Goal: Task Accomplishment & Management: Manage account settings

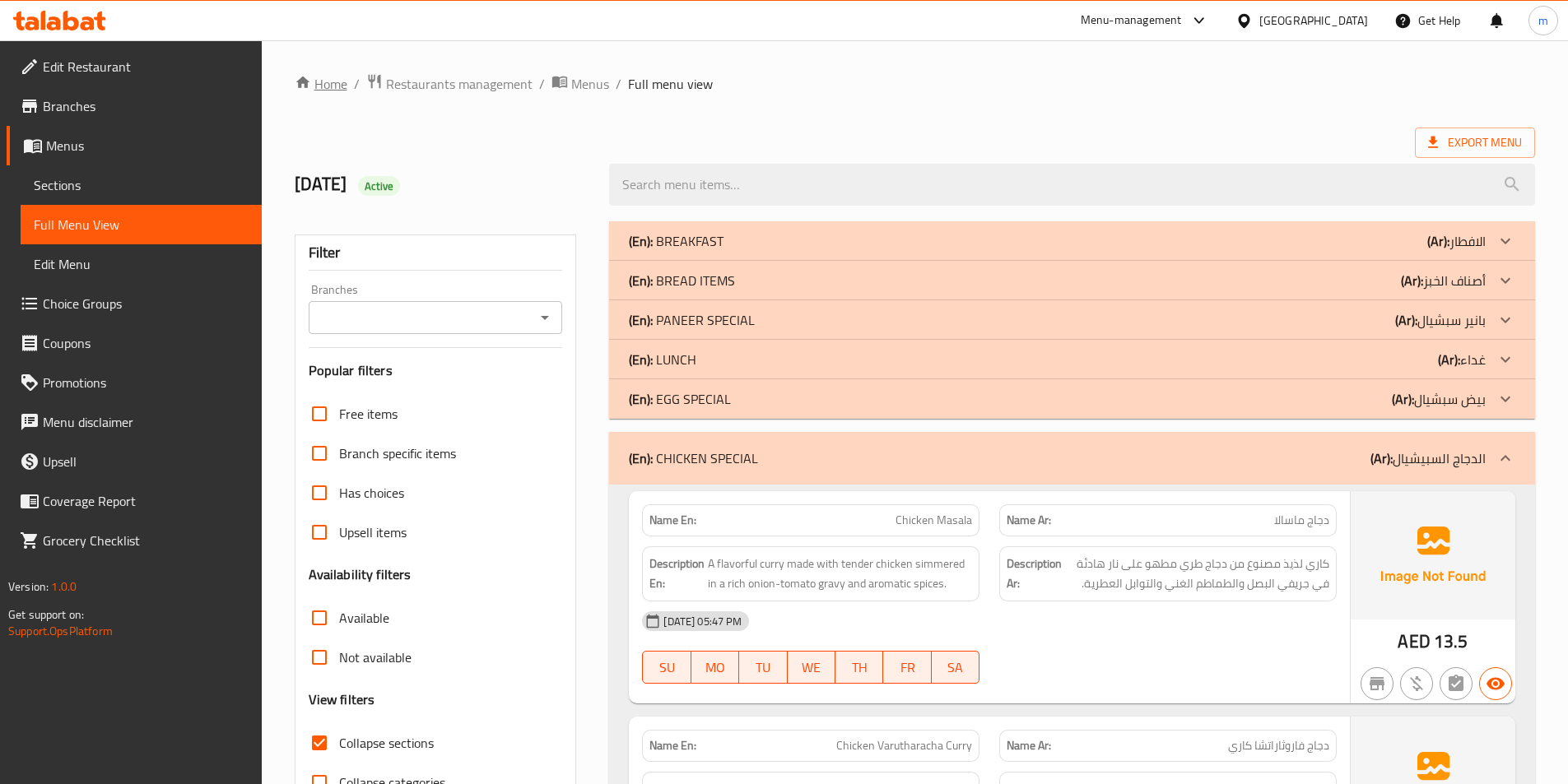
click at [325, 76] on link "Home" at bounding box center [321, 84] width 53 height 20
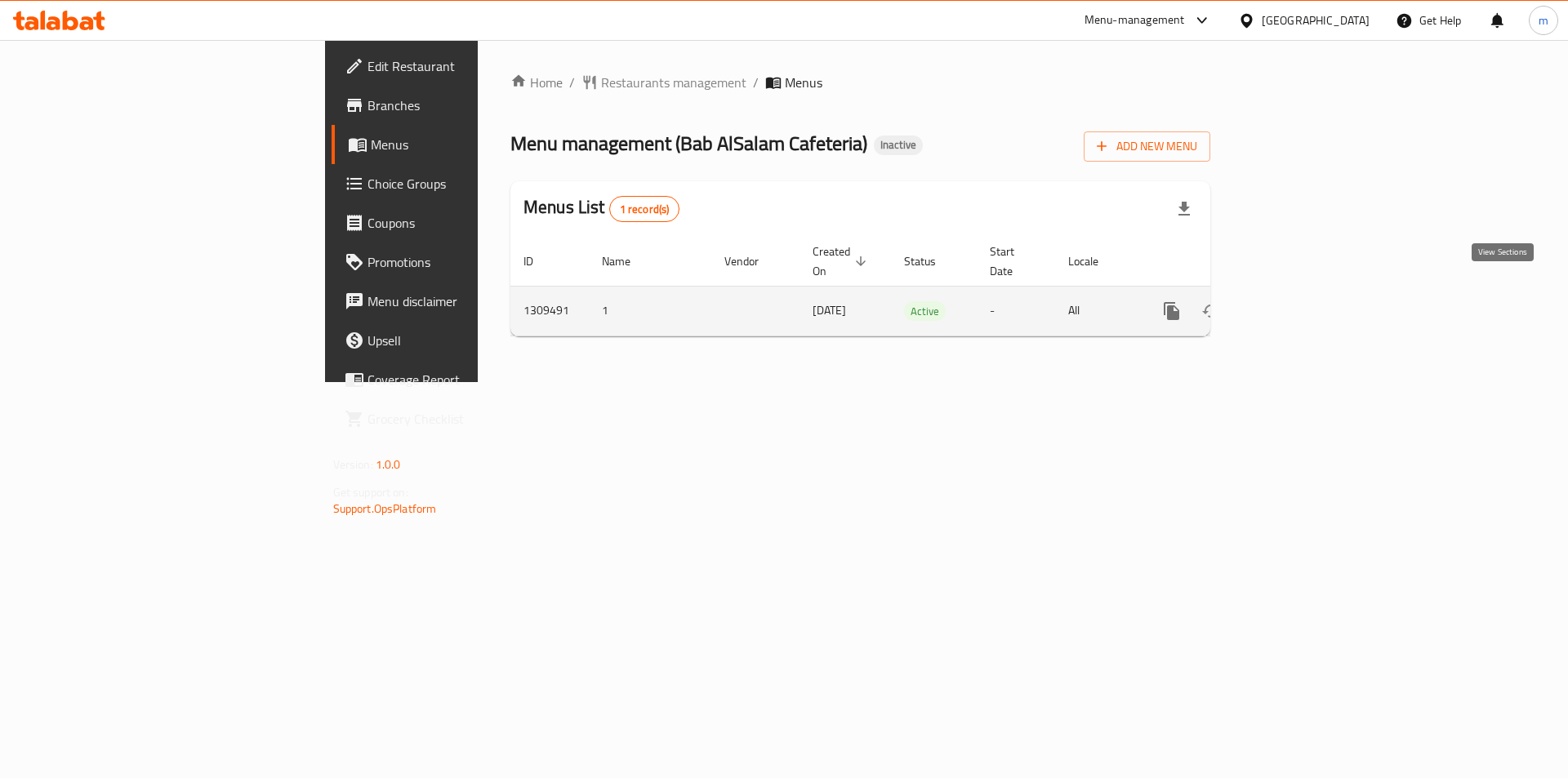
click at [1309, 294] on link "enhanced table" at bounding box center [1290, 311] width 40 height 40
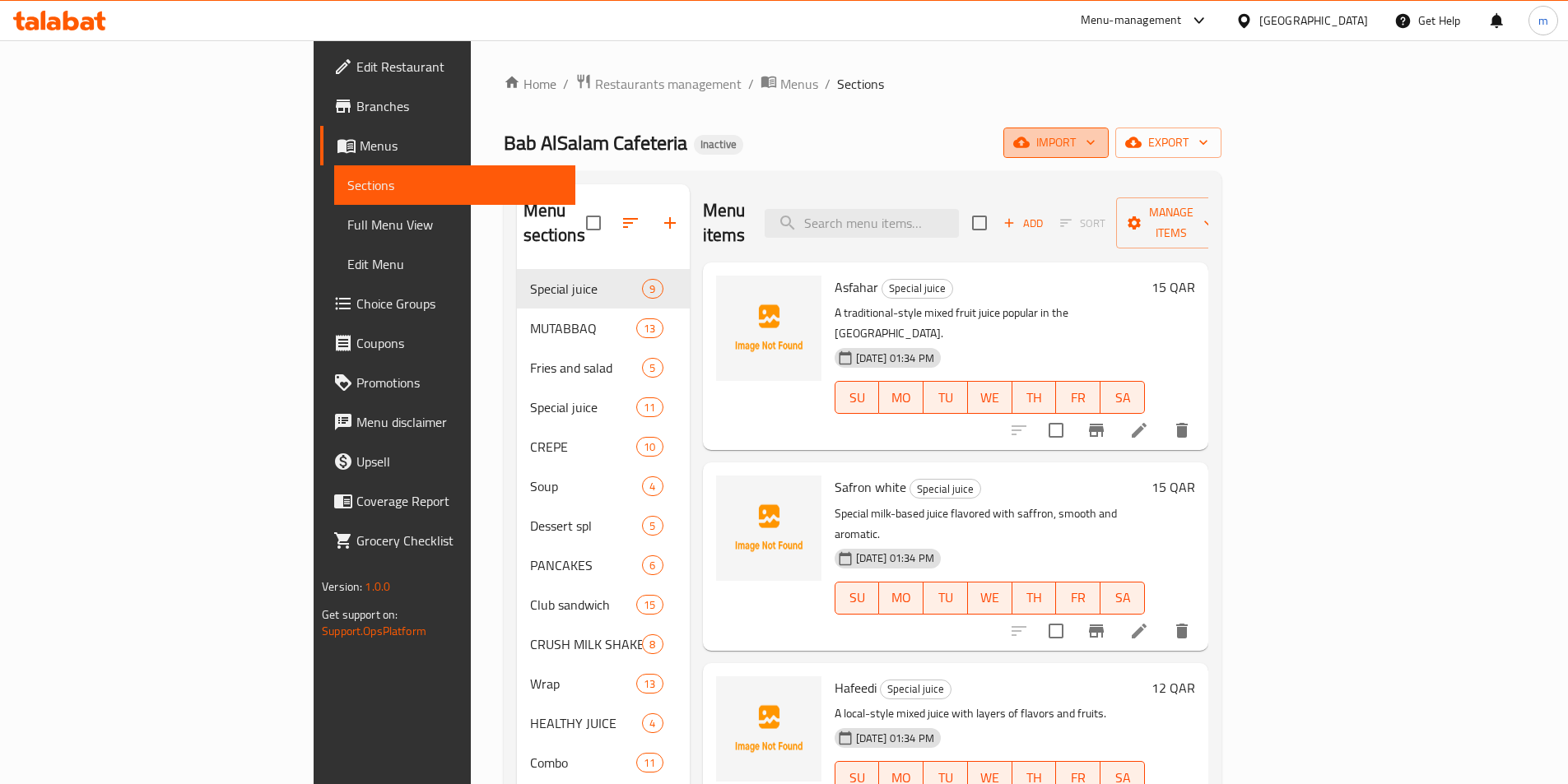
click at [1096, 134] on span "import" at bounding box center [1055, 142] width 79 height 21
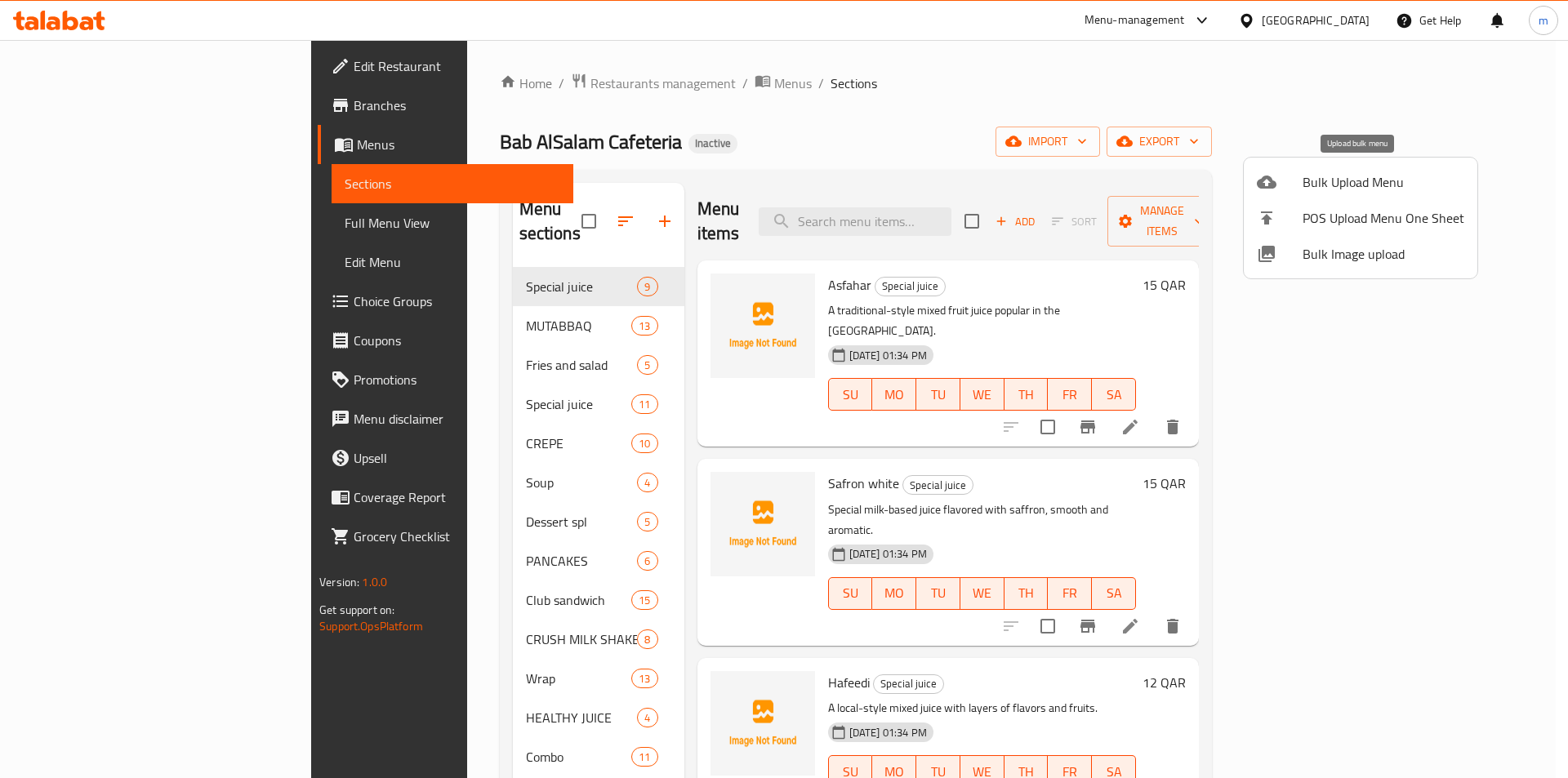
click at [1349, 182] on span "Bulk Upload Menu" at bounding box center [1384, 182] width 162 height 20
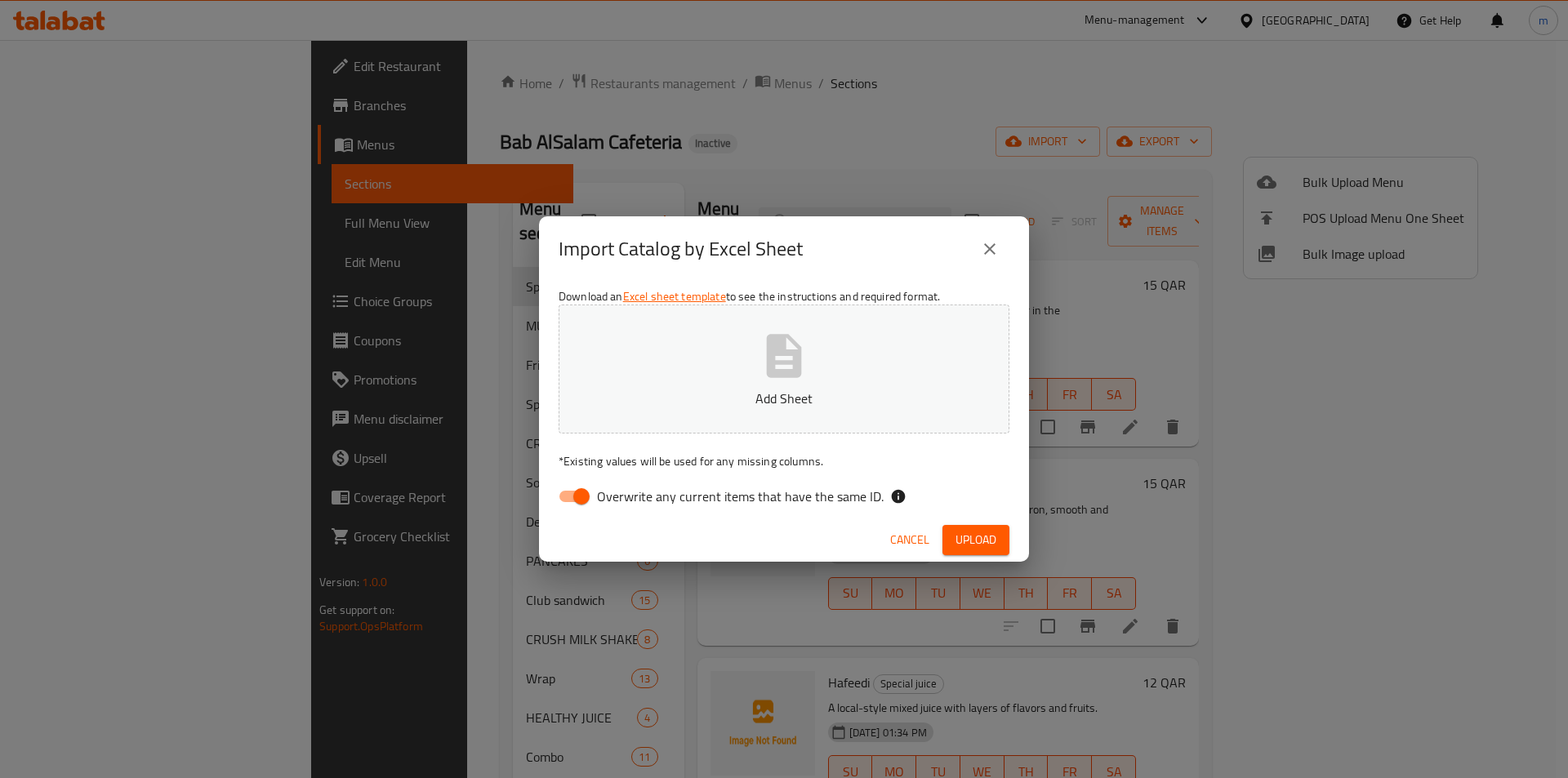
click at [565, 503] on input "Overwrite any current items that have the same ID." at bounding box center [581, 496] width 93 height 31
checkbox input "false"
click at [956, 533] on span "Upload" at bounding box center [976, 540] width 41 height 21
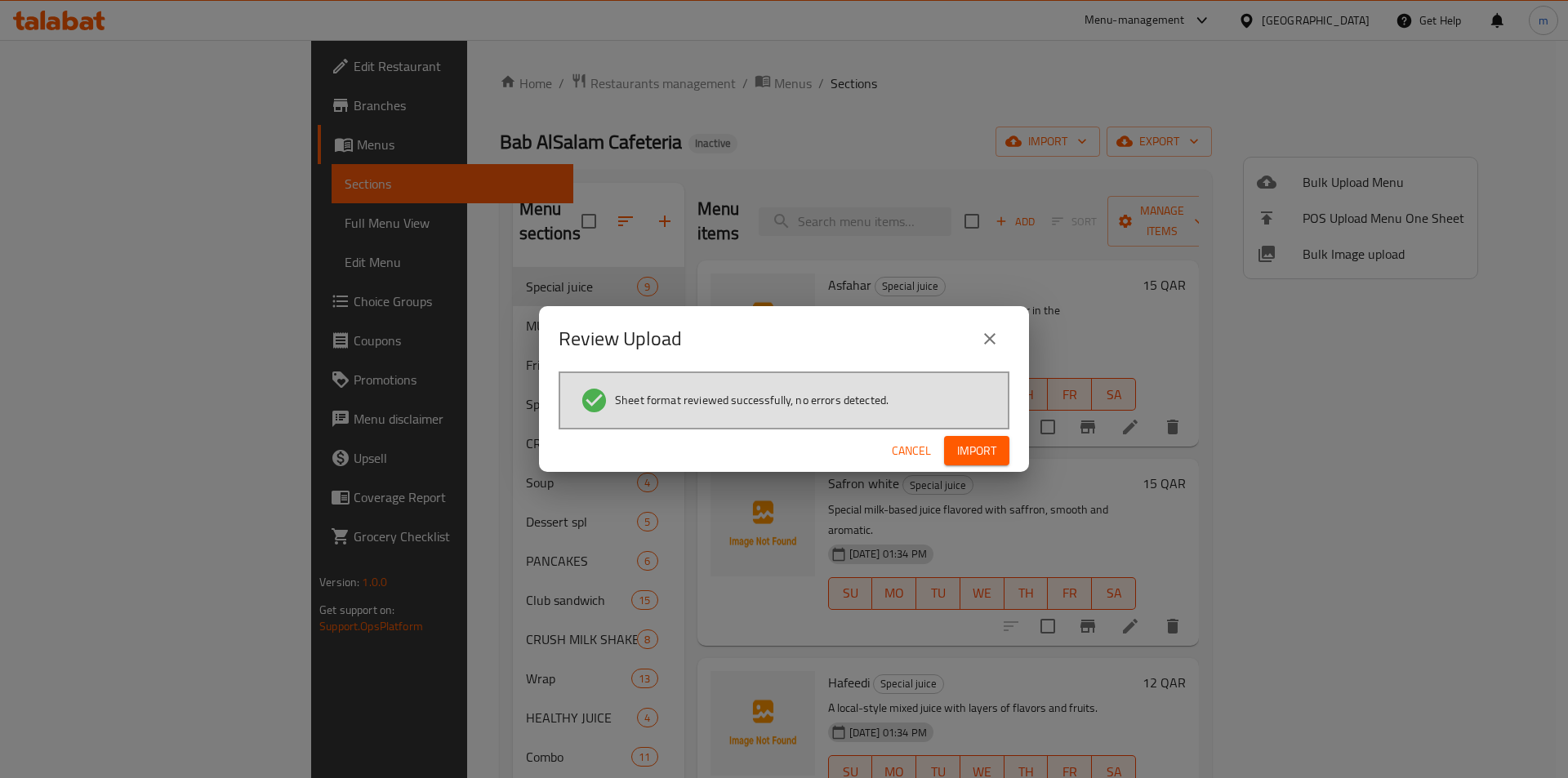
click at [984, 463] on button "Import" at bounding box center [977, 451] width 65 height 31
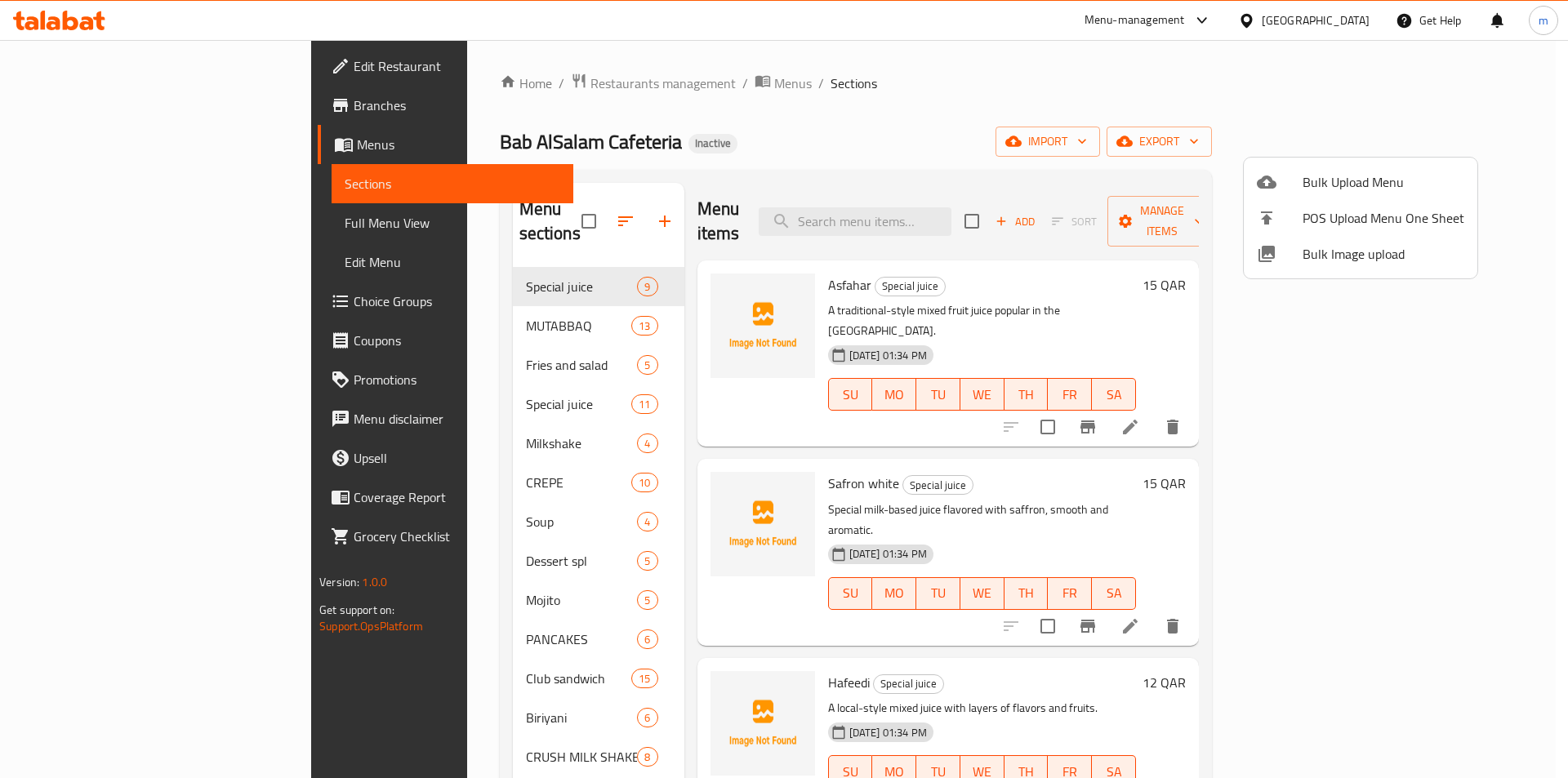
click at [355, 572] on div at bounding box center [784, 389] width 1568 height 778
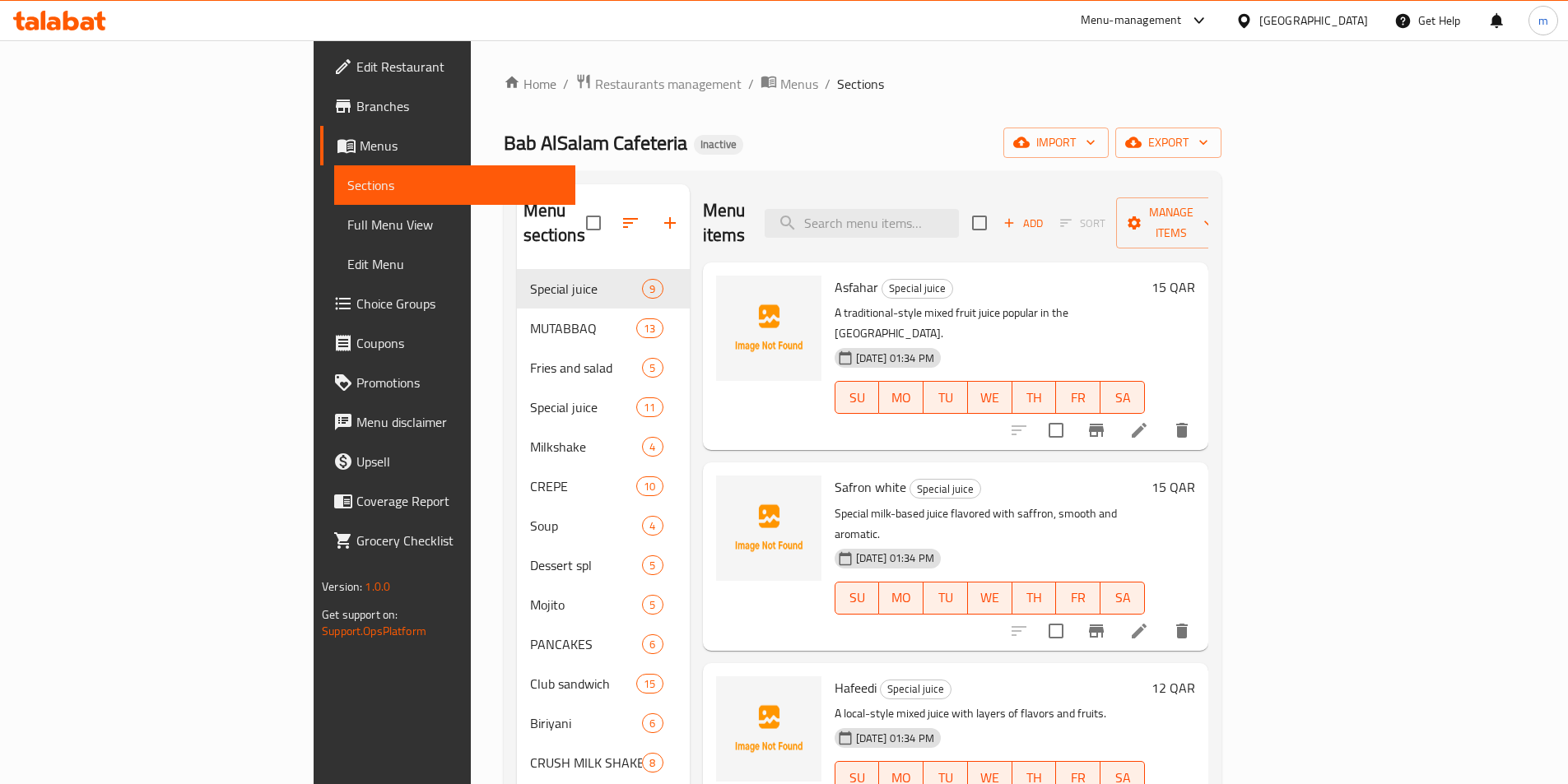
click at [357, 306] on span "Choice Groups" at bounding box center [459, 304] width 206 height 20
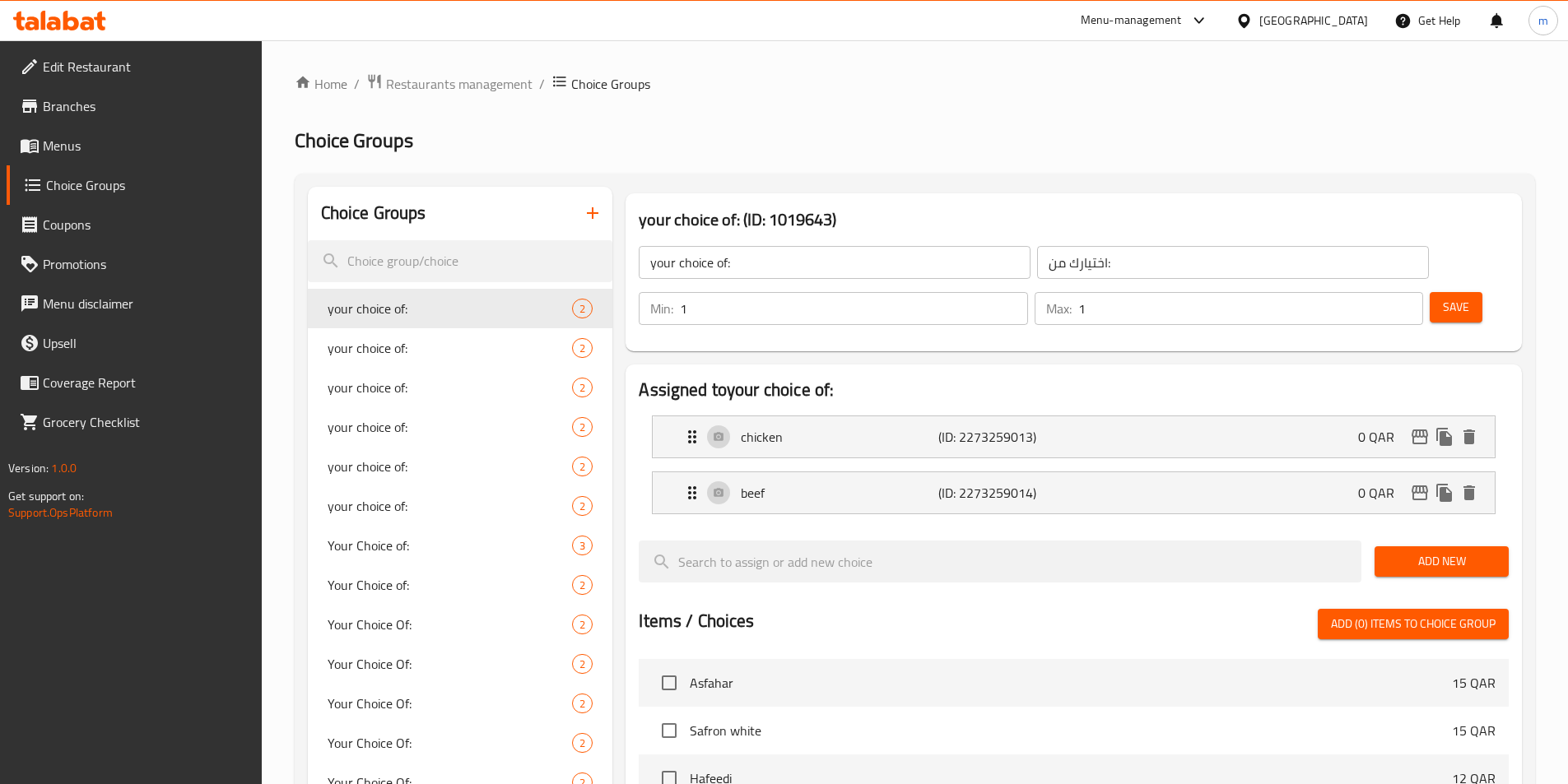
click at [1473, 298] on div "your choice of: ​ اختيارك من: ​ Min: 1 ​ Max: 1 ​ Save" at bounding box center [1074, 285] width 884 height 119
click at [602, 215] on icon "button" at bounding box center [593, 213] width 20 height 20
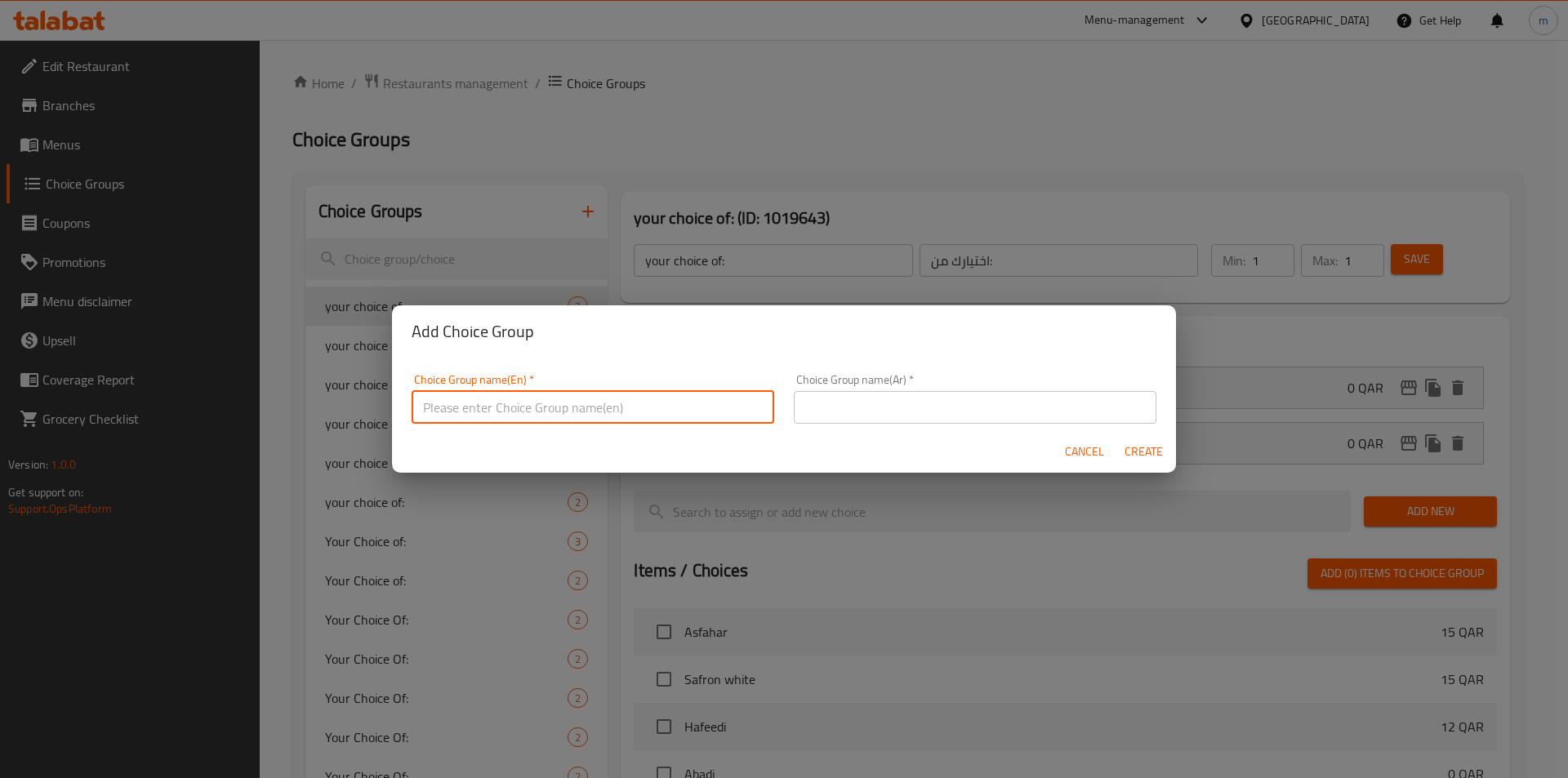
click at [712, 402] on input "text" at bounding box center [592, 407] width 363 height 33
paste input "Your Choice Of Size:"
type input "Your Choice Of Size:"
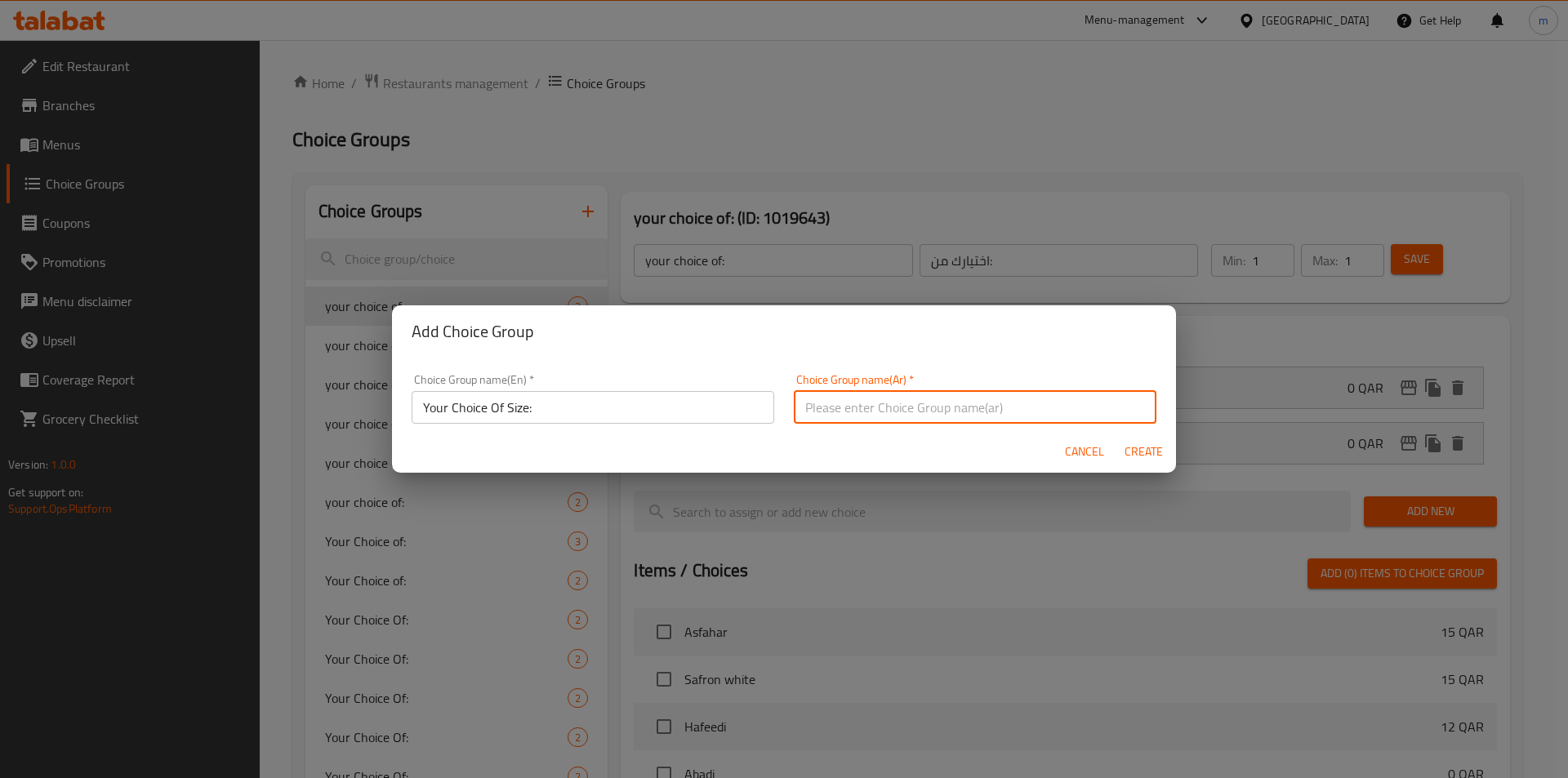
click at [1119, 407] on input "text" at bounding box center [975, 407] width 363 height 33
paste input "إختيارك من الحجم:"
type input "إختيارك من الحجم:"
drag, startPoint x: 1155, startPoint y: 448, endPoint x: 1155, endPoint y: 511, distance: 63.0
click at [1154, 449] on span "Create" at bounding box center [1144, 452] width 40 height 21
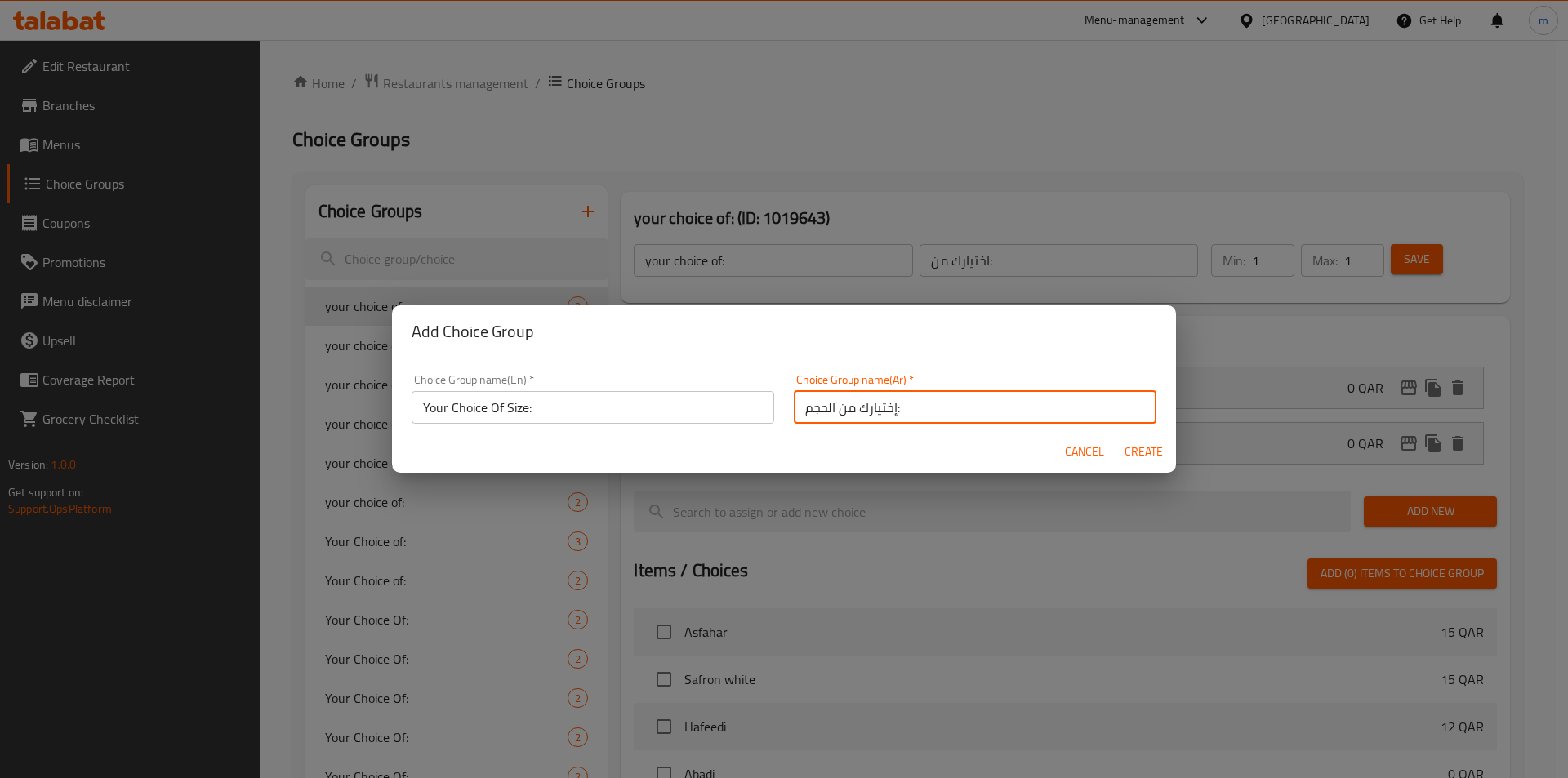
type input "Your Choice Of Size:"
type input "إختيارك من الحجم:"
type input "0"
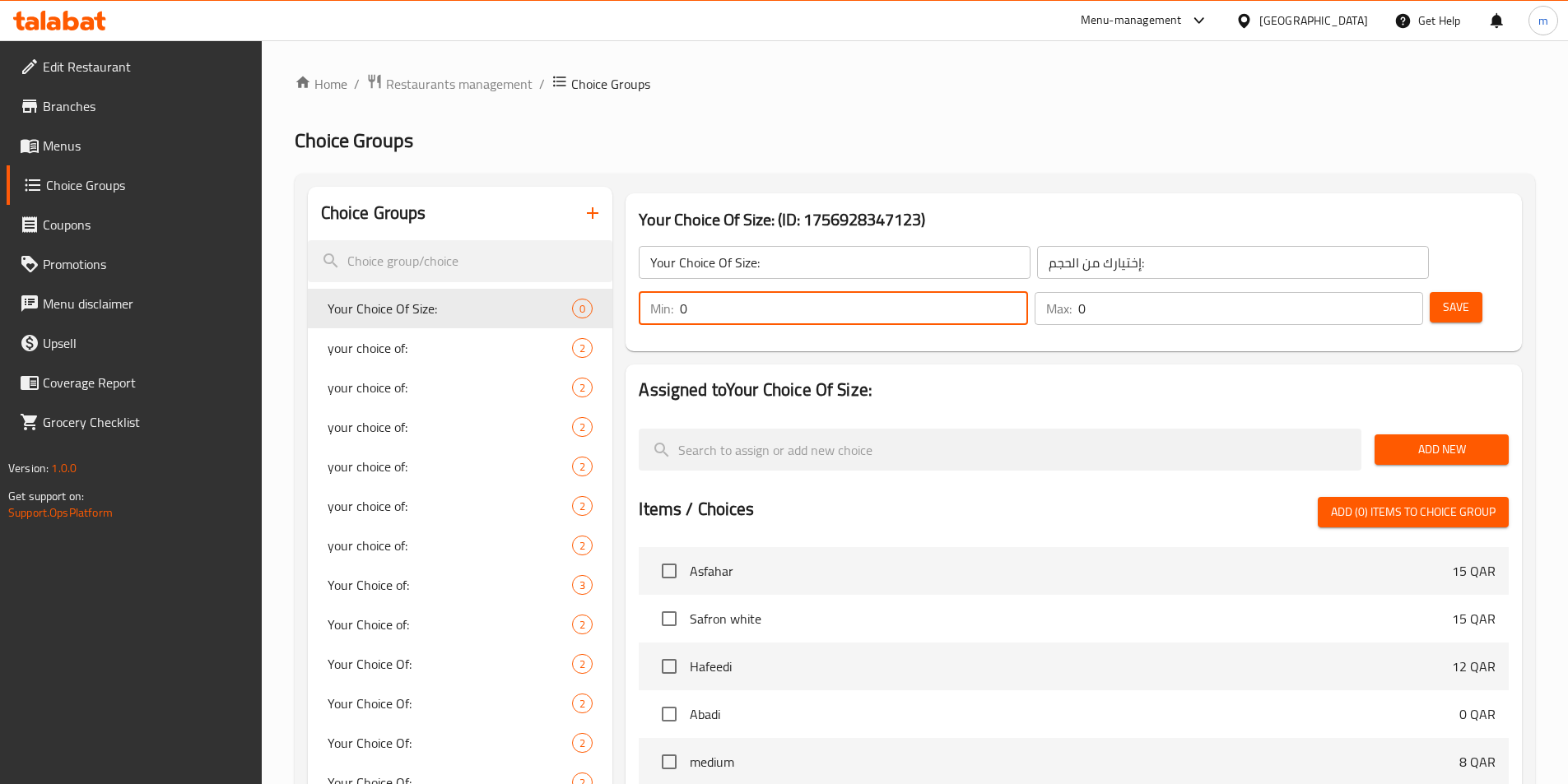
drag, startPoint x: 1268, startPoint y: 273, endPoint x: 1253, endPoint y: 274, distance: 15.0
click at [1027, 292] on div "Min: 0 ​" at bounding box center [833, 308] width 389 height 33
type input "1"
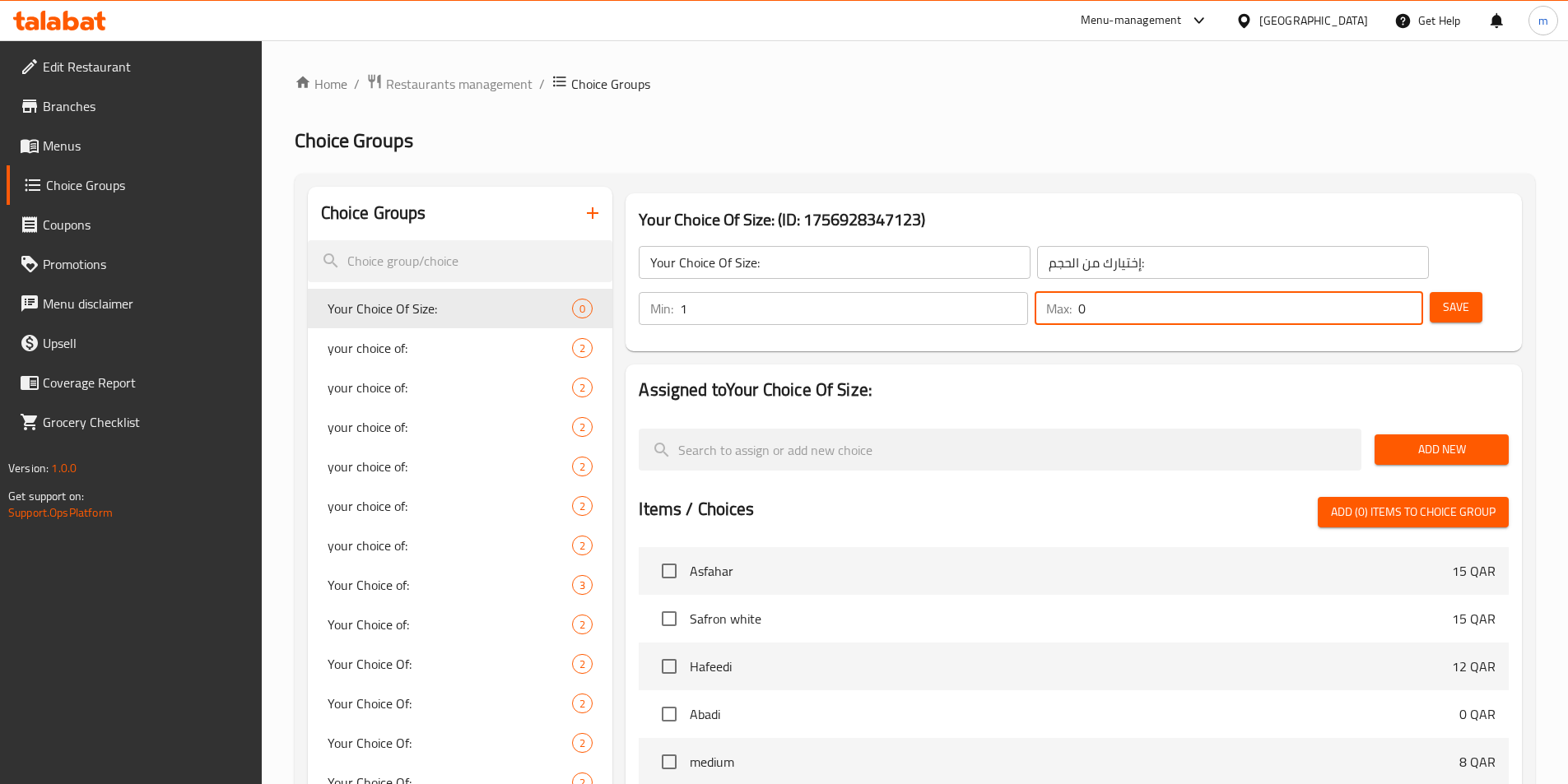
click at [1350, 292] on div "Max: 0 ​" at bounding box center [1229, 308] width 389 height 33
type input "1"
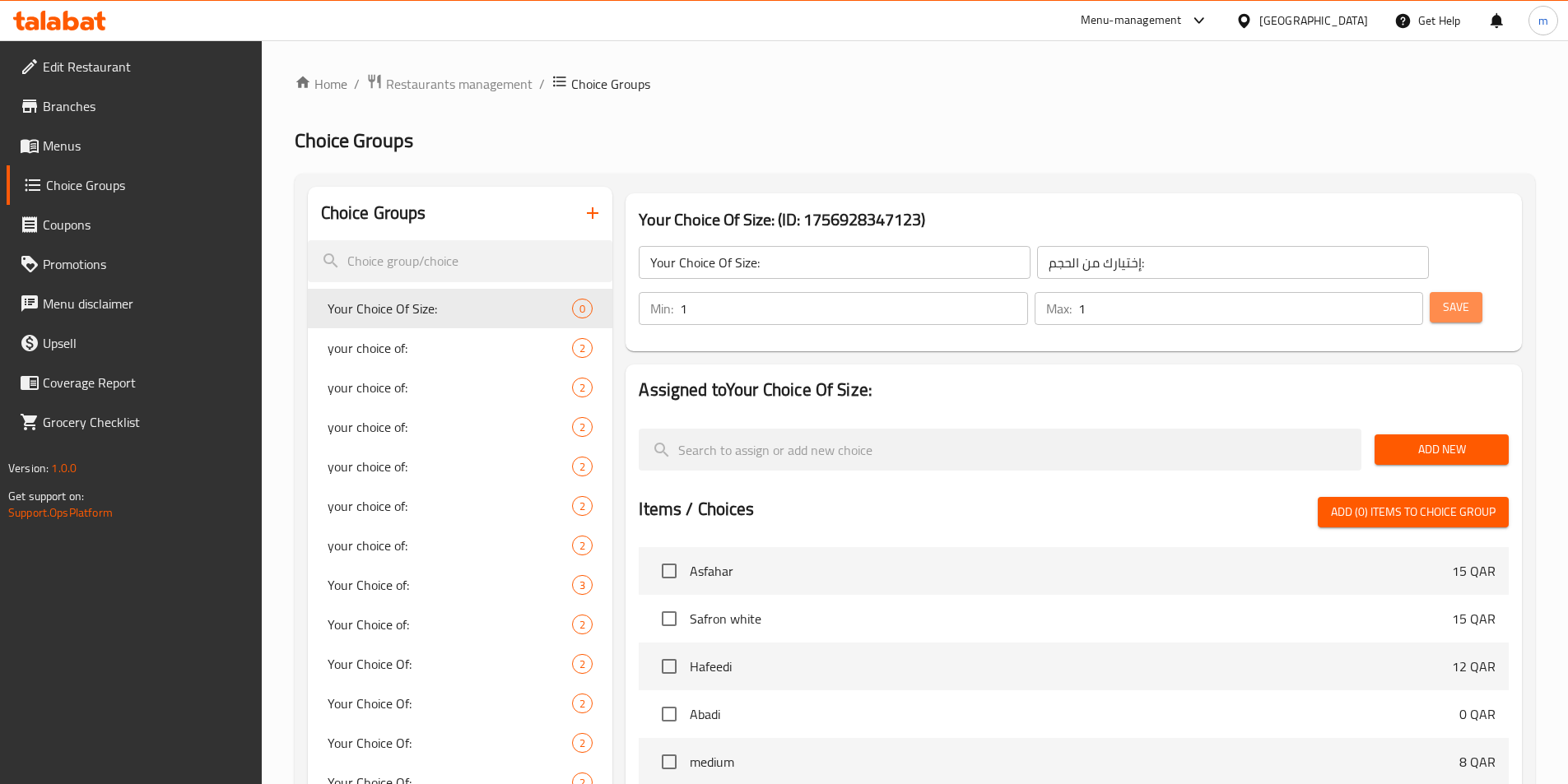
drag, startPoint x: 1409, startPoint y: 272, endPoint x: 1410, endPoint y: 367, distance: 95.0
click at [1430, 292] on button "Save" at bounding box center [1455, 307] width 53 height 31
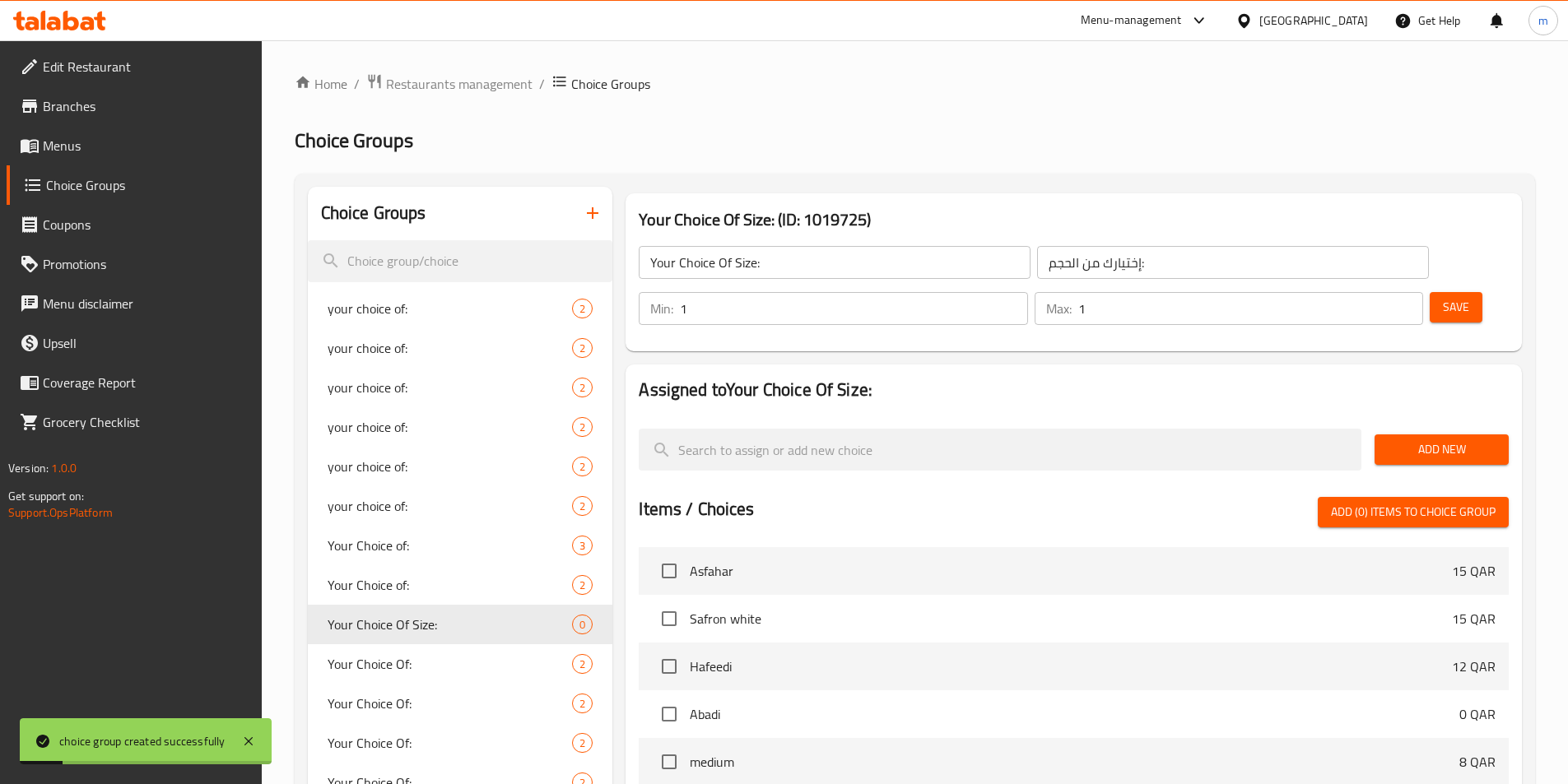
click at [1419, 439] on span "Add New" at bounding box center [1441, 449] width 108 height 21
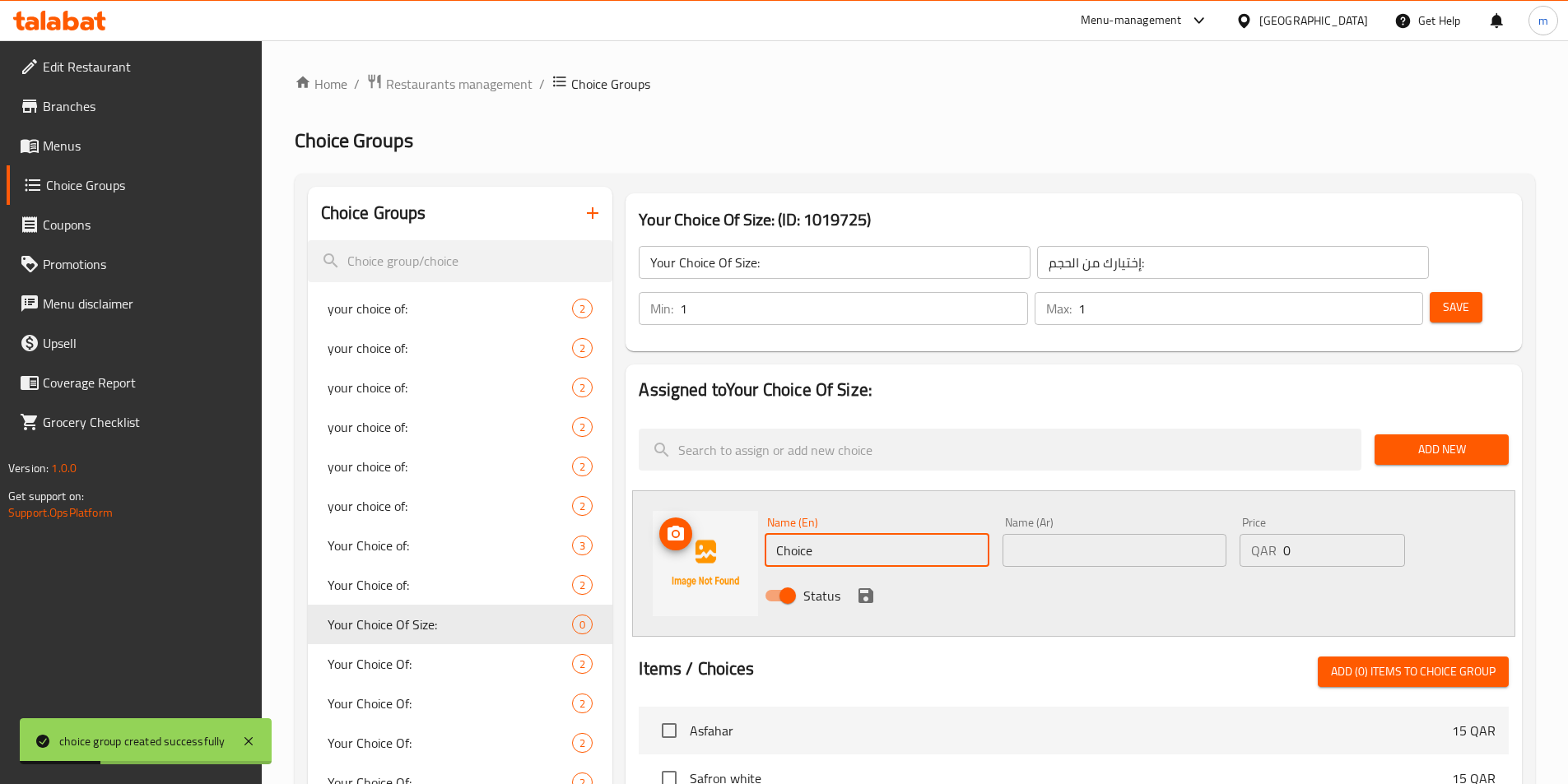
drag, startPoint x: 816, startPoint y: 516, endPoint x: 745, endPoint y: 516, distance: 71.0
click at [745, 516] on div "Name (En) Choice Name (En) Name (Ar) Name (Ar) Price QAR 0 Price Status" at bounding box center [1074, 563] width 884 height 146
type input "Medium"
click at [1080, 534] on input "text" at bounding box center [1114, 550] width 224 height 33
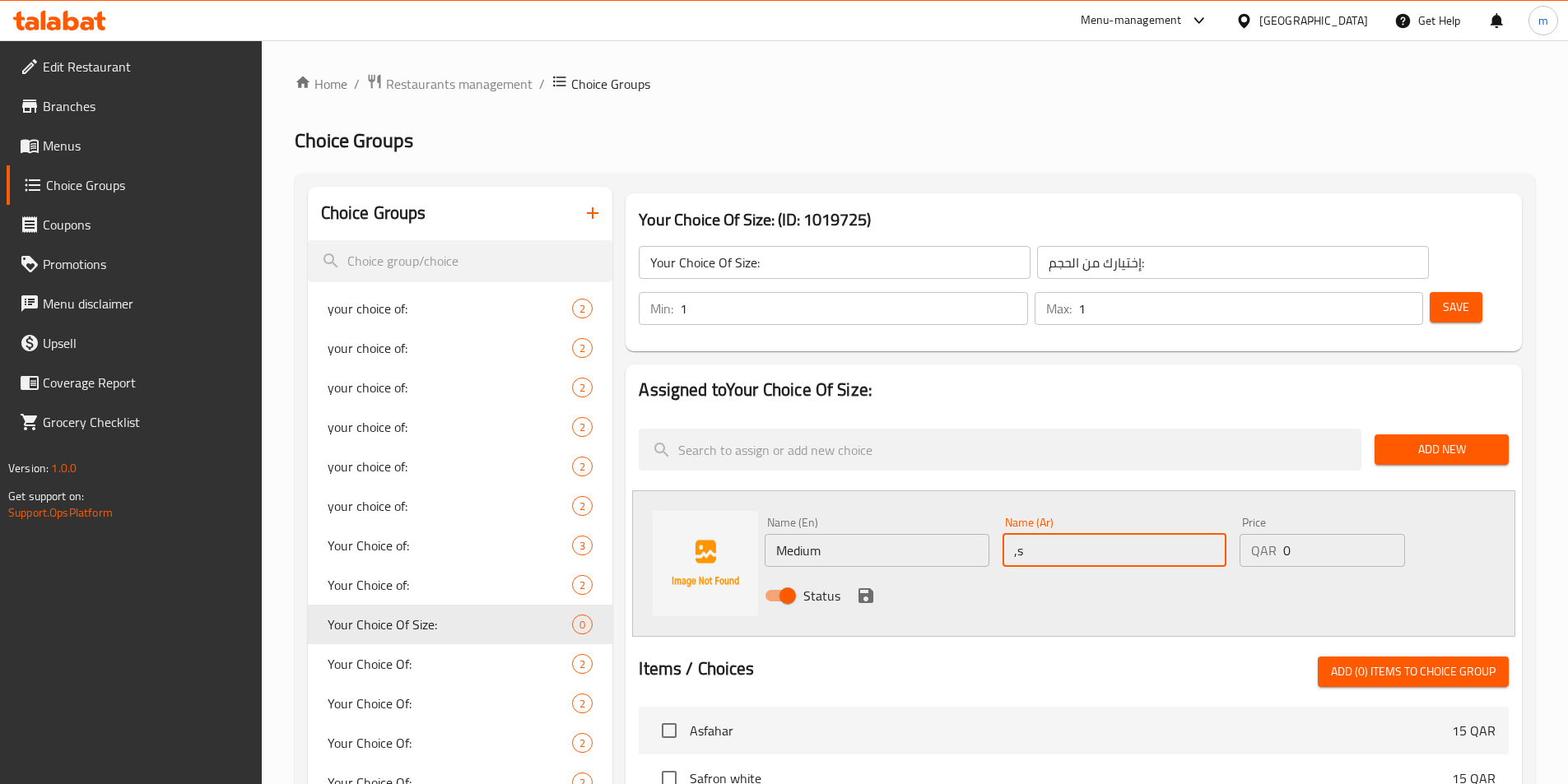
type input ","
type input "وسط"
drag, startPoint x: 1304, startPoint y: 499, endPoint x: 1267, endPoint y: 513, distance: 39.6
click at [1273, 534] on div "QAR 0 Price" at bounding box center [1321, 550] width 164 height 33
type input "10"
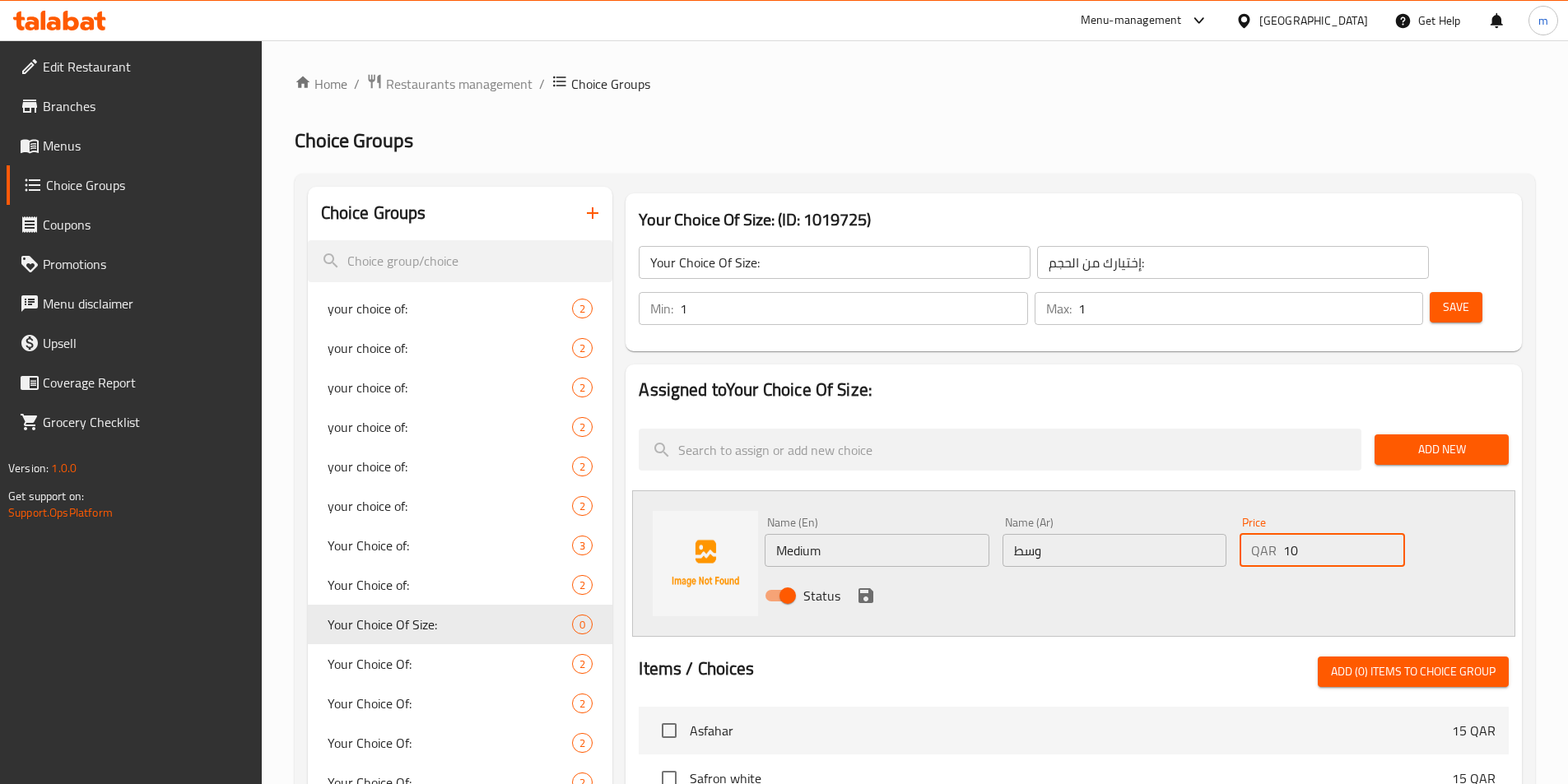
click at [858, 586] on icon "save" at bounding box center [866, 596] width 20 height 20
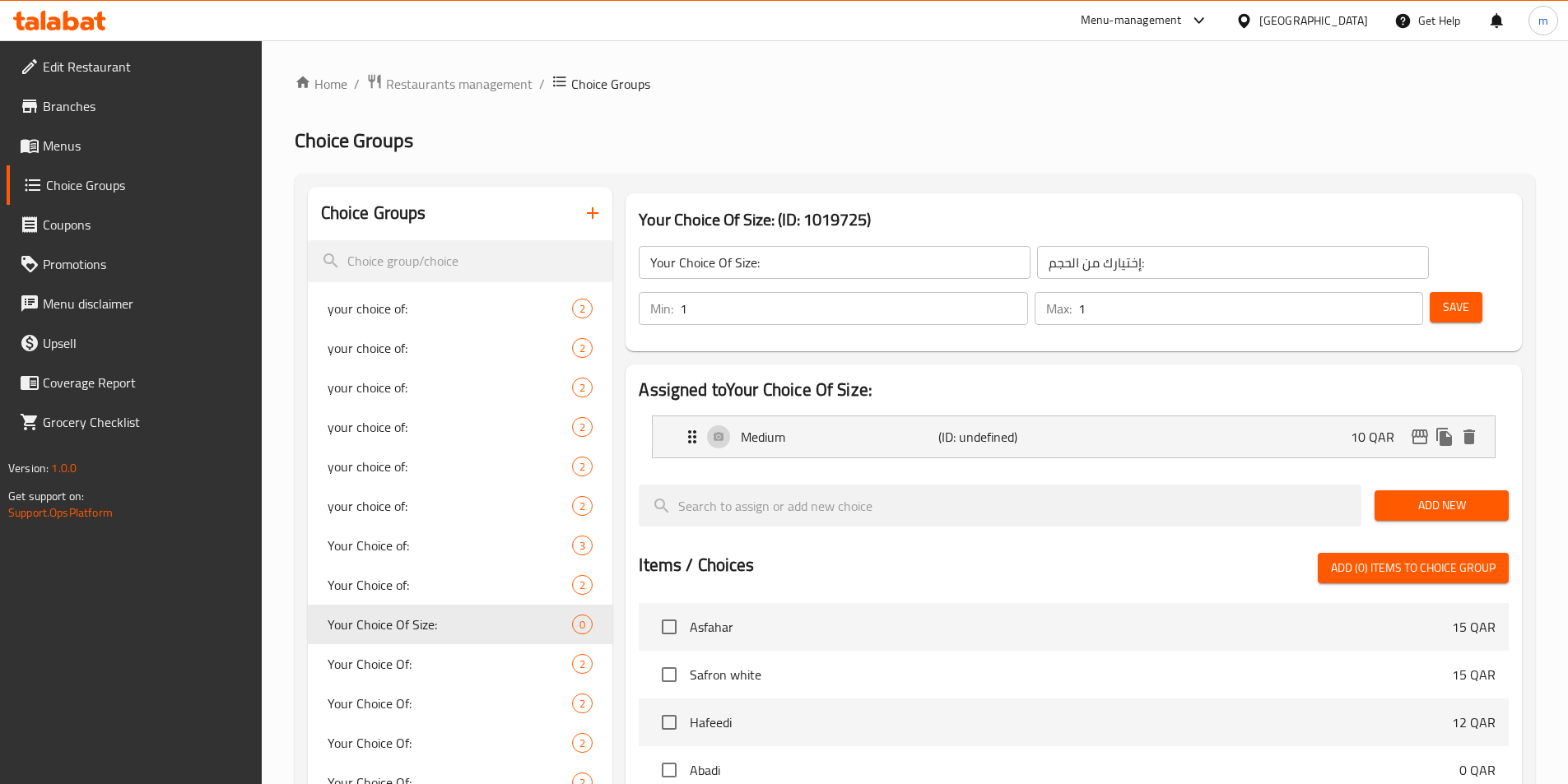
click at [1441, 495] on span "Add New" at bounding box center [1441, 505] width 108 height 21
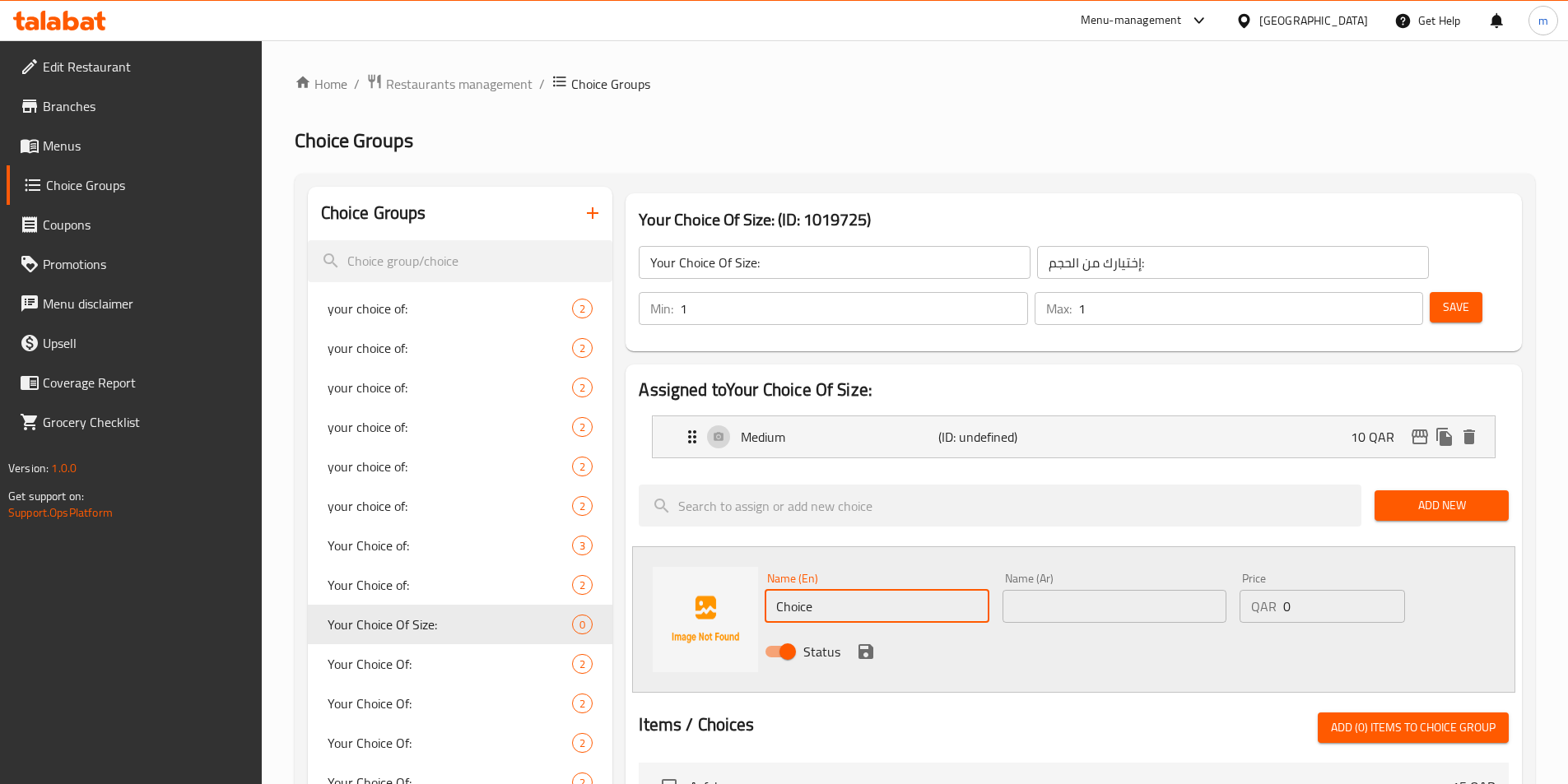
drag, startPoint x: 854, startPoint y: 566, endPoint x: 584, endPoint y: 567, distance: 270.0
click at [584, 567] on div "Choice Groups your choice of: 2 your choice of: 2 your choice of: 2 your choice…" at bounding box center [917, 775] width 1220 height 1176
type input "Large"
click at [1162, 590] on input "text" at bounding box center [1114, 606] width 224 height 33
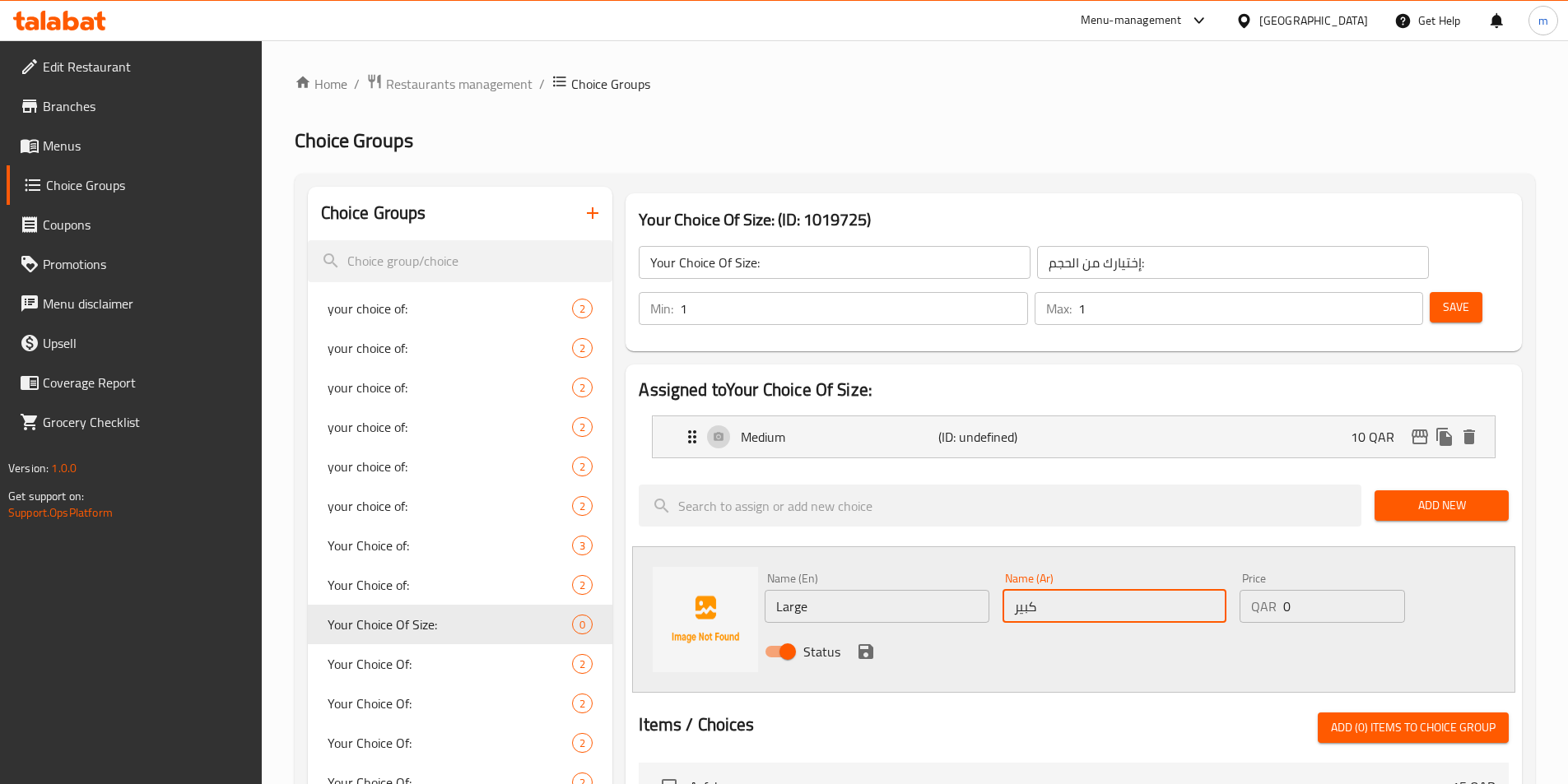
type input "كبير"
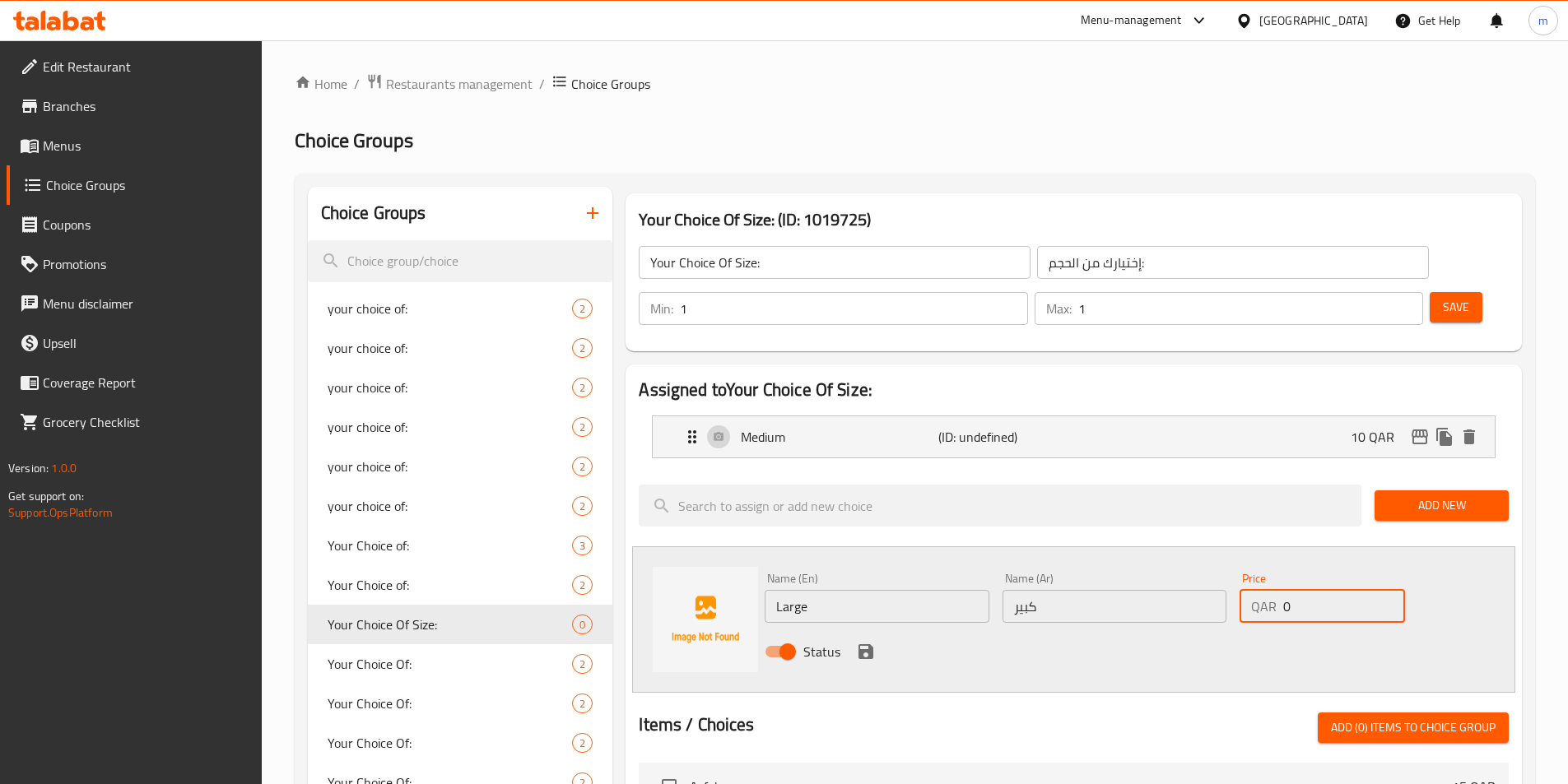
drag, startPoint x: 1307, startPoint y: 553, endPoint x: 1280, endPoint y: 556, distance: 27.2
click at [1280, 590] on div "QAR 0 Price" at bounding box center [1321, 606] width 164 height 33
type input "15"
click at [860, 645] on icon "save" at bounding box center [866, 652] width 15 height 15
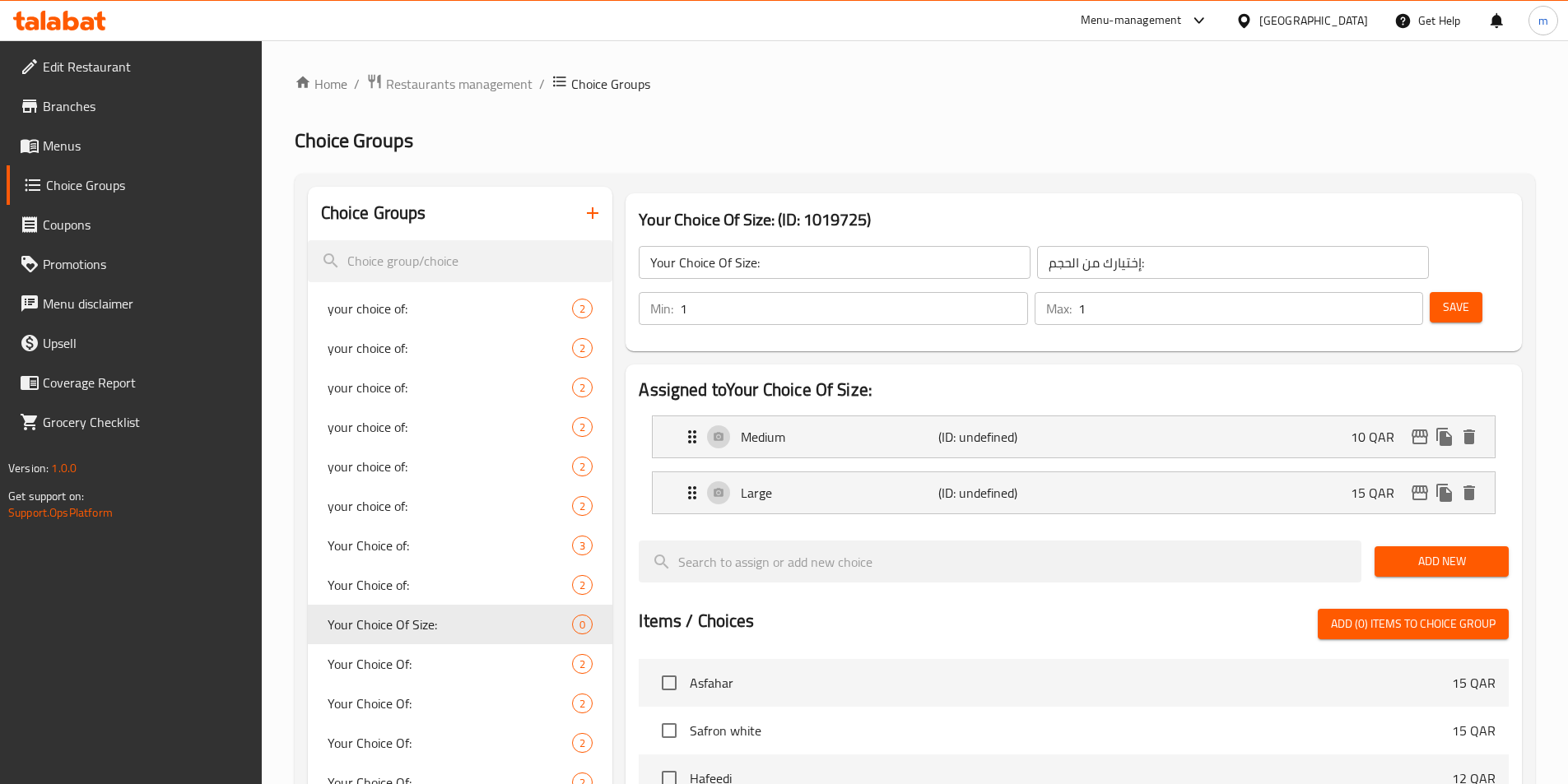
click at [1445, 292] on button "Save" at bounding box center [1455, 307] width 53 height 31
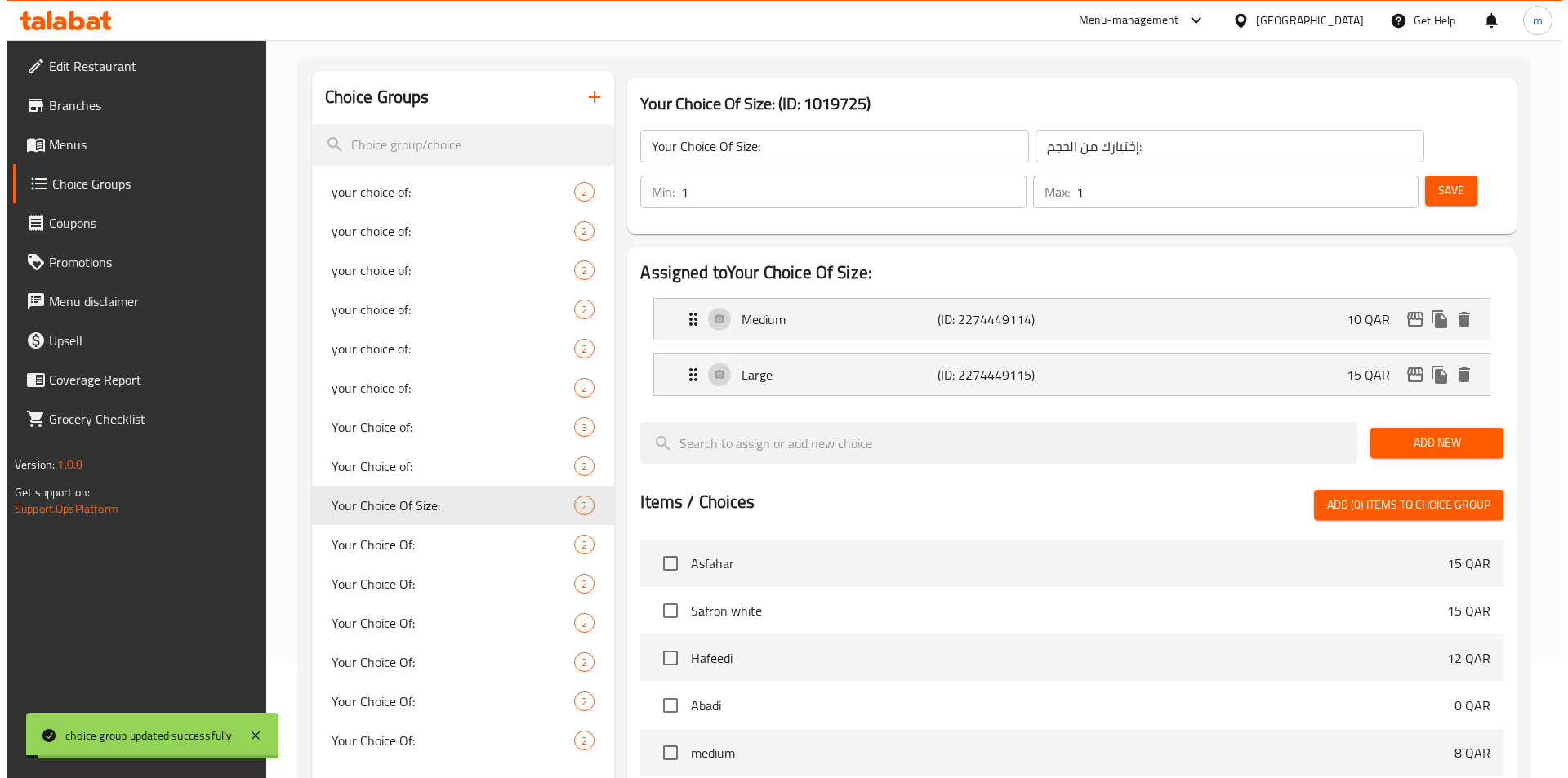
scroll to position [471, 0]
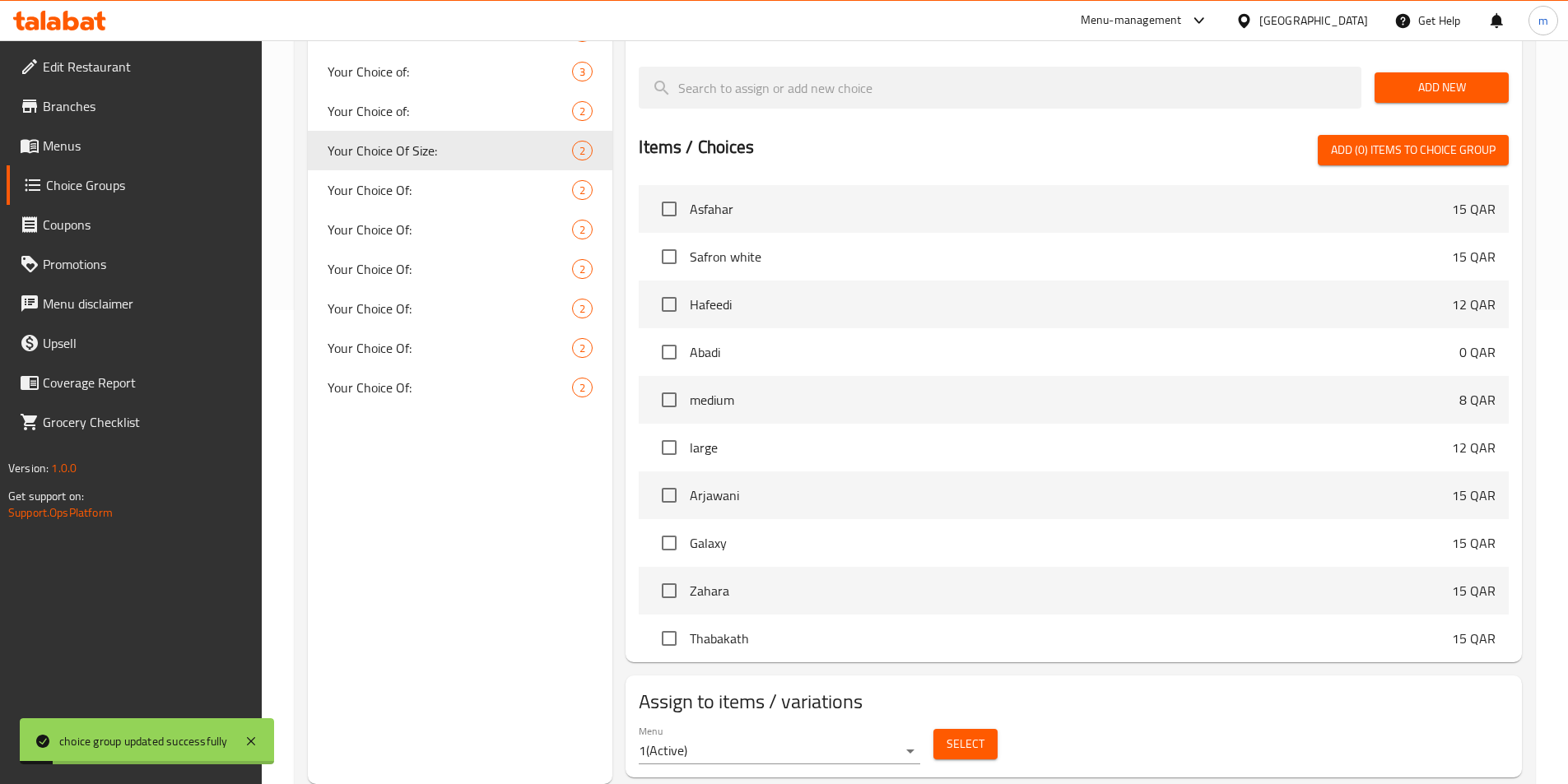
click at [966, 721] on div "Menu 1 ( Active ) Select" at bounding box center [1074, 744] width 884 height 53
click at [962, 729] on button "Select" at bounding box center [965, 744] width 64 height 31
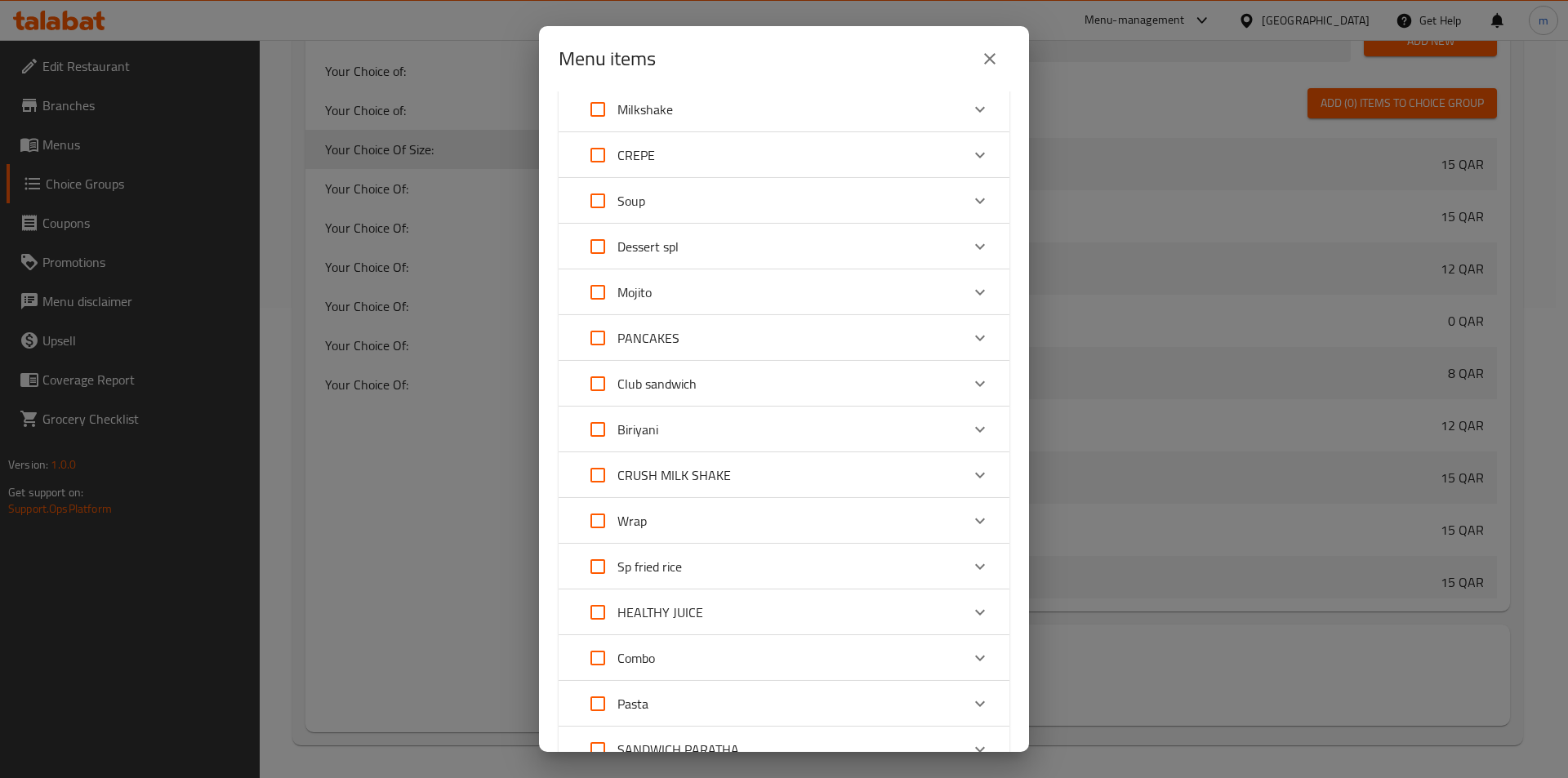
scroll to position [0, 0]
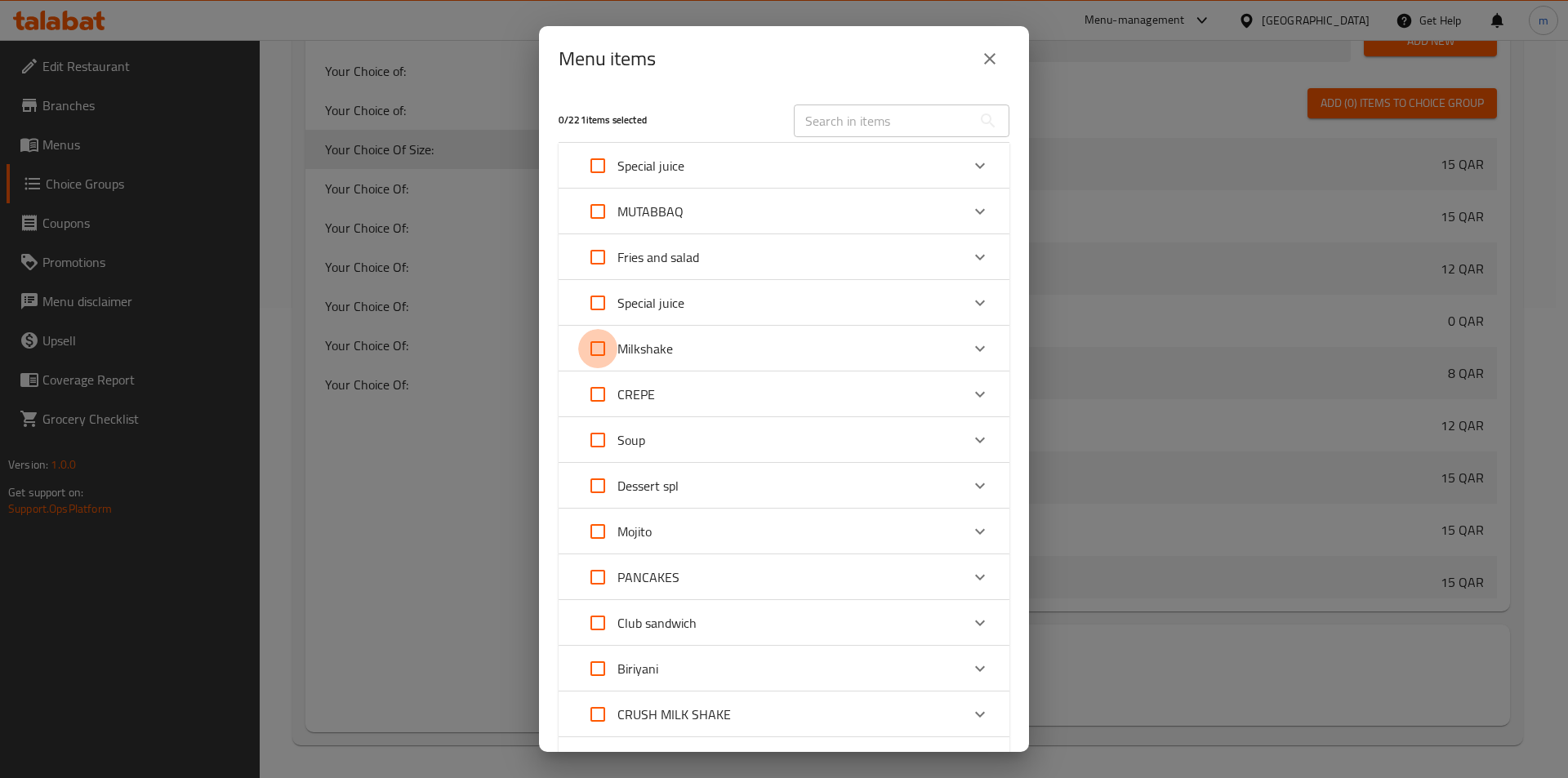
click at [594, 354] on input "Expand" at bounding box center [598, 349] width 40 height 40
checkbox input "true"
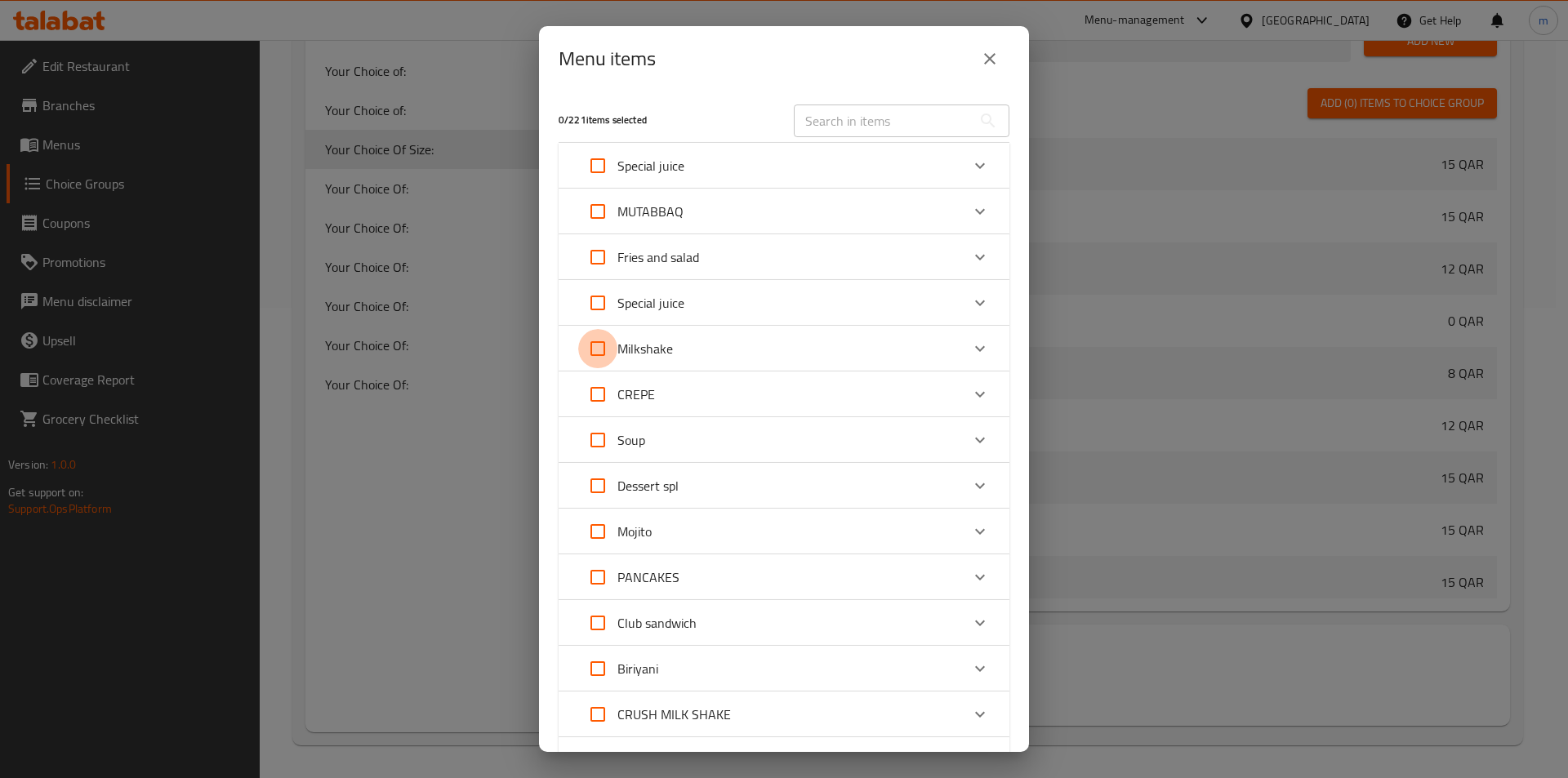
checkbox input "true"
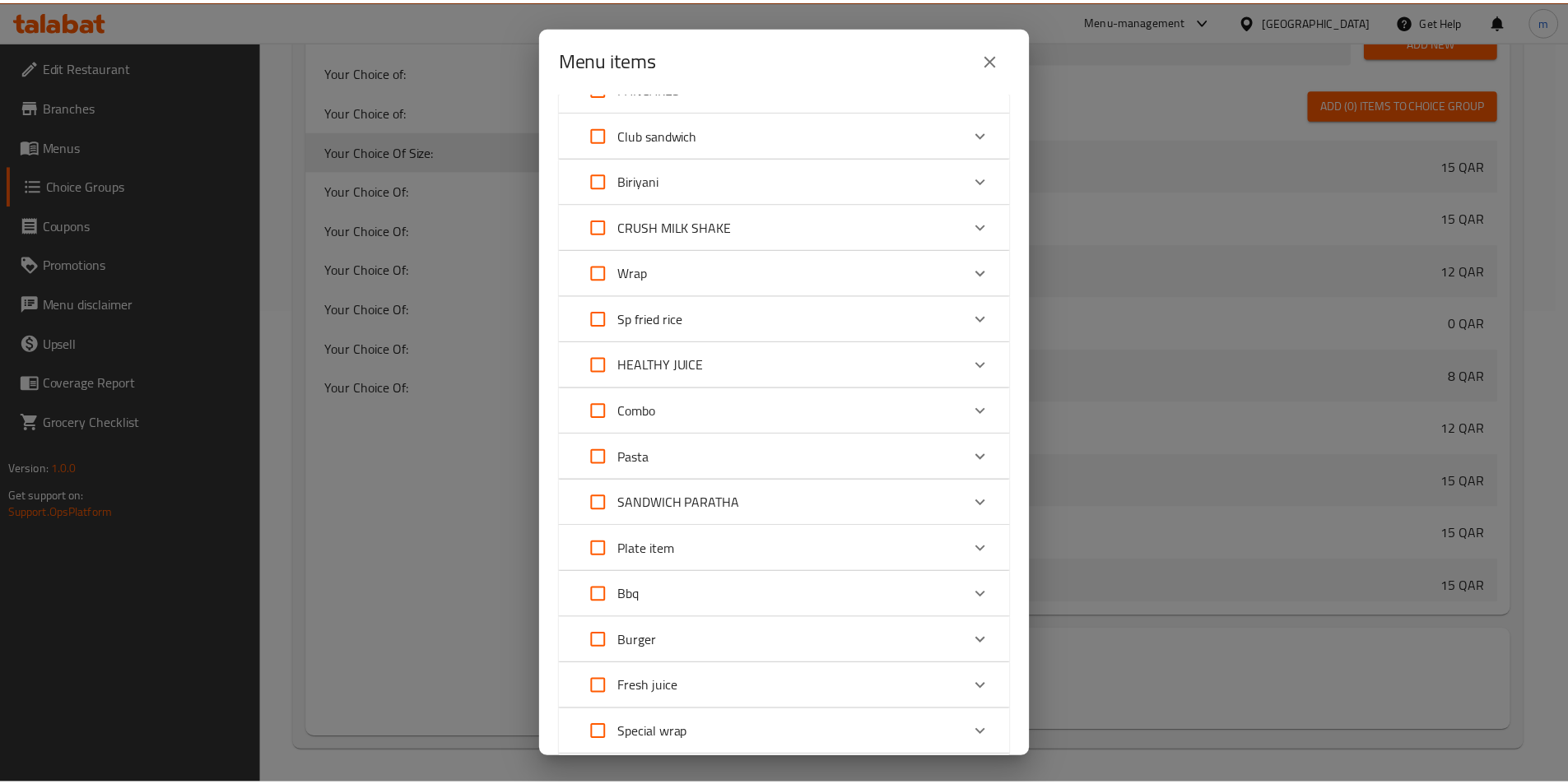
scroll to position [653, 0]
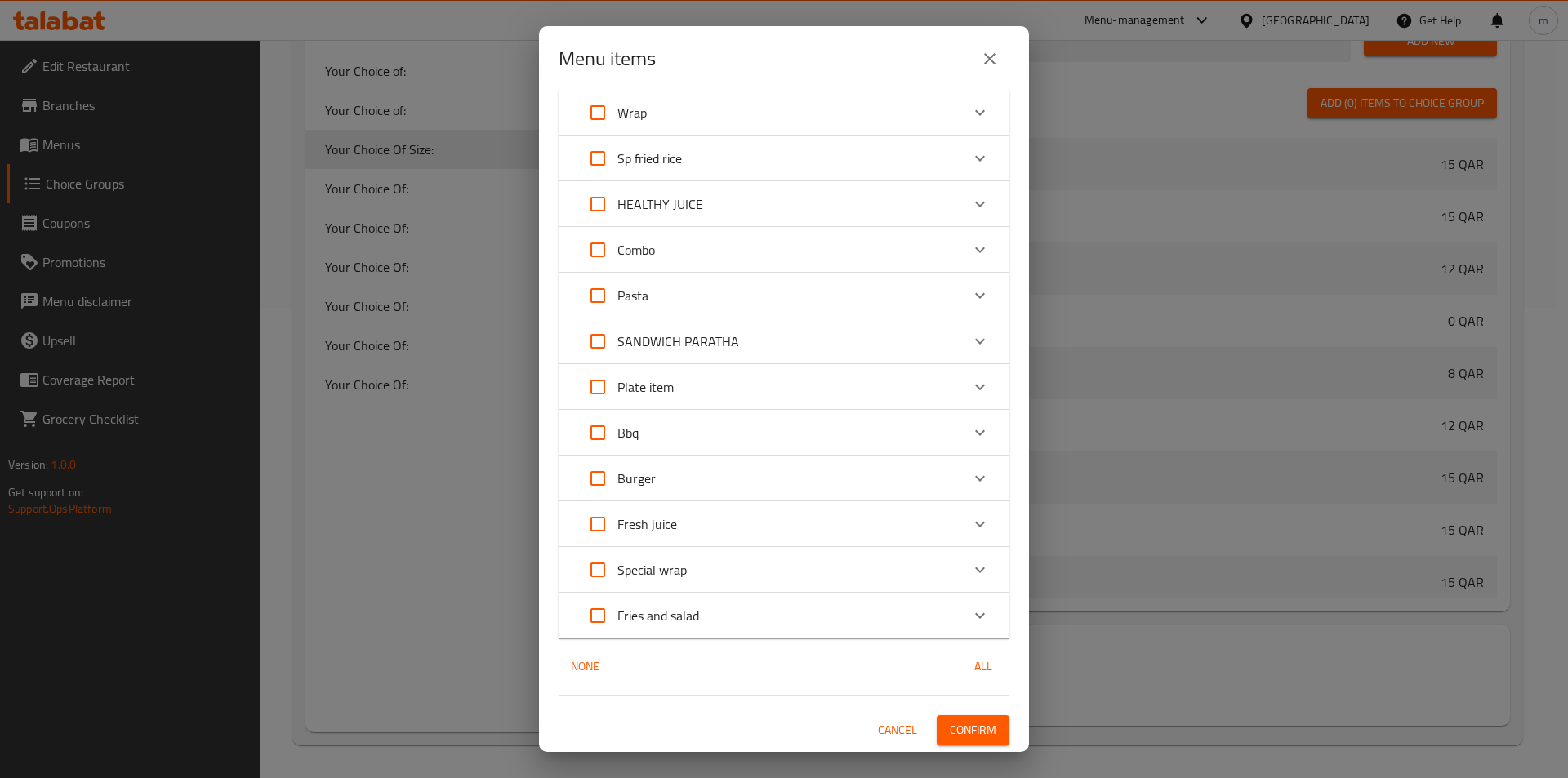
click at [985, 725] on button "Confirm" at bounding box center [974, 731] width 73 height 31
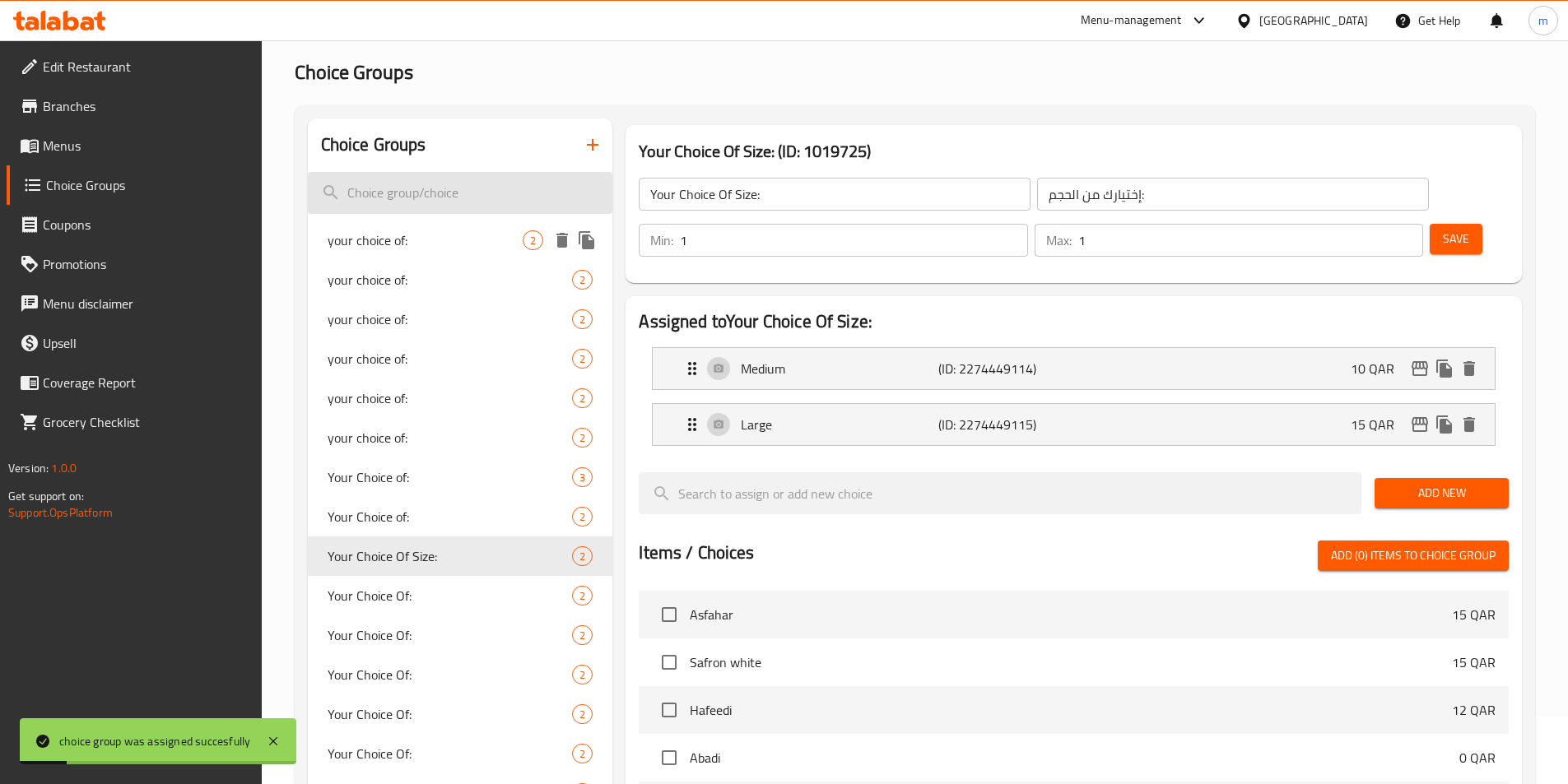
scroll to position [0, 0]
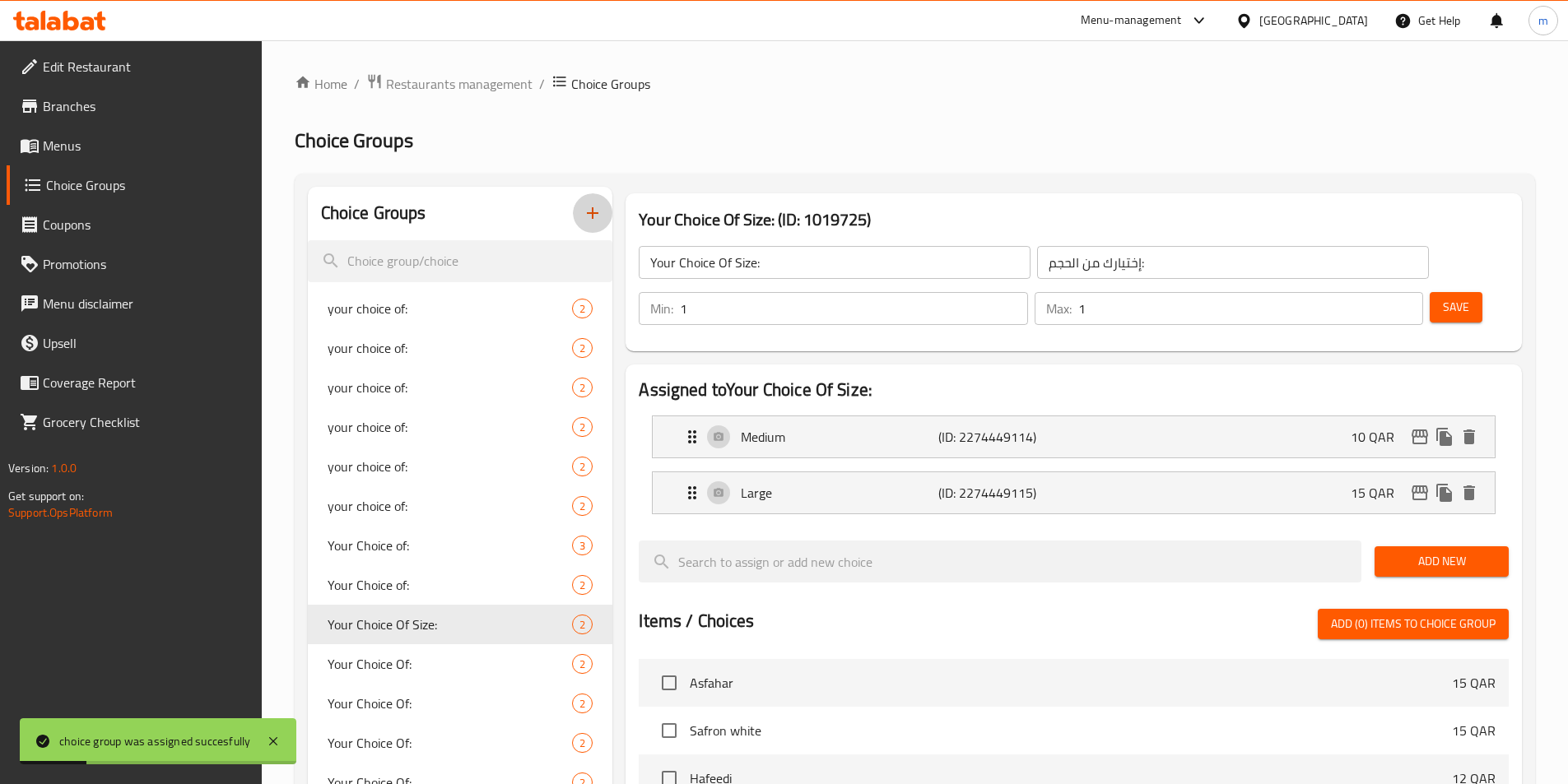
click at [599, 210] on icon "button" at bounding box center [593, 213] width 20 height 20
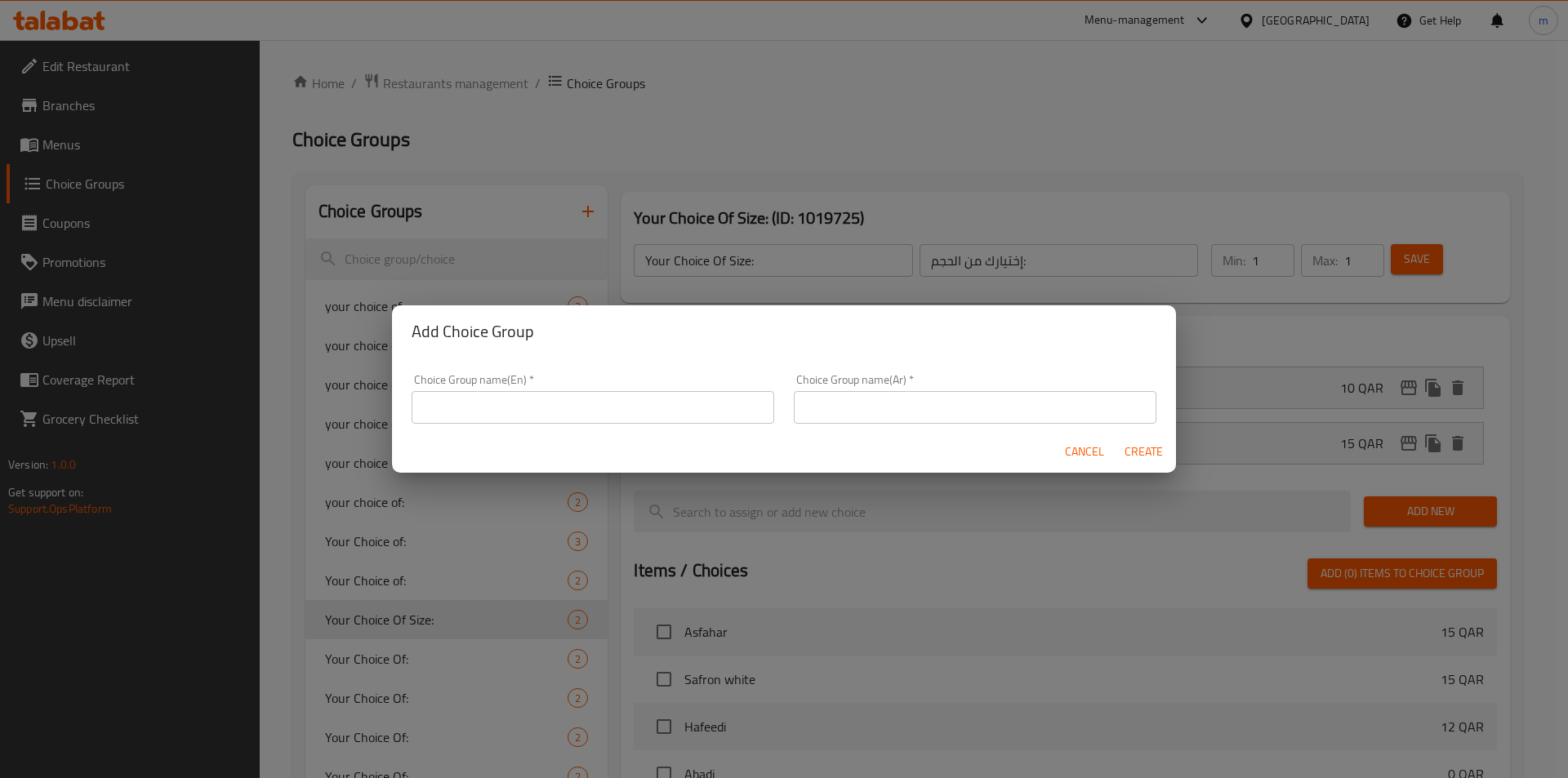
click at [641, 420] on input "text" at bounding box center [592, 407] width 363 height 33
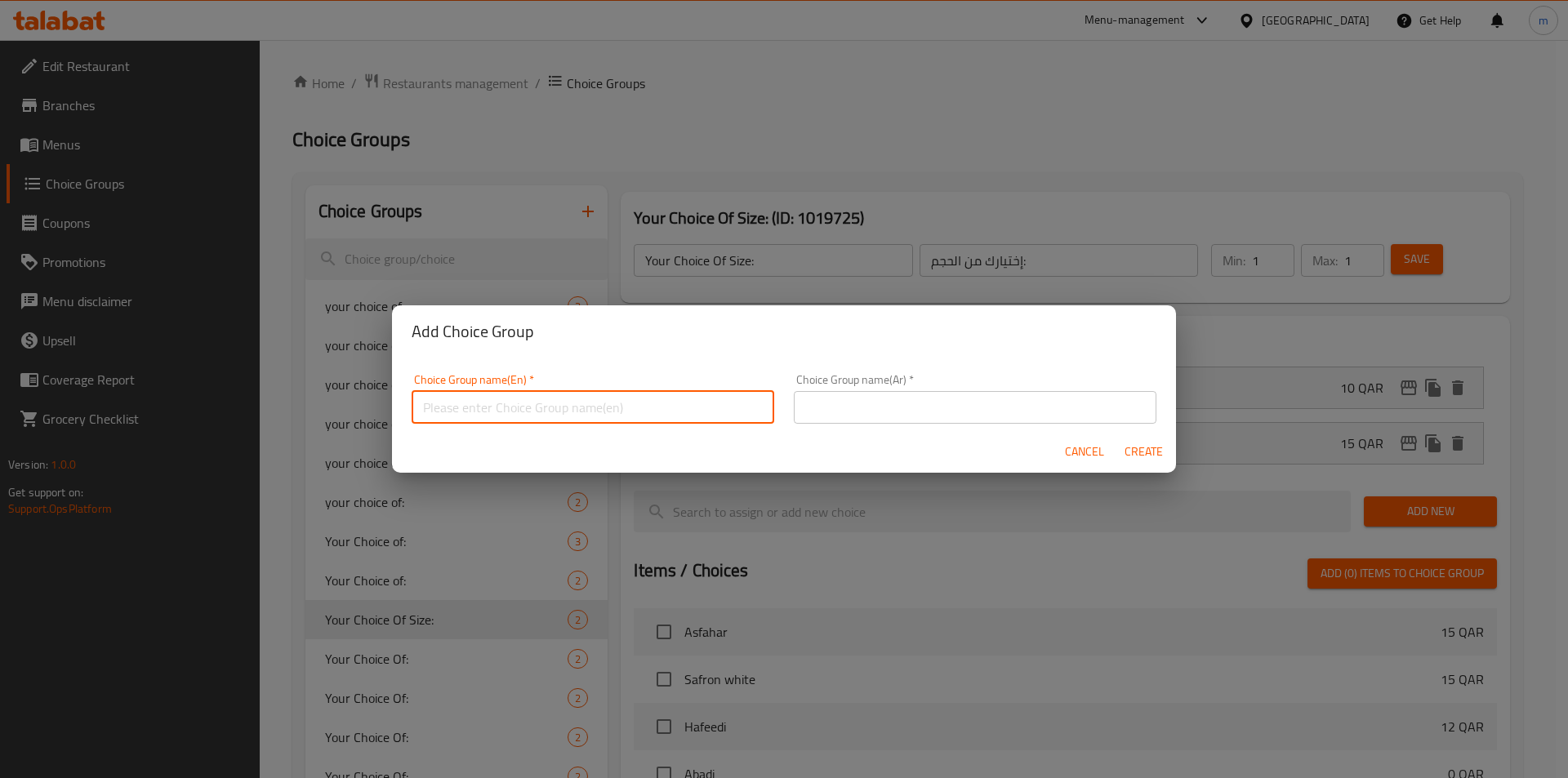
paste input "Your Choice Of Size:"
type input "Your Choice Of Size:"
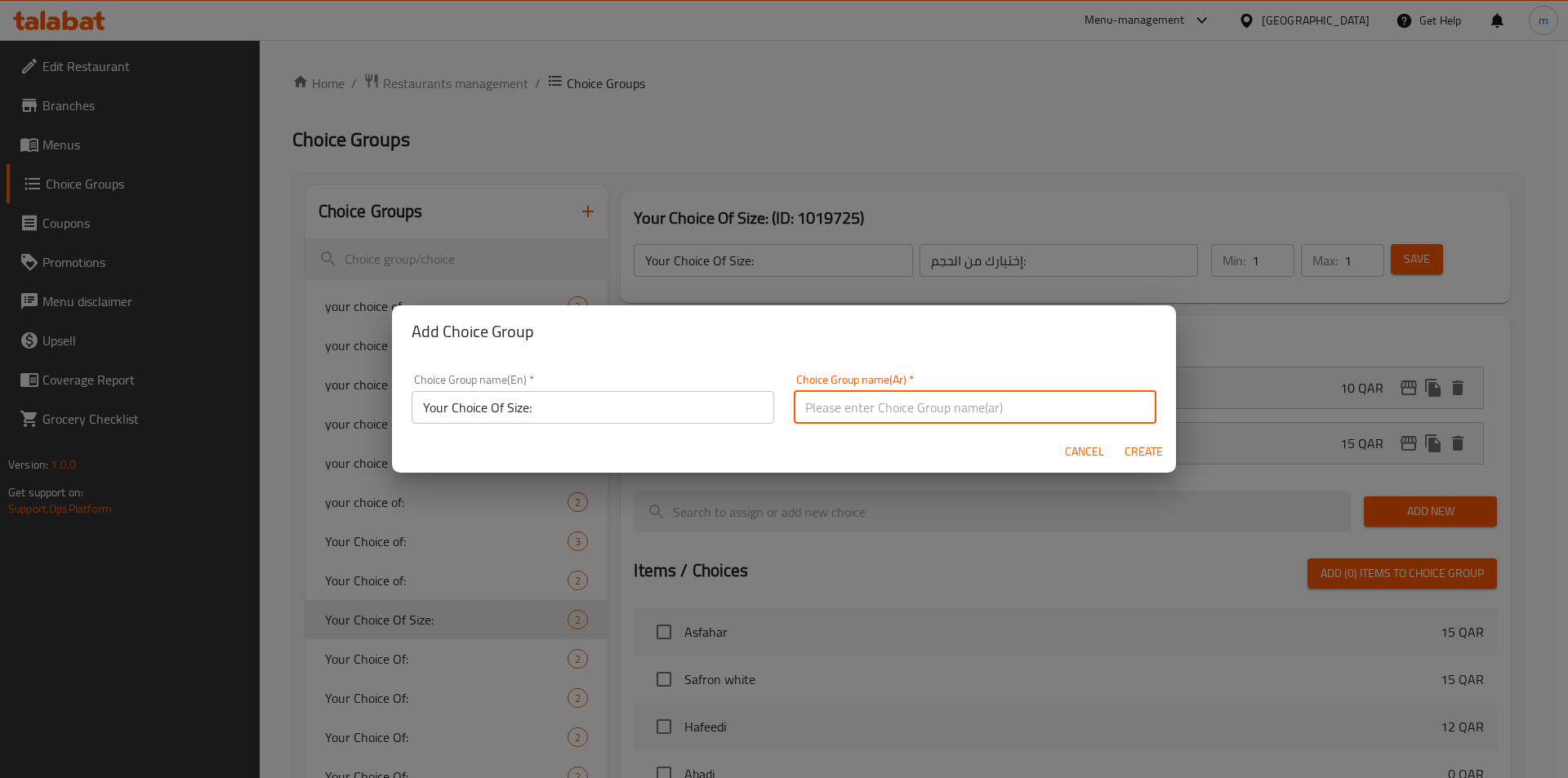
click at [1096, 415] on input "text" at bounding box center [975, 407] width 363 height 33
paste input "إختيارك من الحجم:"
type input "إختيارك من الحجم:"
click at [1158, 463] on button "Create" at bounding box center [1143, 452] width 52 height 31
type input "Your Choice Of Size:"
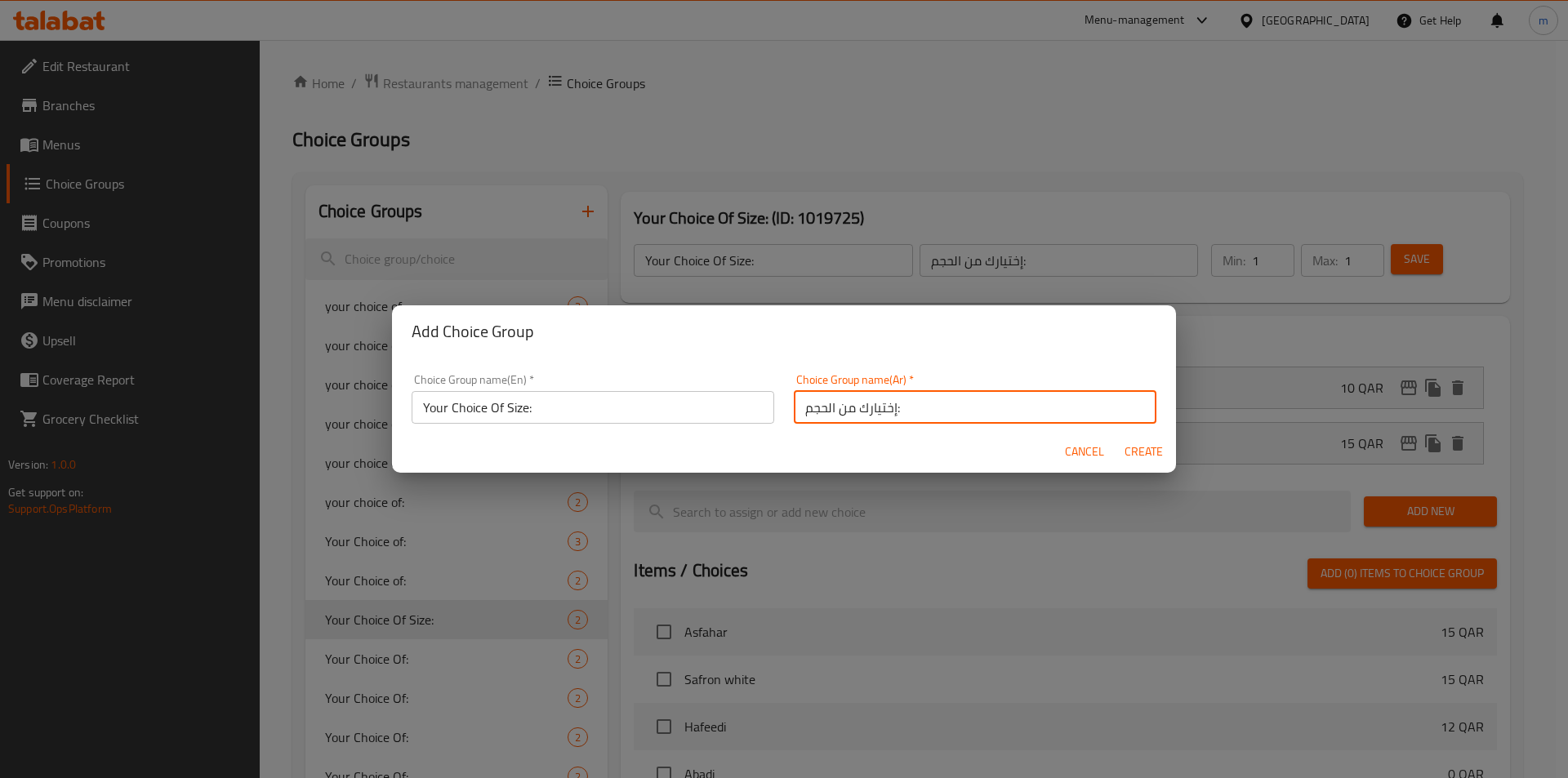
type input "إختيارك من الحجم:"
type input "0"
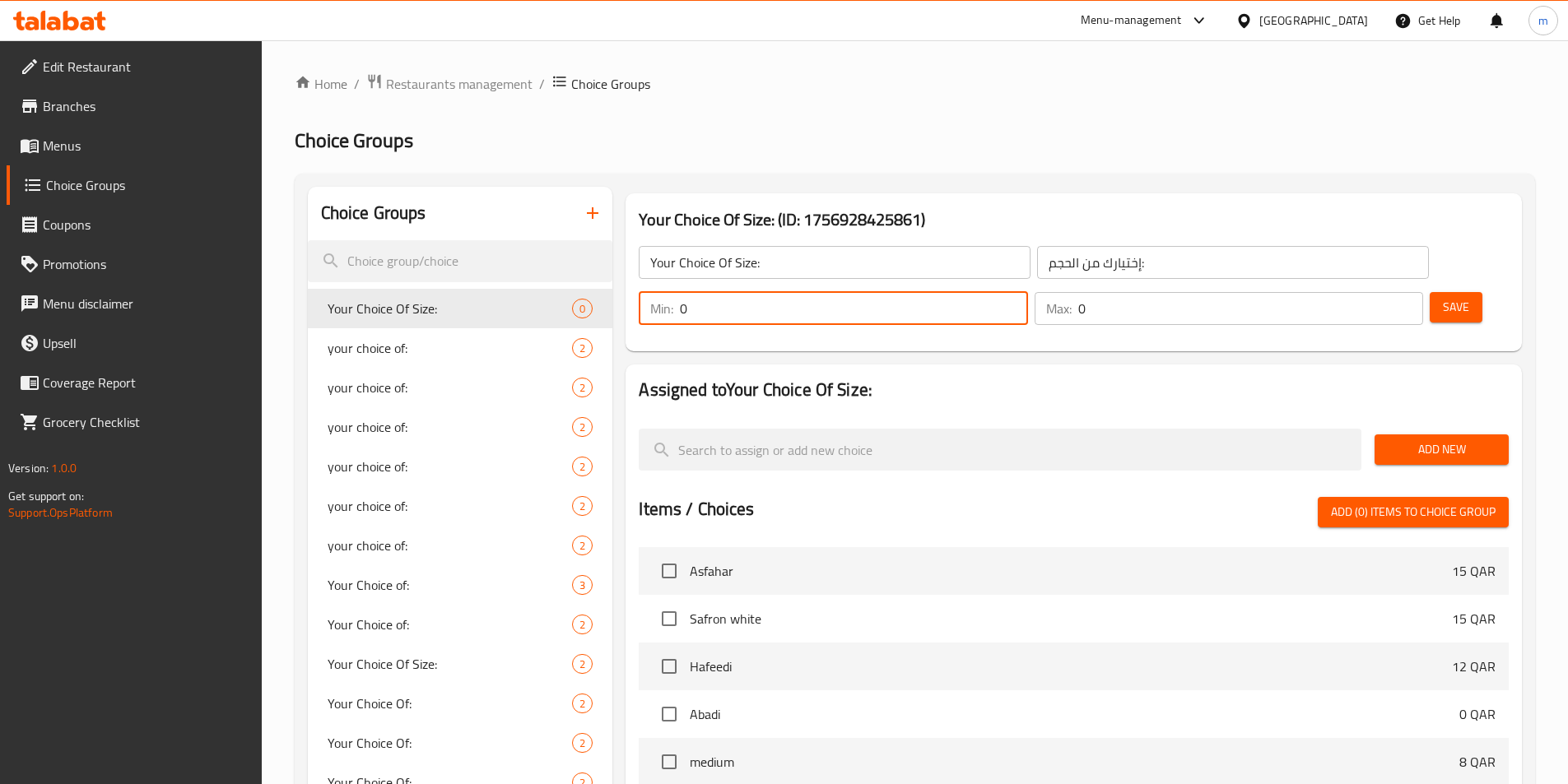
drag, startPoint x: 1288, startPoint y: 262, endPoint x: 1255, endPoint y: 267, distance: 33.4
click at [1027, 292] on input "0" at bounding box center [853, 308] width 348 height 33
type input "1"
click at [1027, 292] on input "1" at bounding box center [853, 308] width 348 height 33
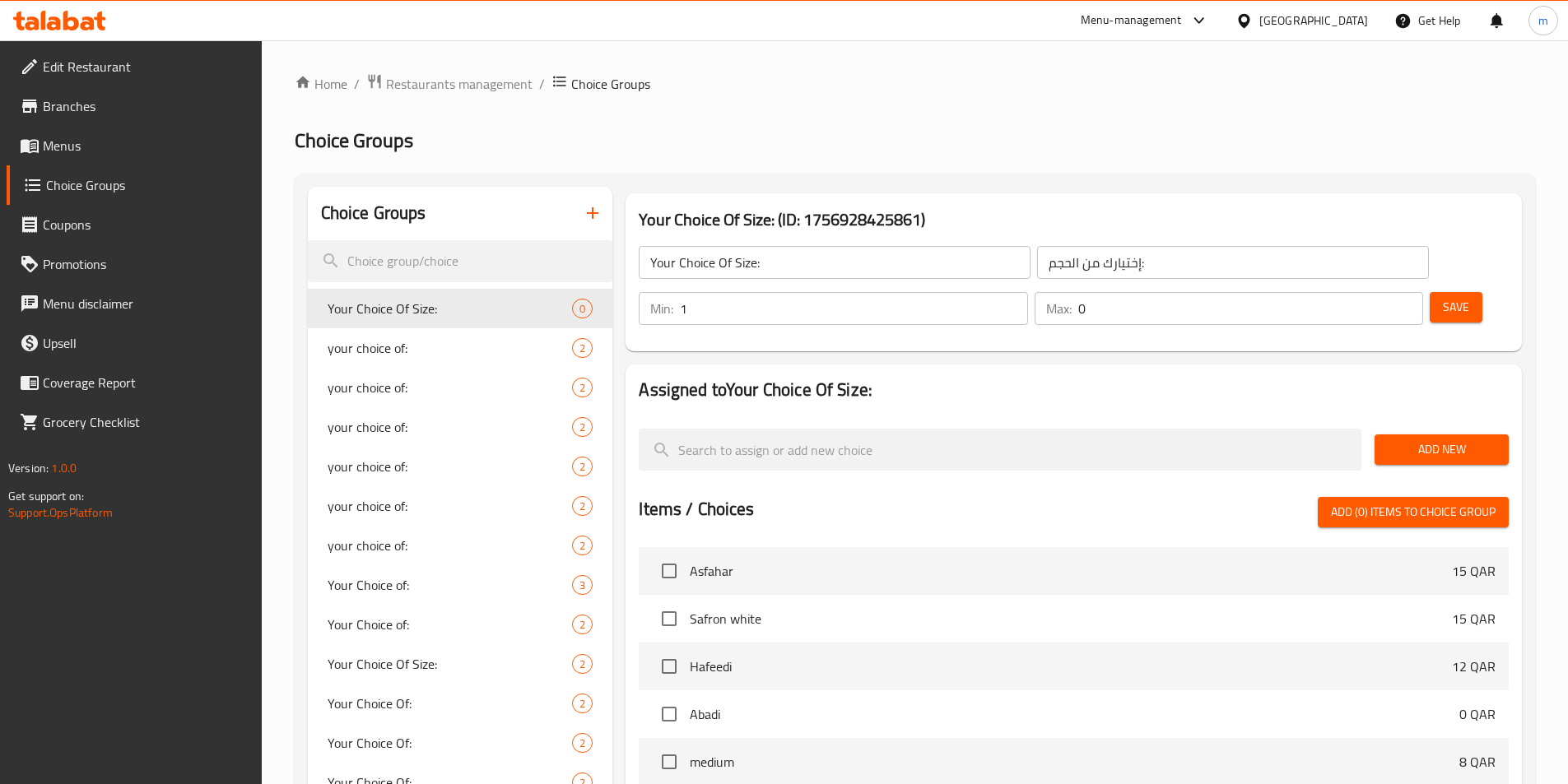
click at [1352, 292] on div "Max: 0 ​" at bounding box center [1229, 308] width 389 height 33
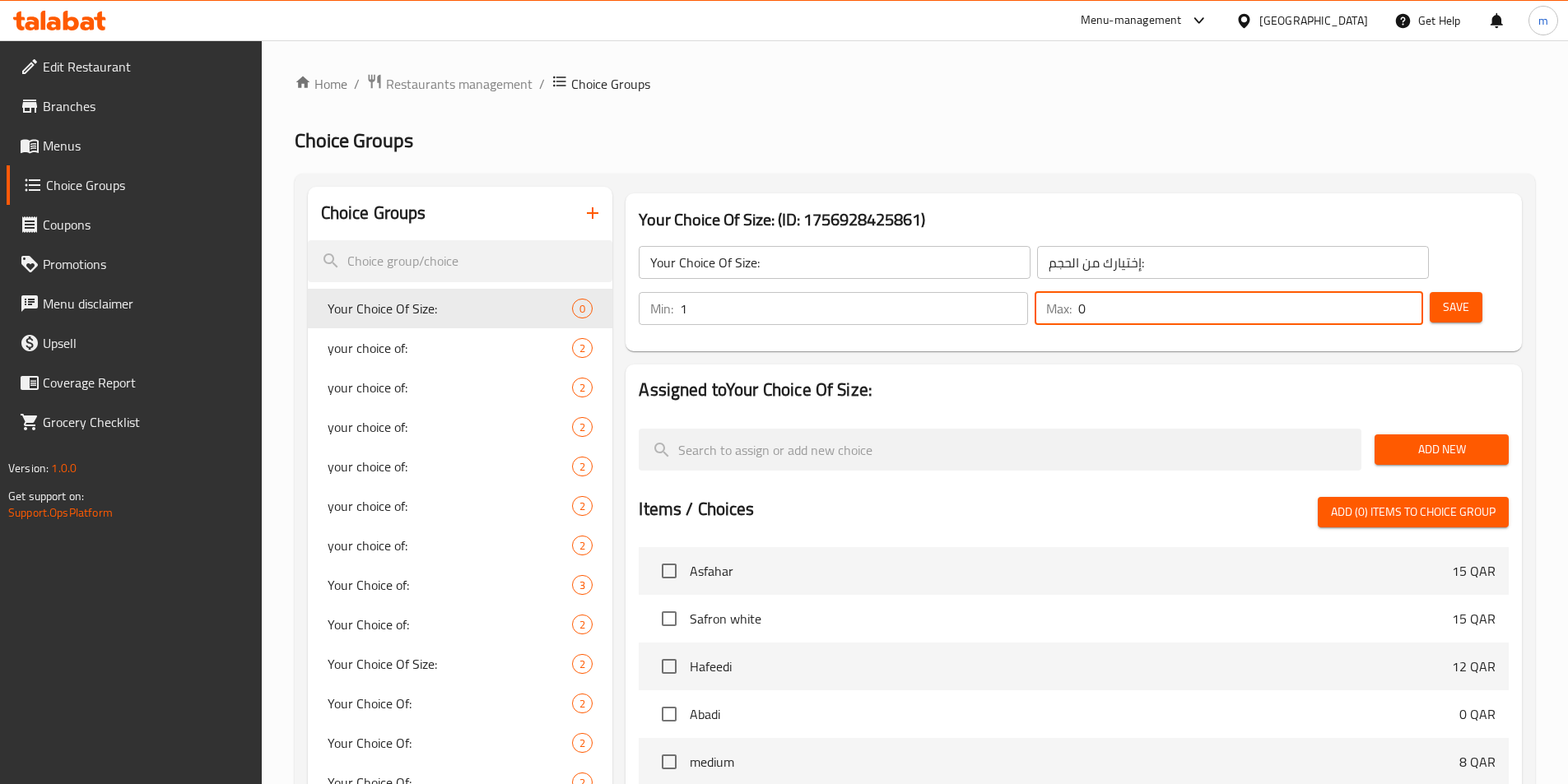
drag, startPoint x: 1362, startPoint y: 262, endPoint x: 1347, endPoint y: 264, distance: 15.1
click at [1347, 292] on div "Max: 0 ​" at bounding box center [1229, 308] width 389 height 33
type input "1"
click at [1442, 297] on span "Save" at bounding box center [1455, 307] width 26 height 21
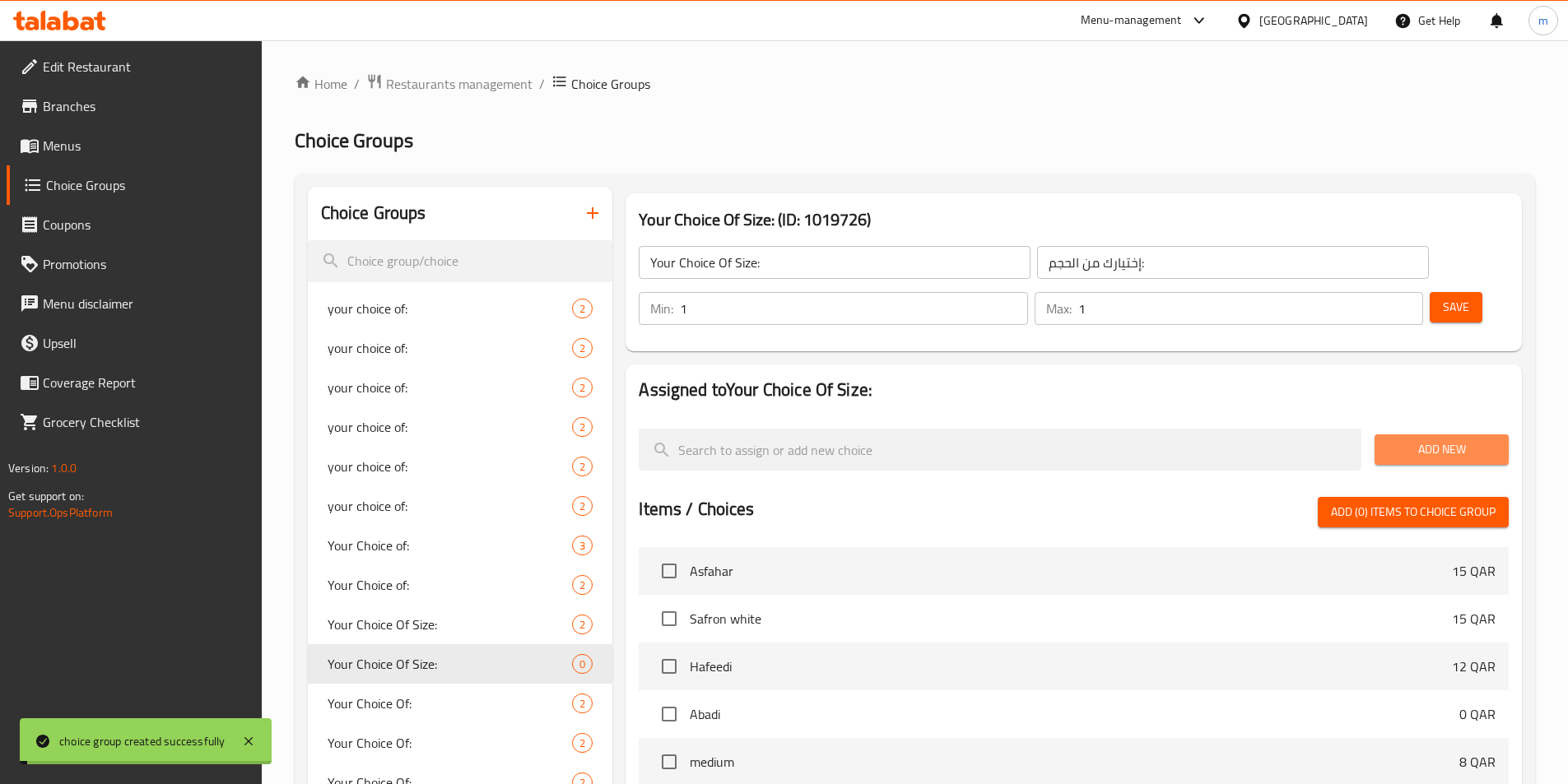
click at [1452, 439] on span "Add New" at bounding box center [1441, 449] width 108 height 21
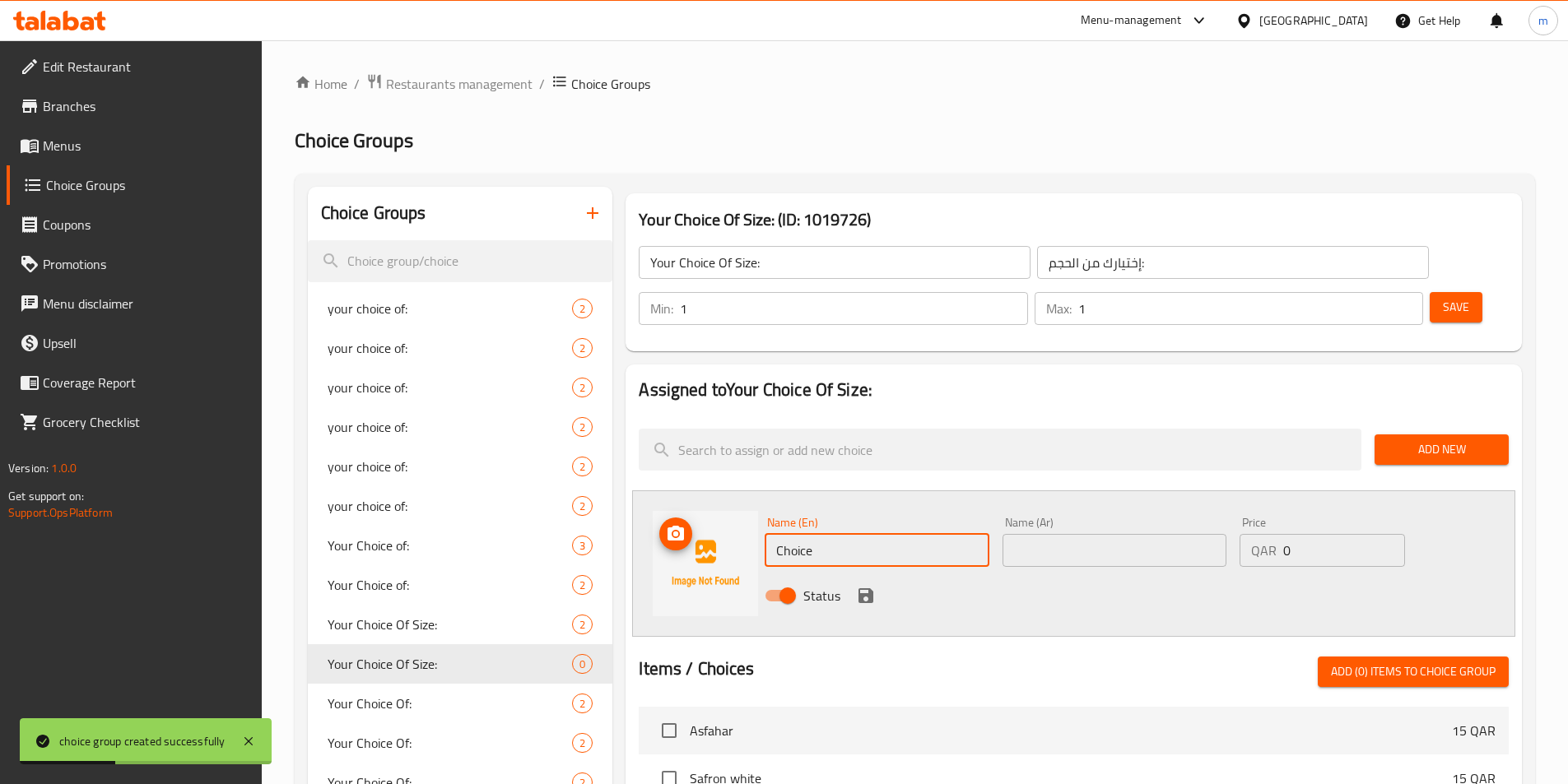
drag, startPoint x: 860, startPoint y: 512, endPoint x: 724, endPoint y: 508, distance: 136.1
click at [724, 508] on div "Name (En) Choice Name (En) Name (Ar) Name (Ar) Price QAR 0 Price Status" at bounding box center [1074, 563] width 884 height 146
type input "ة"
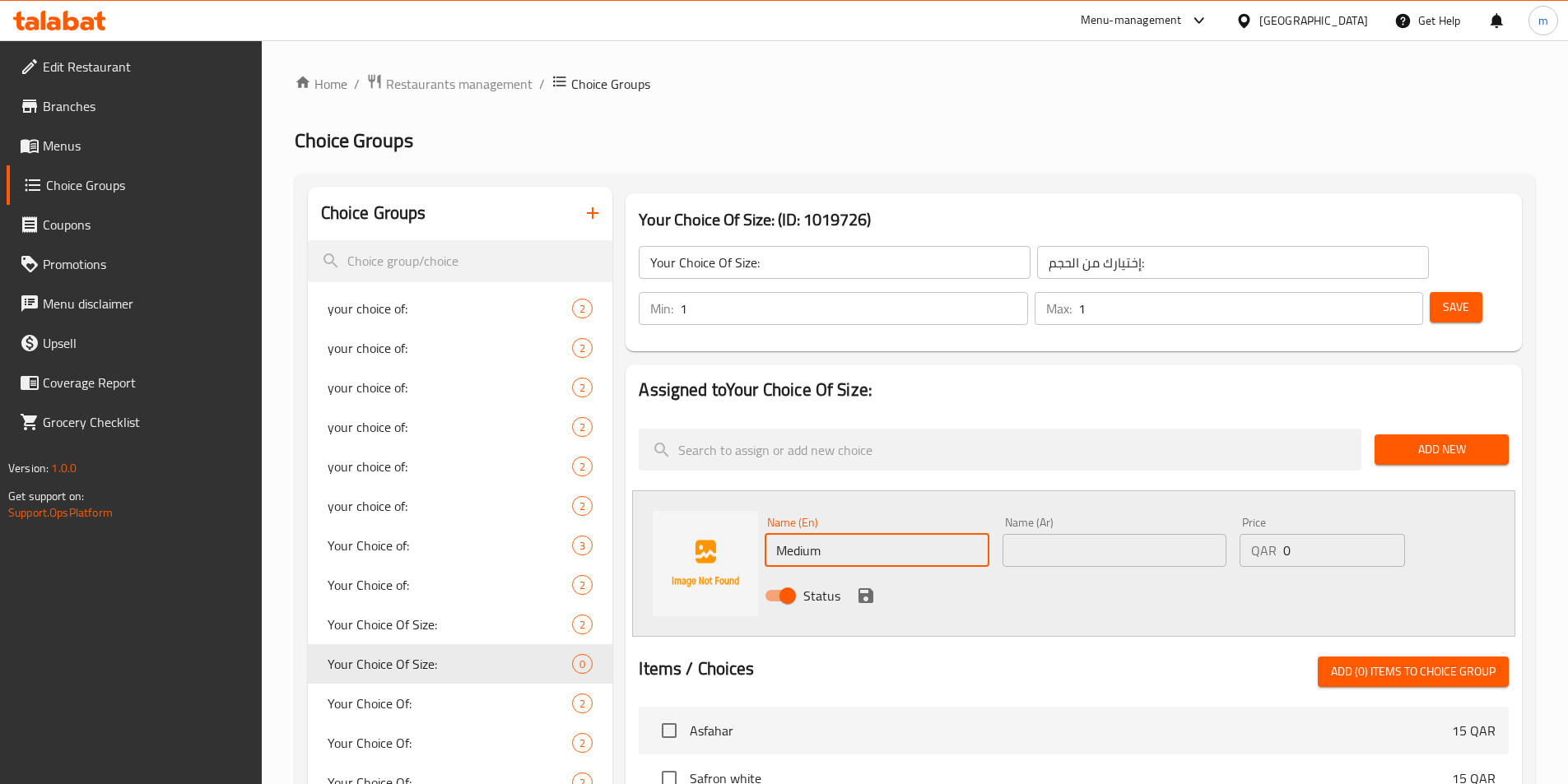
type input "Medium"
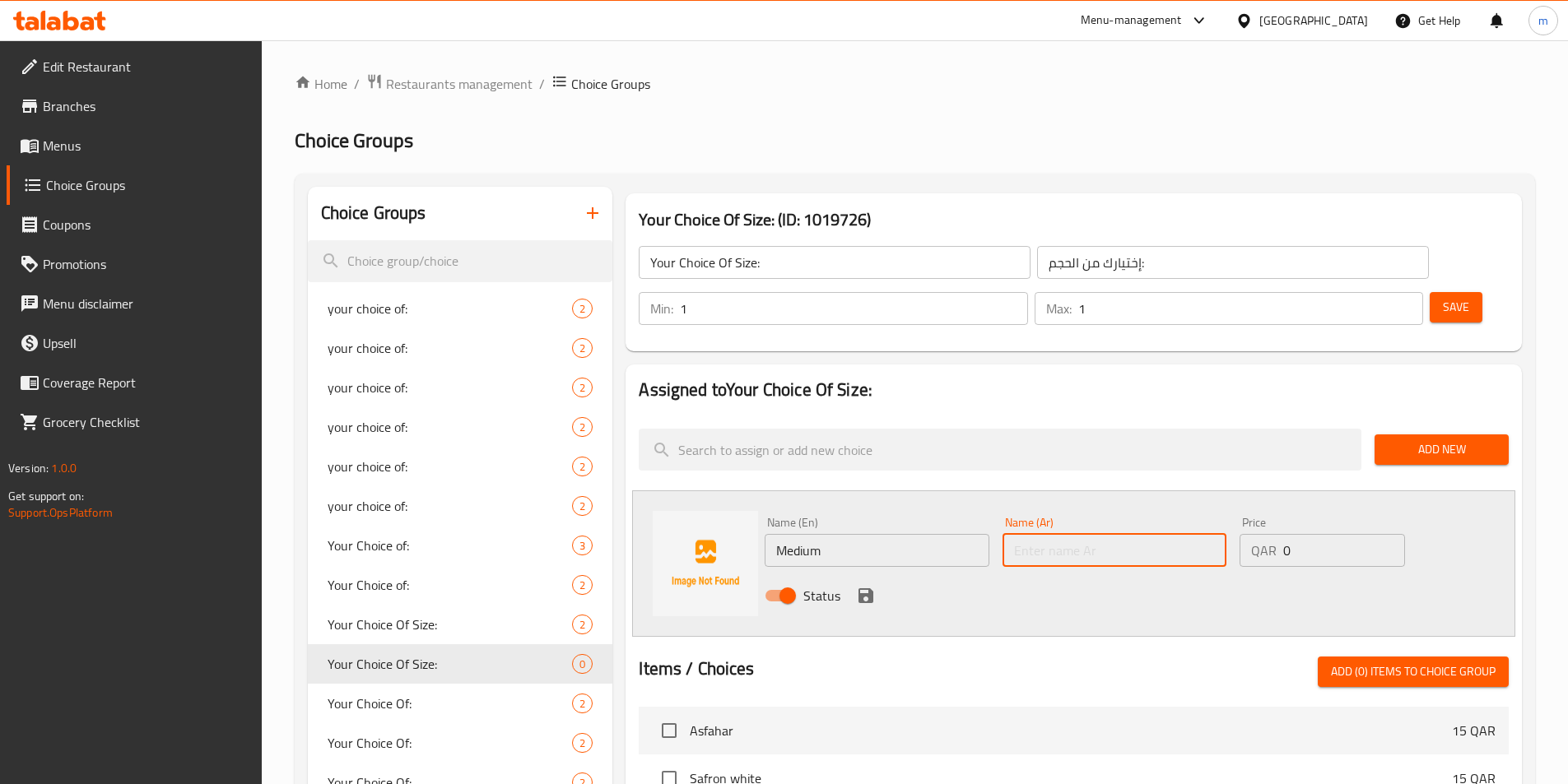
click at [1030, 534] on input "text" at bounding box center [1114, 550] width 224 height 33
type input "وسط"
drag, startPoint x: 1295, startPoint y: 499, endPoint x: 1273, endPoint y: 497, distance: 22.1
click at [1273, 534] on div "QAR 0 Price" at bounding box center [1321, 550] width 164 height 33
type input "12"
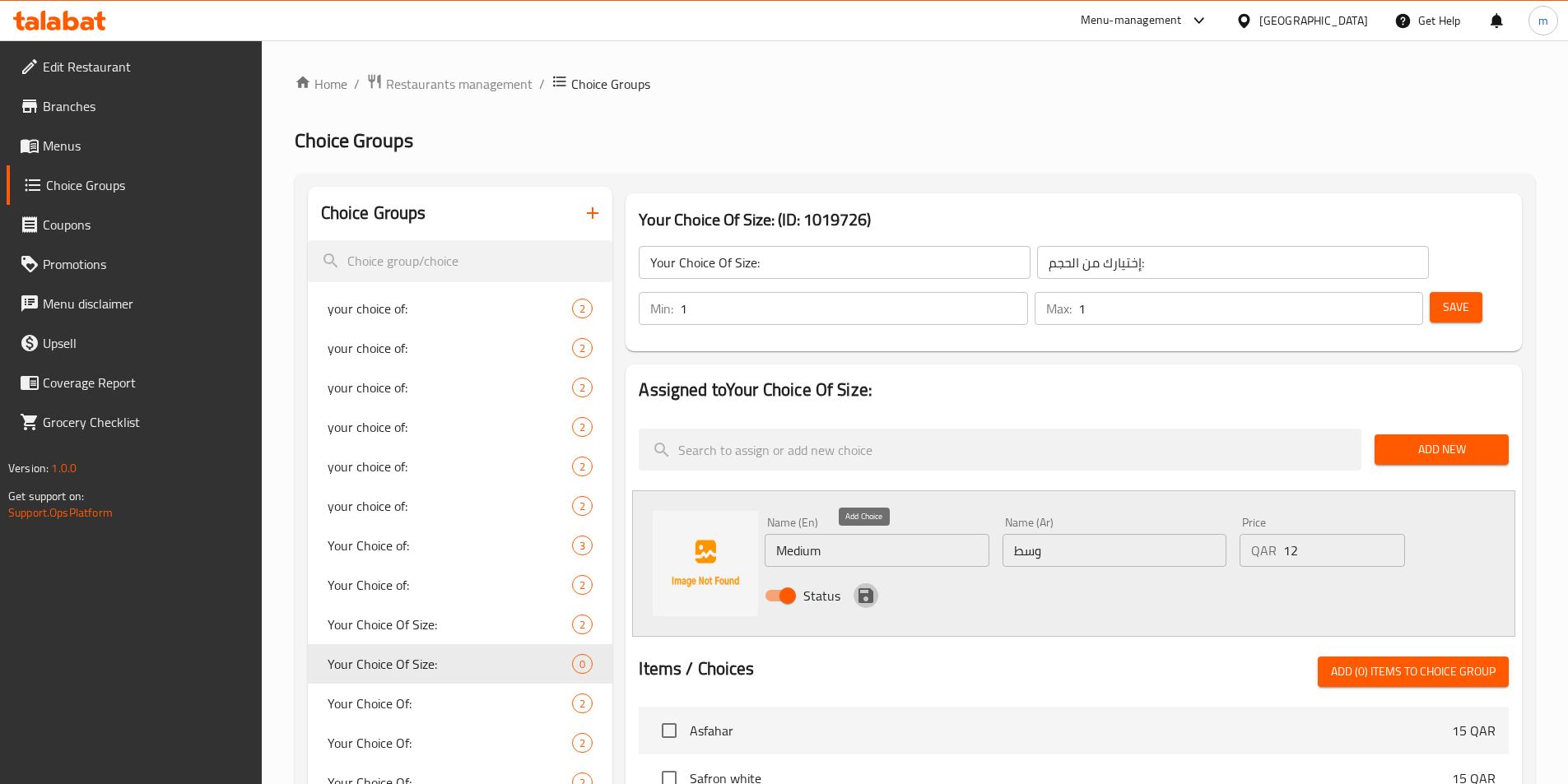
click at [862, 589] on icon "save" at bounding box center [866, 596] width 15 height 15
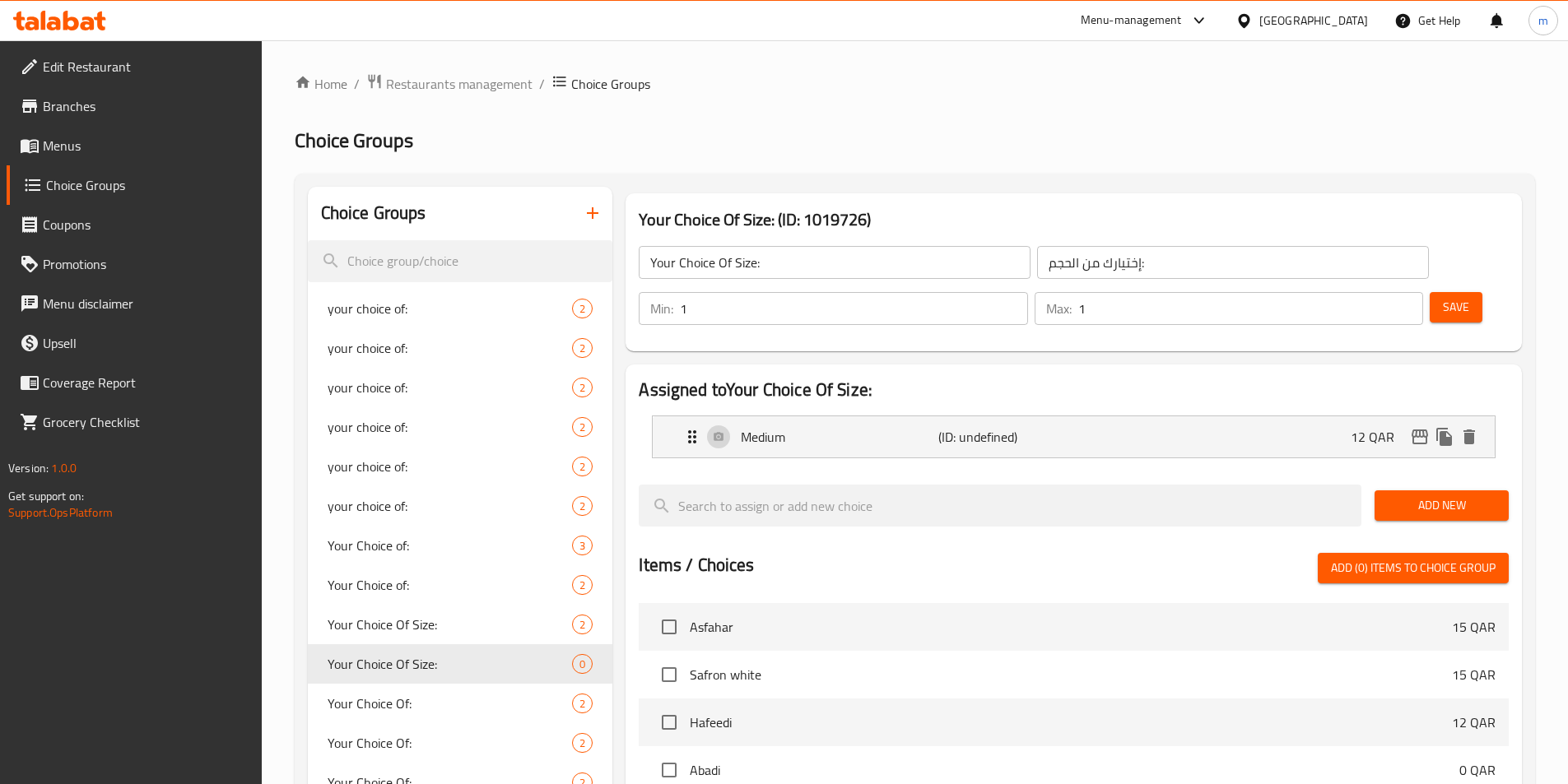
click at [1470, 495] on span "Add New" at bounding box center [1441, 505] width 108 height 21
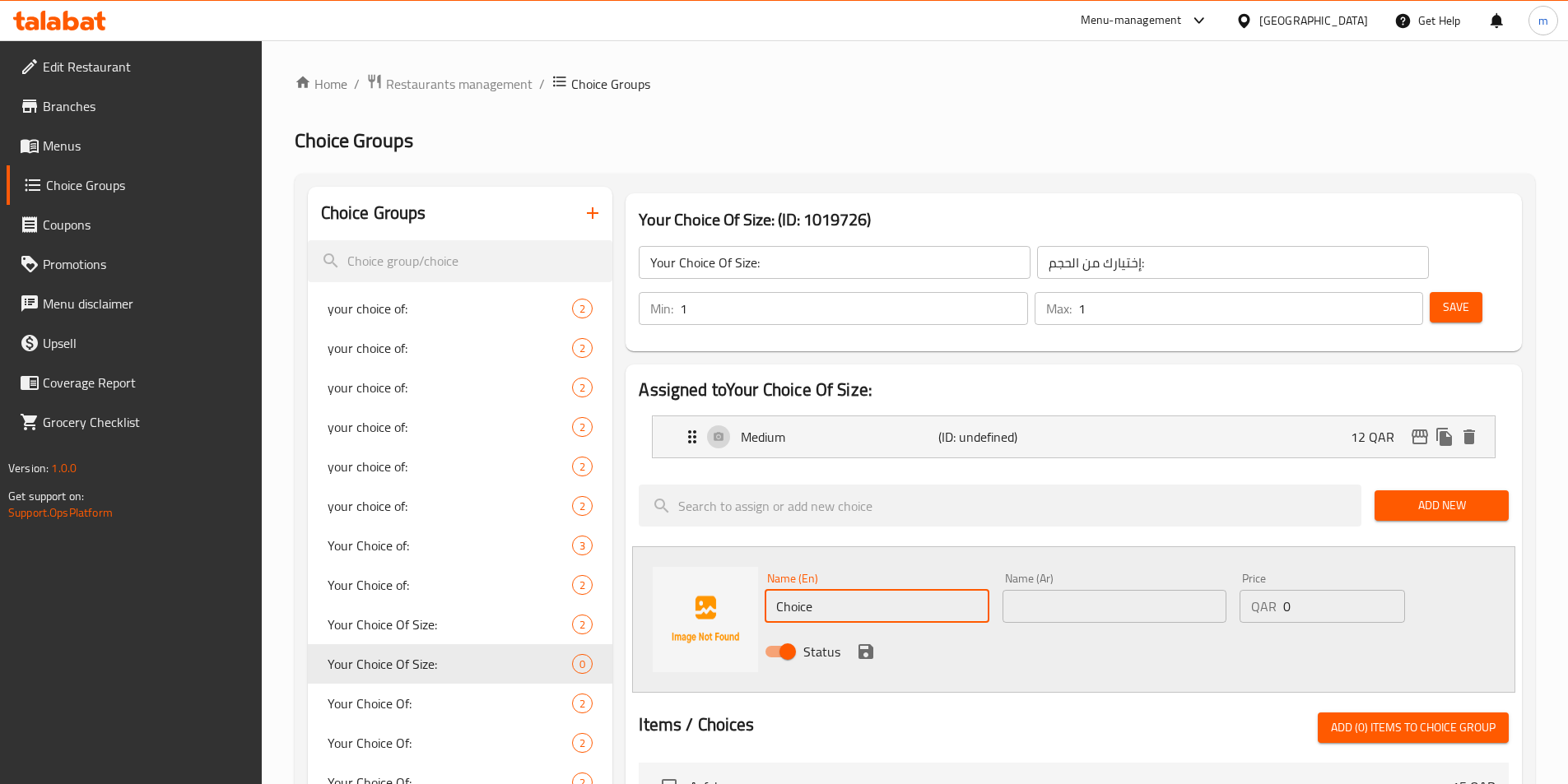
drag, startPoint x: 793, startPoint y: 552, endPoint x: 817, endPoint y: 566, distance: 27.8
click at [817, 590] on input "Choice" at bounding box center [877, 606] width 224 height 33
click at [816, 590] on input "Choice" at bounding box center [877, 606] width 224 height 33
click at [815, 590] on input "Choice" at bounding box center [877, 606] width 224 height 33
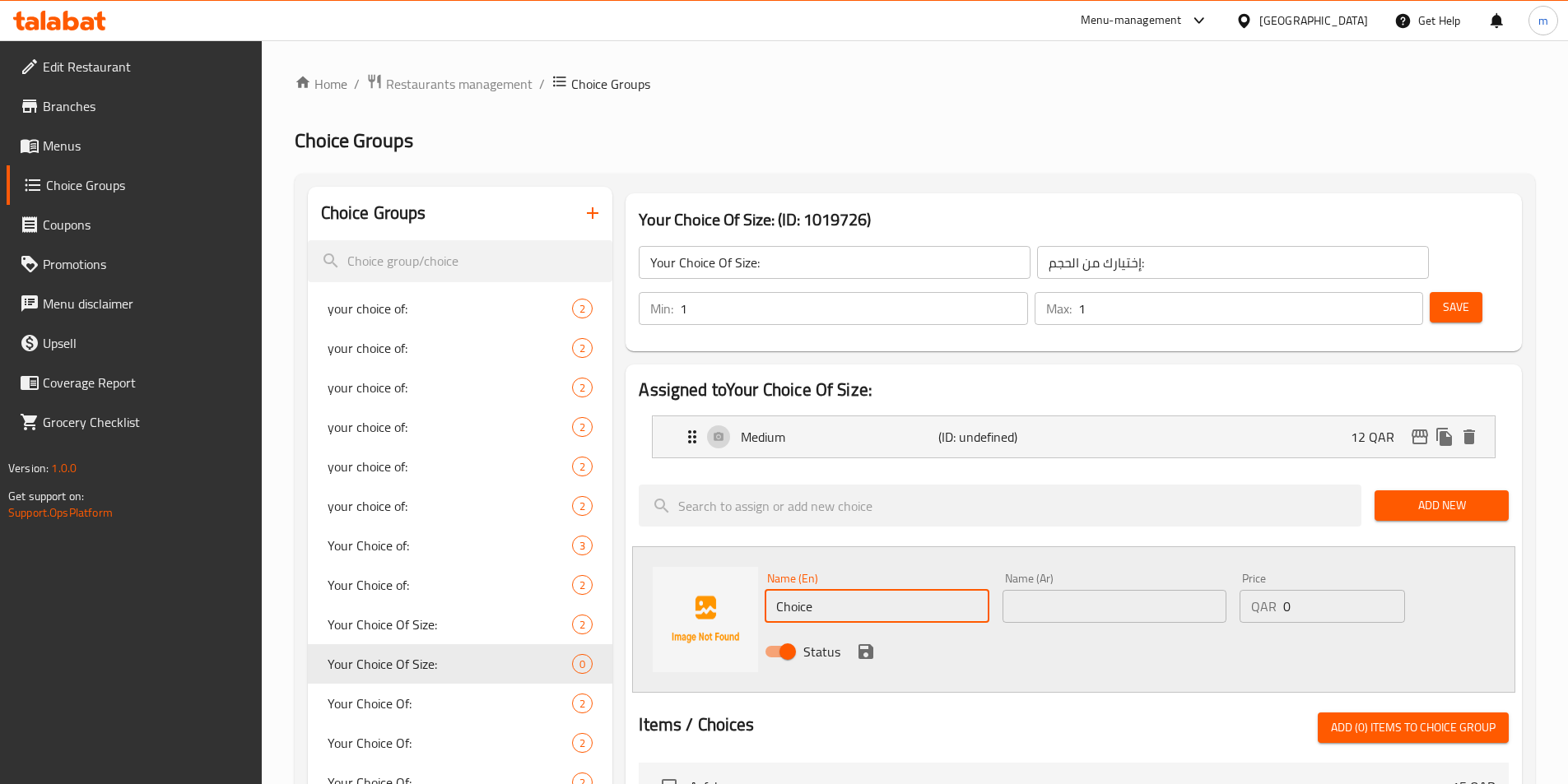
click at [795, 590] on input "Choice" at bounding box center [877, 606] width 224 height 33
click at [793, 590] on input "Choice" at bounding box center [877, 606] width 224 height 33
type input "Large"
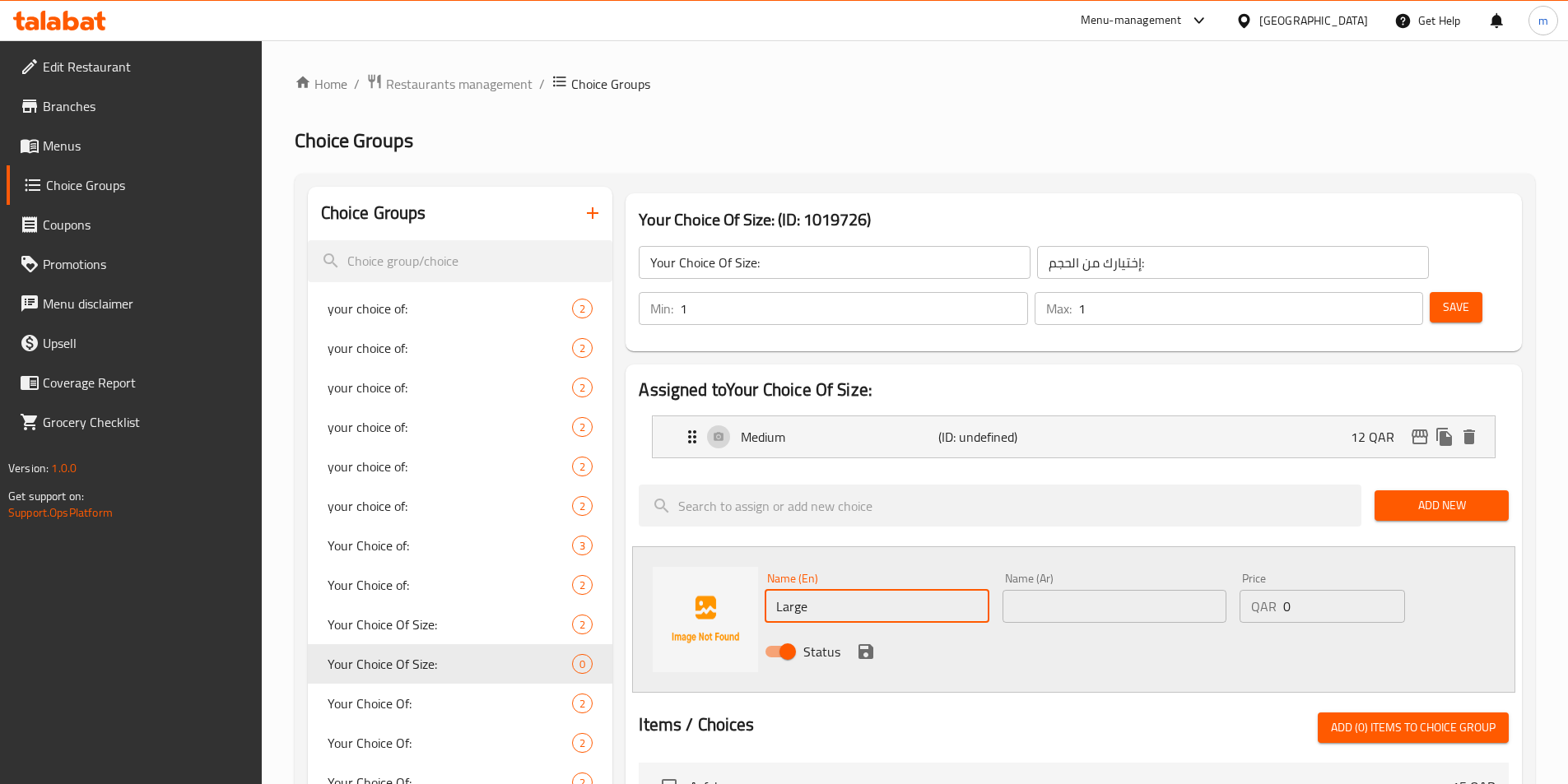
click at [1097, 590] on input "text" at bounding box center [1114, 606] width 224 height 33
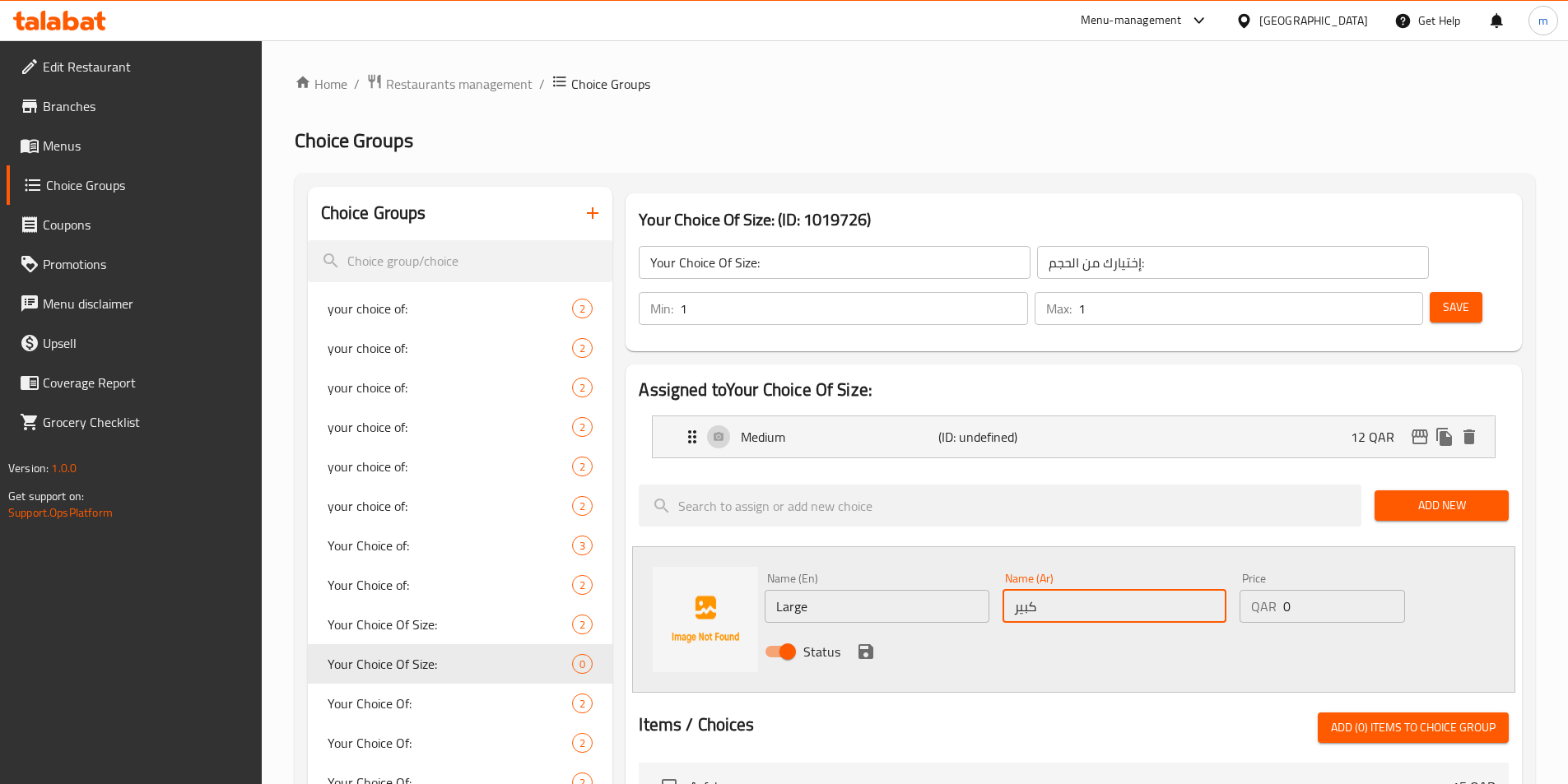
type input "كبير"
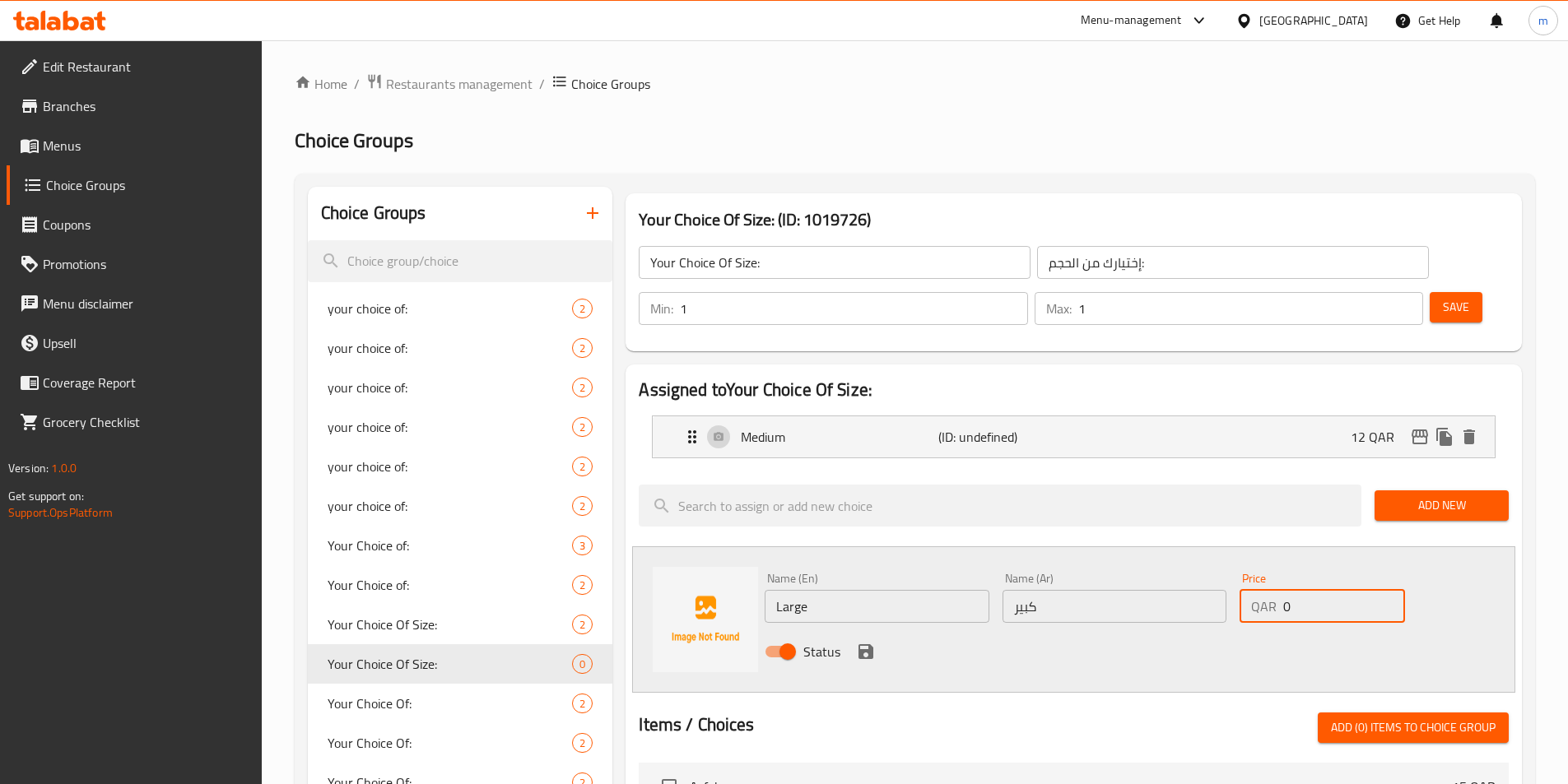
drag, startPoint x: 1305, startPoint y: 562, endPoint x: 1270, endPoint y: 568, distance: 35.5
click at [1273, 590] on div "QAR 0 Price" at bounding box center [1321, 606] width 164 height 33
type input "20"
click at [871, 645] on icon "save" at bounding box center [866, 652] width 15 height 15
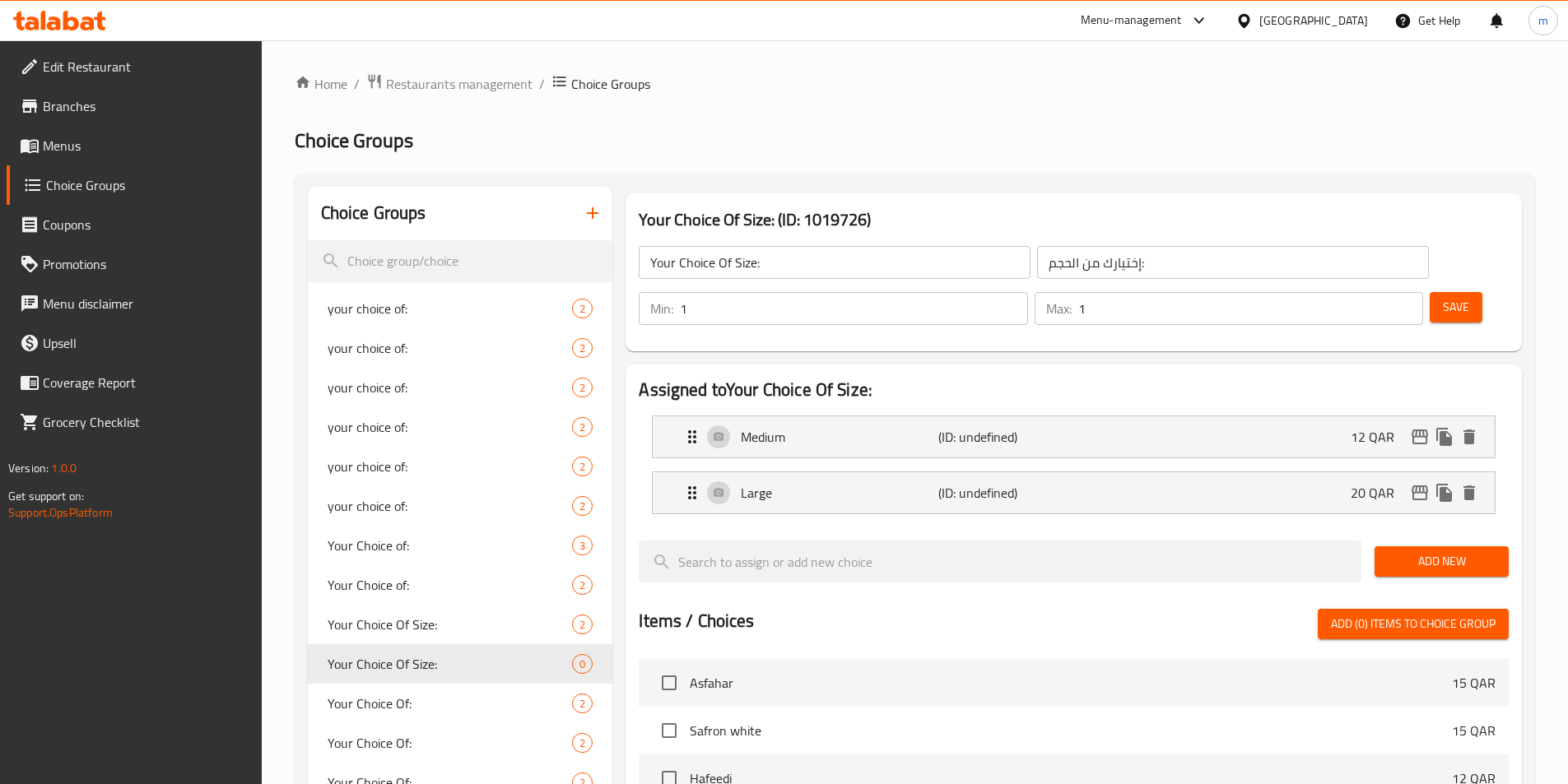
click at [1430, 292] on button "Save" at bounding box center [1455, 307] width 53 height 31
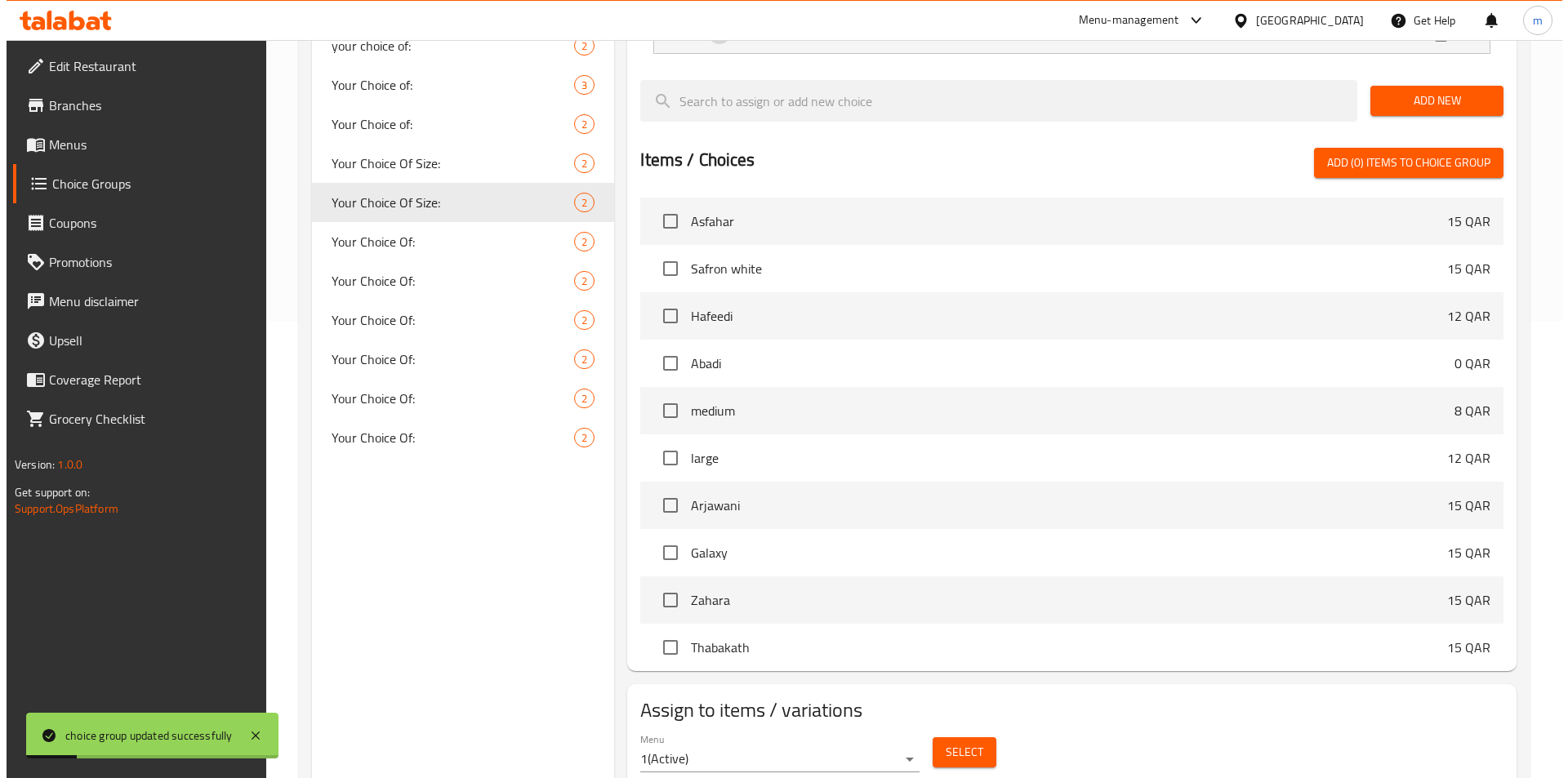
scroll to position [471, 0]
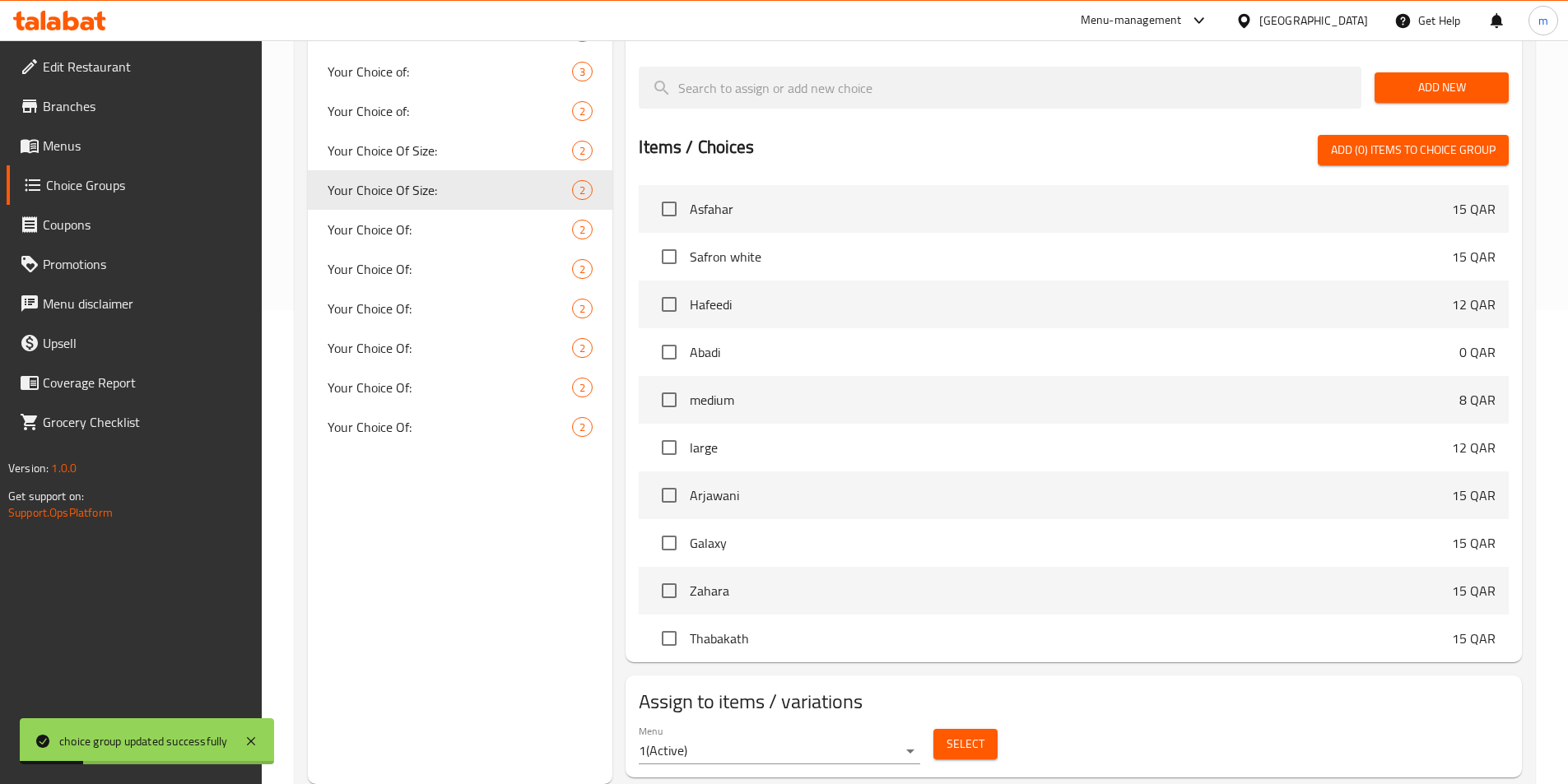
drag, startPoint x: 995, startPoint y: 693, endPoint x: 1003, endPoint y: 688, distance: 9.4
click at [1003, 718] on div "Menu 1 ( Active ) Select" at bounding box center [1074, 744] width 884 height 53
click at [979, 734] on span "Select" at bounding box center [965, 744] width 38 height 21
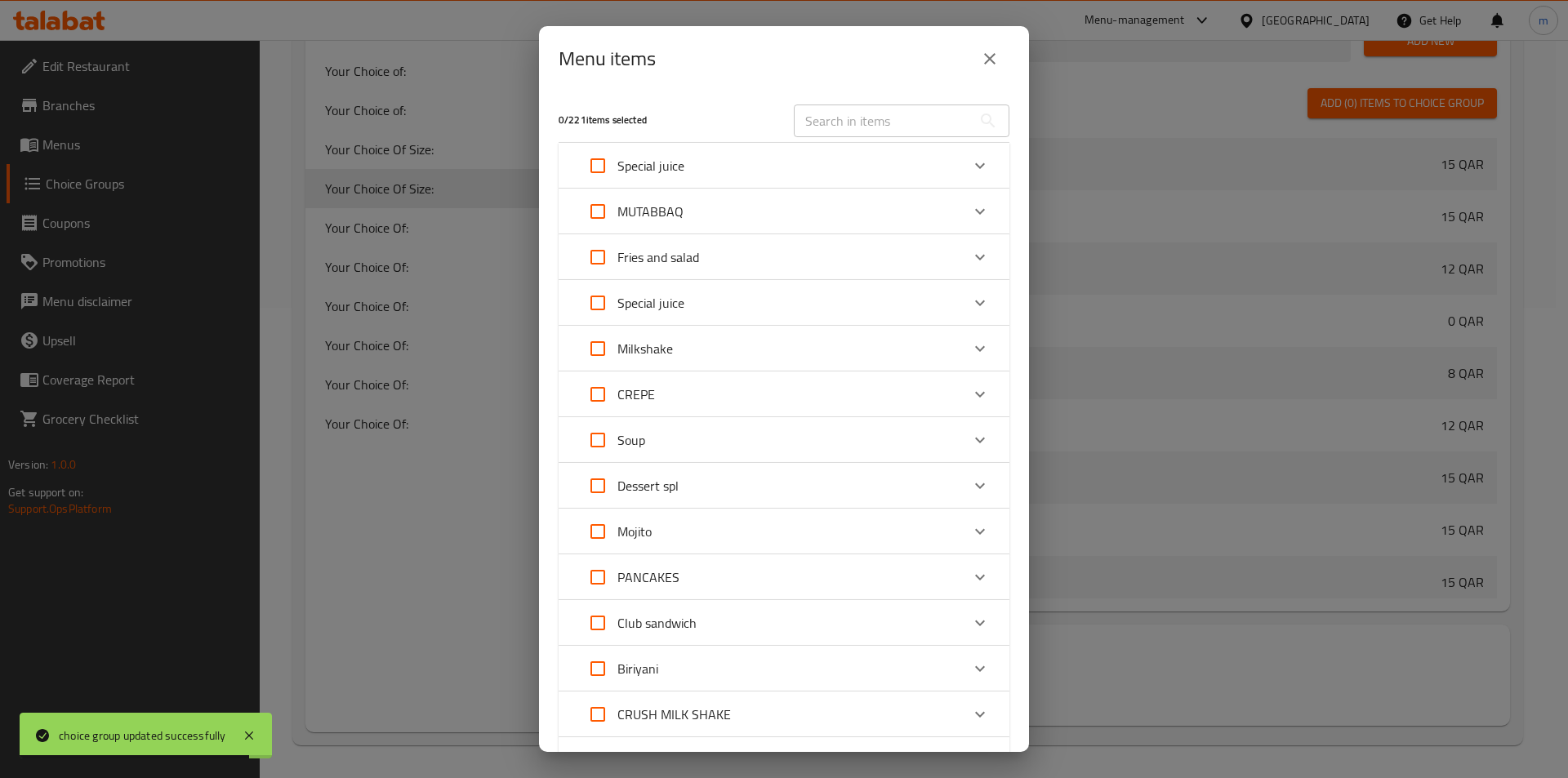
scroll to position [82, 0]
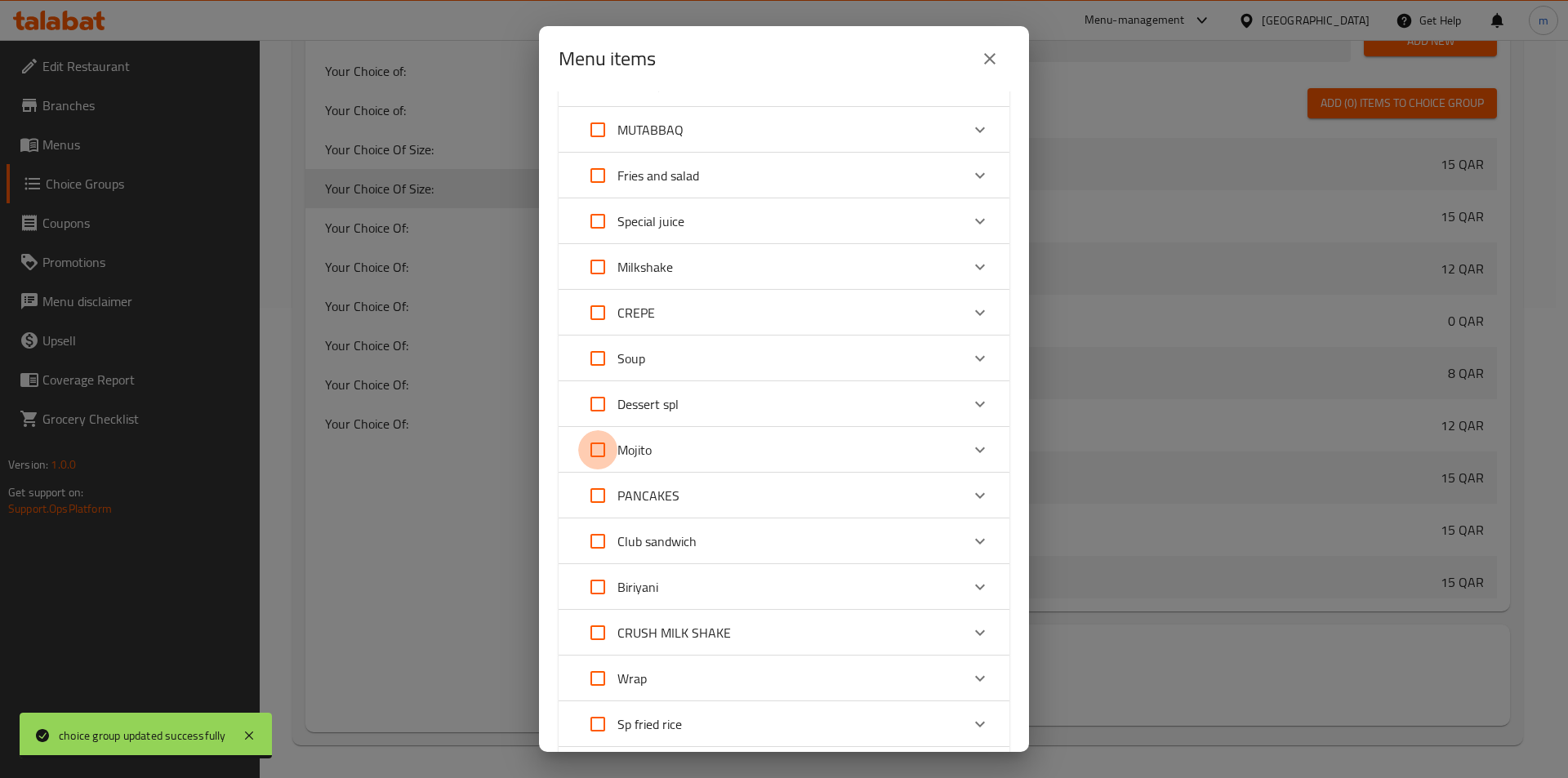
click at [602, 456] on input "Expand" at bounding box center [598, 450] width 40 height 40
checkbox input "true"
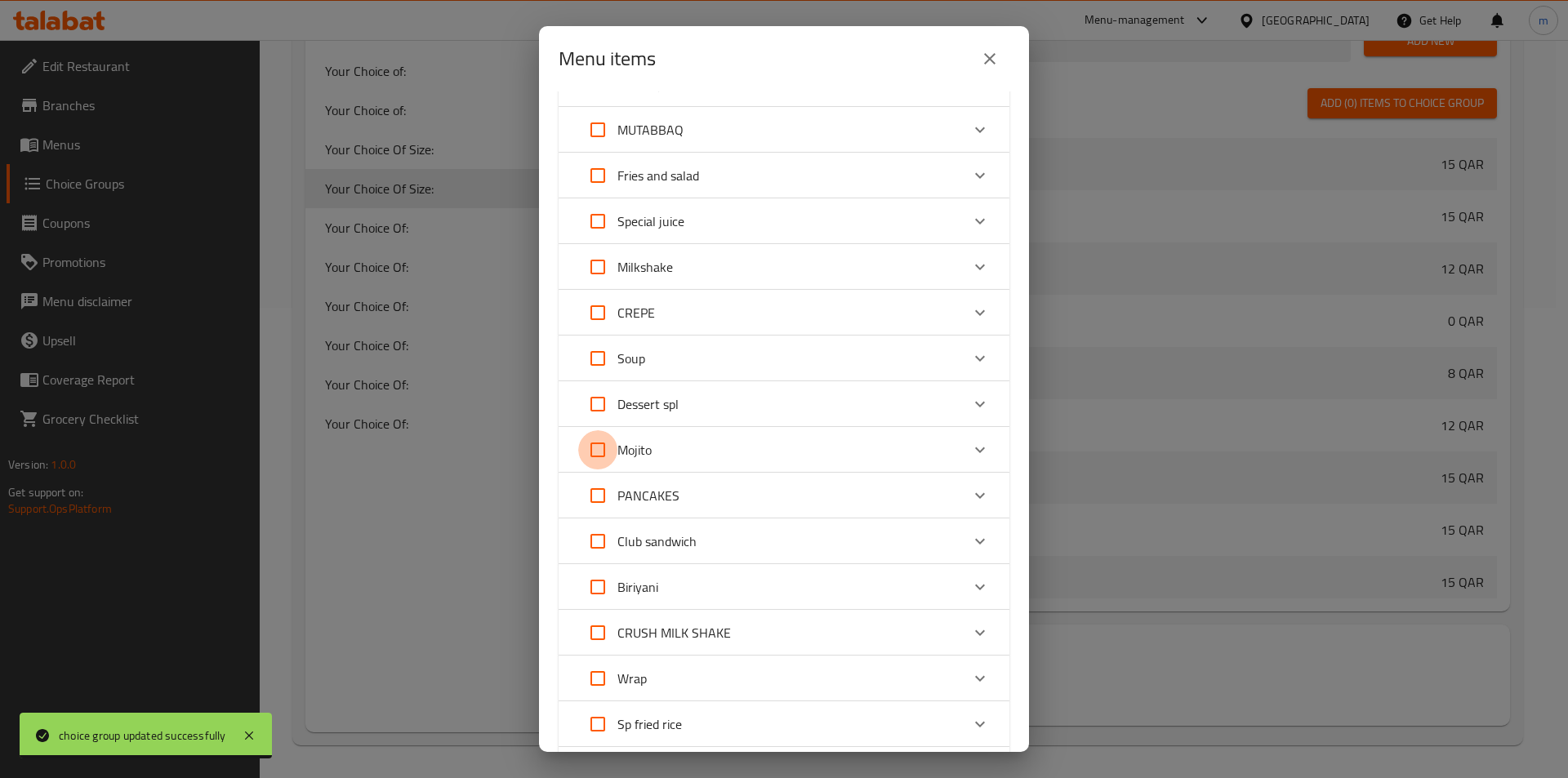
checkbox input "true"
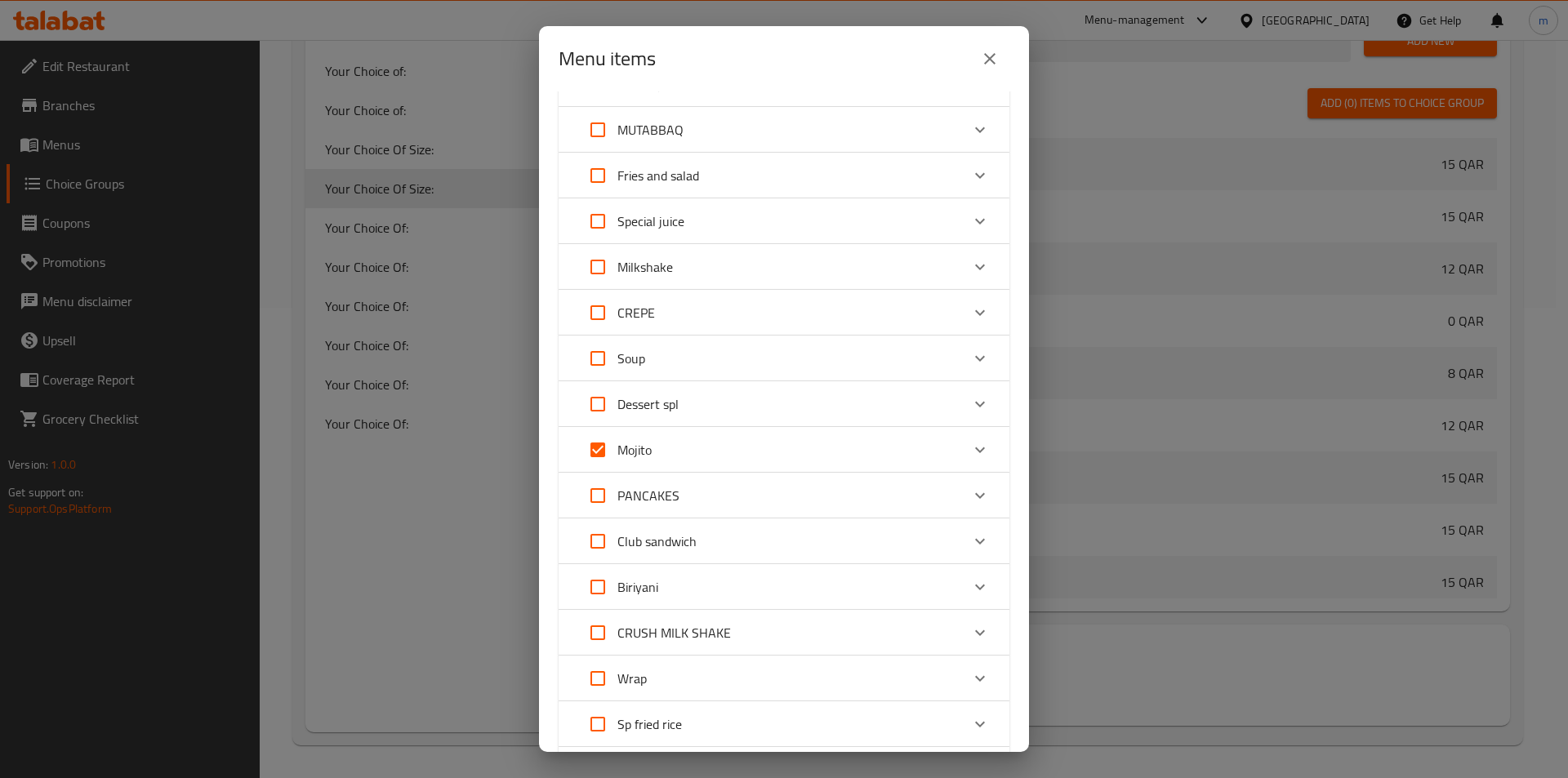
click at [961, 442] on div "Expand" at bounding box center [981, 450] width 40 height 40
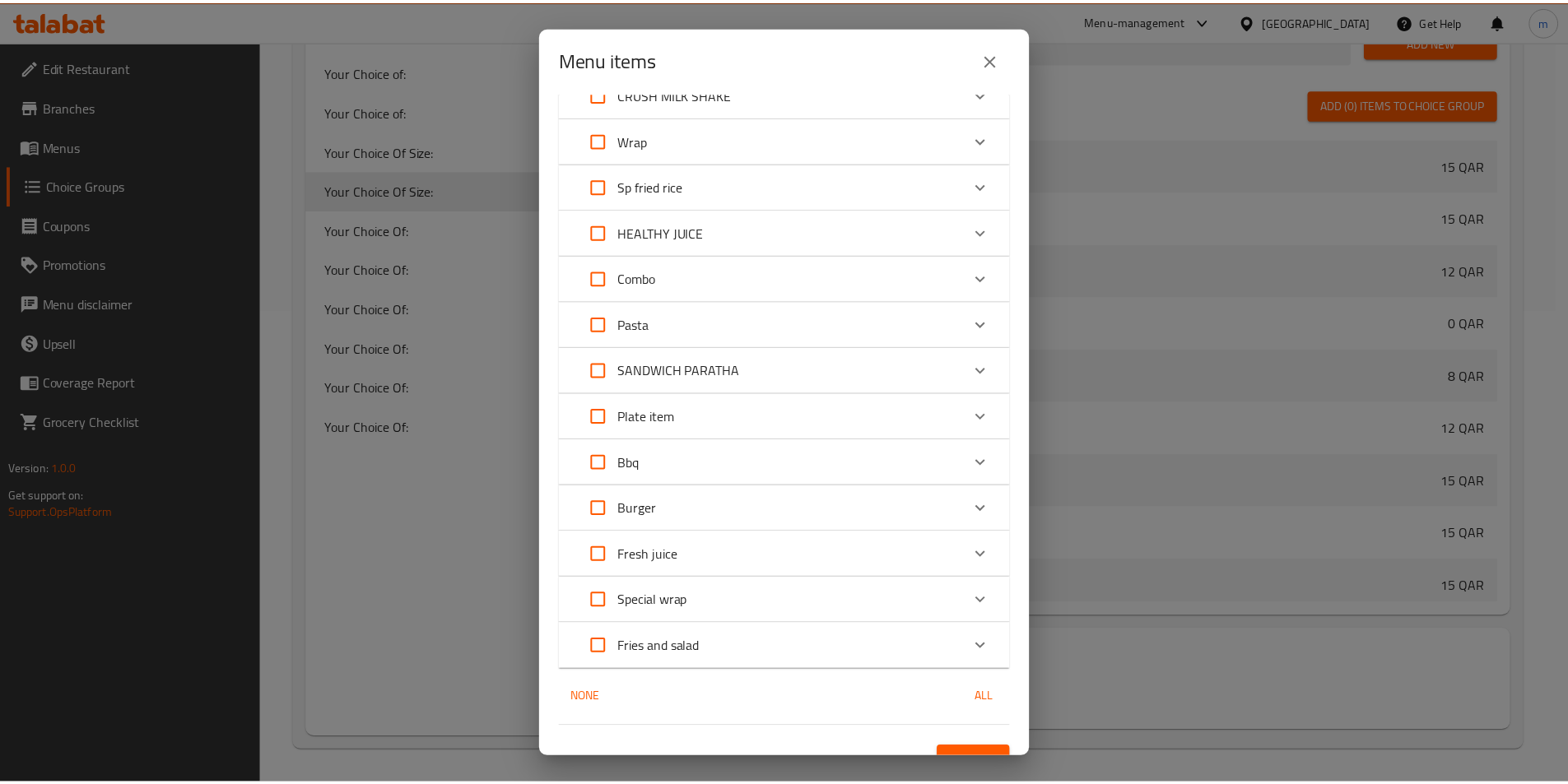
scroll to position [1046, 0]
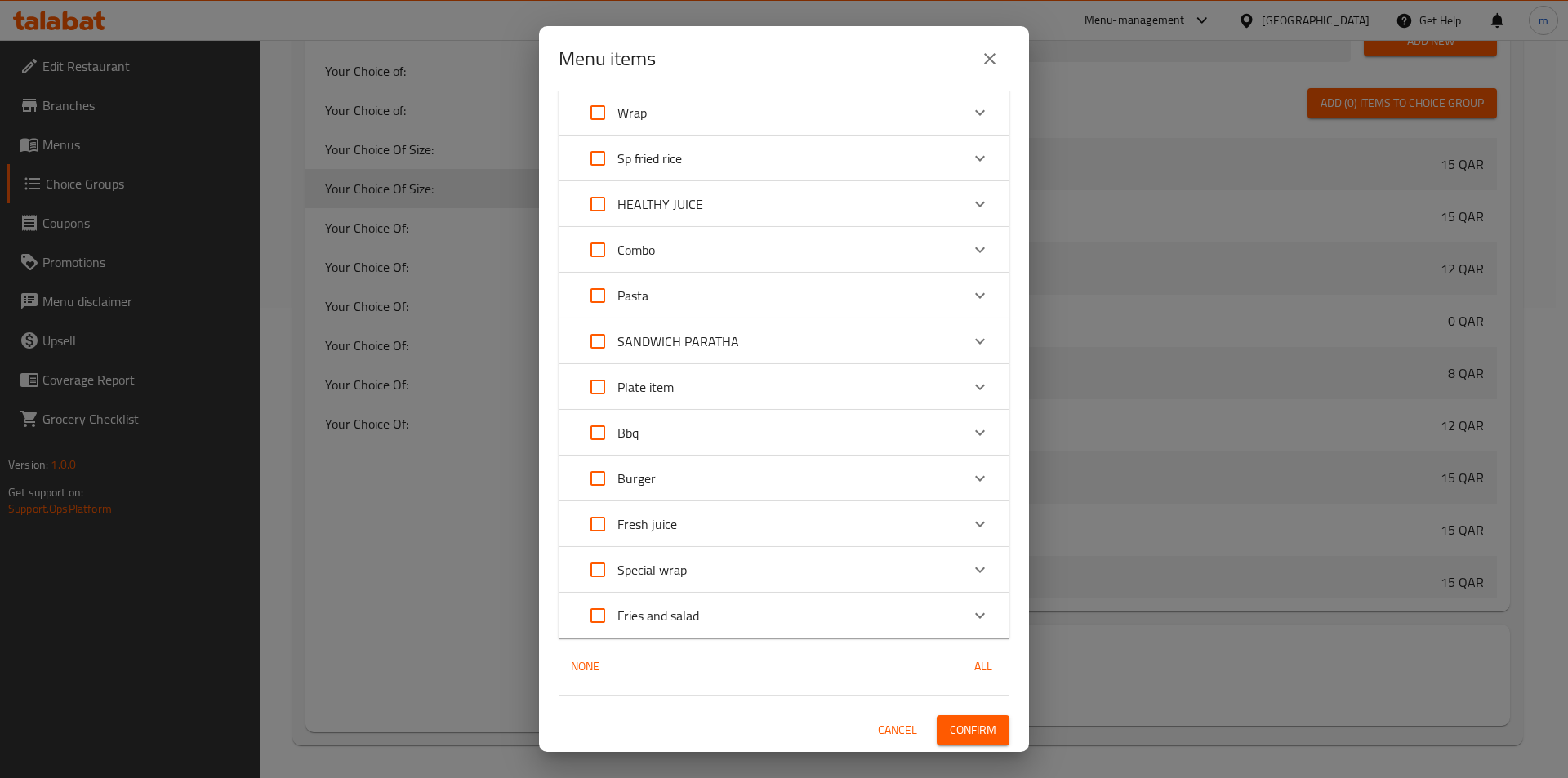
click at [971, 724] on span "Confirm" at bounding box center [973, 731] width 46 height 21
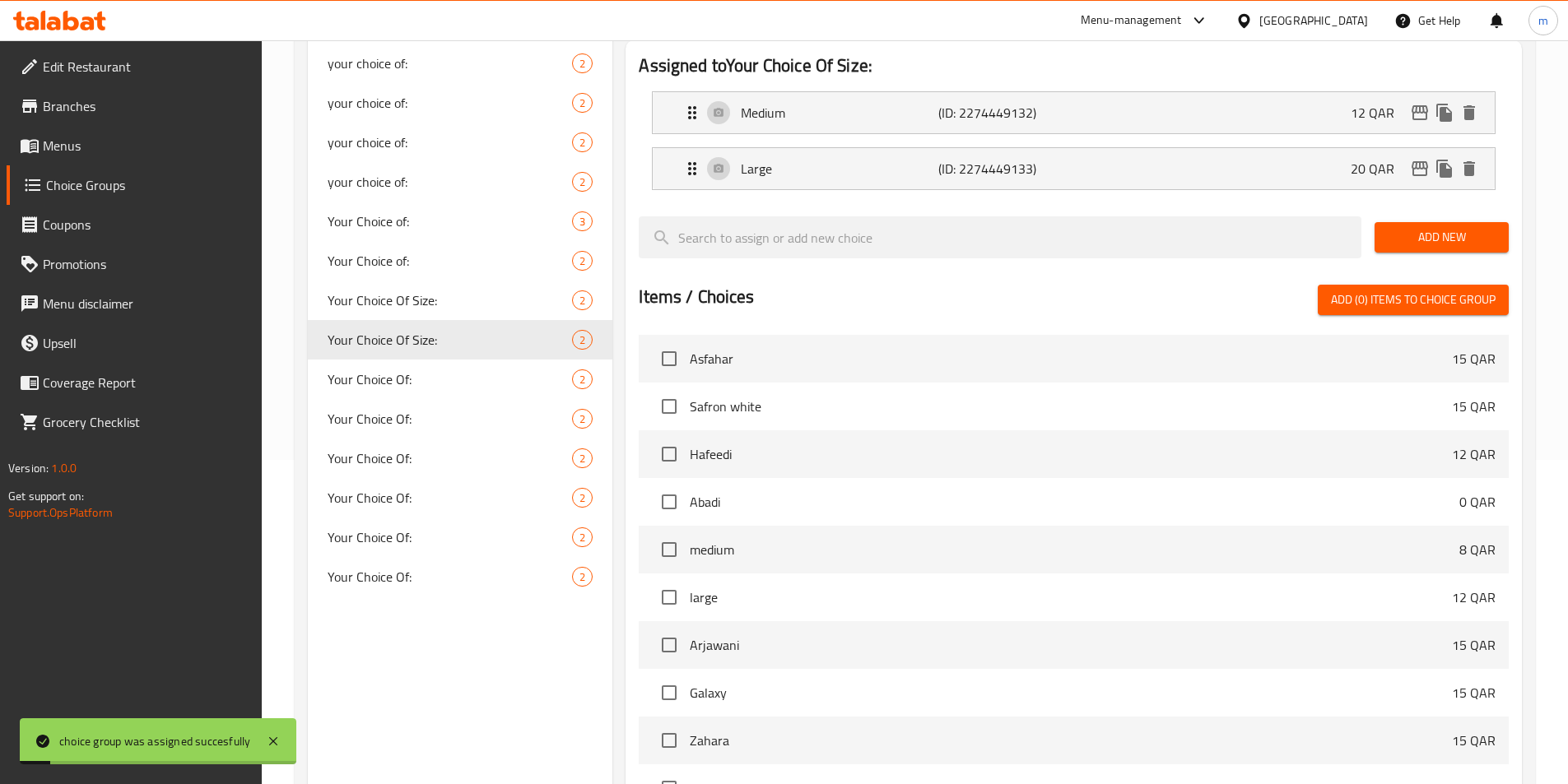
scroll to position [310, 0]
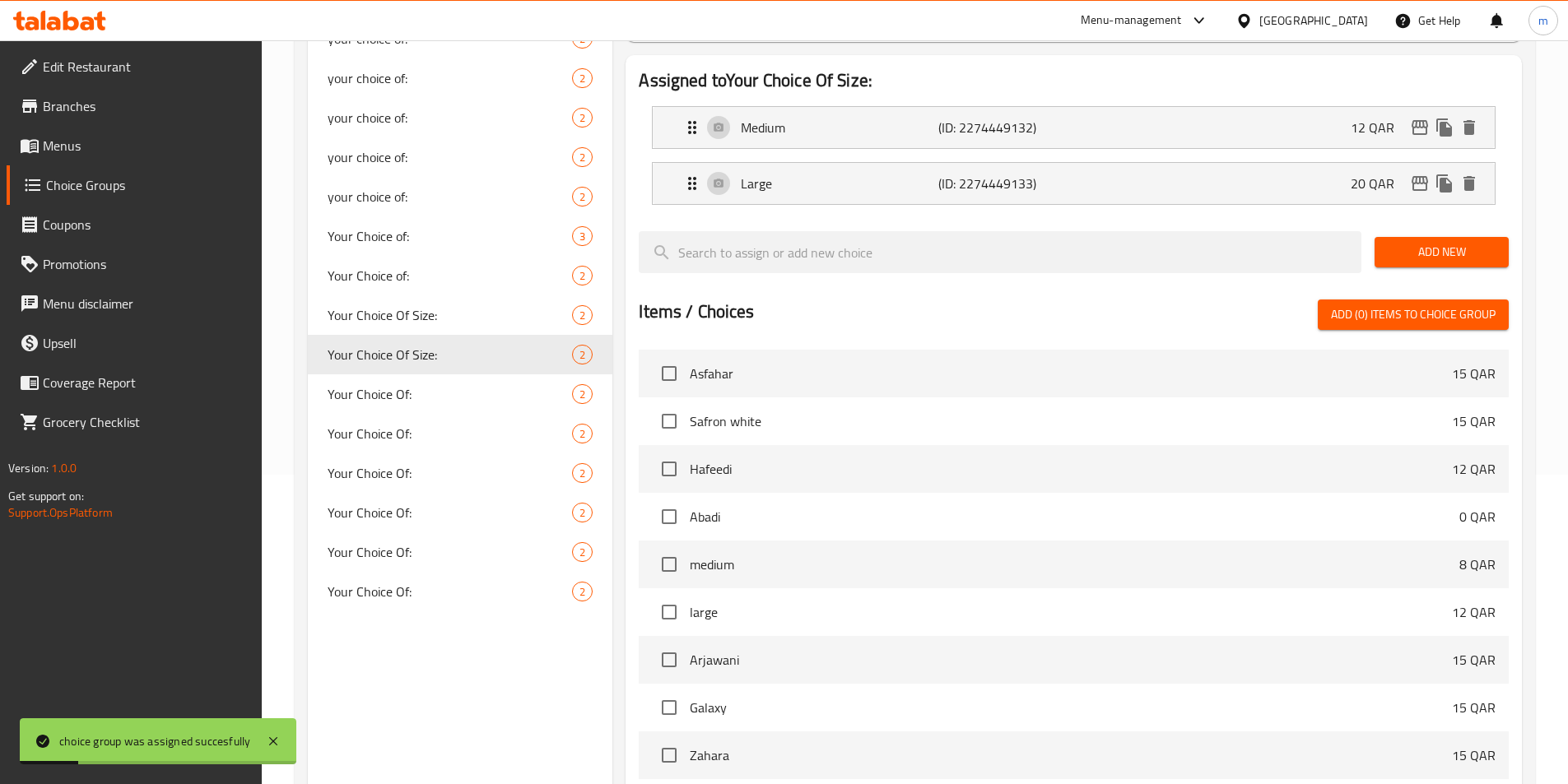
click at [93, 151] on span "Menus" at bounding box center [145, 145] width 206 height 20
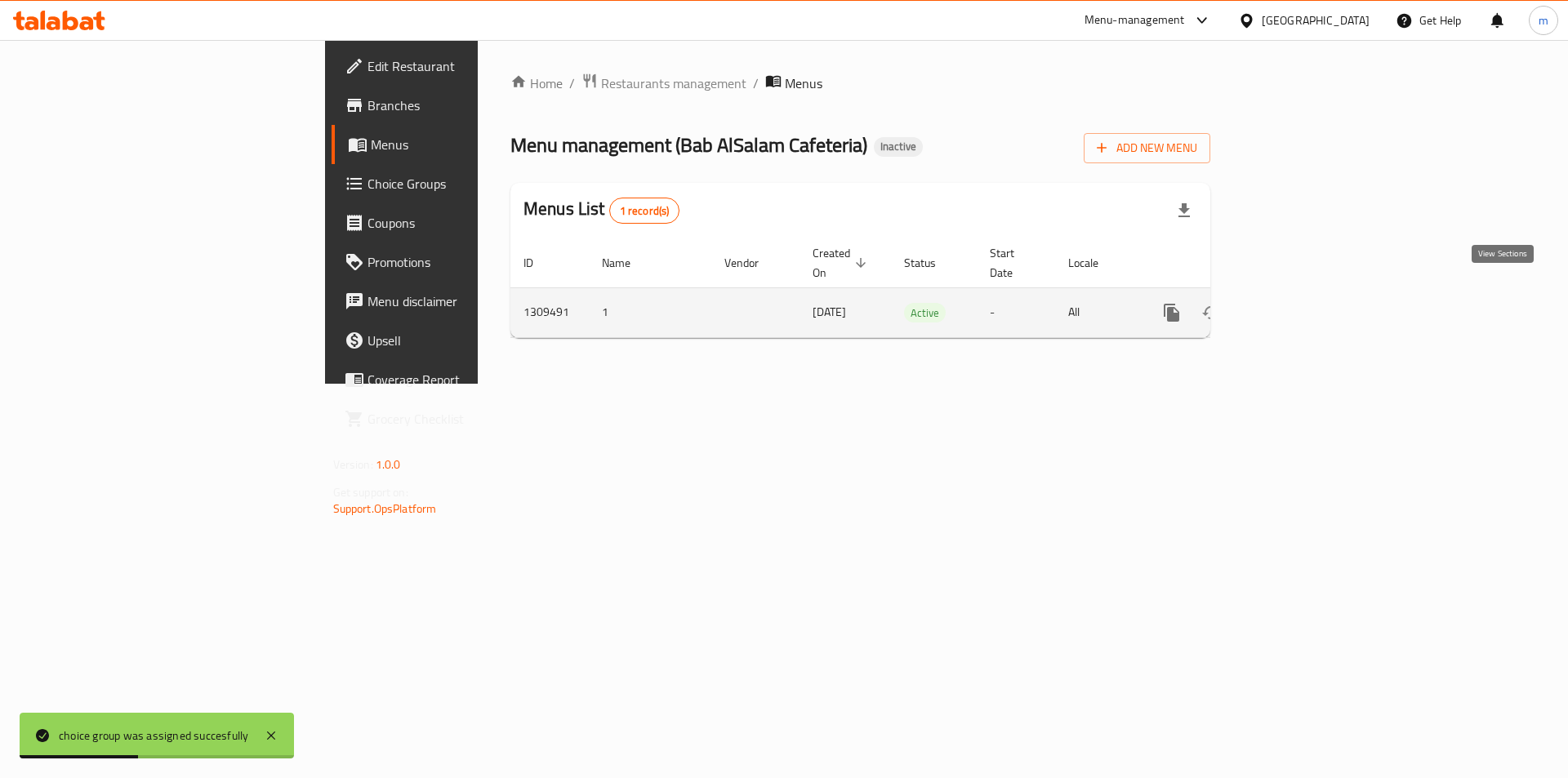
click at [1299, 303] on icon "enhanced table" at bounding box center [1290, 313] width 20 height 20
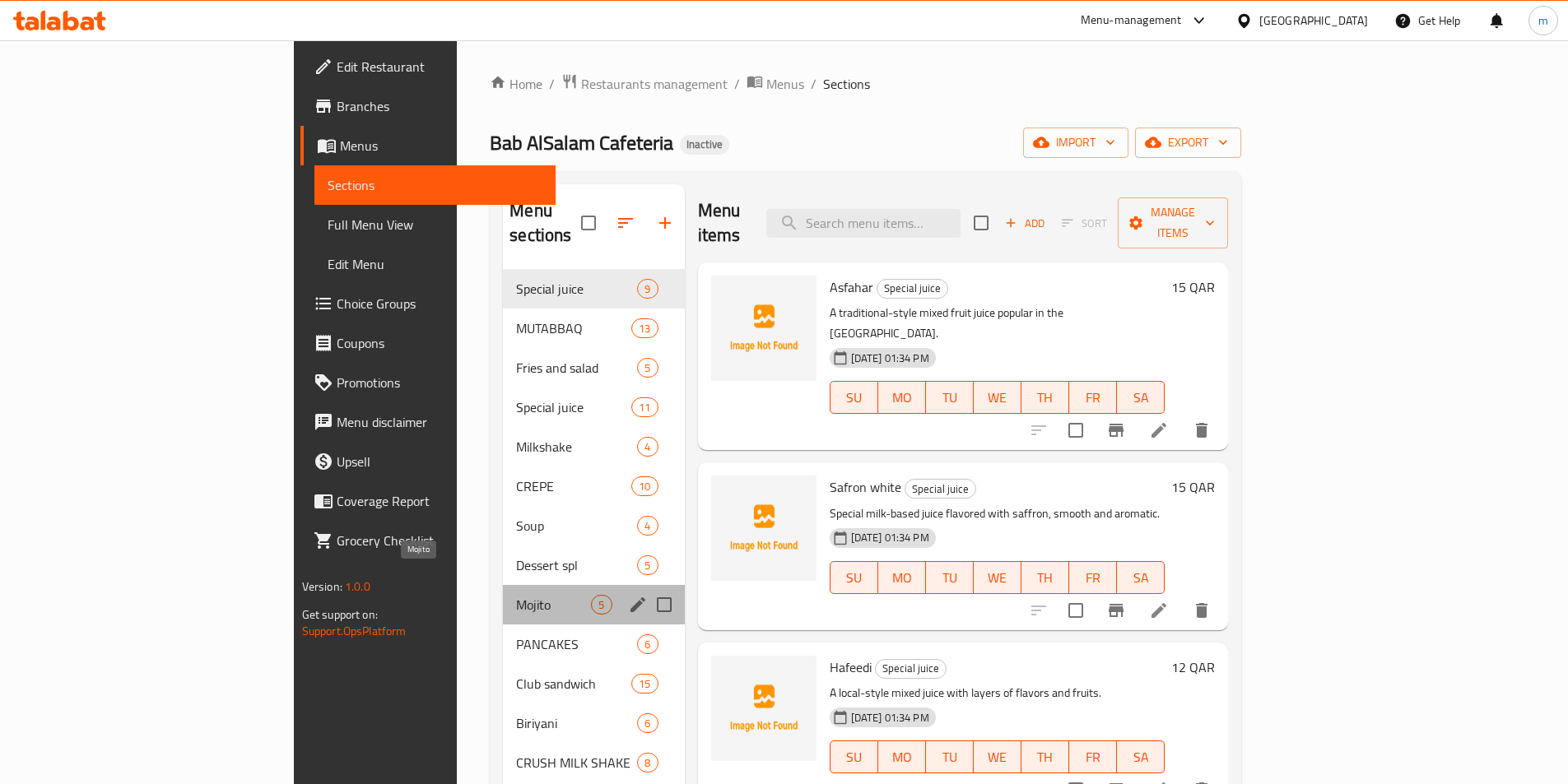
click at [516, 595] on span "Mojito" at bounding box center [553, 605] width 75 height 20
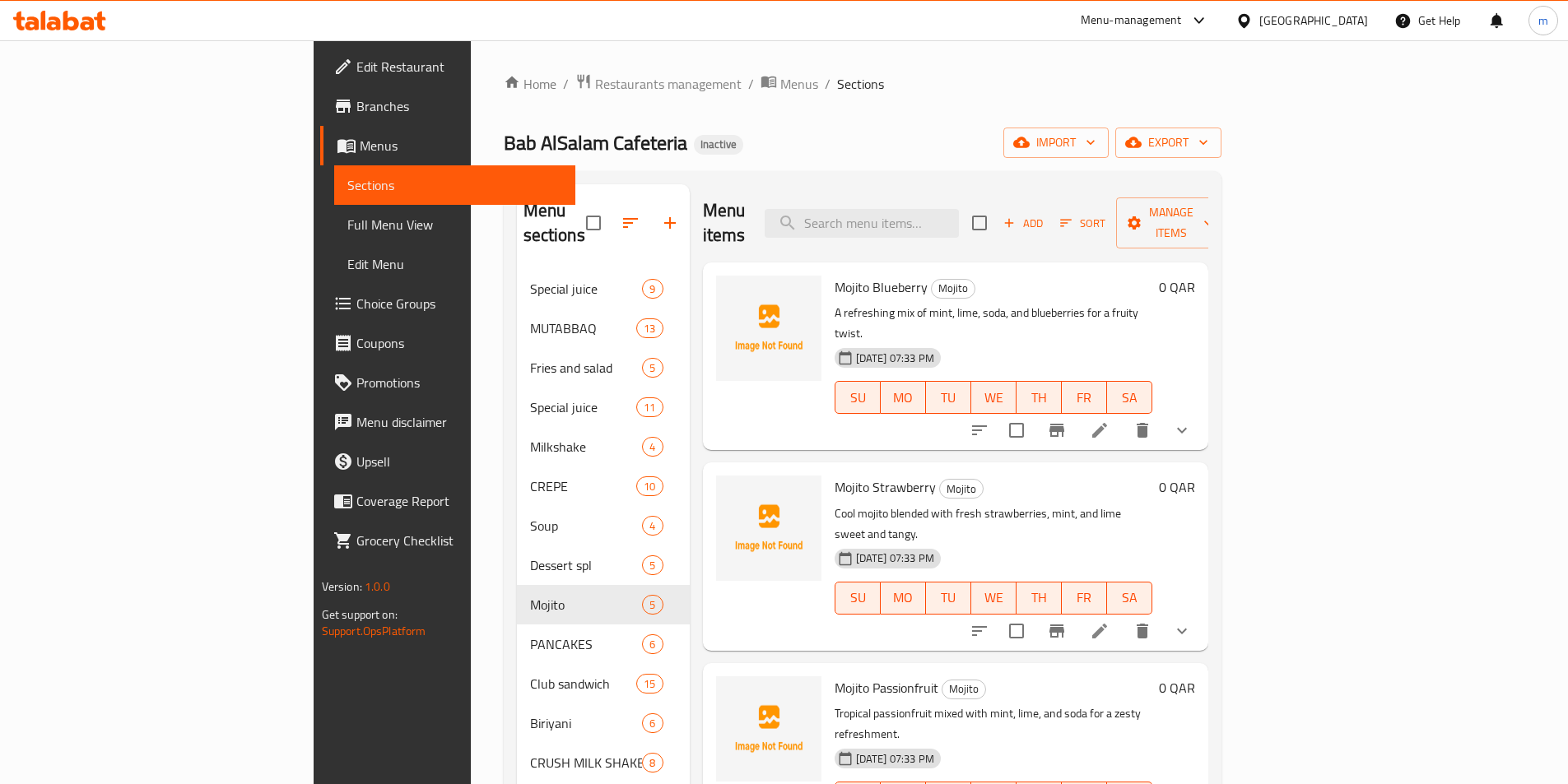
click at [1059, 38] on div "Menu-management Qatar Get Help m" at bounding box center [784, 21] width 1568 height 40
click at [1123, 617] on li at bounding box center [1100, 632] width 46 height 30
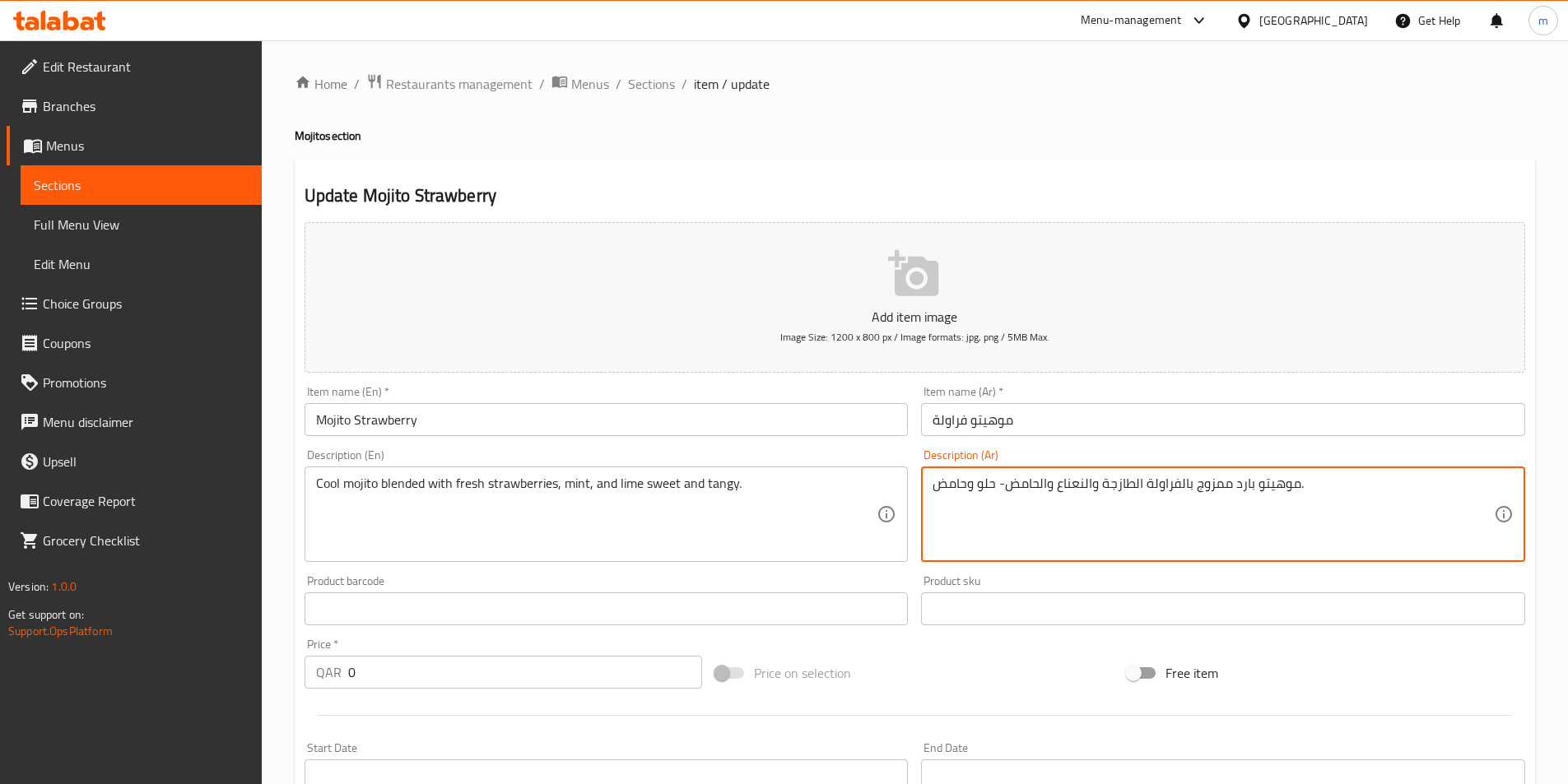
click at [954, 494] on textarea "موهيتو بارد ممزوج بالفراولة الطازجة والنعناع والحامض- حلو وحامض." at bounding box center [1212, 515] width 561 height 78
click at [961, 491] on textarea "موهيتو بارد ممزوج بالفراولة الطازجة والنعناع والحامض- حلو ومنعش ." at bounding box center [1212, 515] width 561 height 78
click at [969, 491] on textarea "موهيتو بارد ممزوج بالفراولة الطازجة والنعناع والحامض- حلو ومنعش ." at bounding box center [1212, 515] width 561 height 78
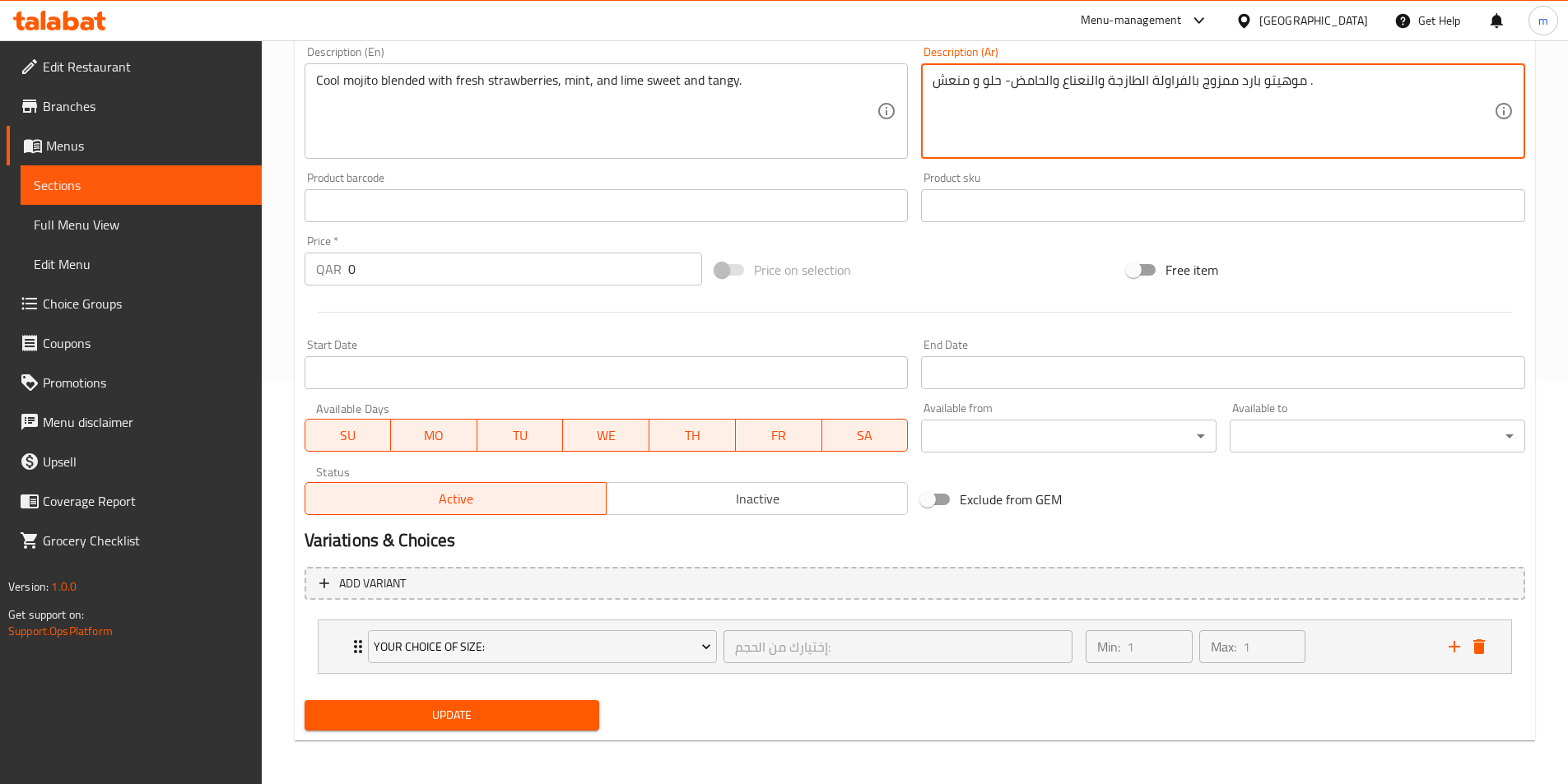
scroll to position [405, 0]
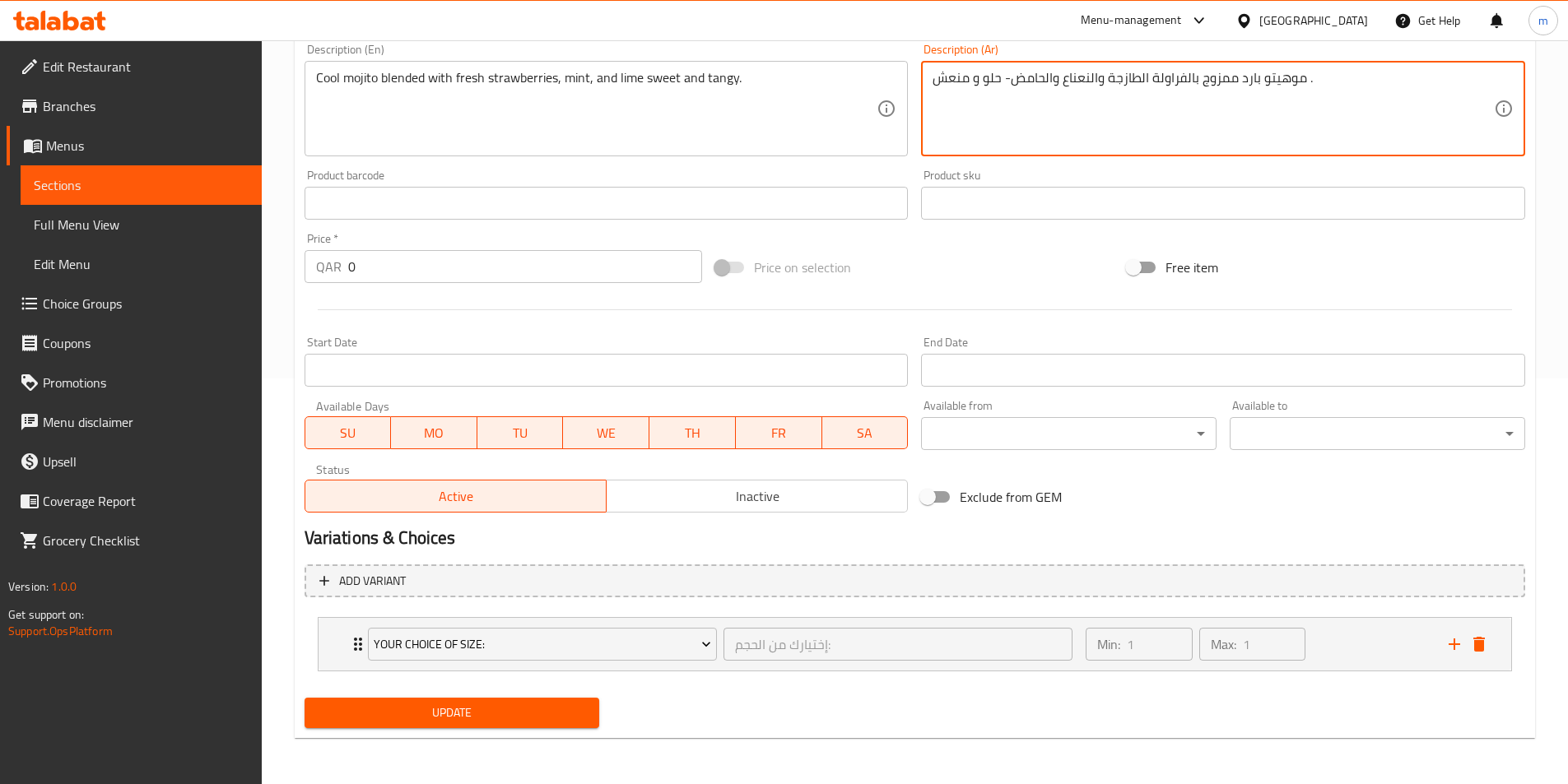
type textarea "موهيتو بارد ممزوج بالفراولة الطازجة والنعناع والحامض- حلو و منعش ."
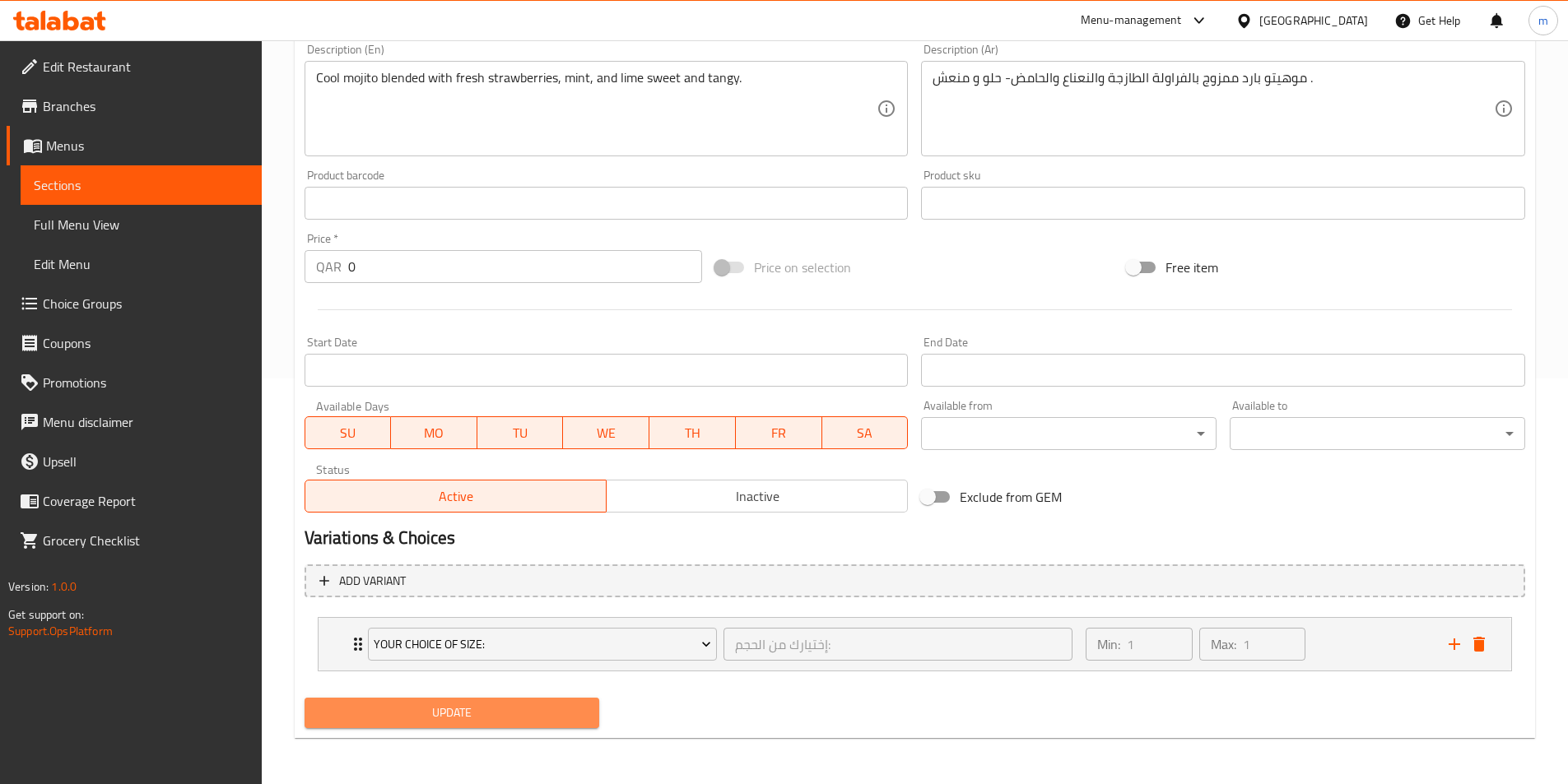
click at [525, 726] on button "Update" at bounding box center [452, 713] width 296 height 31
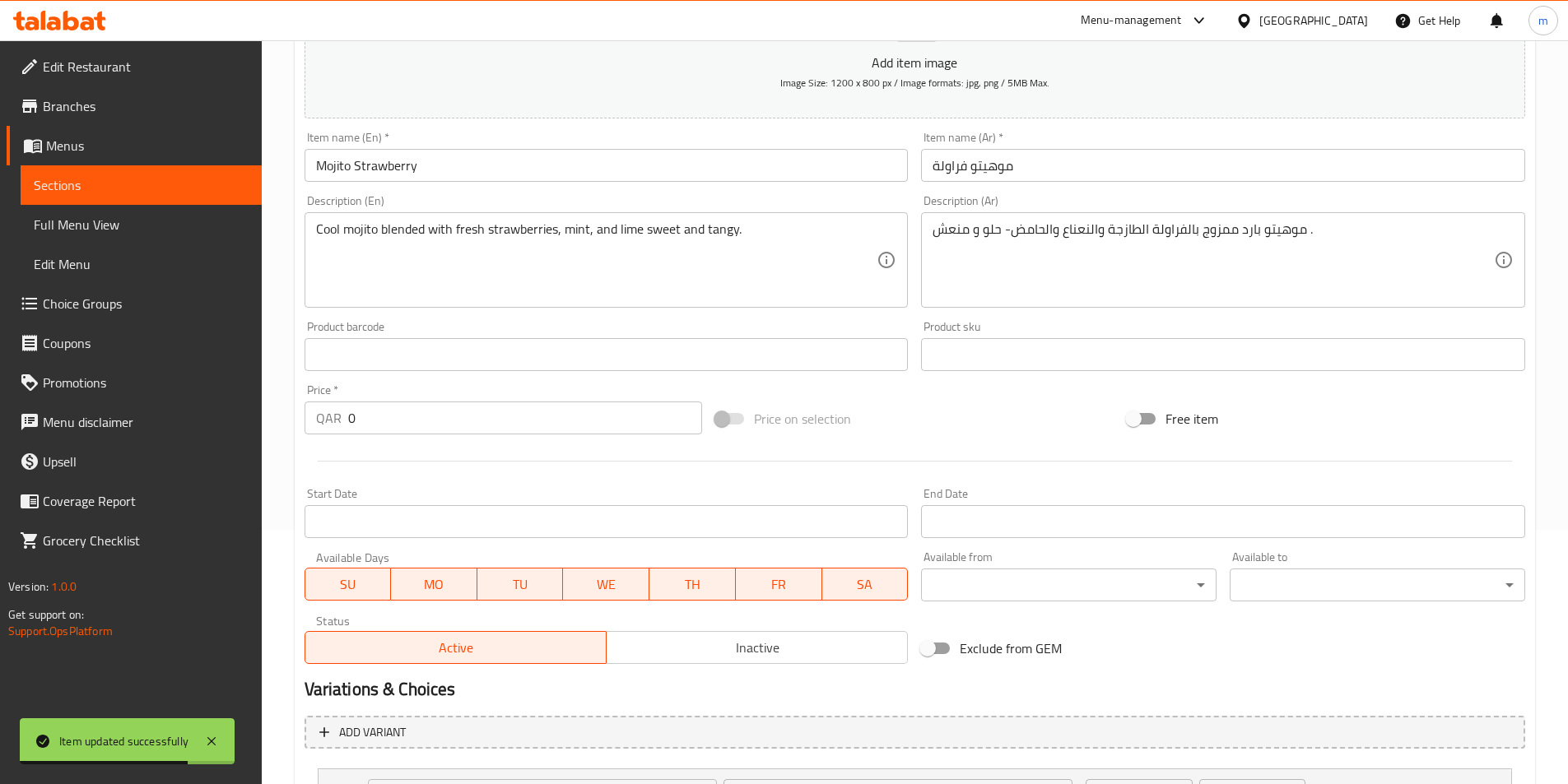
scroll to position [0, 0]
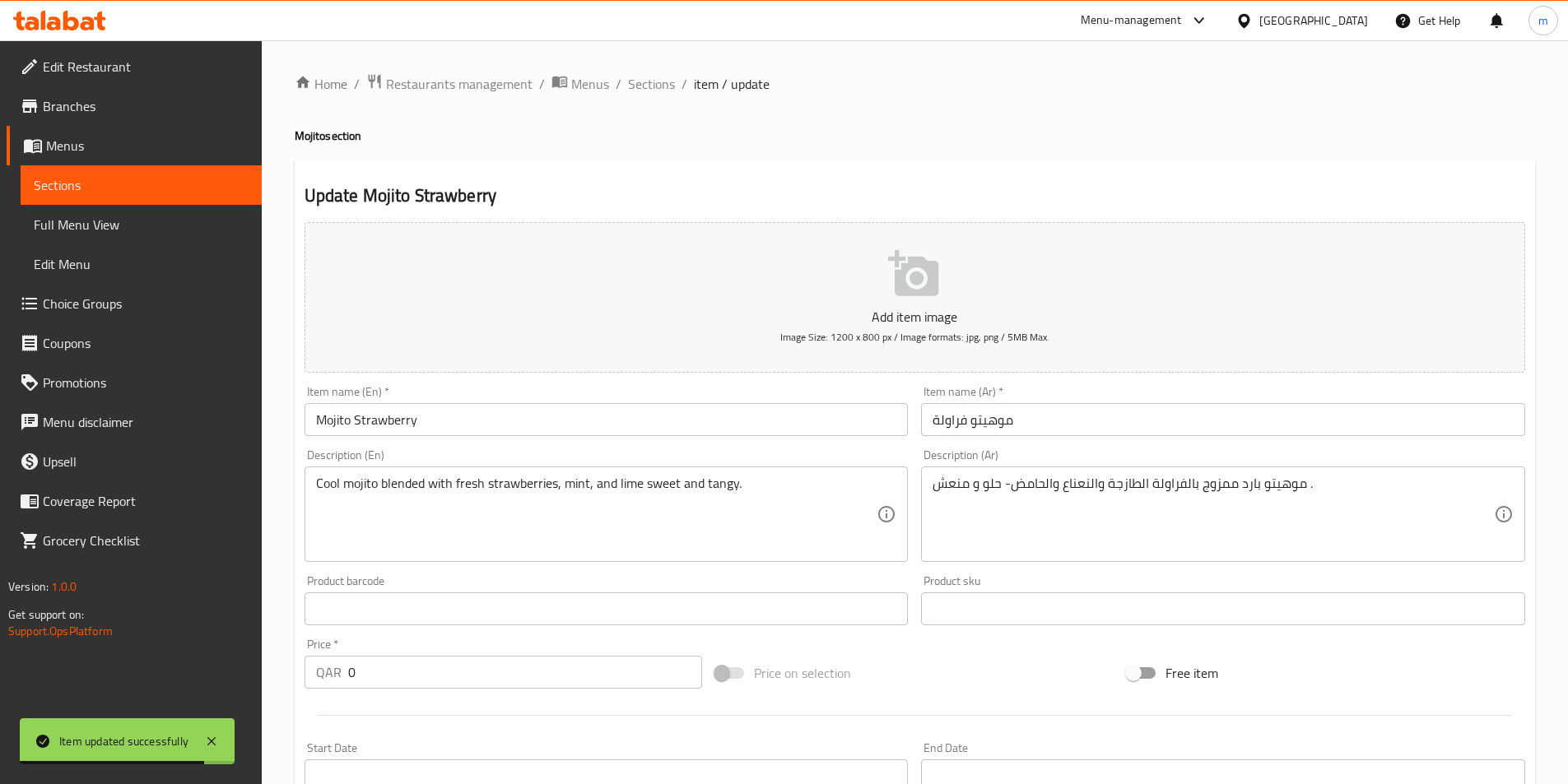
click at [623, 92] on ol "Home / Restaurants management / Menus / Sections / item / update" at bounding box center [915, 84] width 1240 height 21
click at [634, 83] on span "Sections" at bounding box center [651, 84] width 47 height 20
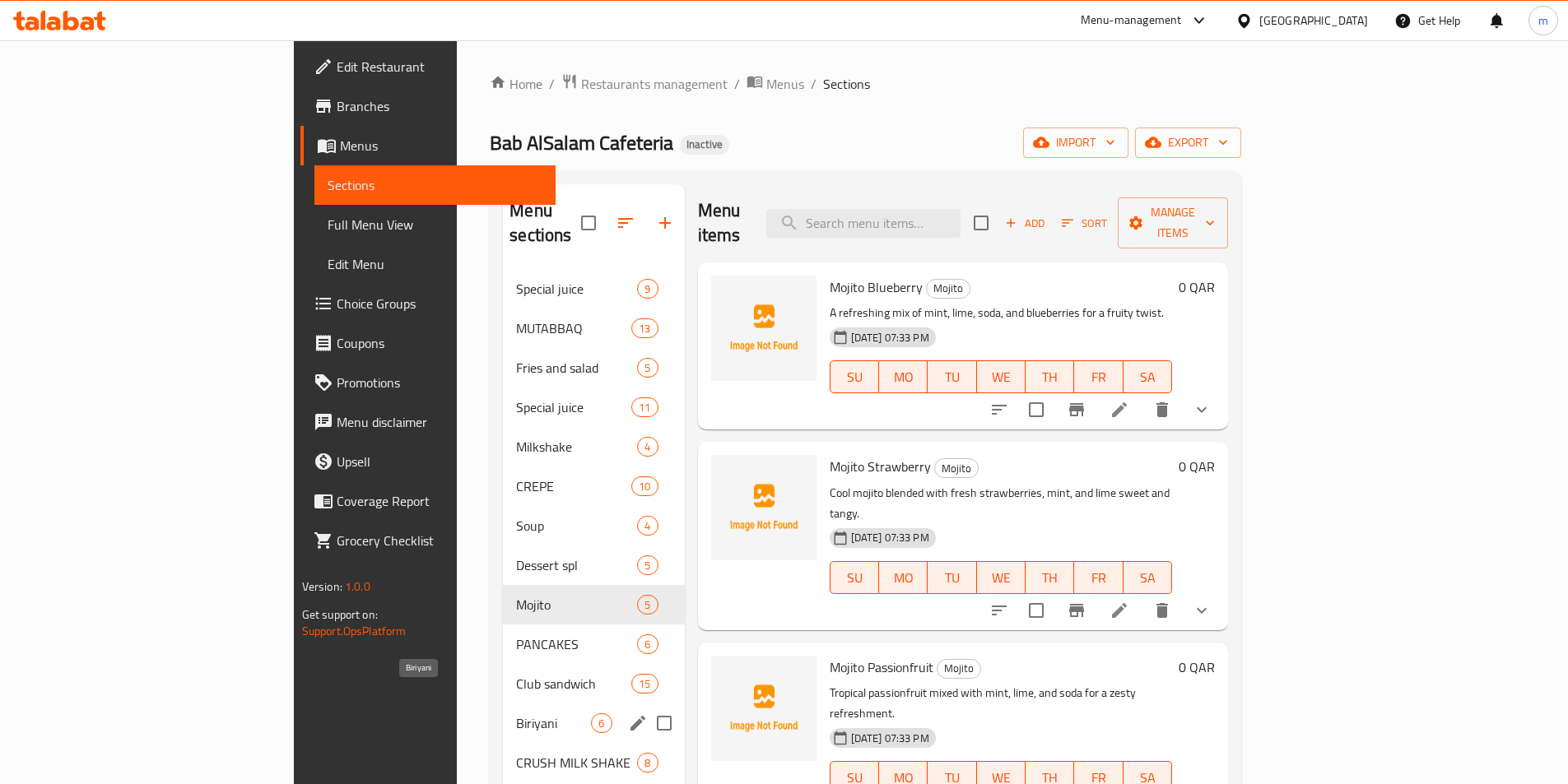
click at [516, 713] on span "Biriyani" at bounding box center [553, 723] width 75 height 20
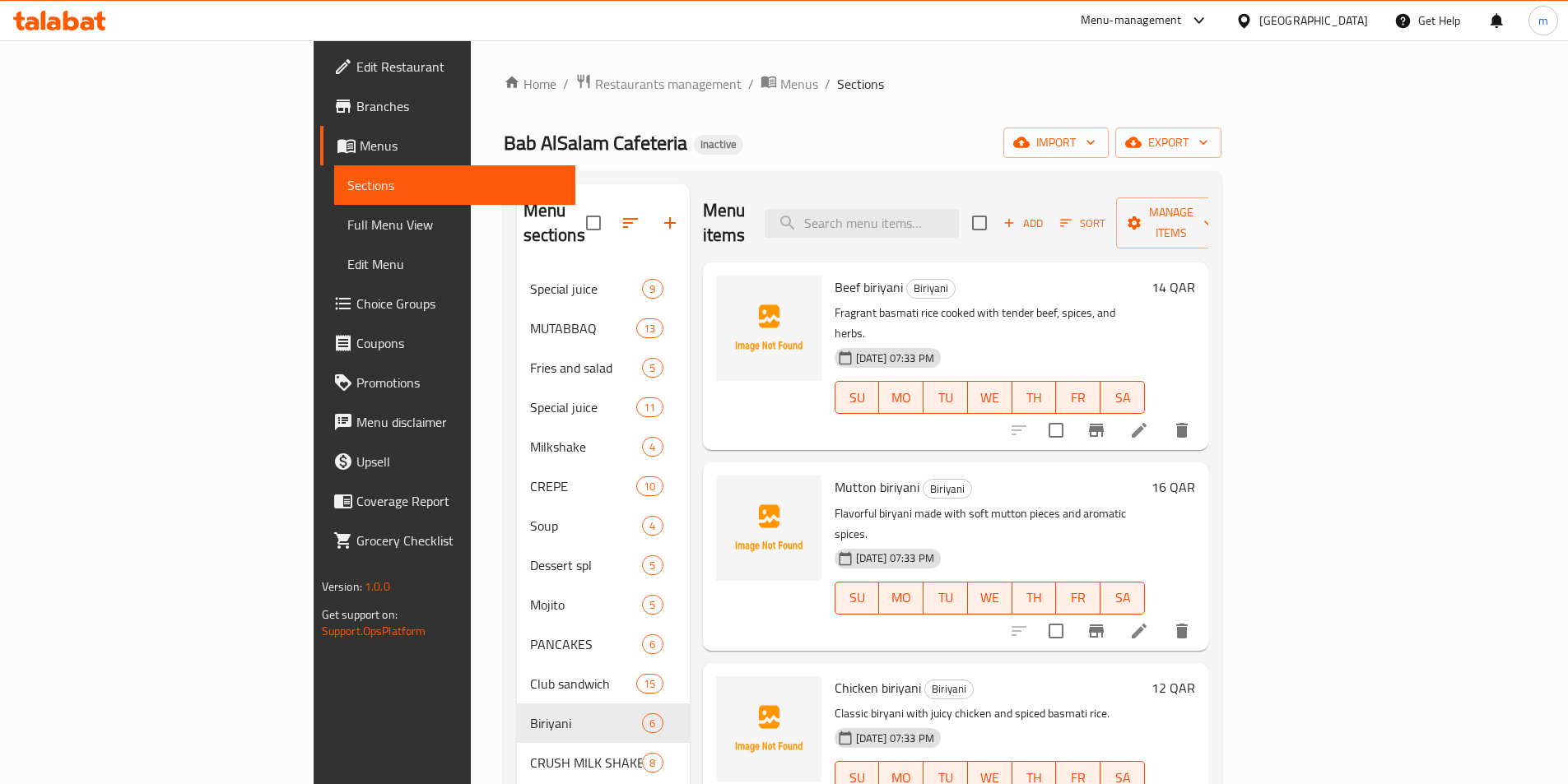
click at [813, 93] on ol "Home / Restaurants management / Menus / Sections" at bounding box center [863, 84] width 717 height 21
click at [1149, 622] on icon at bounding box center [1140, 632] width 20 height 20
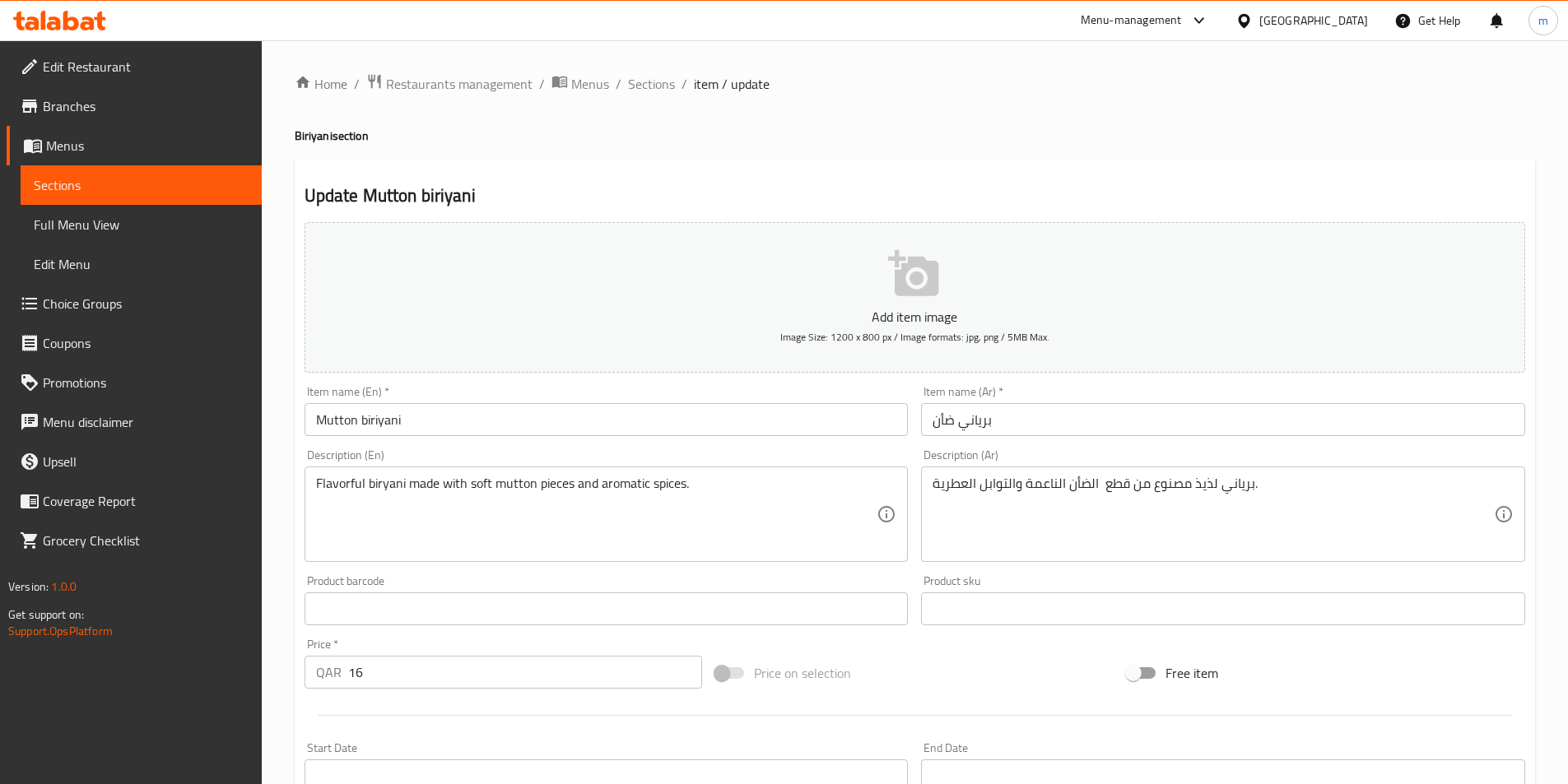
click at [954, 427] on input "برياني ضأن" at bounding box center [1223, 419] width 604 height 33
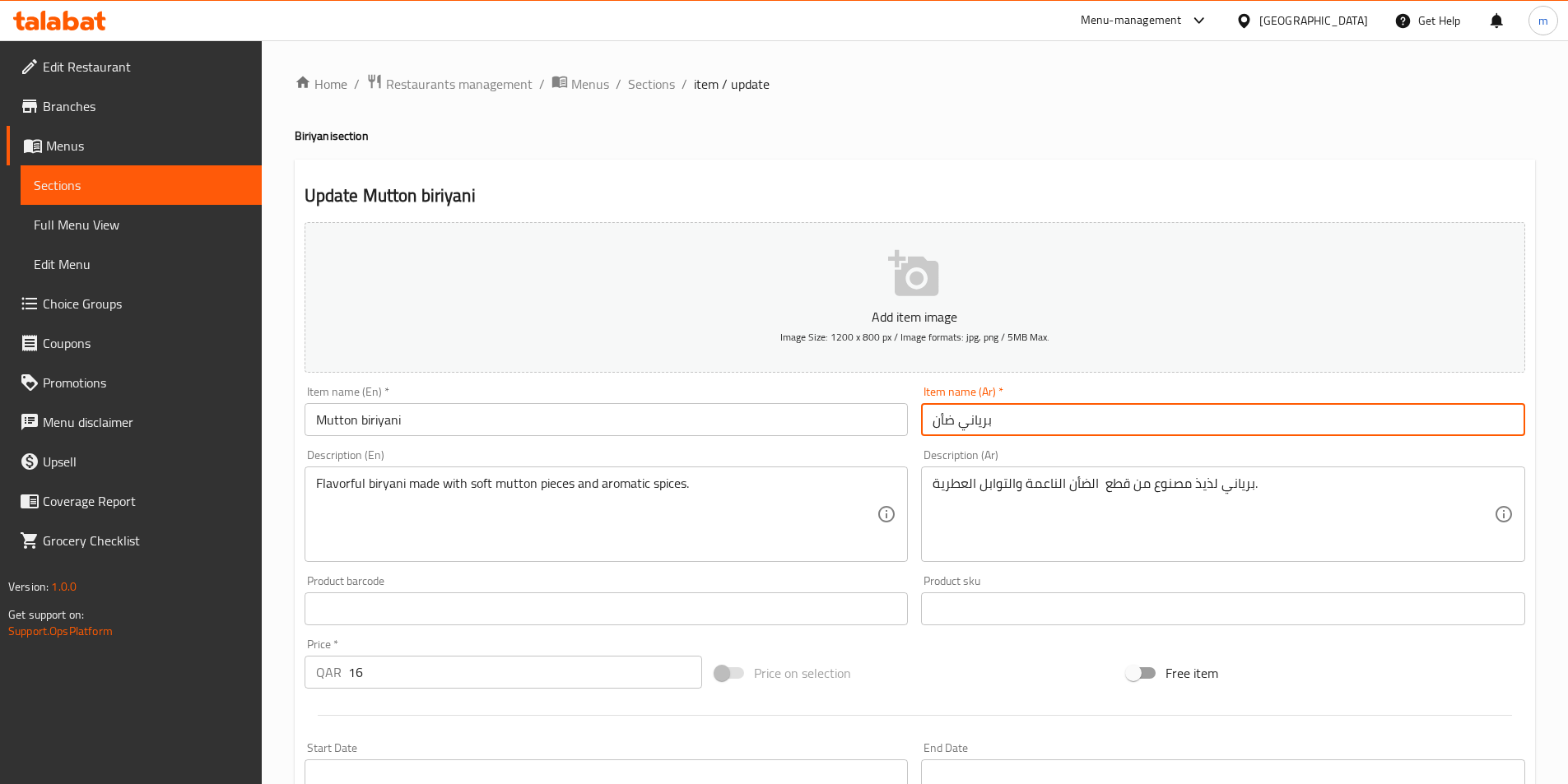
click at [954, 427] on input "برياني ضأن" at bounding box center [1223, 419] width 604 height 33
type input "برياني غنم"
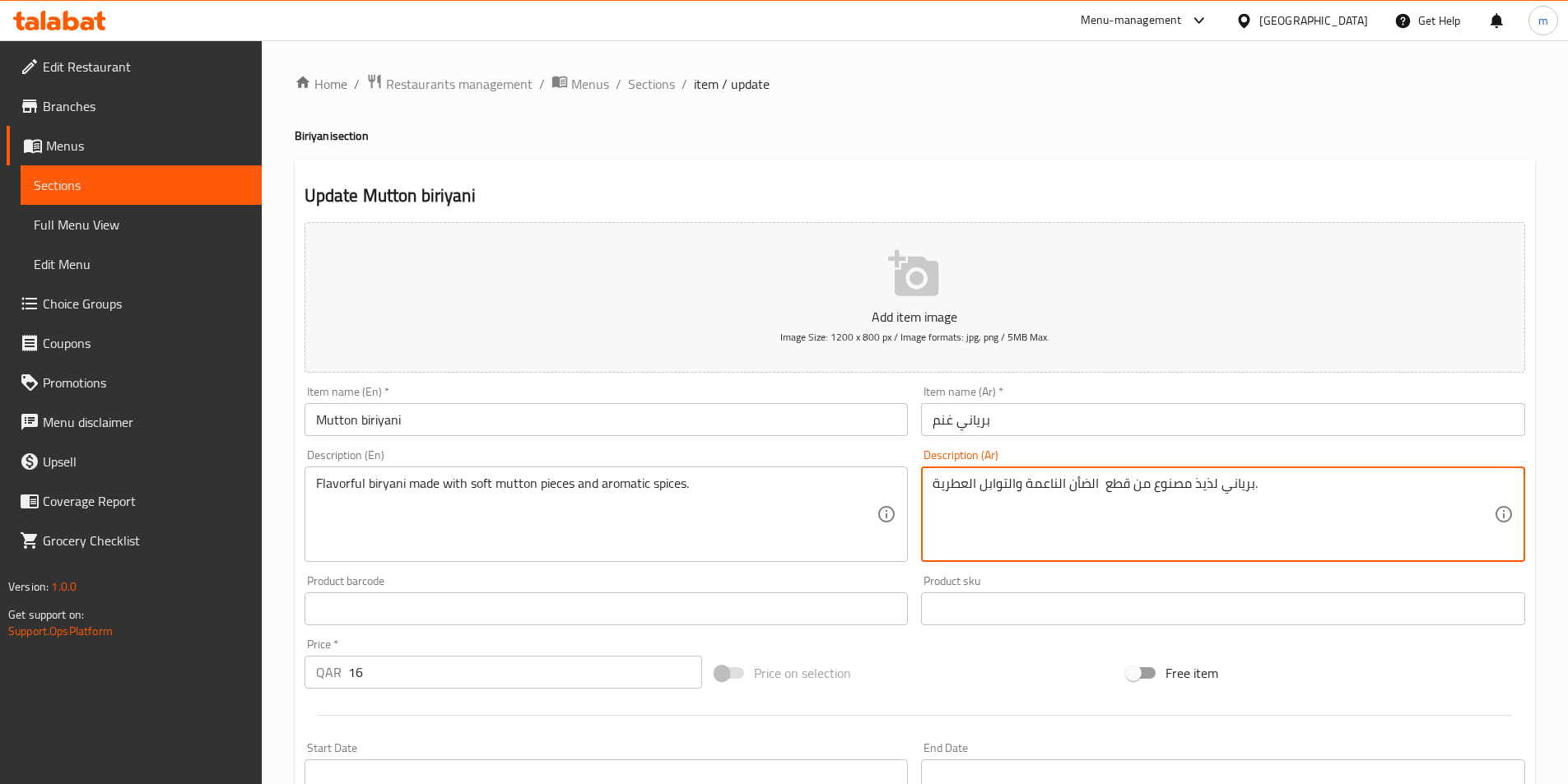
click at [1089, 485] on textarea "برياني لذيذ مصنوع من قطع الضأن الناعمة والتوابل العطرية." at bounding box center [1212, 515] width 561 height 78
click at [1087, 487] on textarea "برياني لذيذ مصنوع من قطع غنم الناعمة والتوابل العطرية." at bounding box center [1212, 515] width 561 height 78
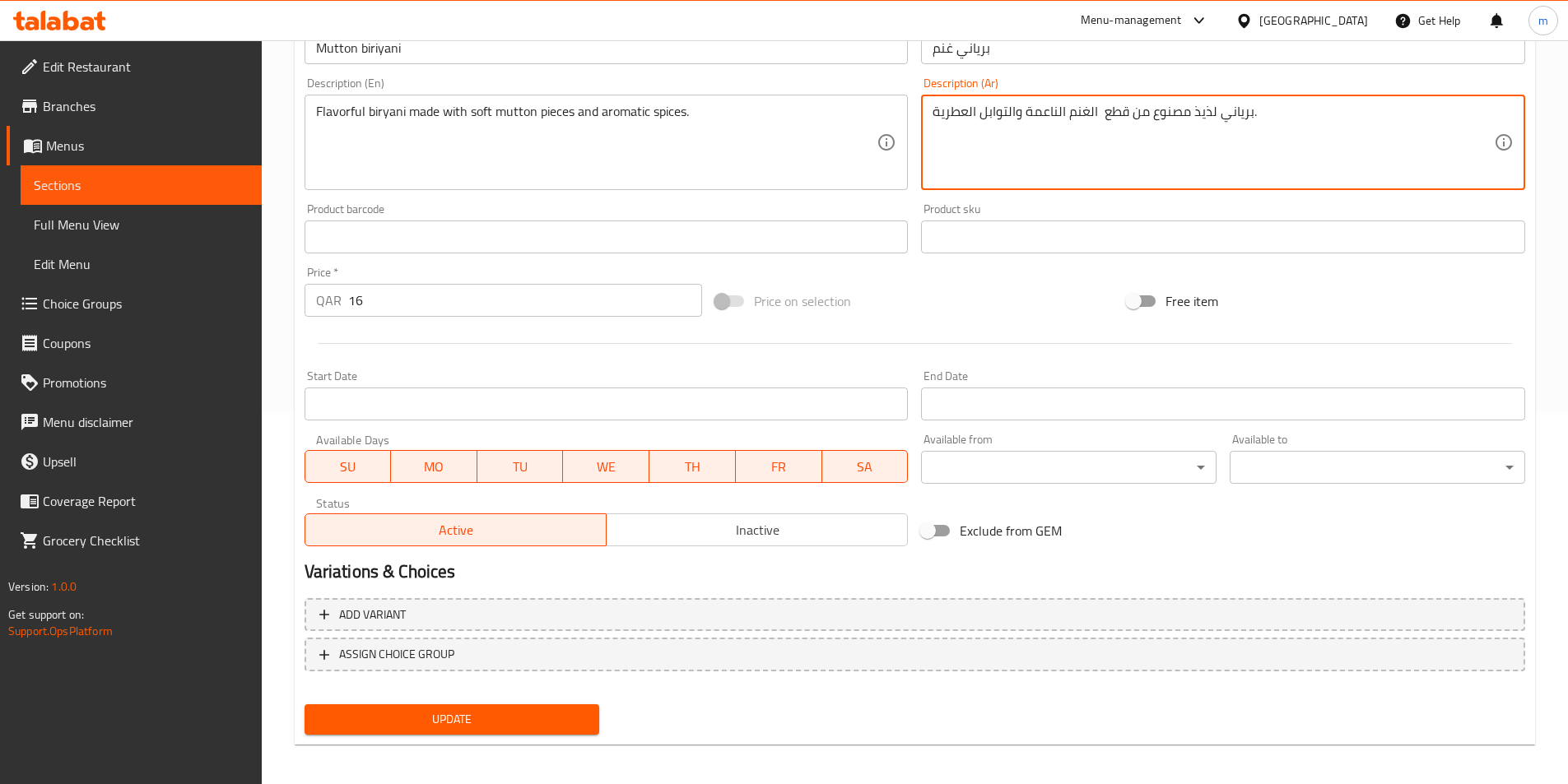
scroll to position [379, 0]
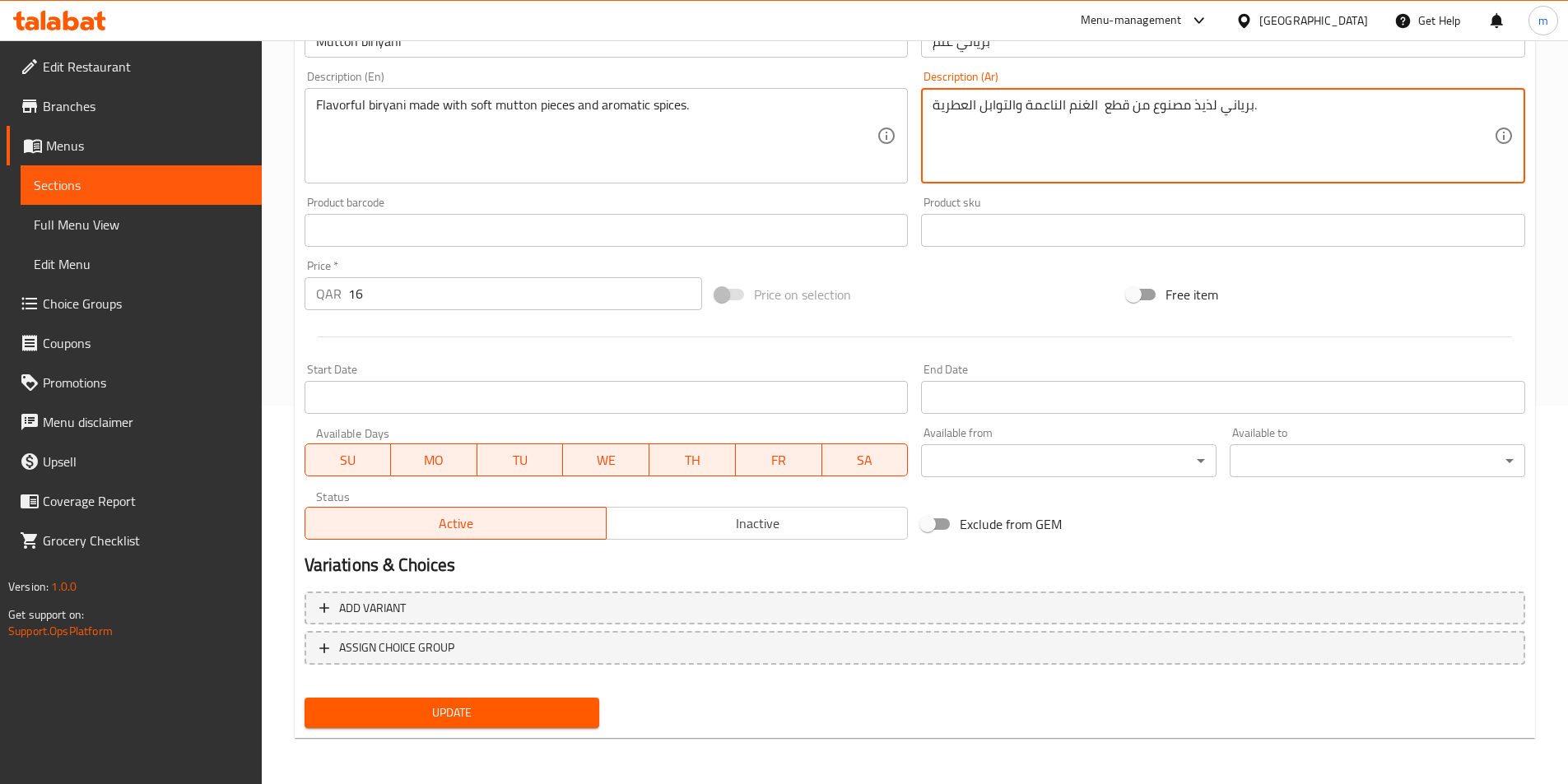
type textarea "برياني لذيذ مصنوع من قطع الغنم الناعمة والتوابل العطرية."
click at [543, 716] on span "Update" at bounding box center [452, 713] width 269 height 21
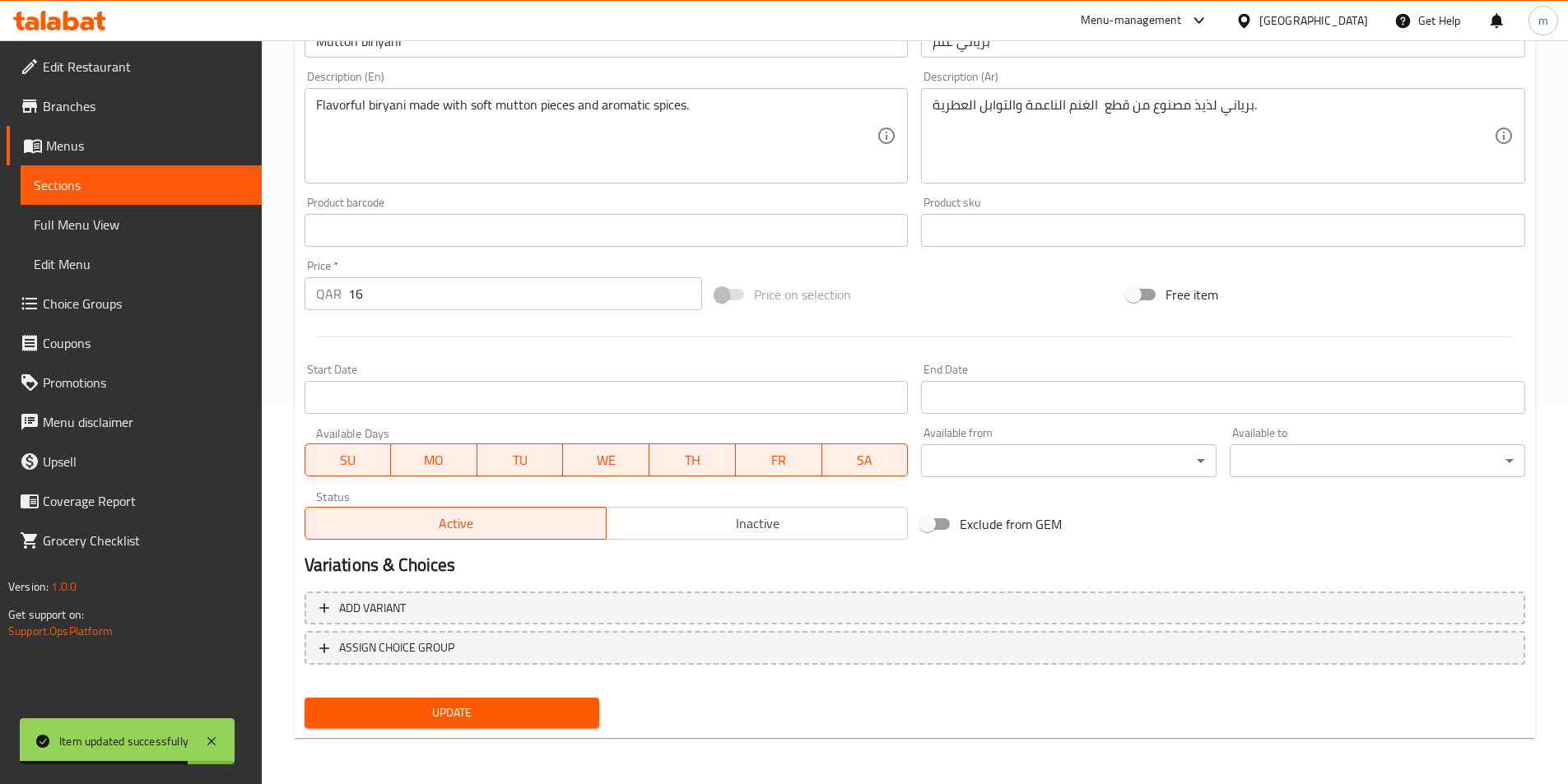
scroll to position [0, 0]
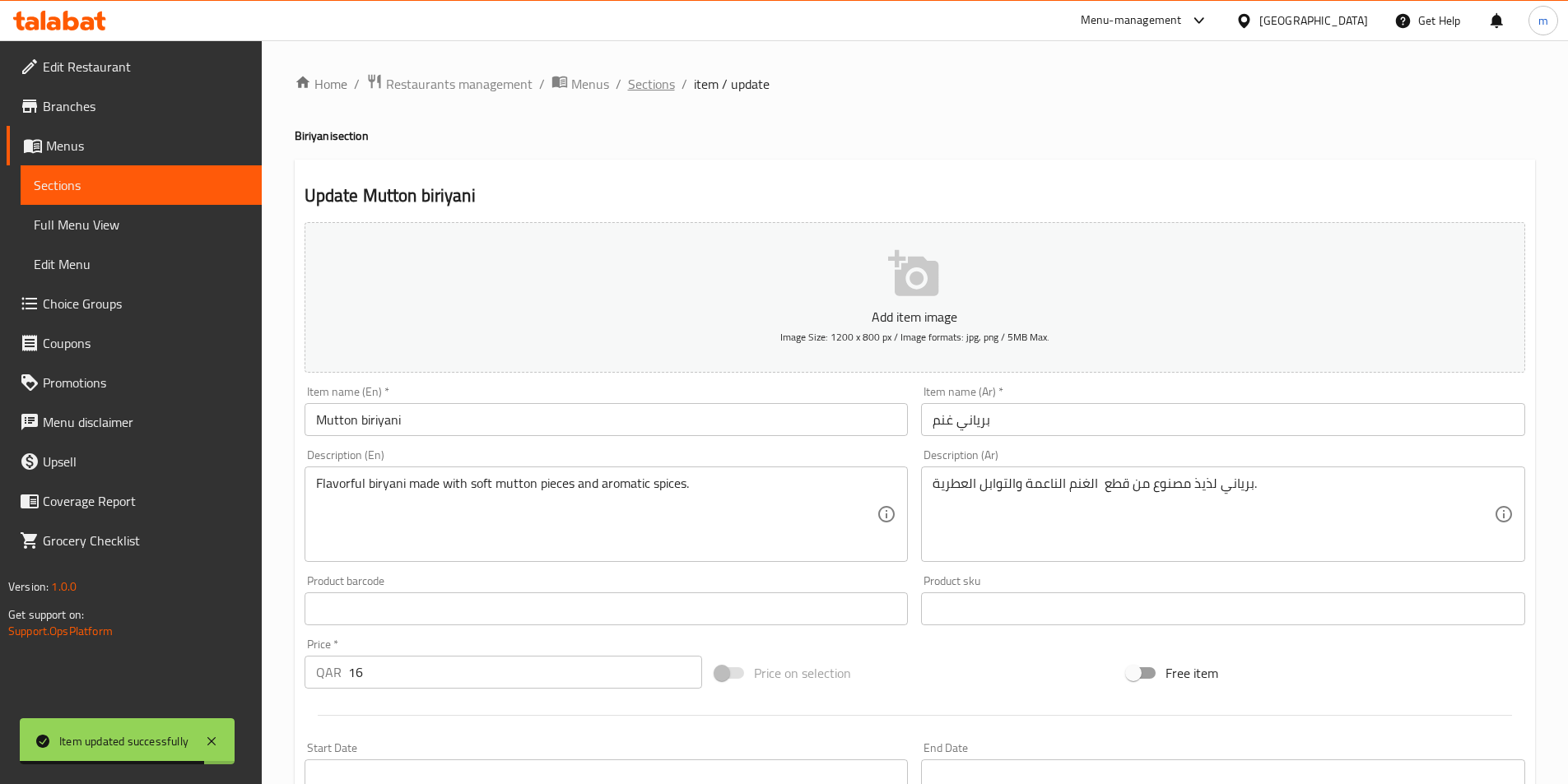
click at [645, 80] on span "Sections" at bounding box center [651, 84] width 47 height 20
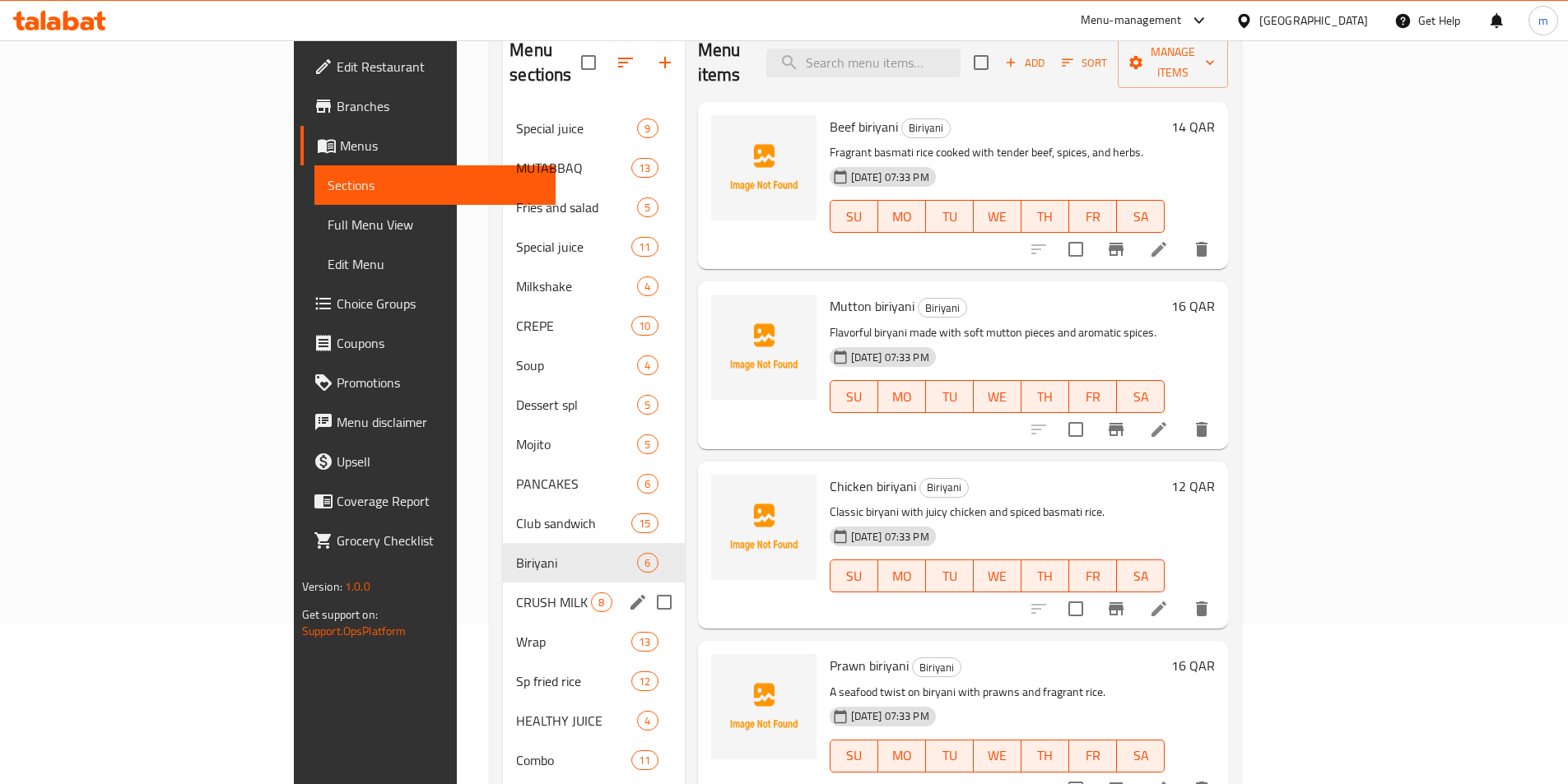
scroll to position [164, 0]
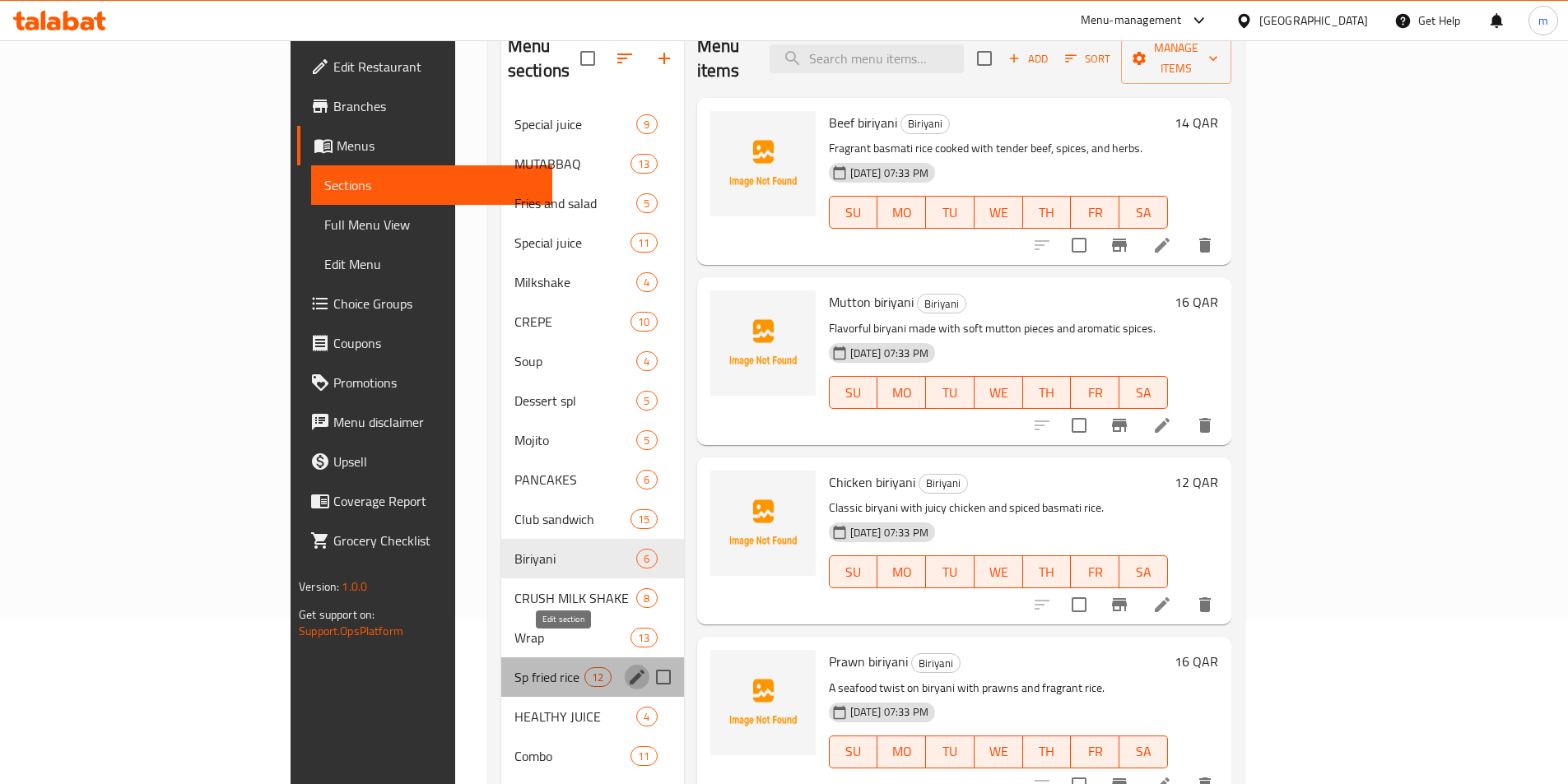
click at [628, 667] on icon "edit" at bounding box center [638, 677] width 20 height 20
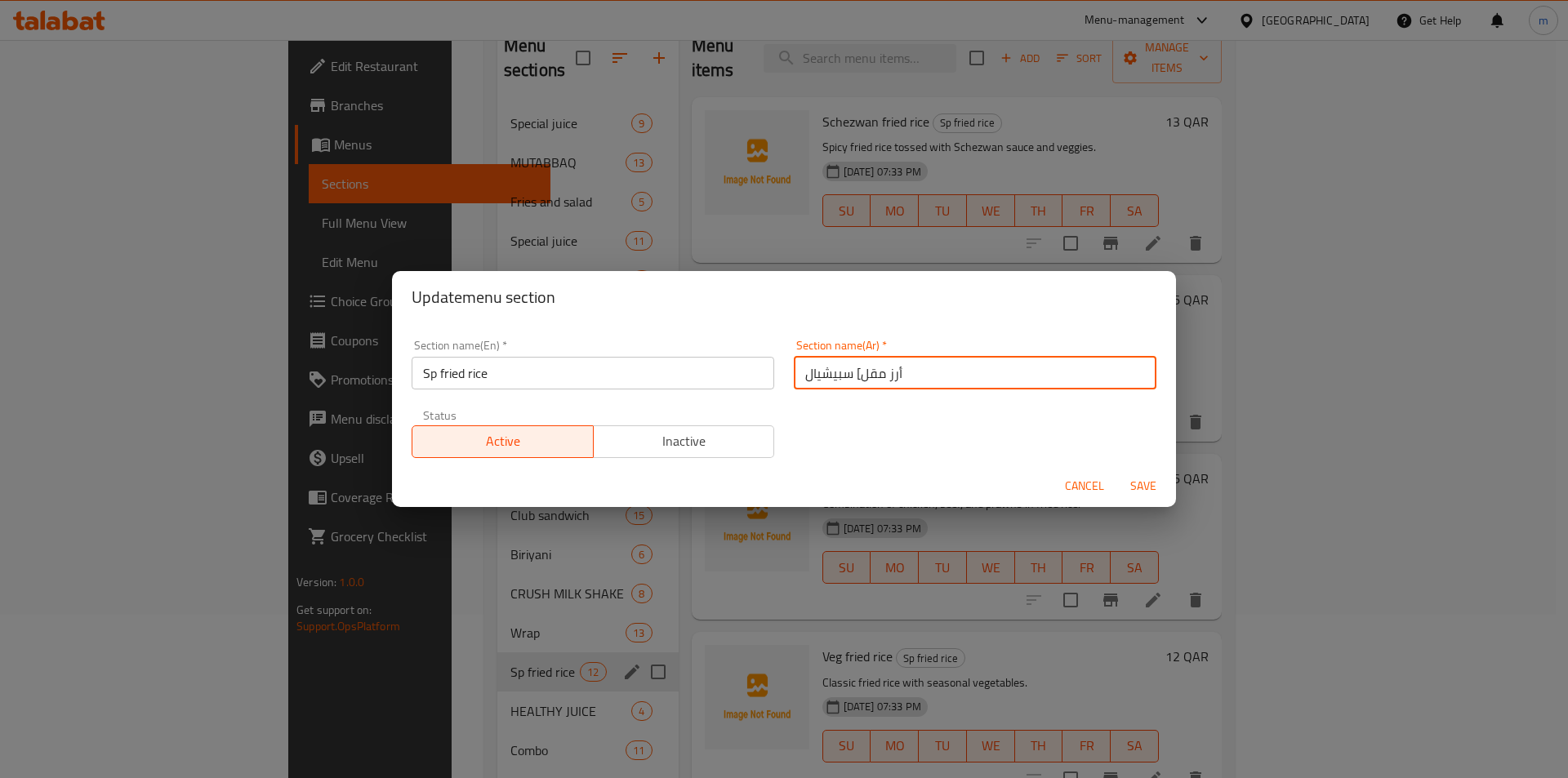
click at [850, 381] on input "أرز مقل] سبيشيال" at bounding box center [975, 373] width 363 height 33
type input "أرز مقلي سبيشيال"
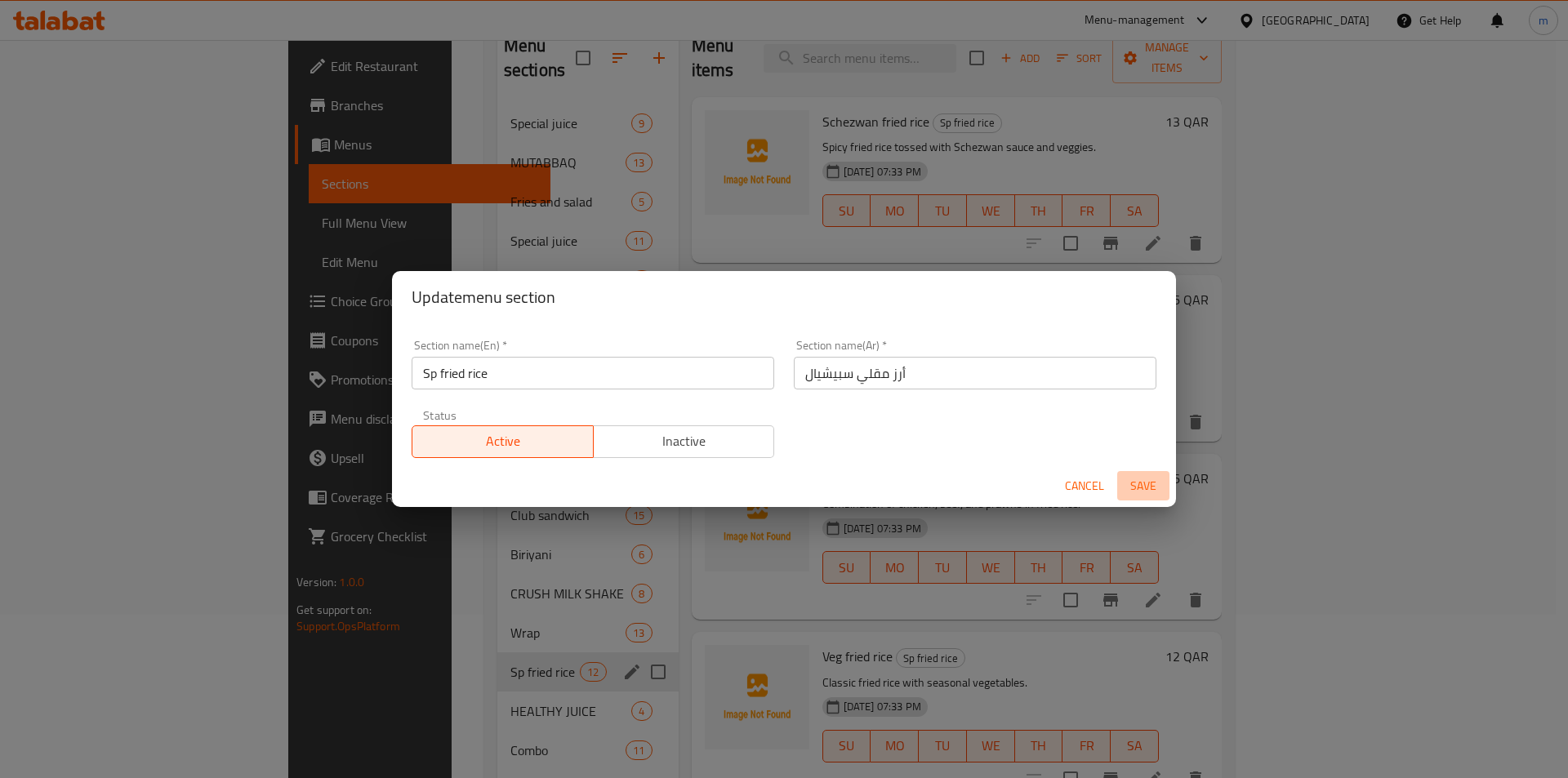
click at [1141, 488] on span "Save" at bounding box center [1144, 486] width 40 height 21
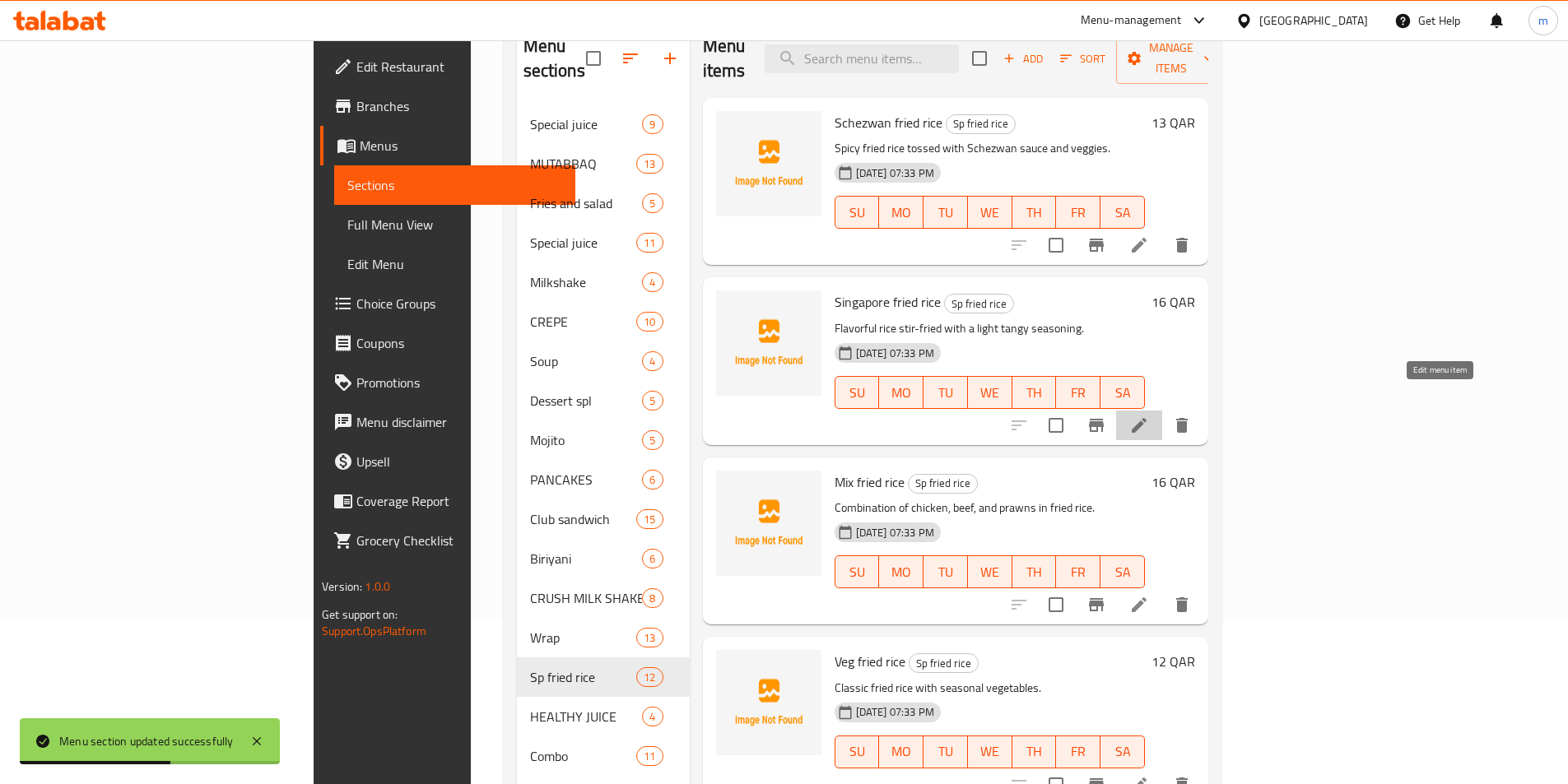
click at [1149, 415] on icon at bounding box center [1140, 425] width 20 height 20
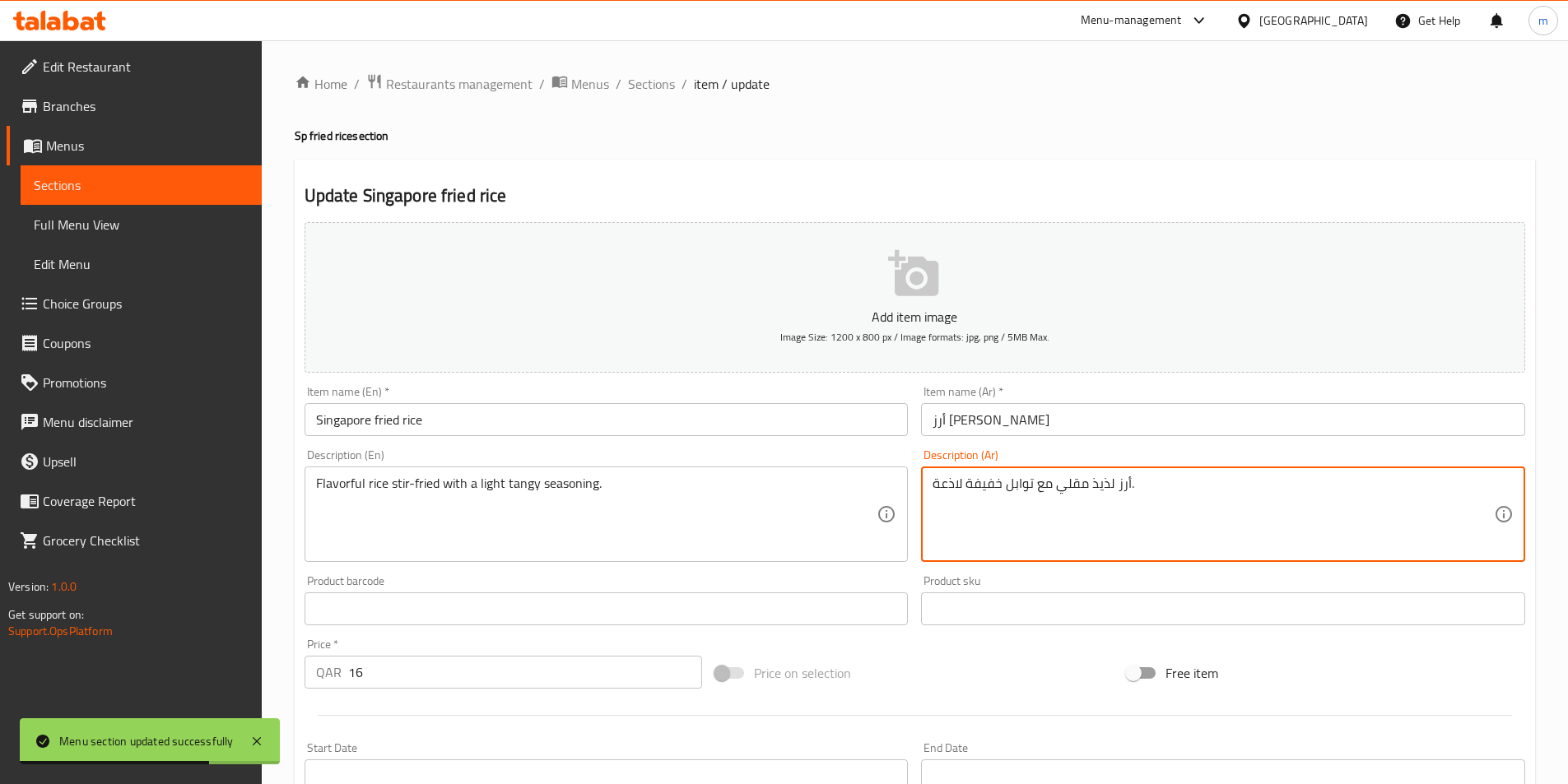
click at [941, 490] on textarea "أرز لذيذ مقلي مع توابل خفيفة لاذعة." at bounding box center [1212, 515] width 561 height 78
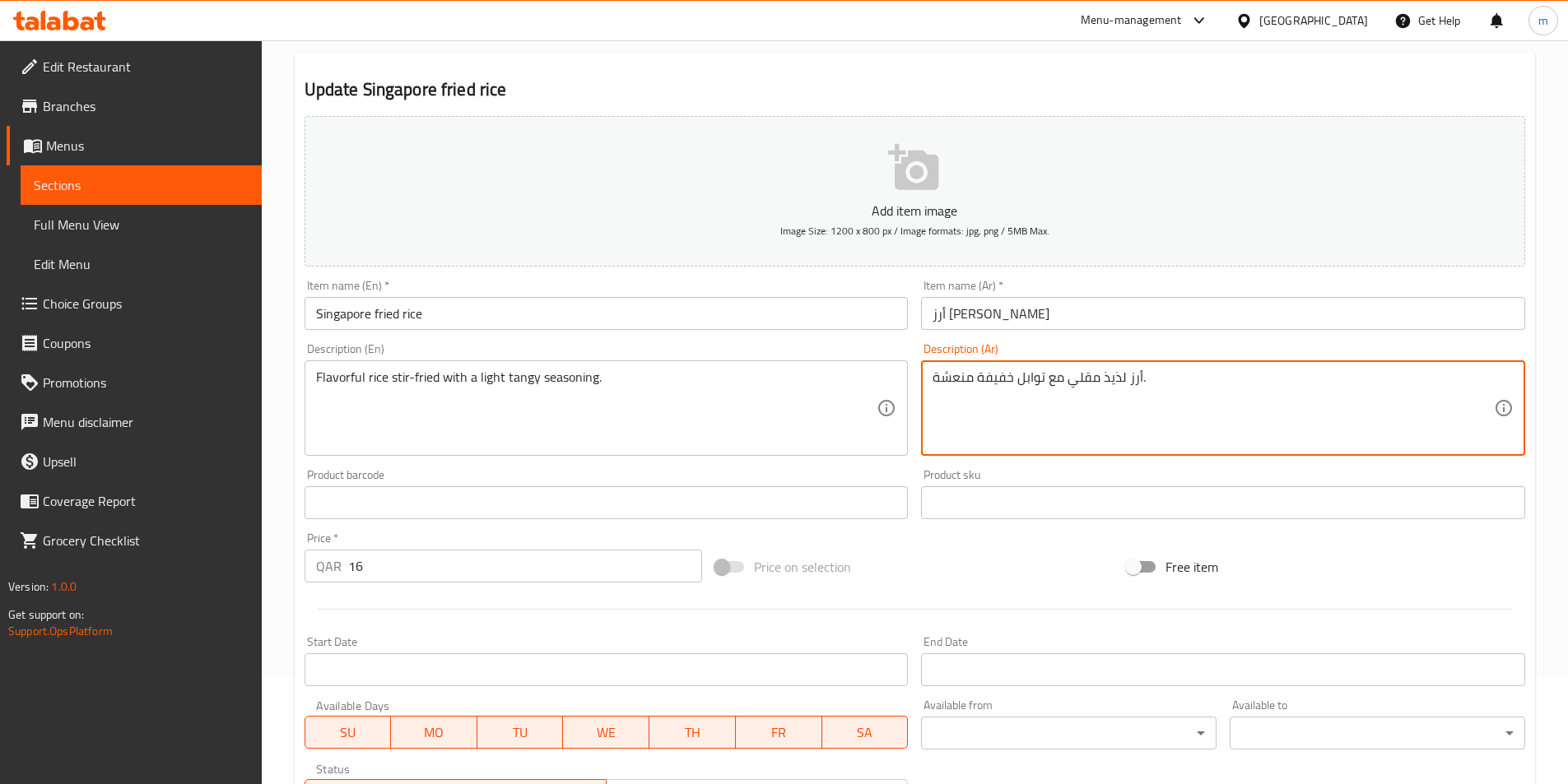
scroll to position [379, 0]
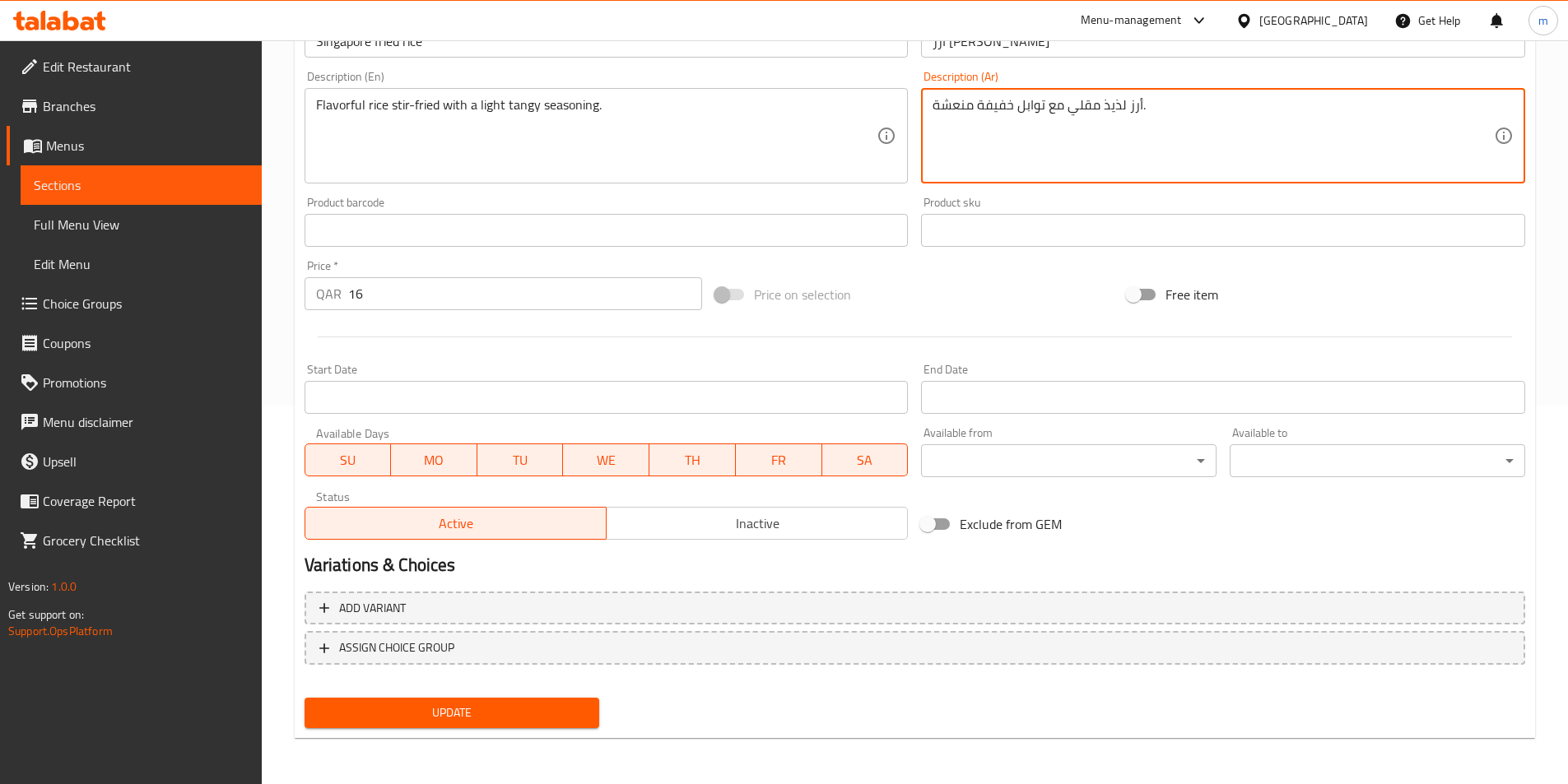
type textarea "أرز لذيذ مقلي مع توابل خفيفة منعشة."
click at [480, 717] on span "Update" at bounding box center [452, 713] width 269 height 21
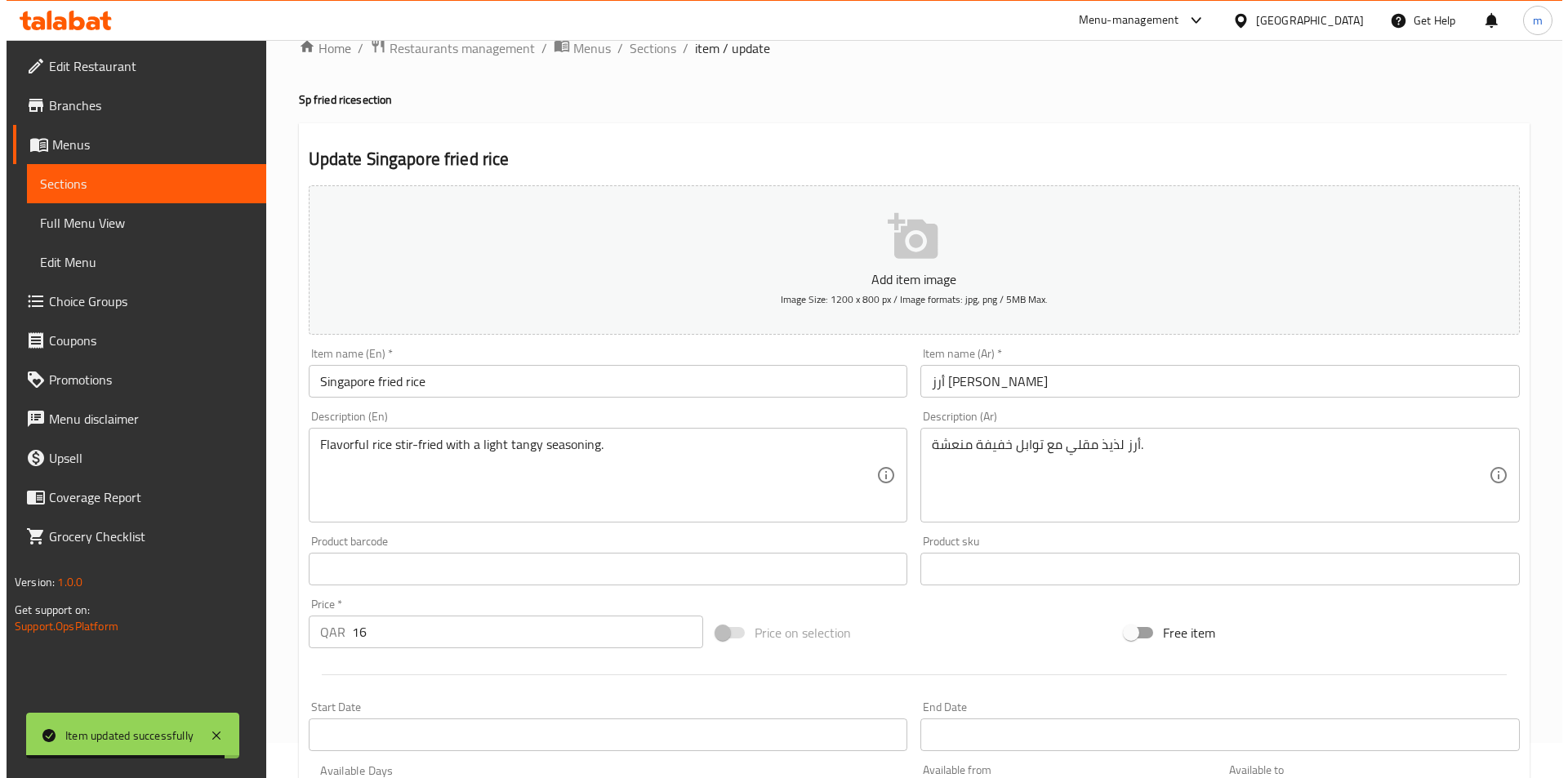
scroll to position [0, 0]
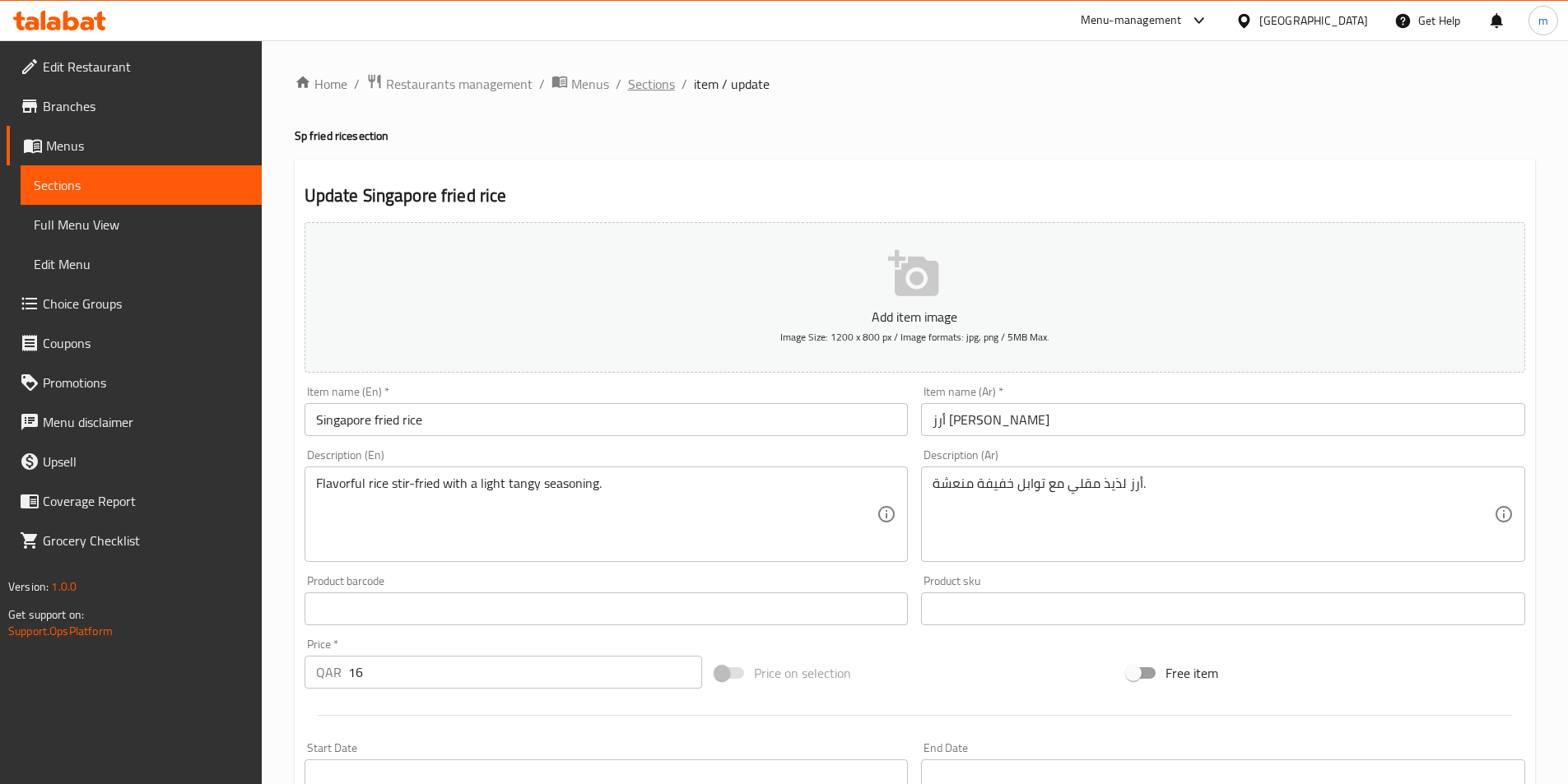
drag, startPoint x: 676, startPoint y: 91, endPoint x: 660, endPoint y: 86, distance: 16.8
click at [674, 91] on ol "Home / Restaurants management / Menus / Sections / item / update" at bounding box center [915, 84] width 1240 height 21
click at [660, 86] on span "Sections" at bounding box center [651, 84] width 47 height 20
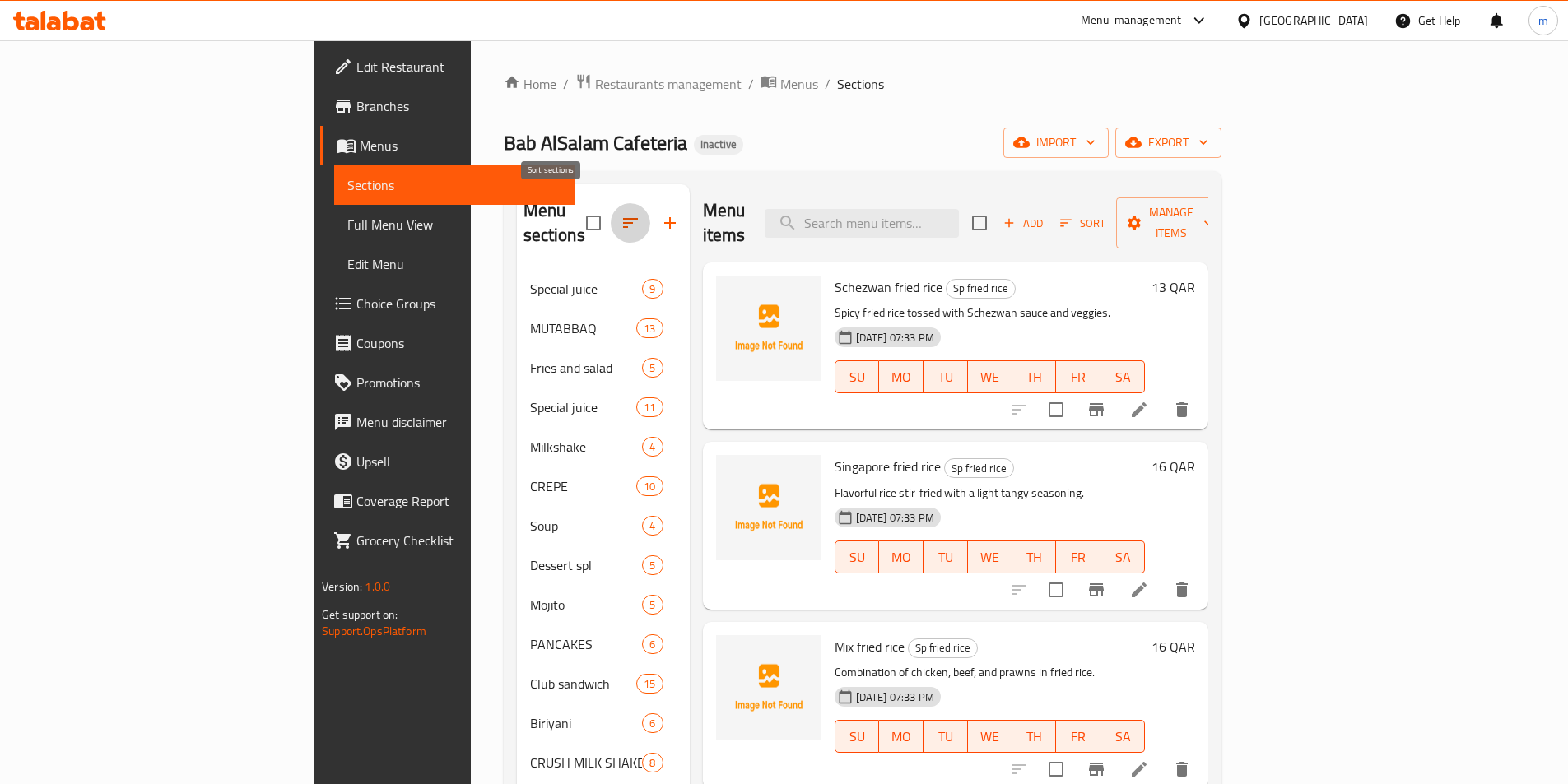
click at [621, 213] on icon "button" at bounding box center [631, 223] width 20 height 20
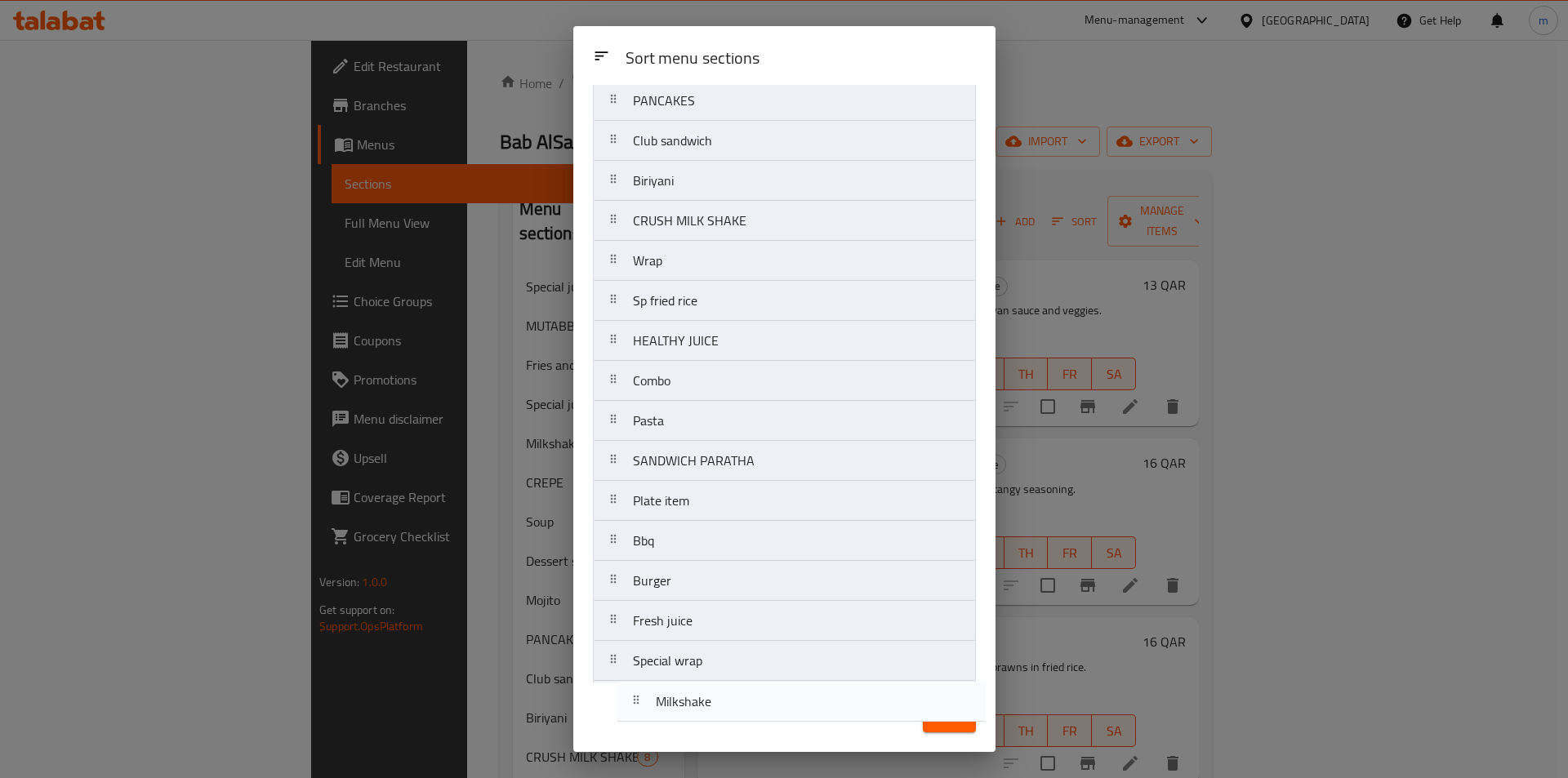
scroll to position [458, 0]
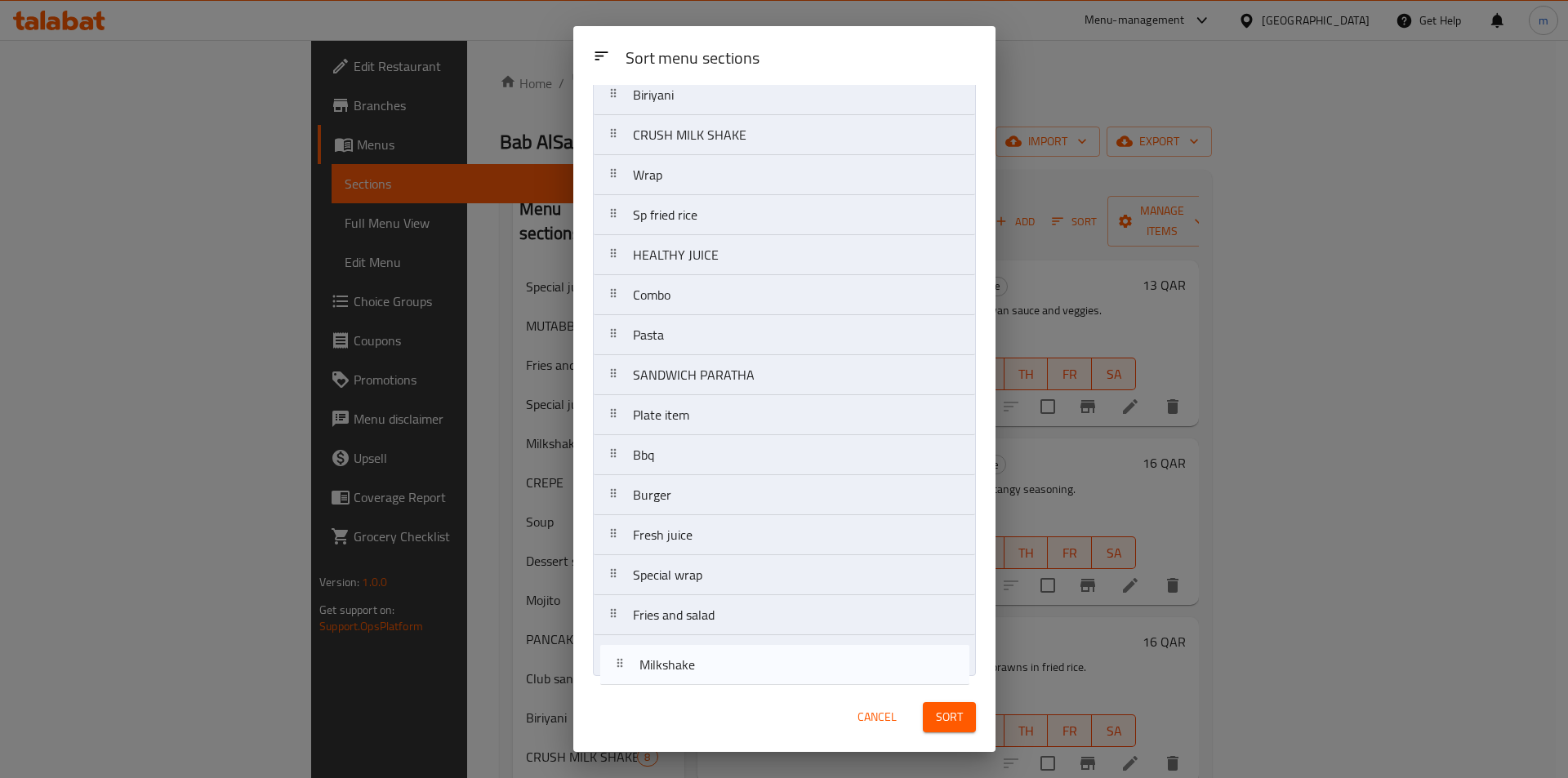
drag, startPoint x: 741, startPoint y: 303, endPoint x: 748, endPoint y: 662, distance: 359.1
click at [748, 662] on nav "Special juice MUTABBAQ Fries and salad Special juice Milkshake CREPE Soup Desse…" at bounding box center [784, 175] width 383 height 1002
drag, startPoint x: 700, startPoint y: 236, endPoint x: 712, endPoint y: 666, distance: 430.2
click at [712, 666] on nav "Special juice MUTABBAQ Fries and salad Special juice CREPE Soup Dessert spl Moj…" at bounding box center [784, 175] width 383 height 1002
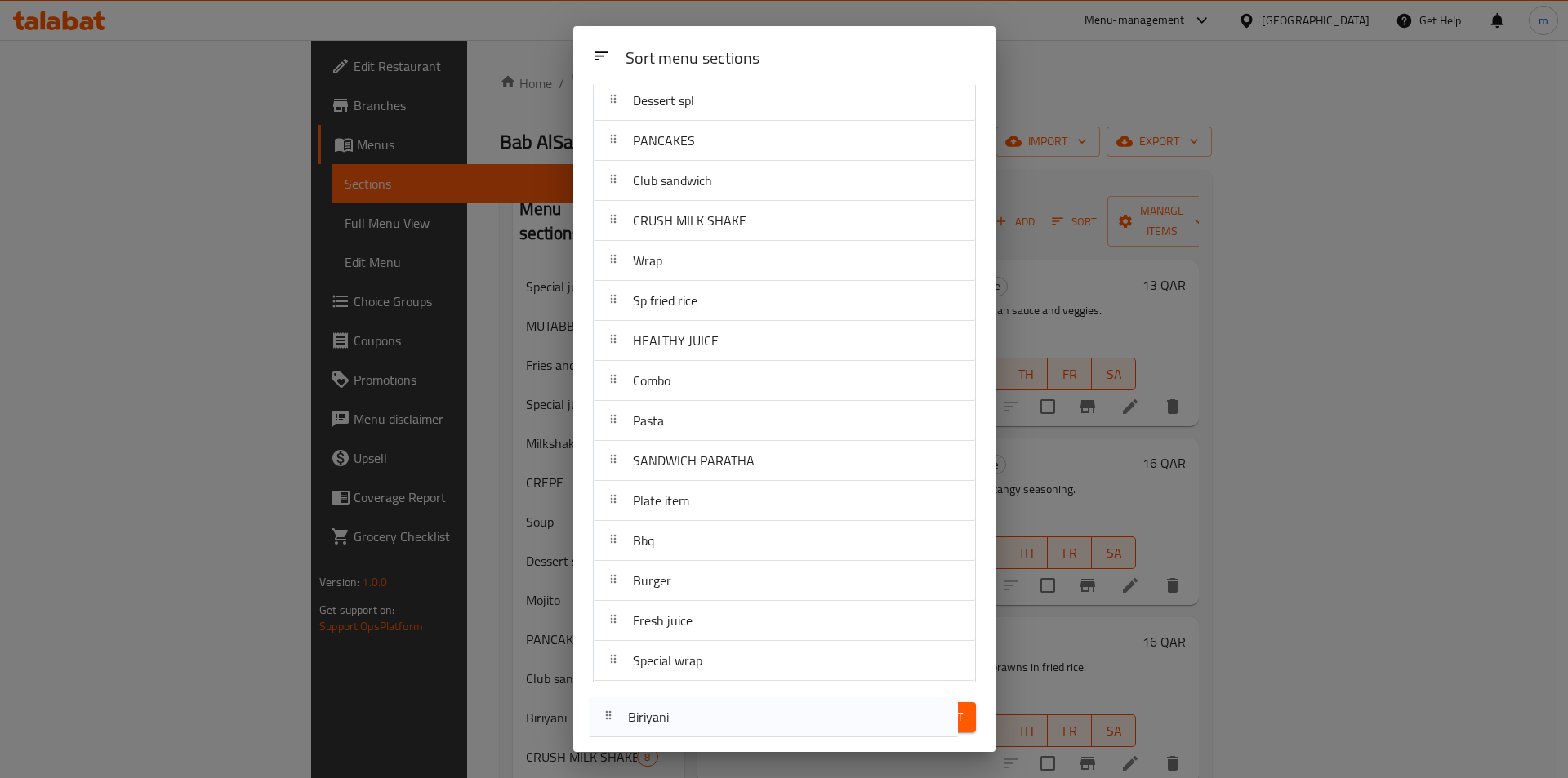
scroll to position [314, 0]
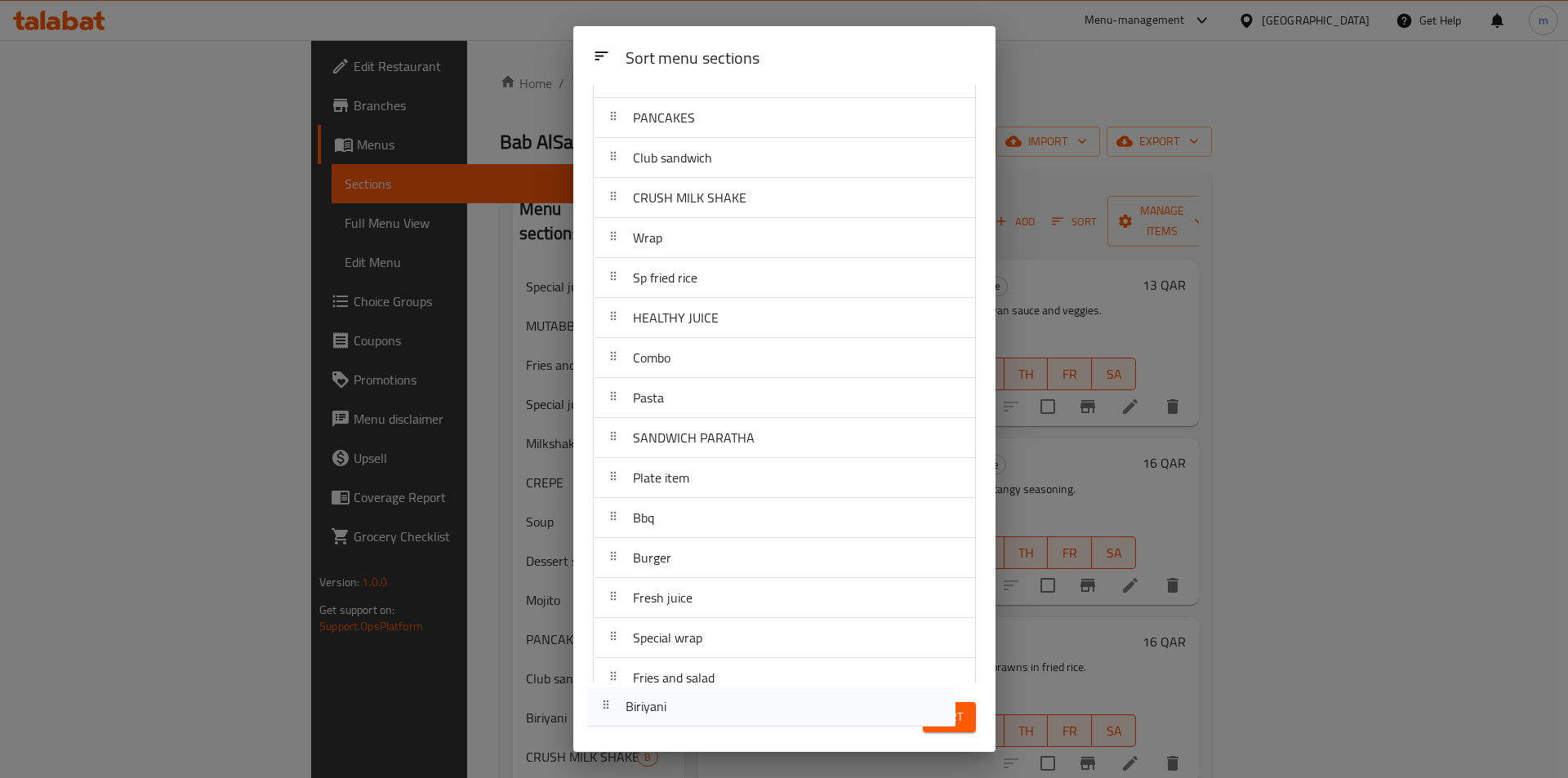
drag, startPoint x: 721, startPoint y: 519, endPoint x: 713, endPoint y: 719, distance: 200.2
click at [713, 719] on div "Sort menu sections Sort menu sections Special juice MUTABBAQ Fries and salad Sp…" at bounding box center [784, 389] width 422 height 726
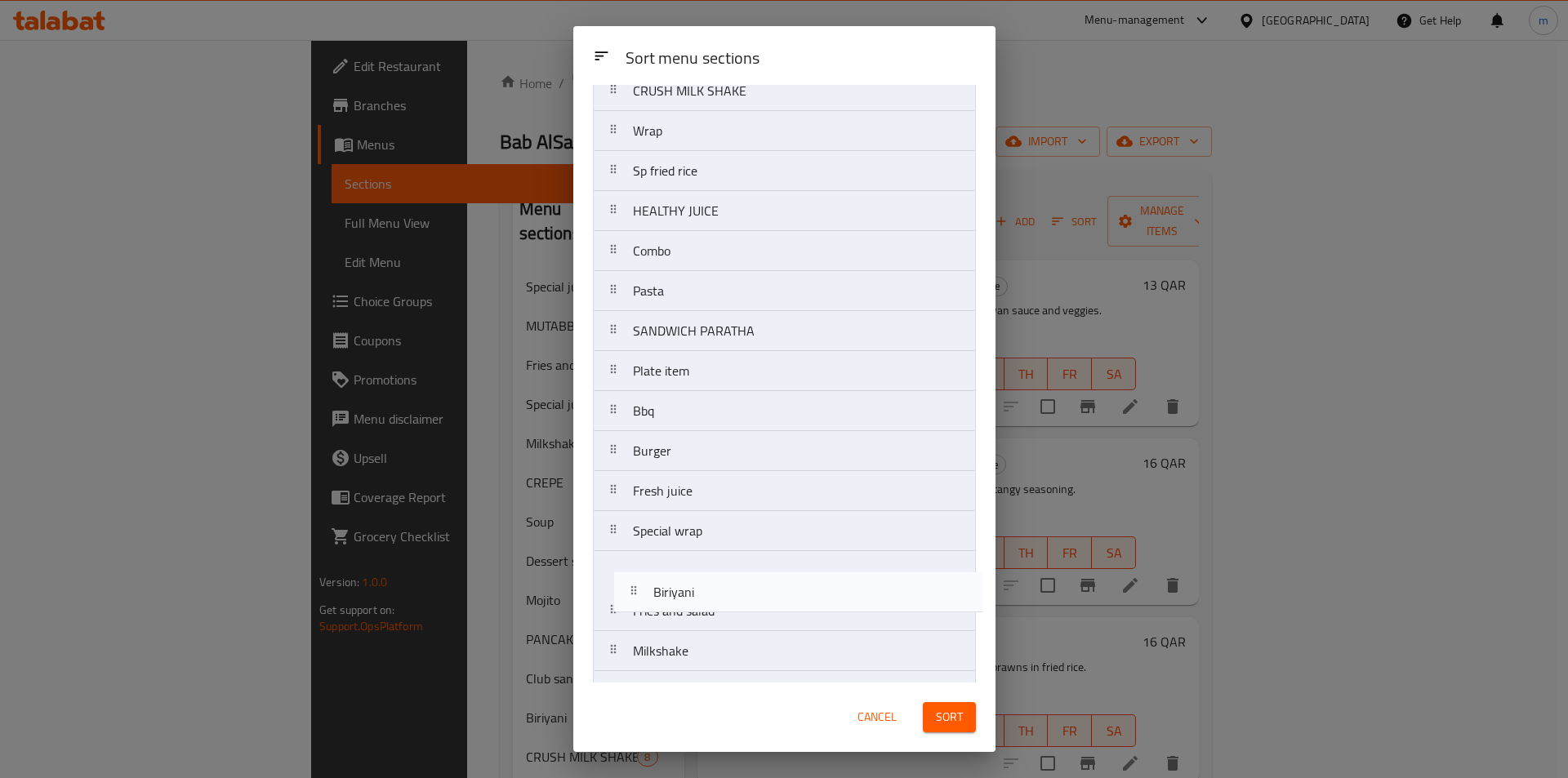
scroll to position [458, 0]
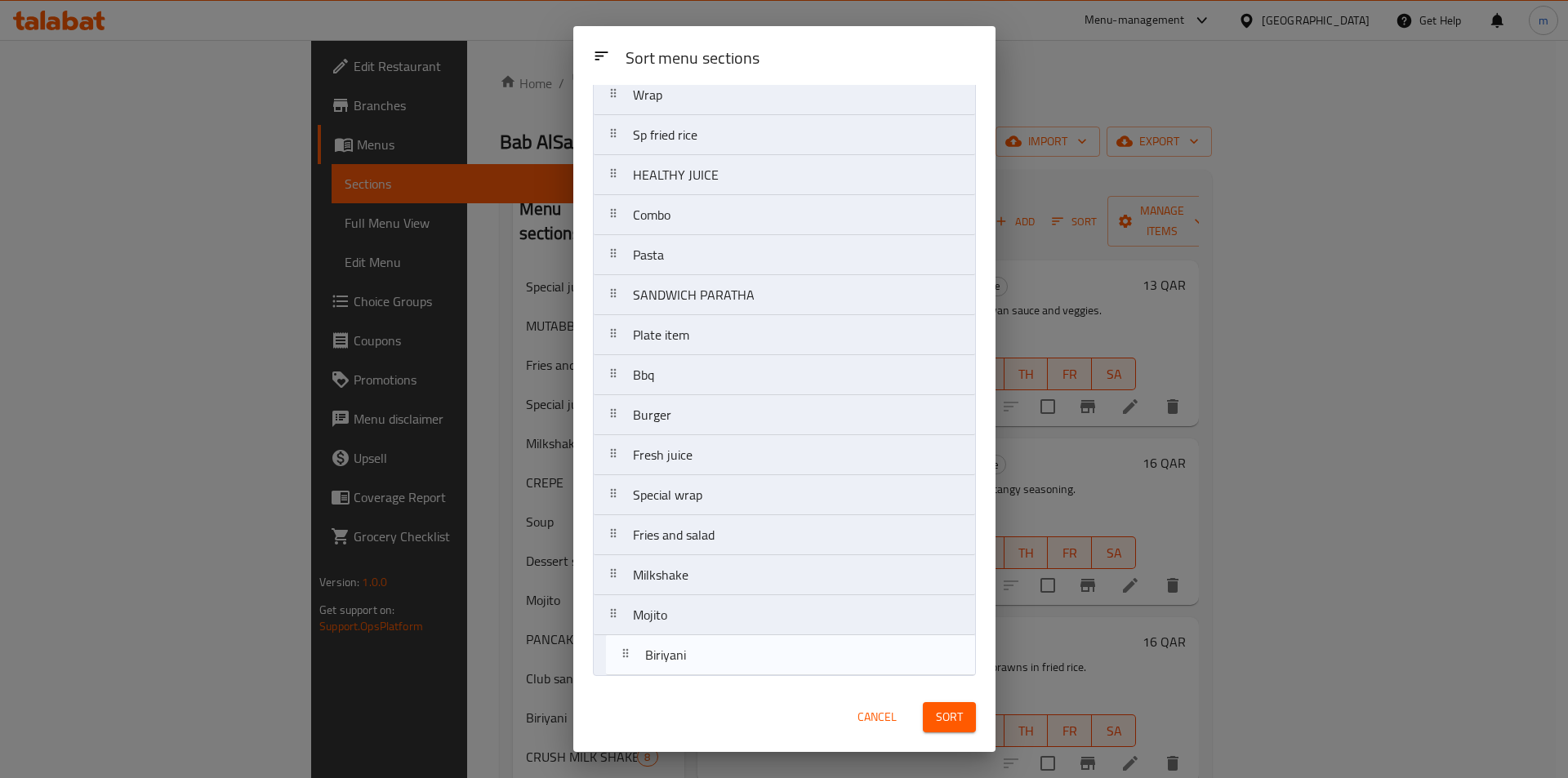
drag, startPoint x: 736, startPoint y: 203, endPoint x: 749, endPoint y: 666, distance: 463.2
click at [749, 666] on nav "Special juice MUTABBAQ Fries and salad Special juice CREPE Soup Dessert spl PAN…" at bounding box center [784, 175] width 383 height 1002
drag, startPoint x: 747, startPoint y: 411, endPoint x: 753, endPoint y: 692, distance: 281.1
click at [753, 692] on div "Sort menu sections Sort menu sections Special juice MUTABBAQ Fries and salad Sp…" at bounding box center [784, 389] width 422 height 726
drag, startPoint x: 722, startPoint y: 389, endPoint x: 732, endPoint y: 683, distance: 294.2
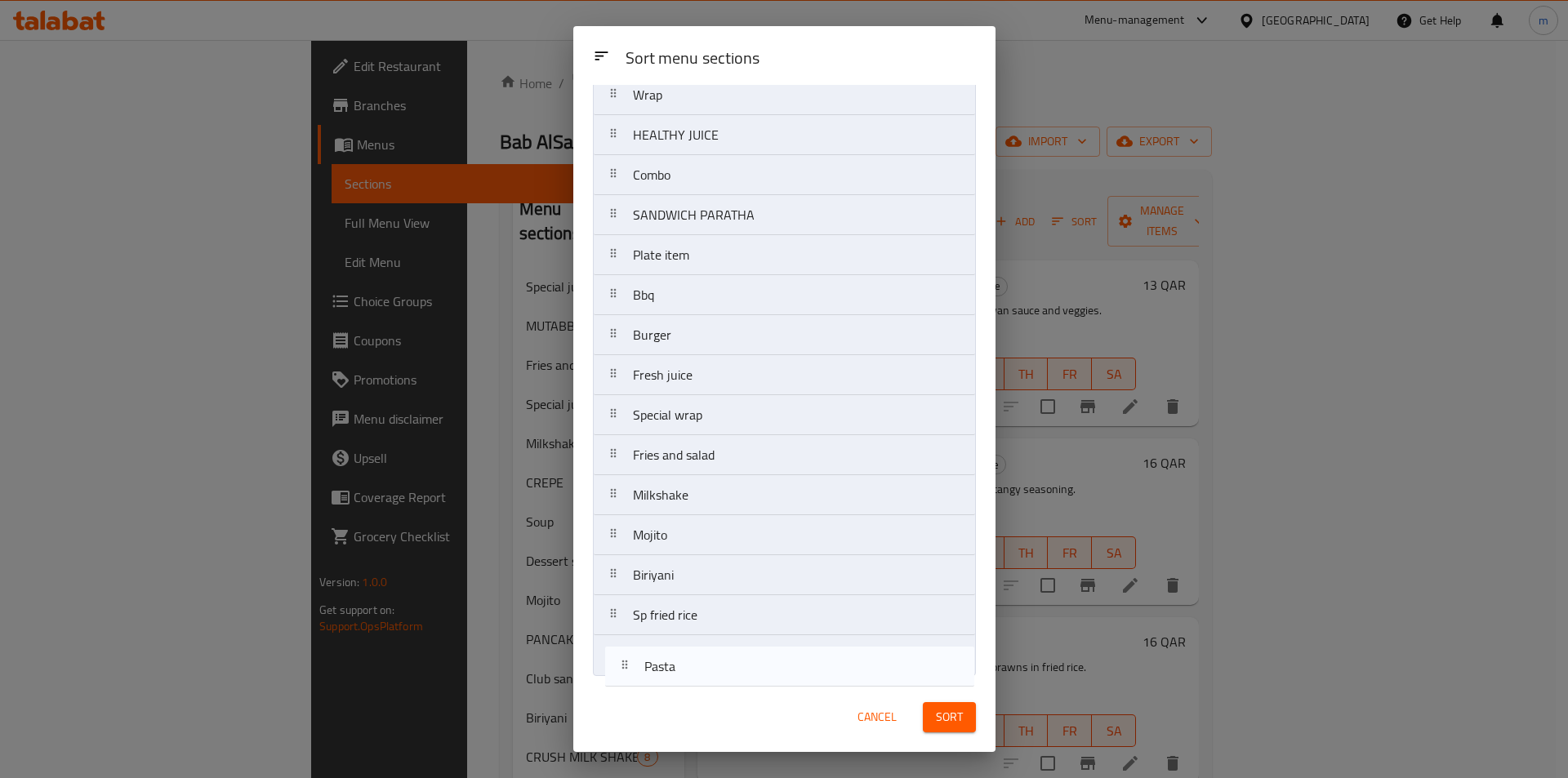
click at [732, 683] on div "Sort menu sections Sort menu sections Special juice MUTABBAQ Fries and salad Sp…" at bounding box center [784, 389] width 422 height 726
drag, startPoint x: 745, startPoint y: 435, endPoint x: 745, endPoint y: 690, distance: 255.0
click at [745, 690] on div "Sort menu sections Sort menu sections Special juice MUTABBAQ Fries and salad Sp…" at bounding box center [784, 389] width 422 height 726
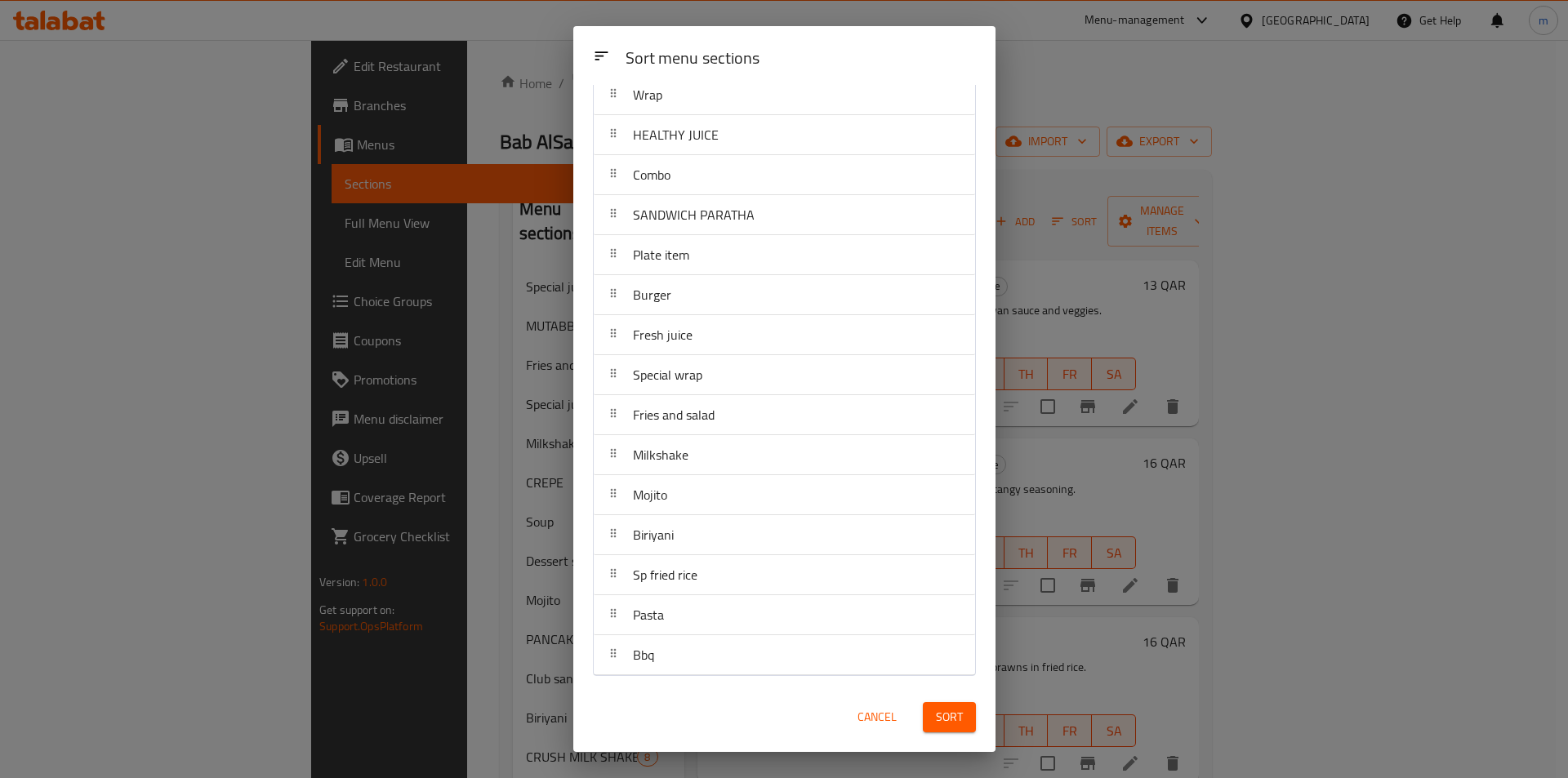
click at [951, 717] on span "Sort" at bounding box center [949, 717] width 27 height 21
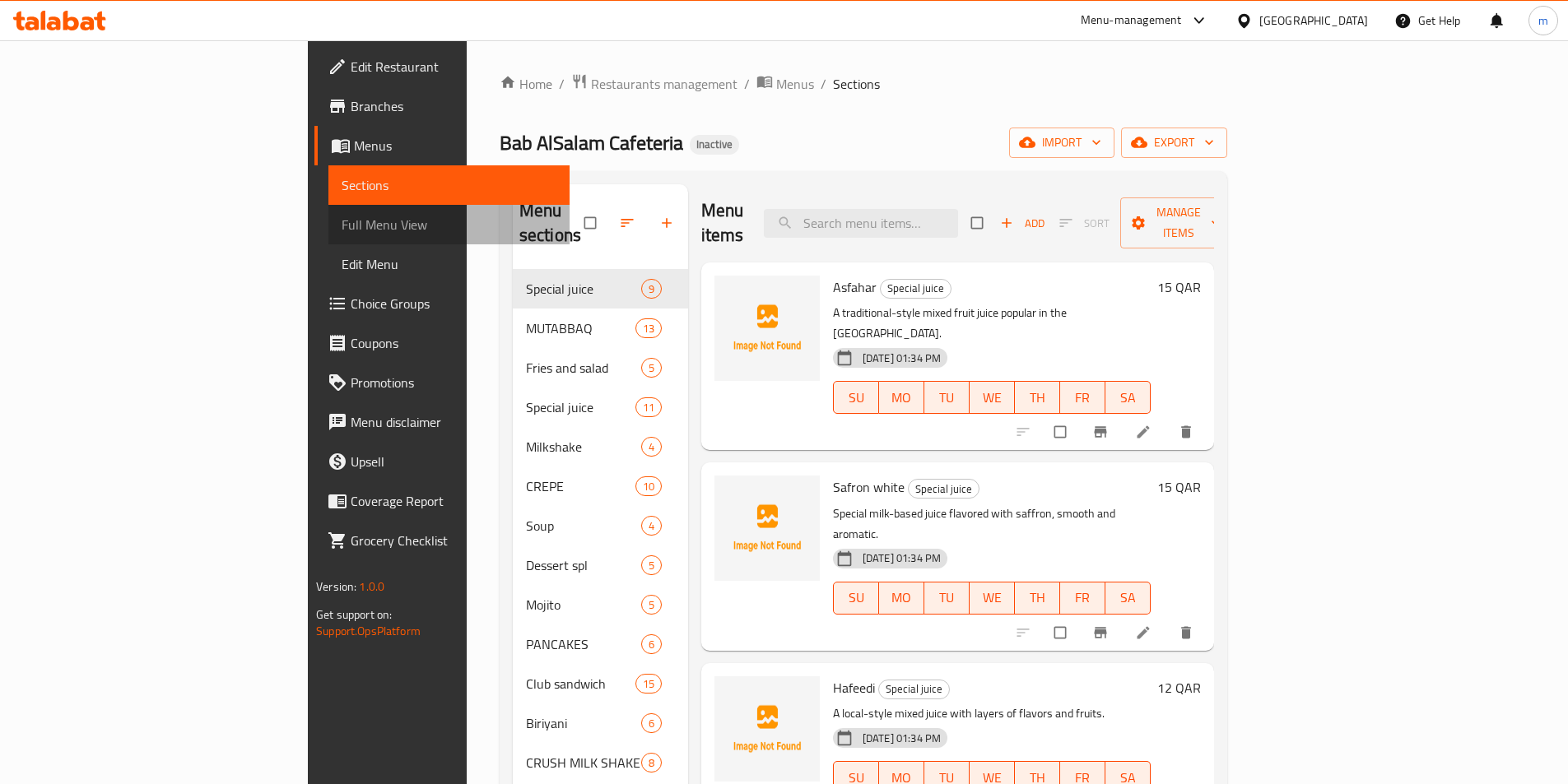
click at [342, 224] on span "Full Menu View" at bounding box center [449, 225] width 215 height 20
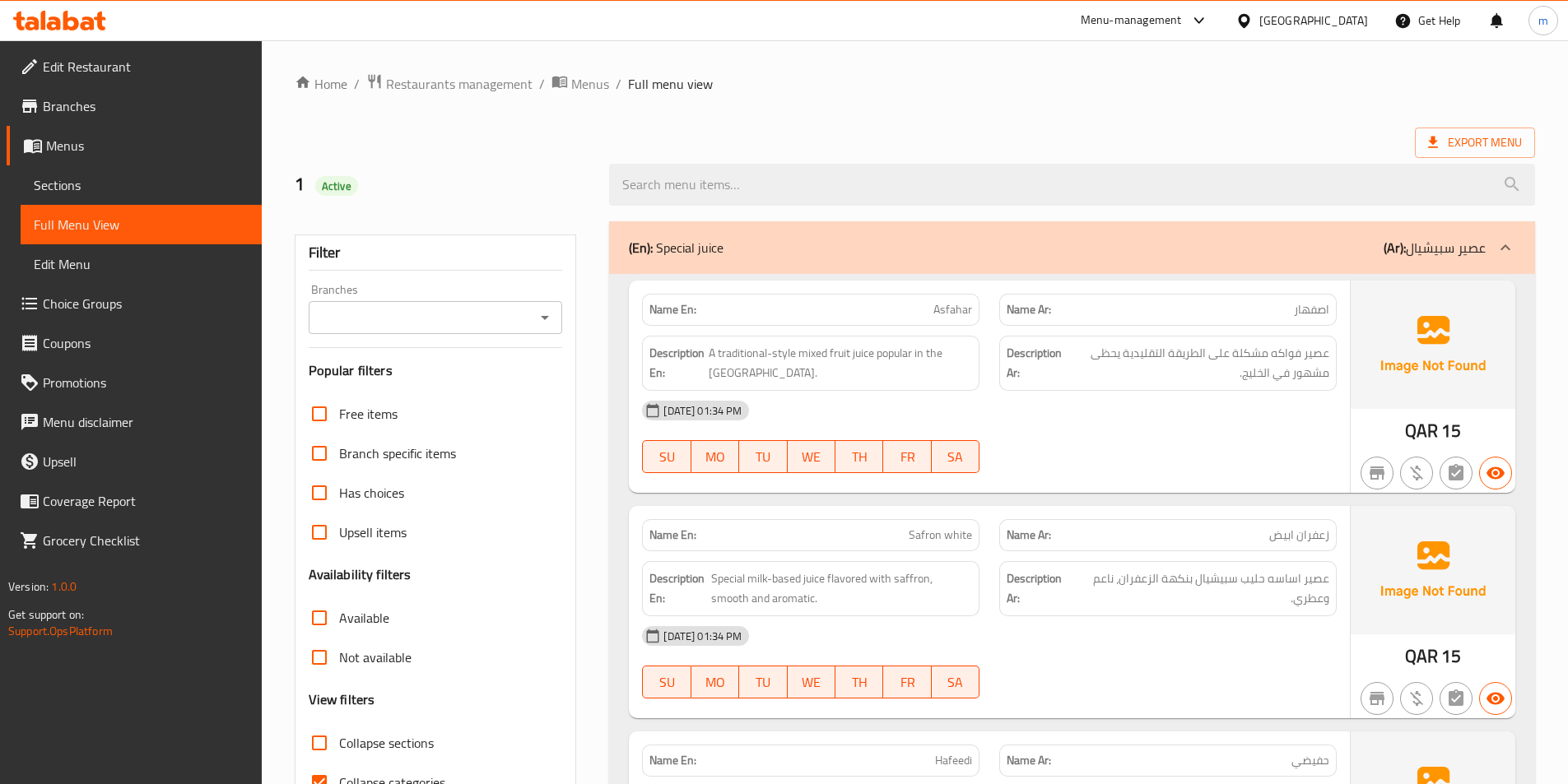
click at [403, 741] on span "Collapse sections" at bounding box center [386, 743] width 95 height 20
click at [339, 741] on input "Collapse sections" at bounding box center [320, 743] width 40 height 40
checkbox input "true"
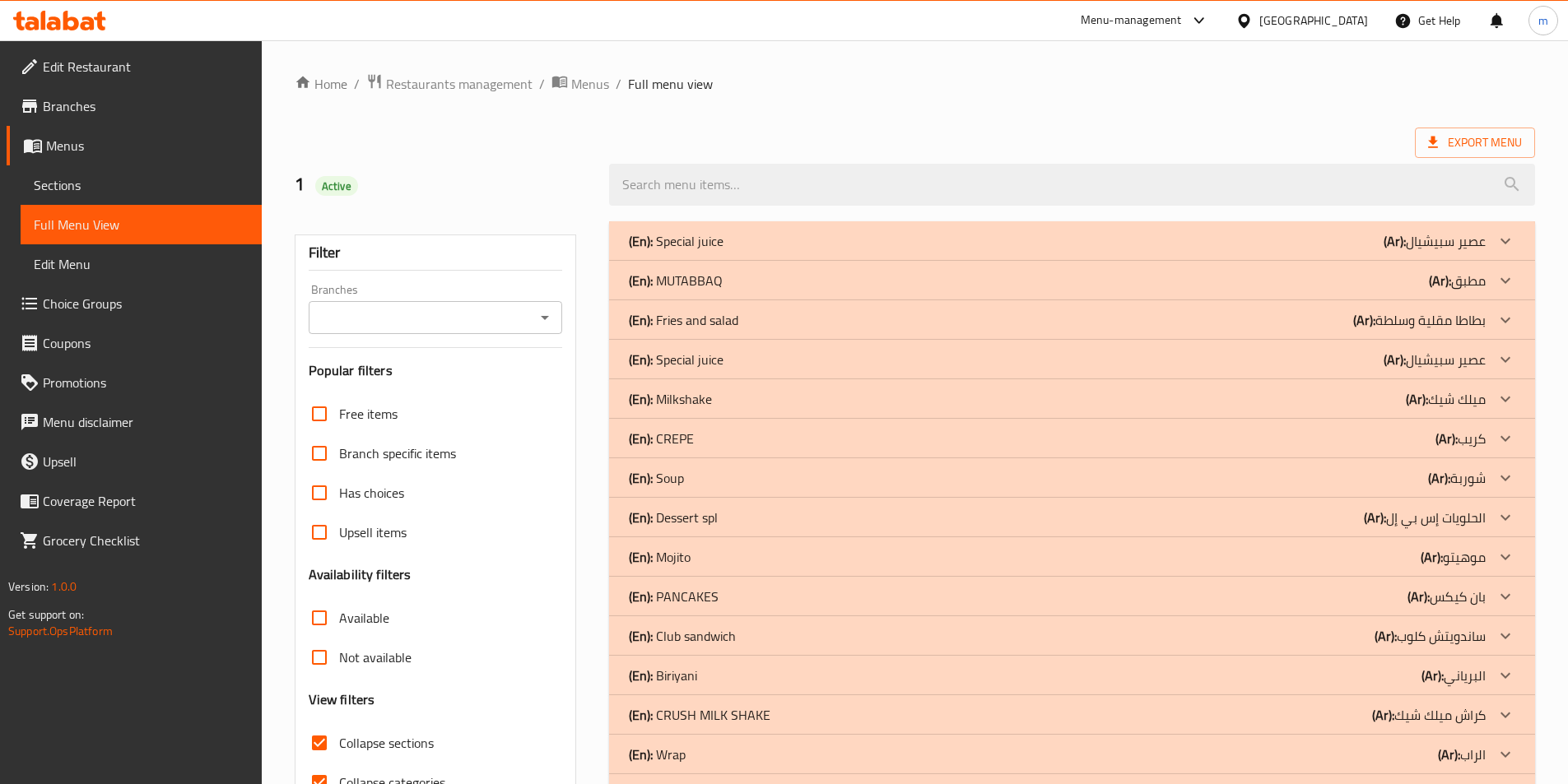
click at [373, 763] on label "Collapse categories" at bounding box center [373, 783] width 145 height 40
click at [339, 763] on input "Collapse categories" at bounding box center [320, 783] width 40 height 40
checkbox input "false"
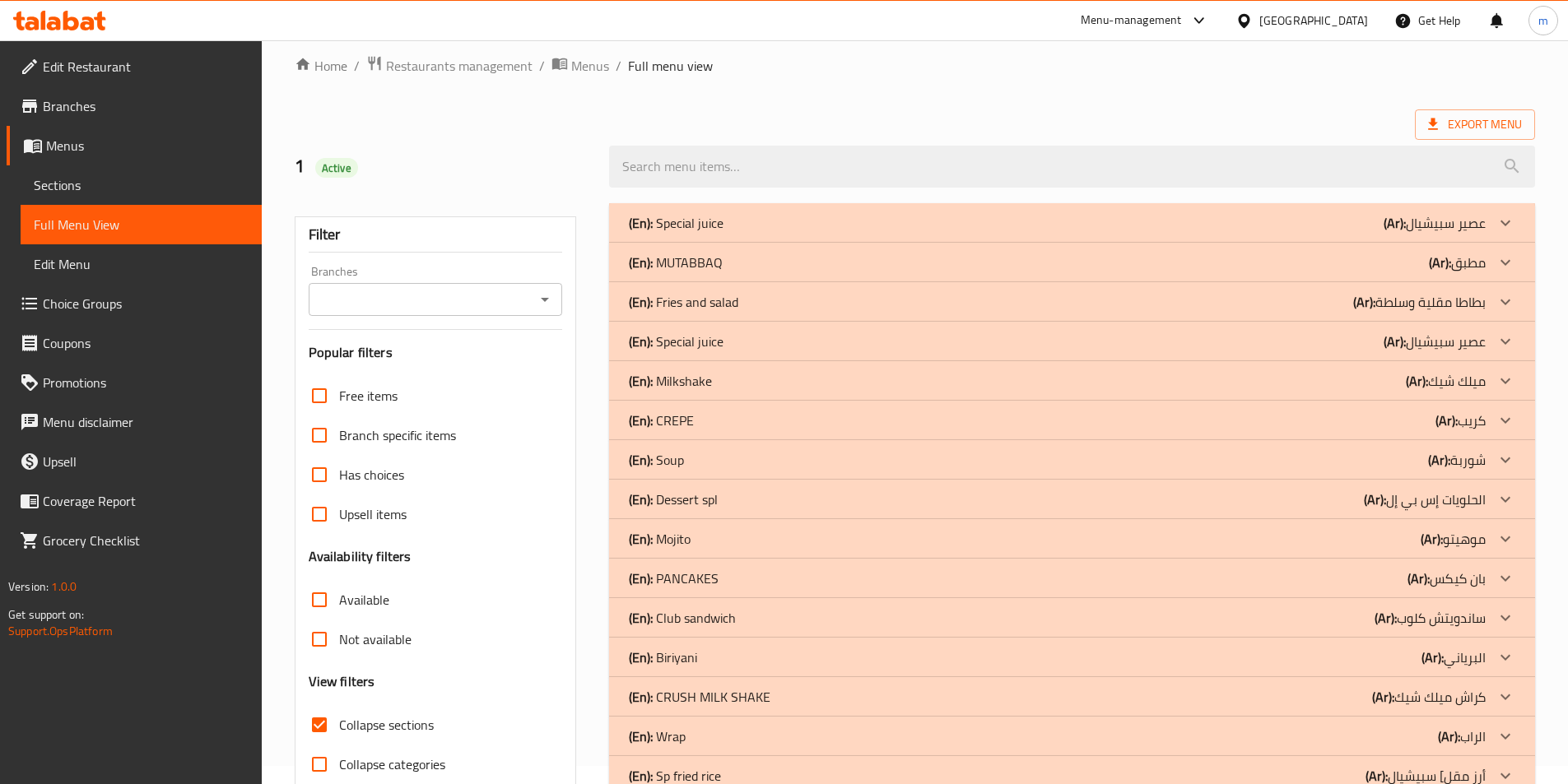
click at [1311, 233] on div "(En): Milkshake (Ar): ميلك شيك" at bounding box center [1057, 223] width 857 height 20
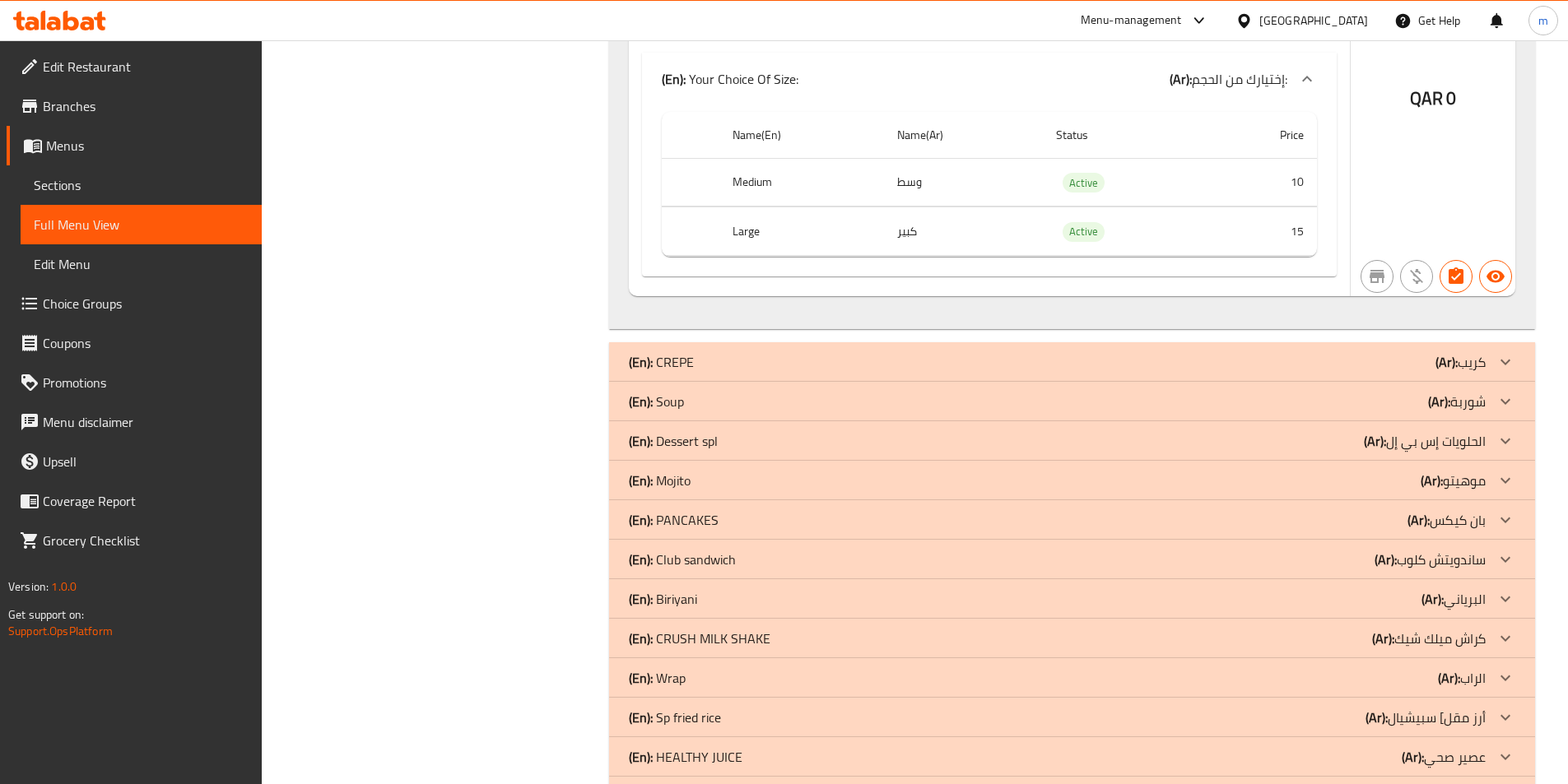
scroll to position [2158, 0]
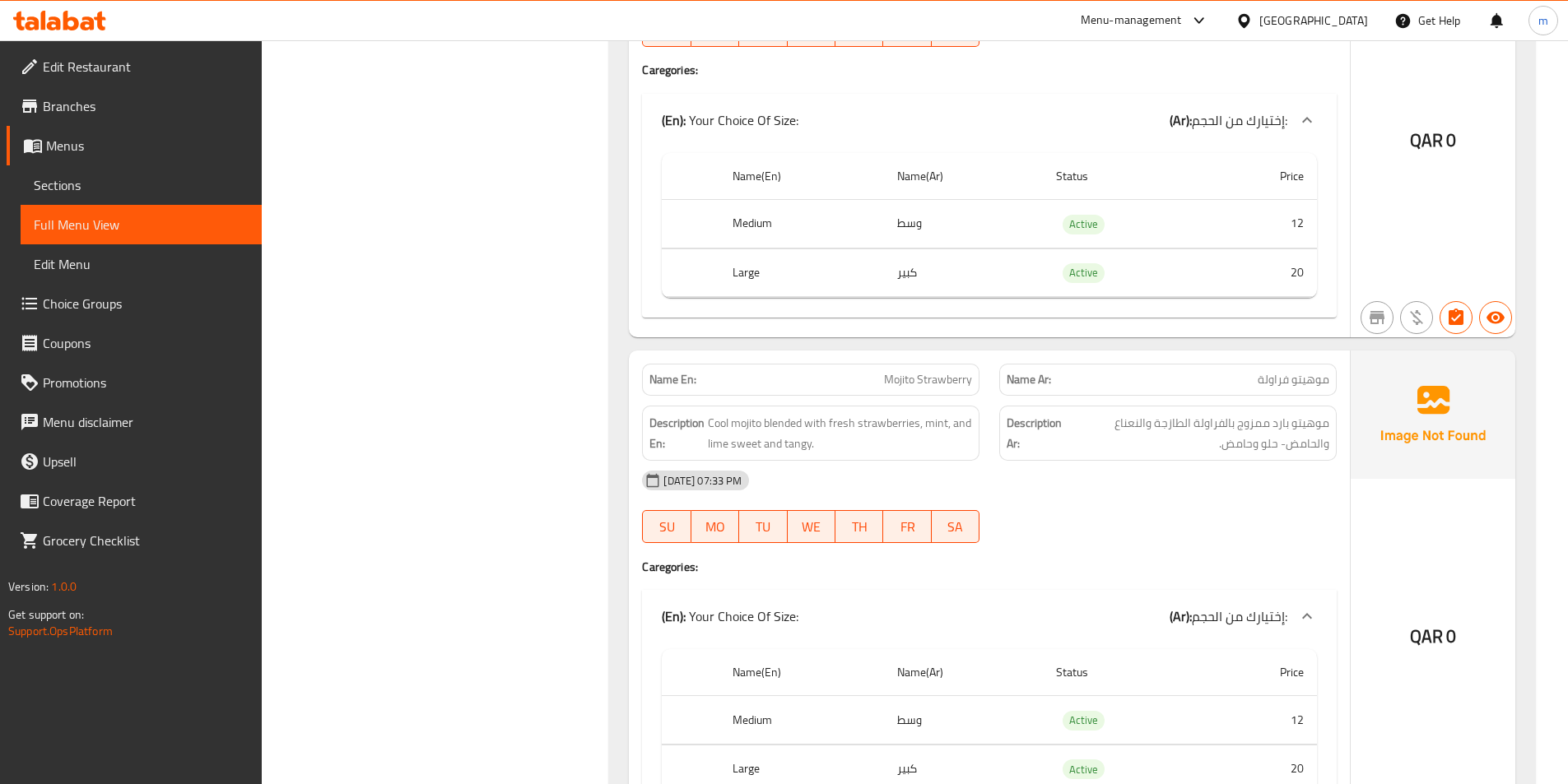
scroll to position [2816, 0]
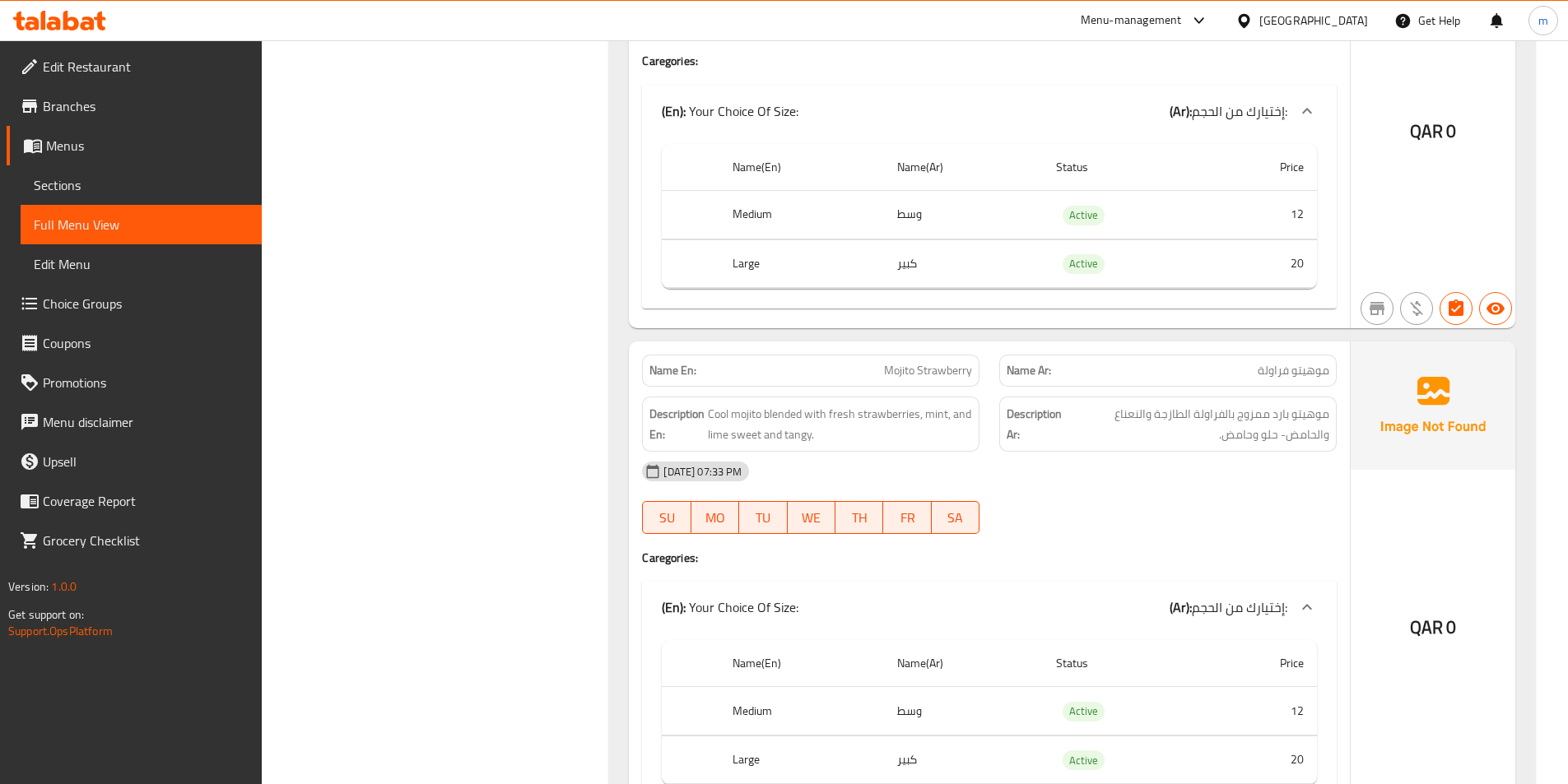
copy span "Mojito Strawberry"
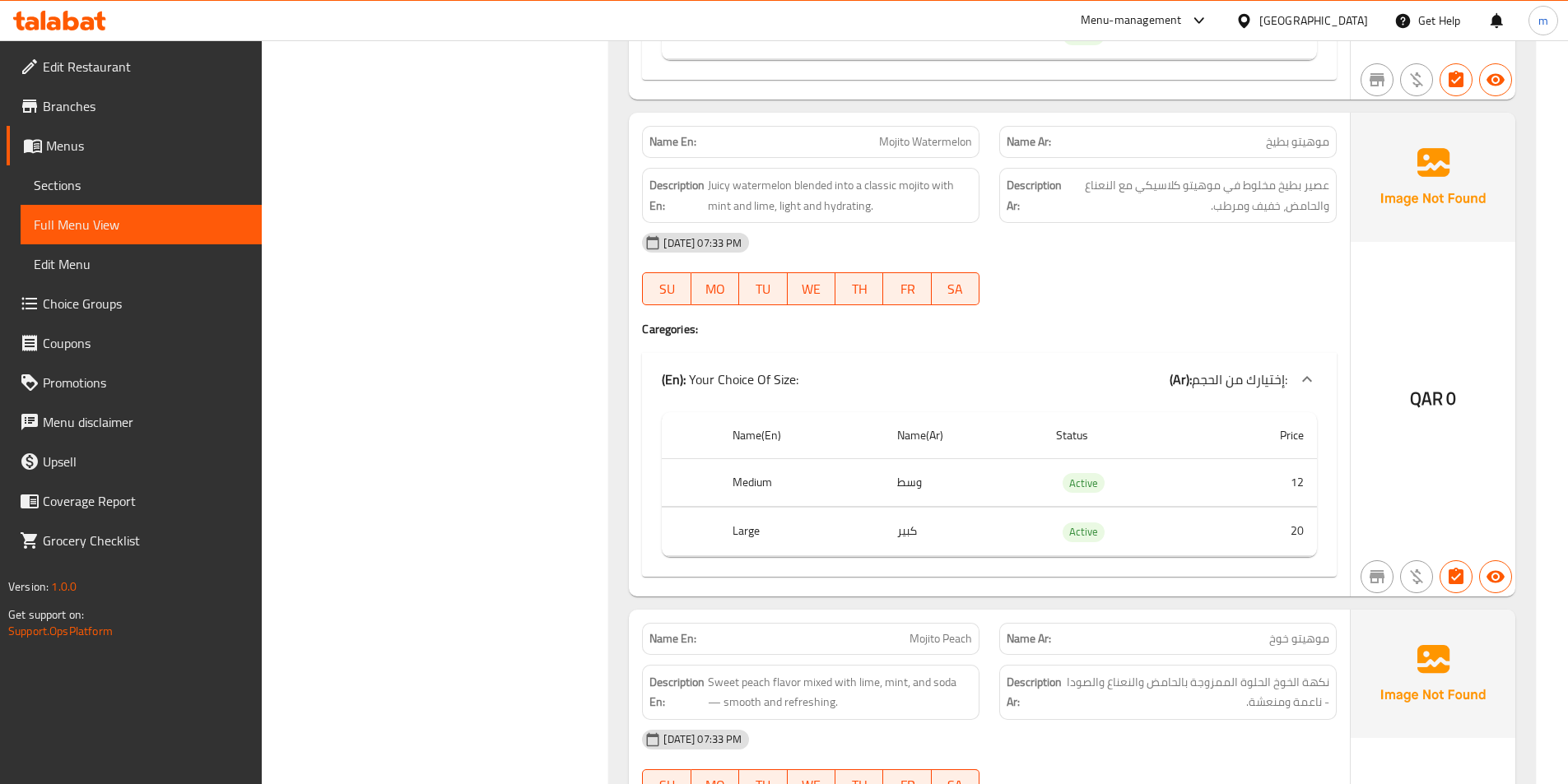
scroll to position [4051, 0]
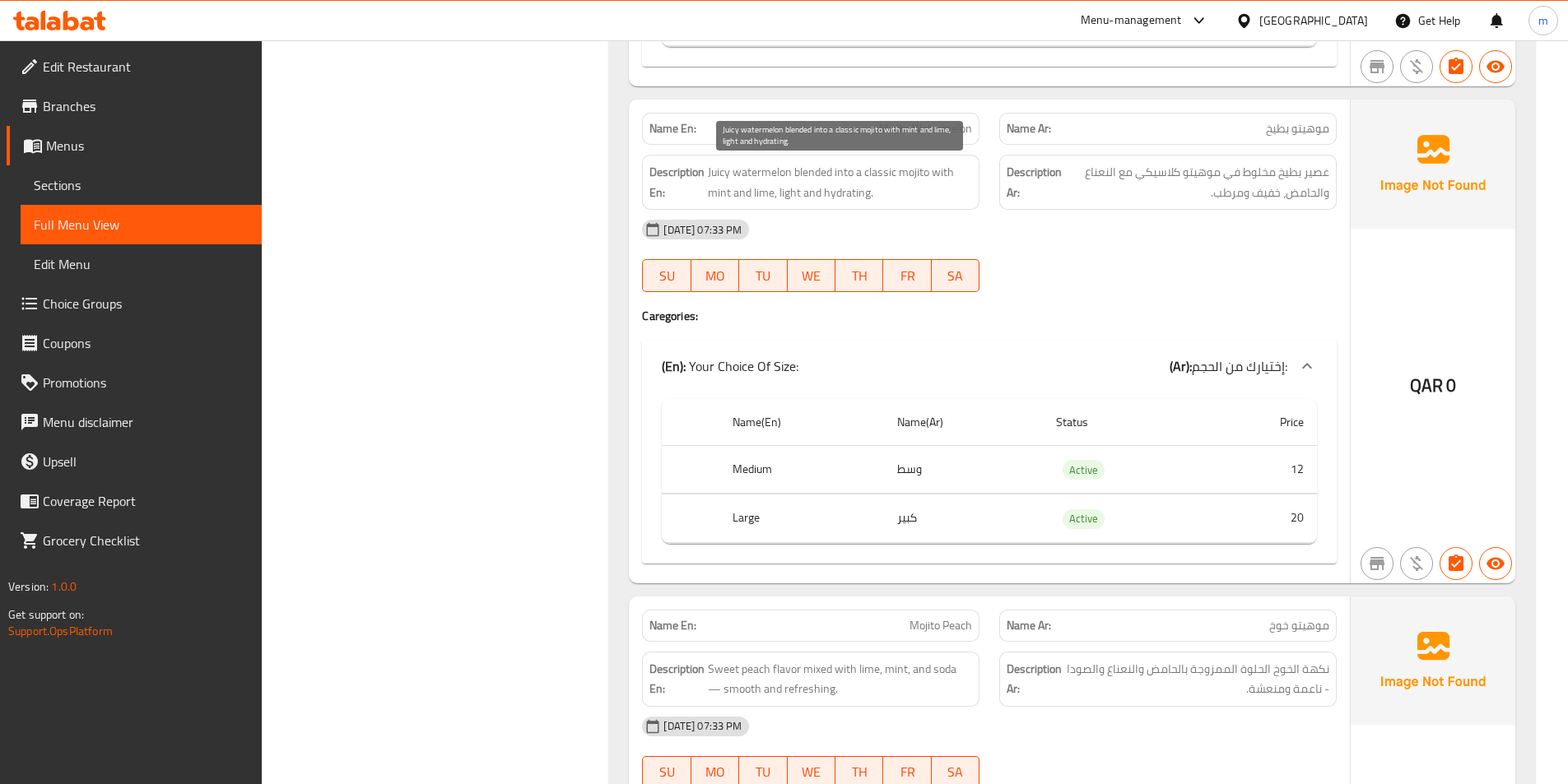
click at [843, 201] on span "Juicy watermelon blended into a classic mojito with mint and lime, light and hy…" at bounding box center [840, 182] width 264 height 40
click at [842, 201] on span "Juicy watermelon blended into a classic mojito with mint and lime, light and hy…" at bounding box center [840, 182] width 264 height 40
copy span "hydrating"
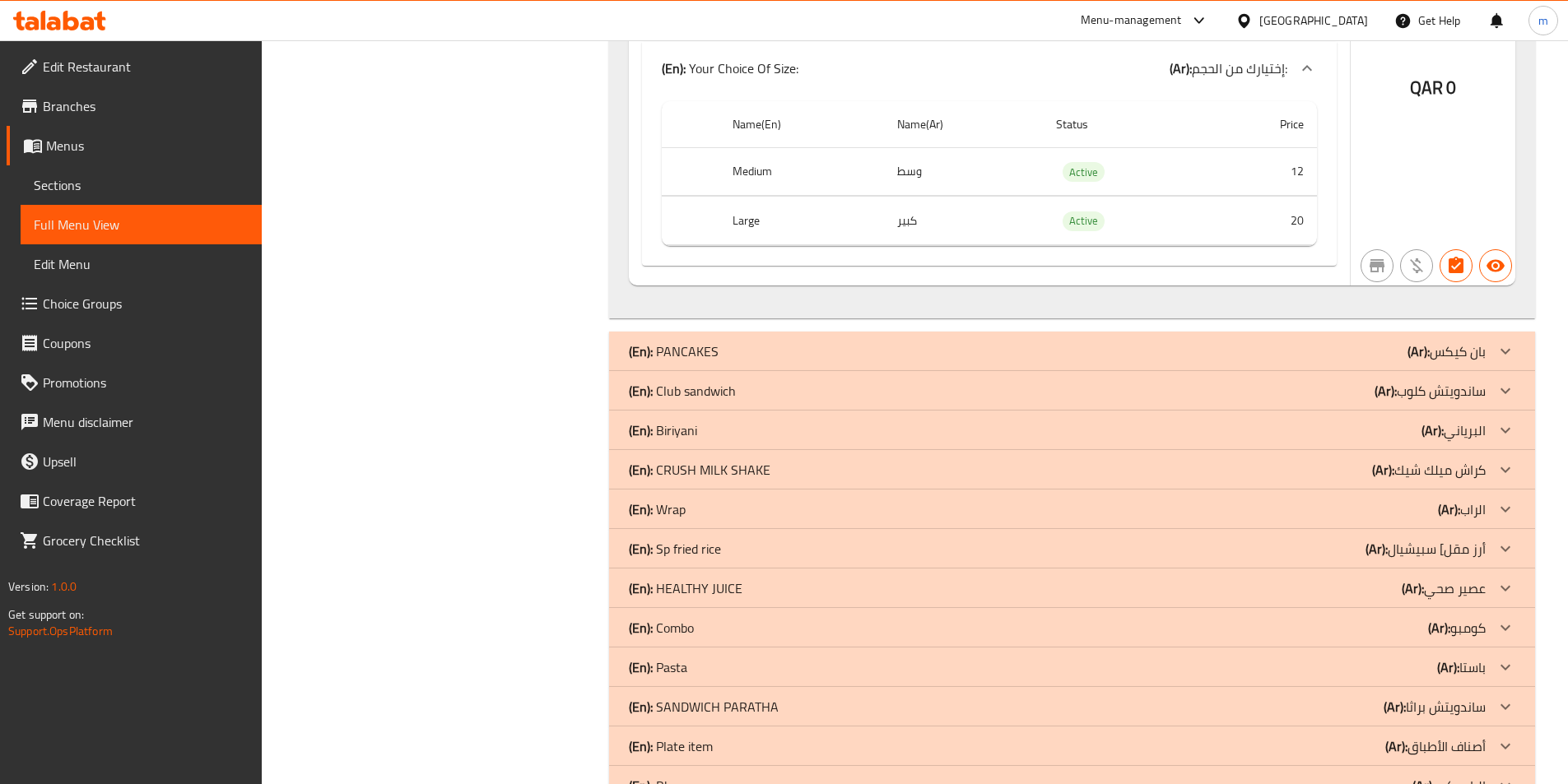
scroll to position [5039, 0]
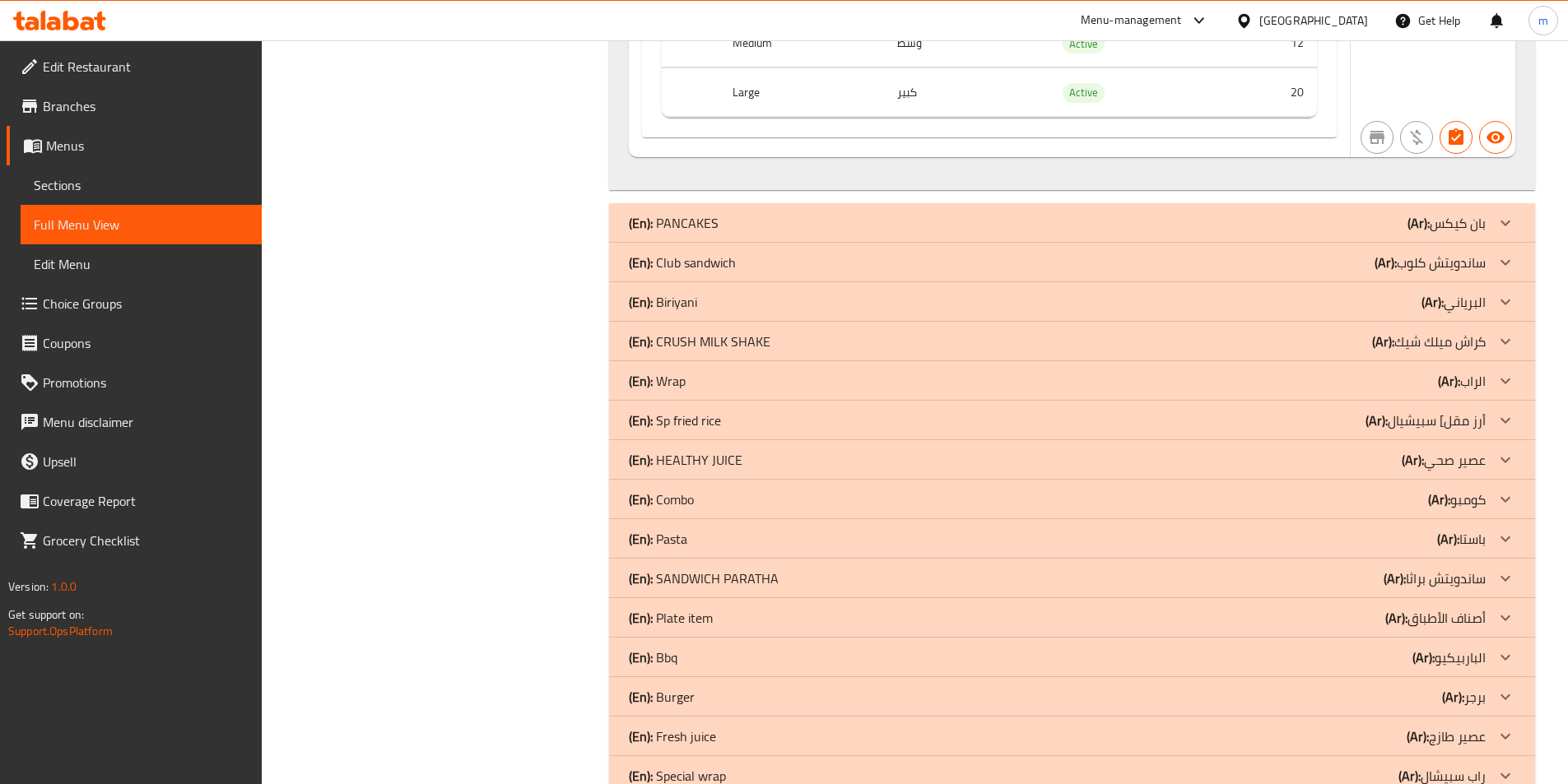
scroll to position [4975, 0]
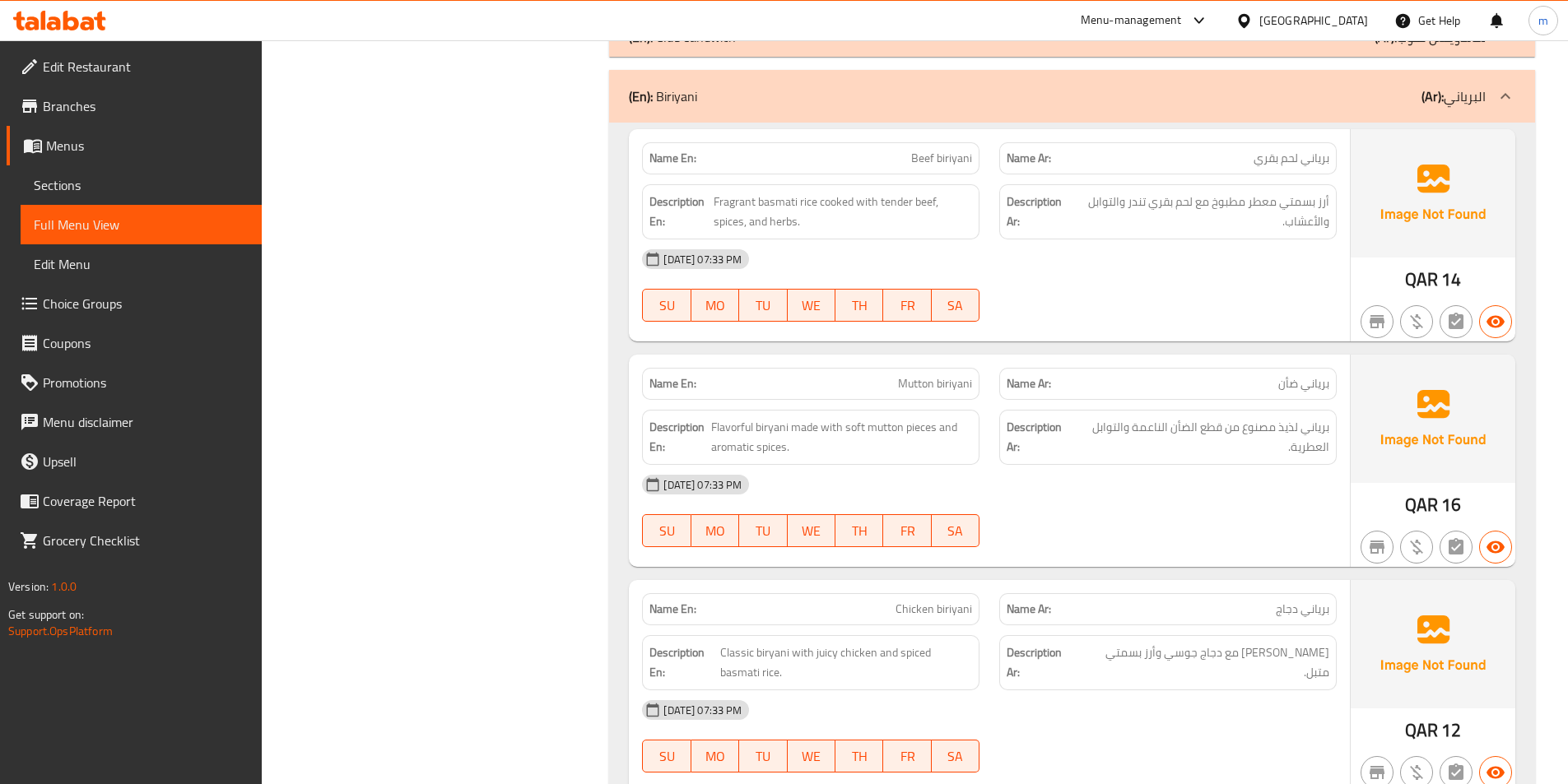
scroll to position [5222, 0]
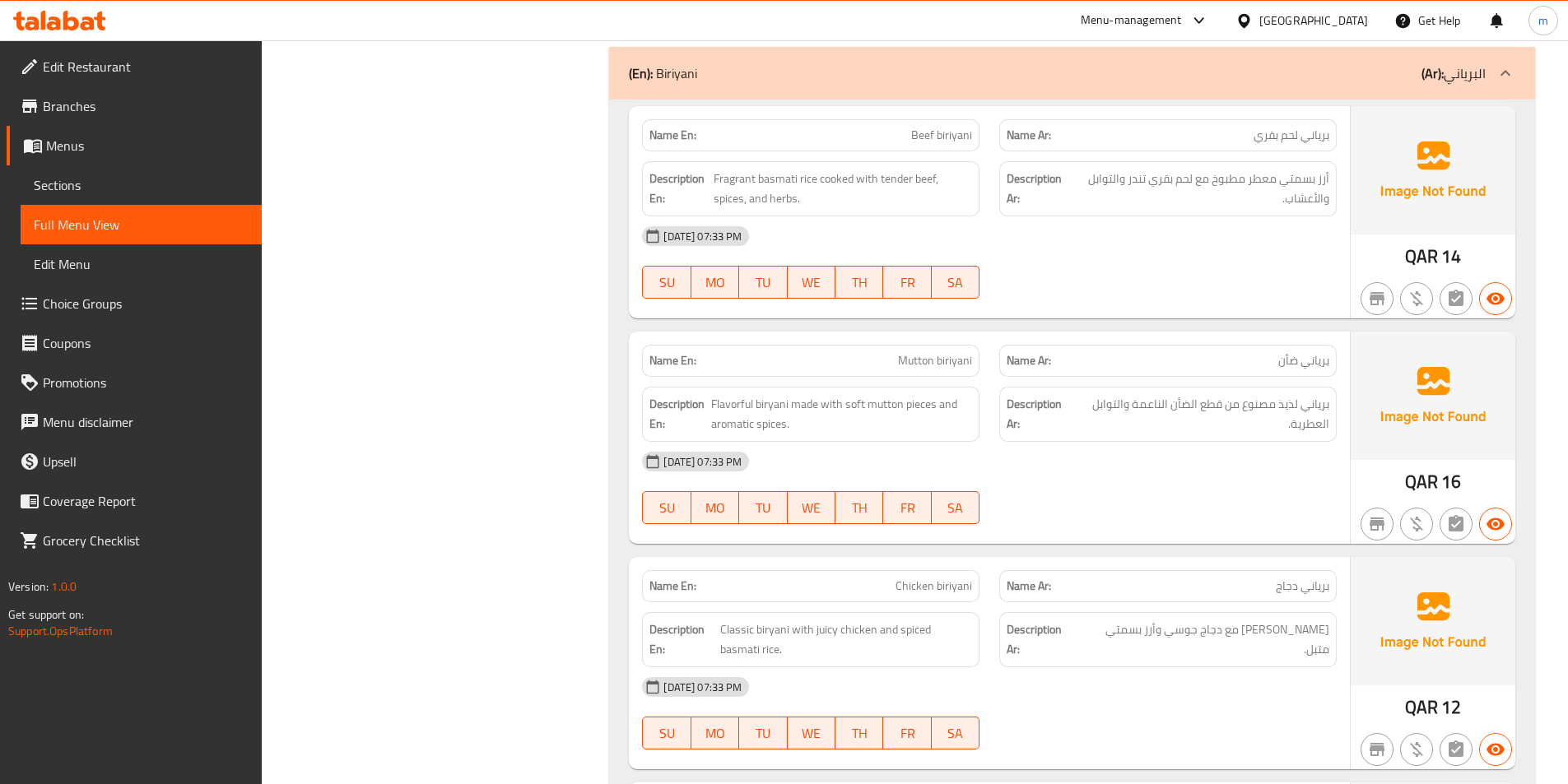
copy span "Mutton biriyani"
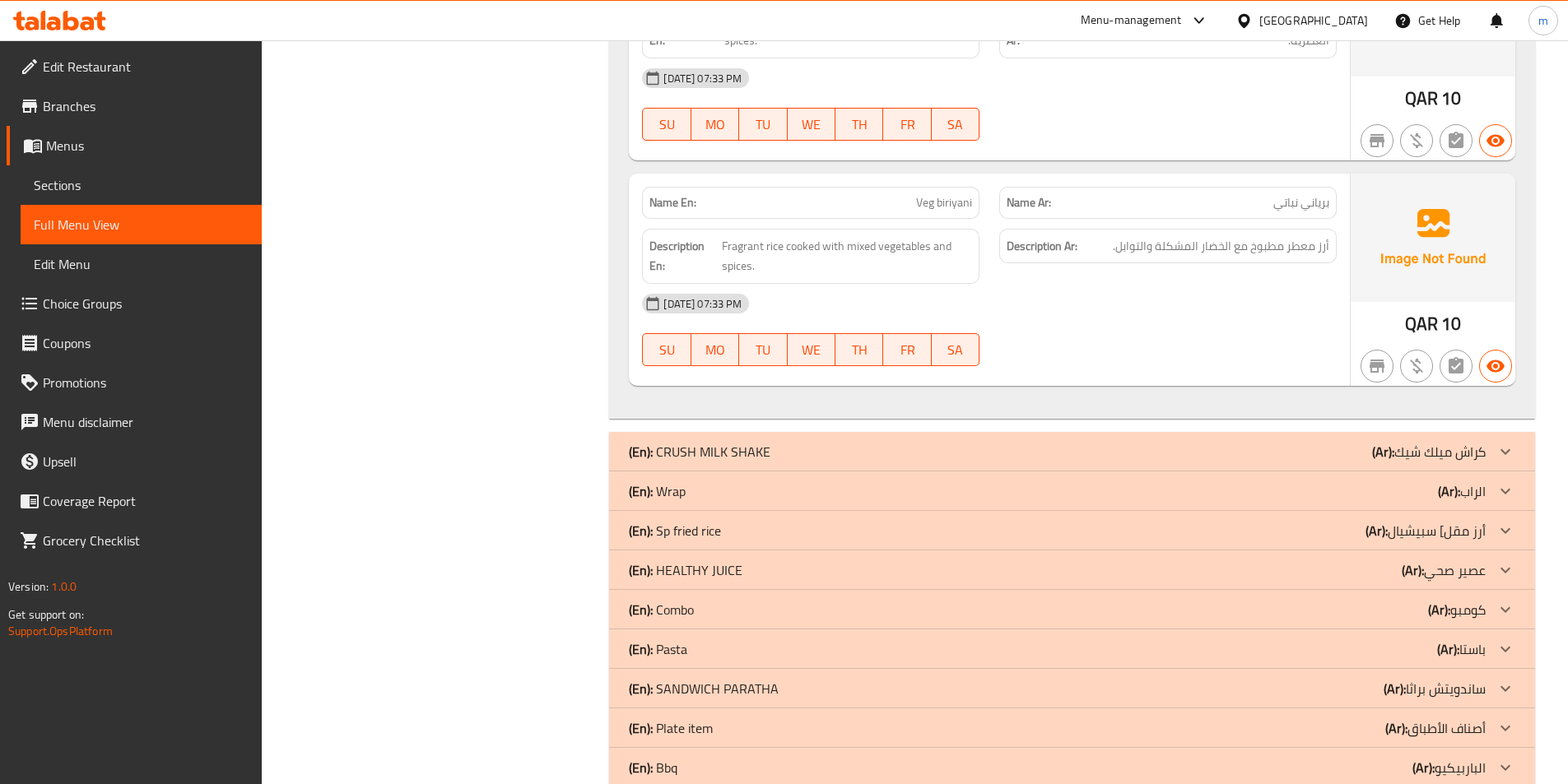
scroll to position [6292, 0]
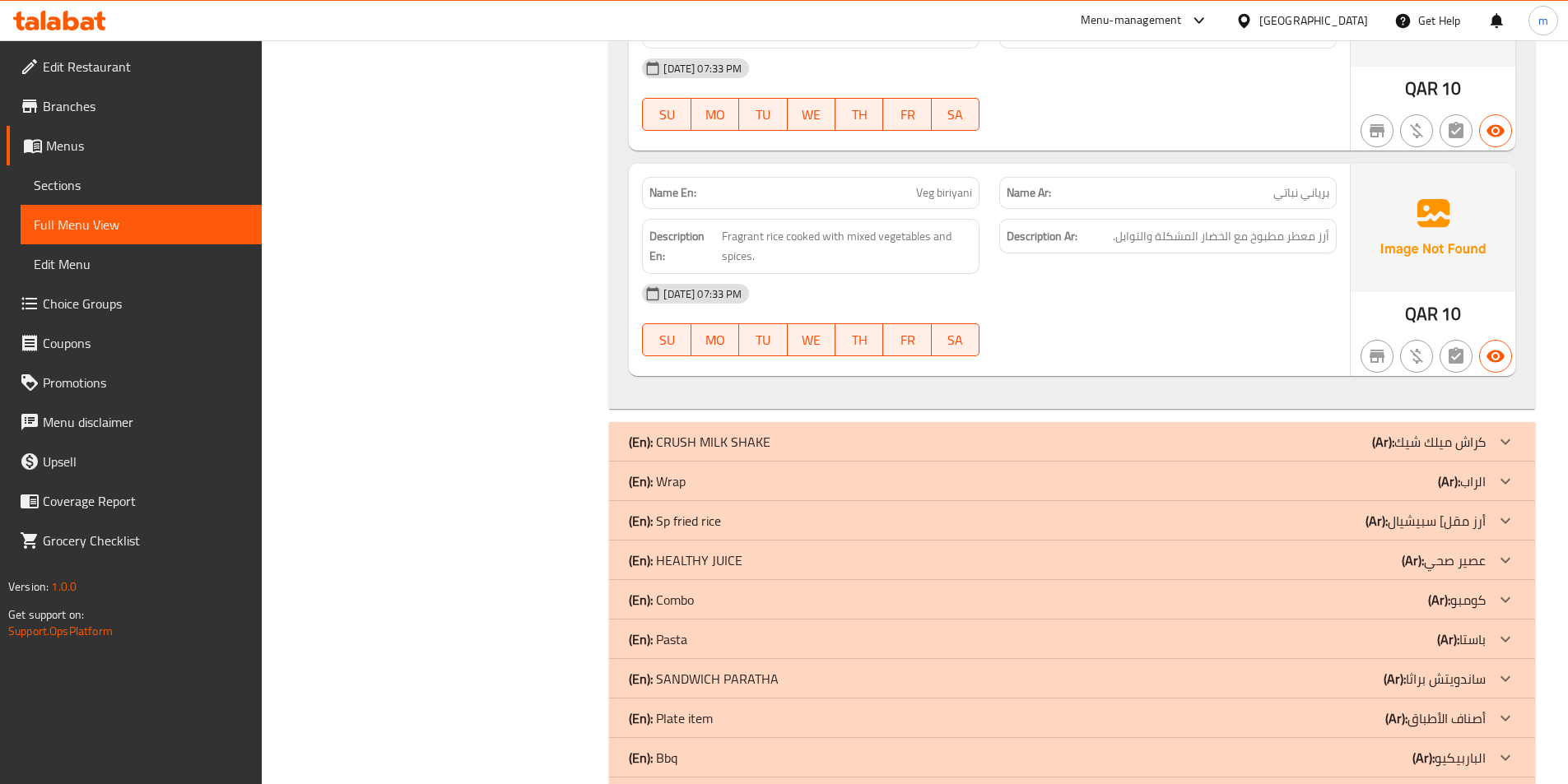
drag, startPoint x: 1464, startPoint y: 522, endPoint x: 1575, endPoint y: 529, distance: 111.2
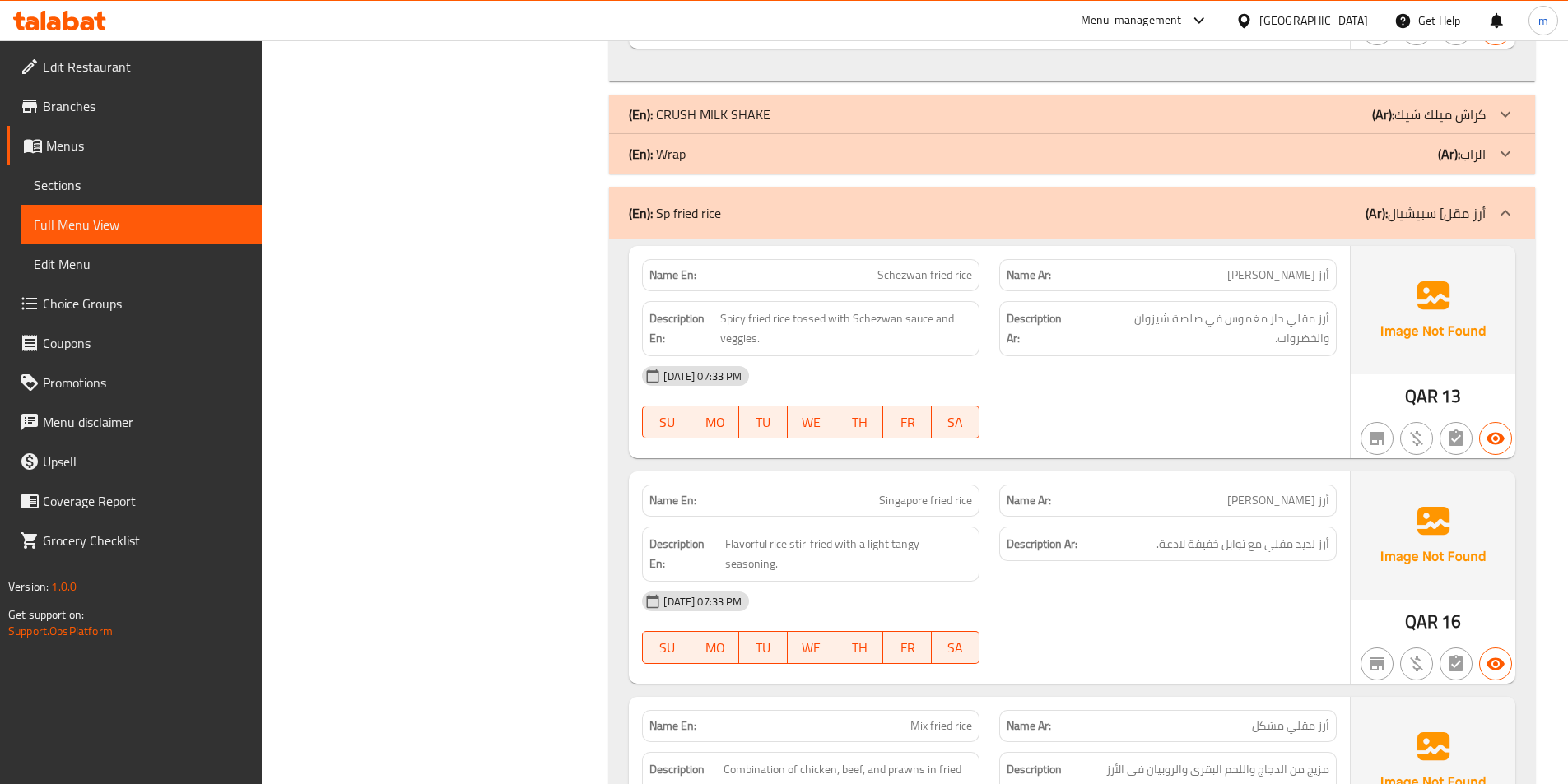
scroll to position [6622, 0]
copy span "Singapore fried rice"
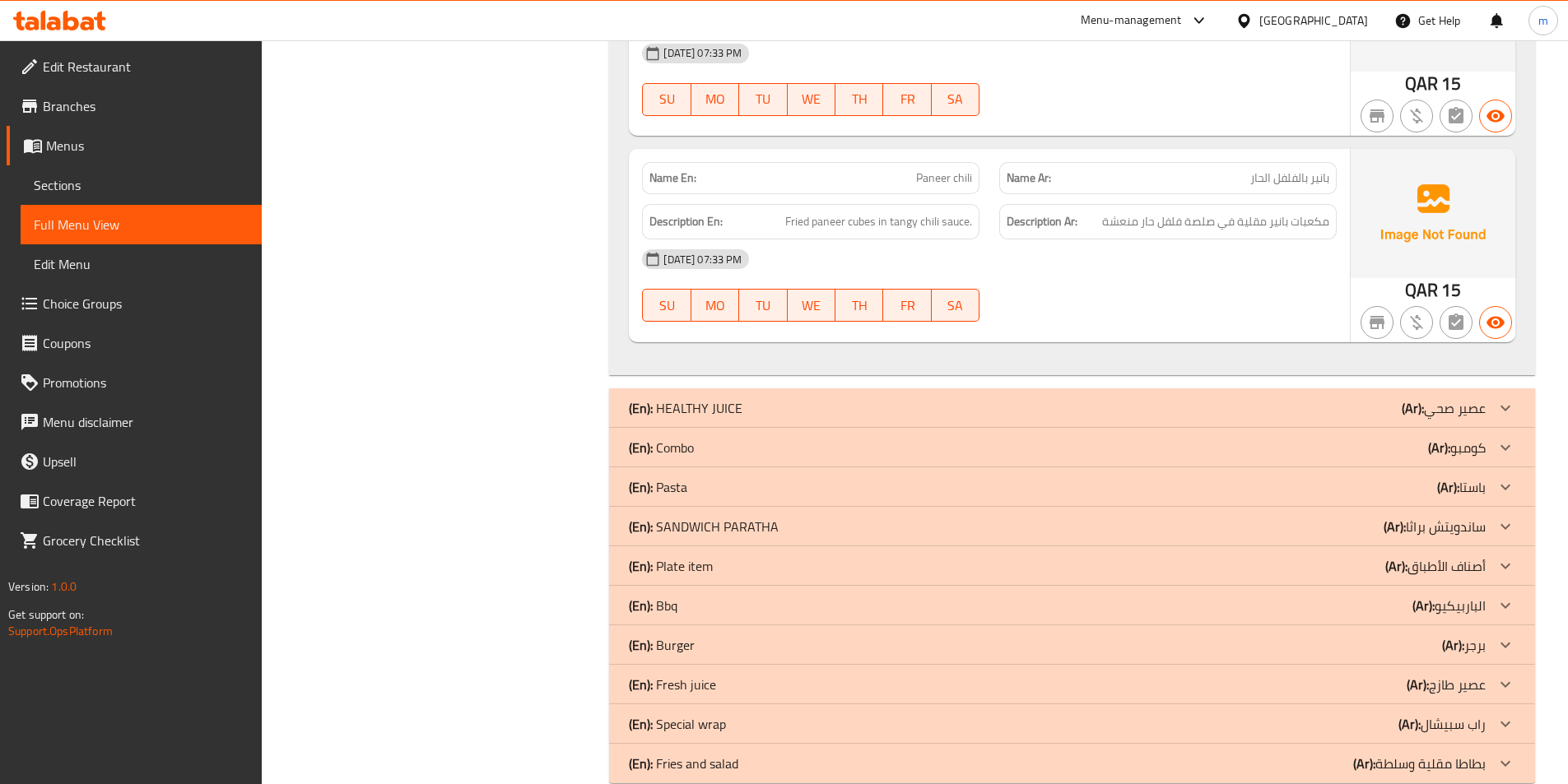
scroll to position [9090, 0]
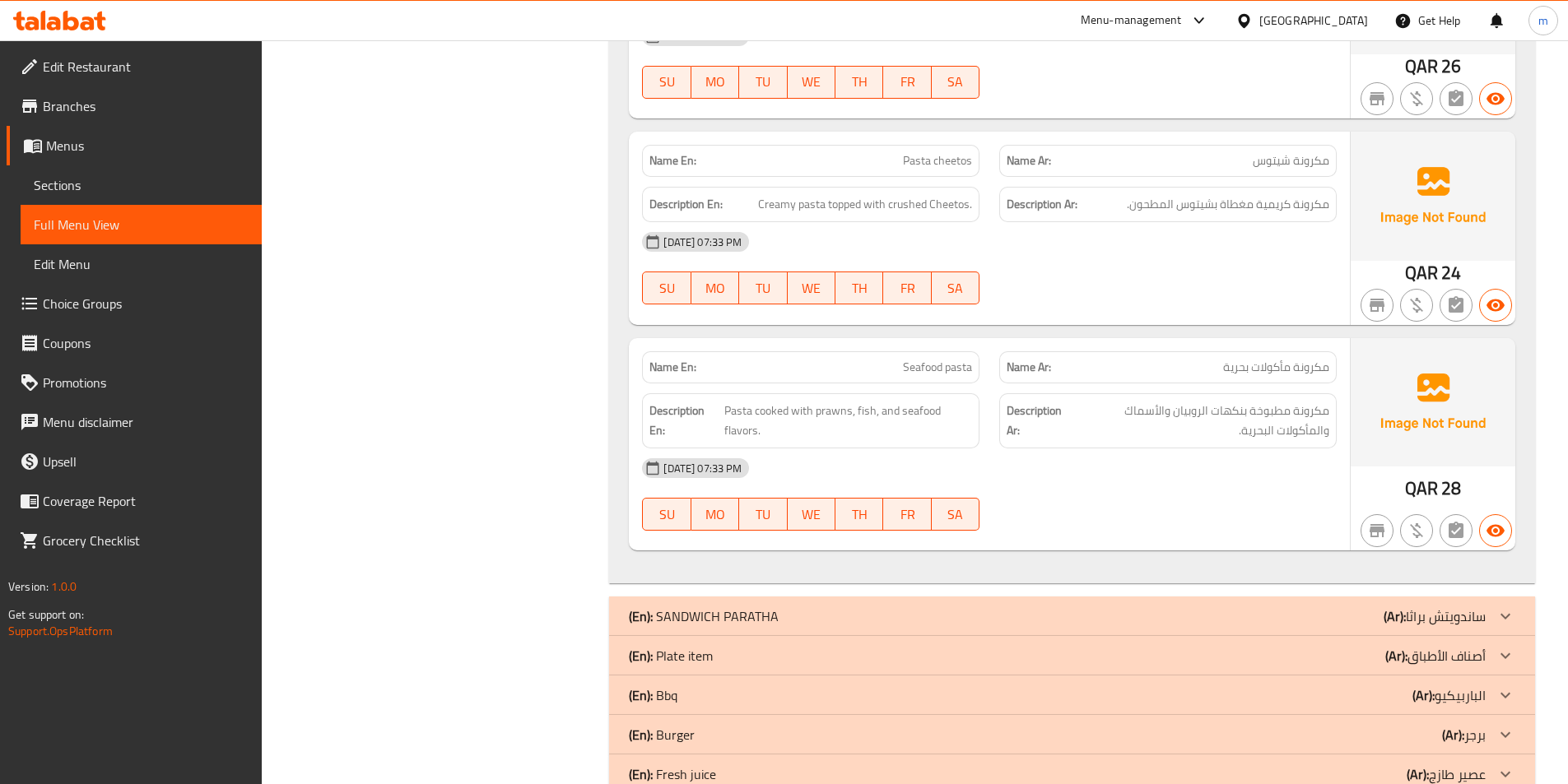
scroll to position [10901, 0]
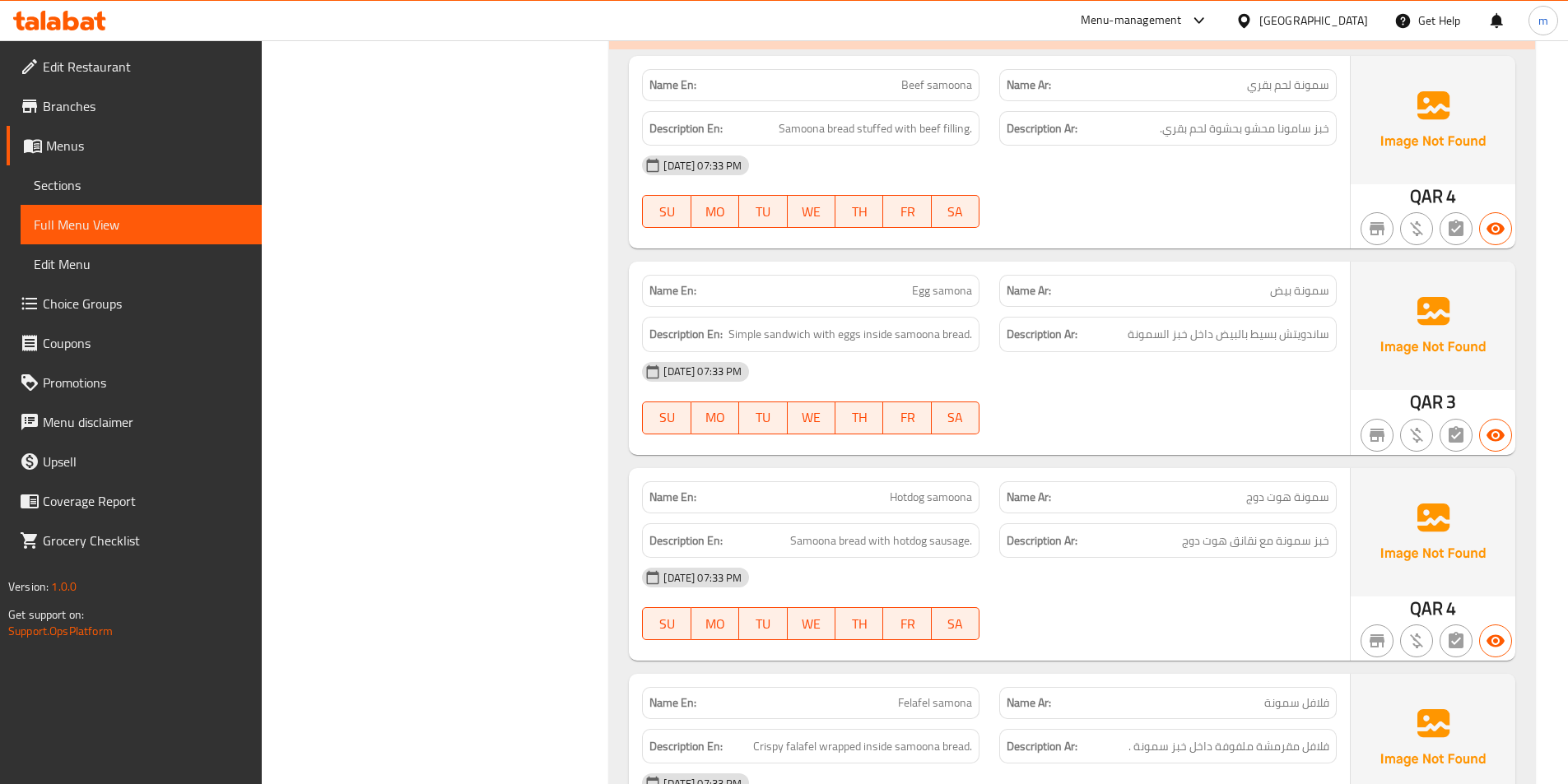
scroll to position [11560, 0]
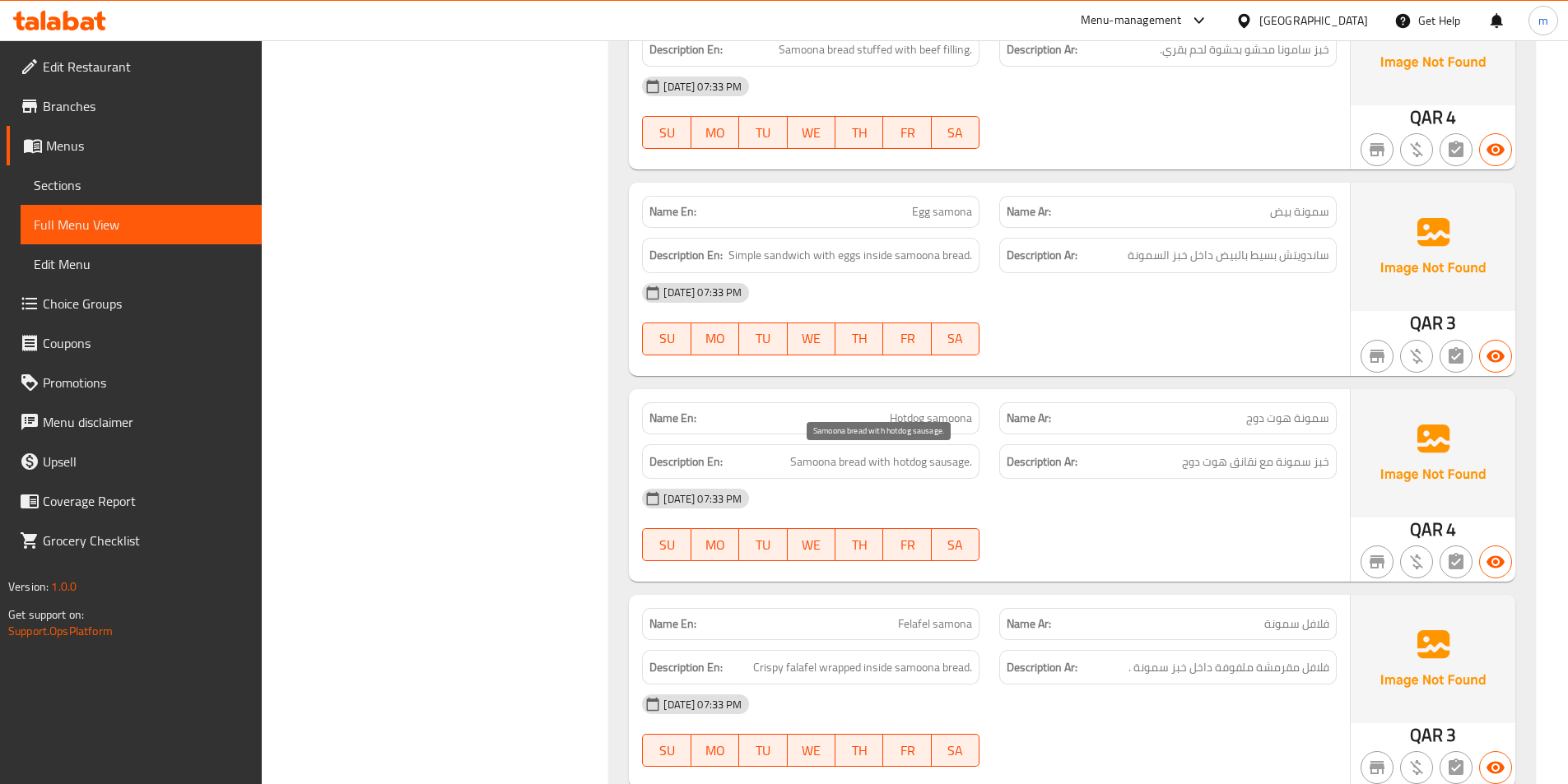
click at [950, 462] on span "Samoona bread with hotdog sausage." at bounding box center [881, 462] width 182 height 21
click at [949, 462] on span "Samoona bread with hotdog sausage." at bounding box center [881, 462] width 182 height 21
click at [952, 461] on span "Samoona bread with hotdog sausage." at bounding box center [881, 462] width 182 height 21
copy span "sausage"
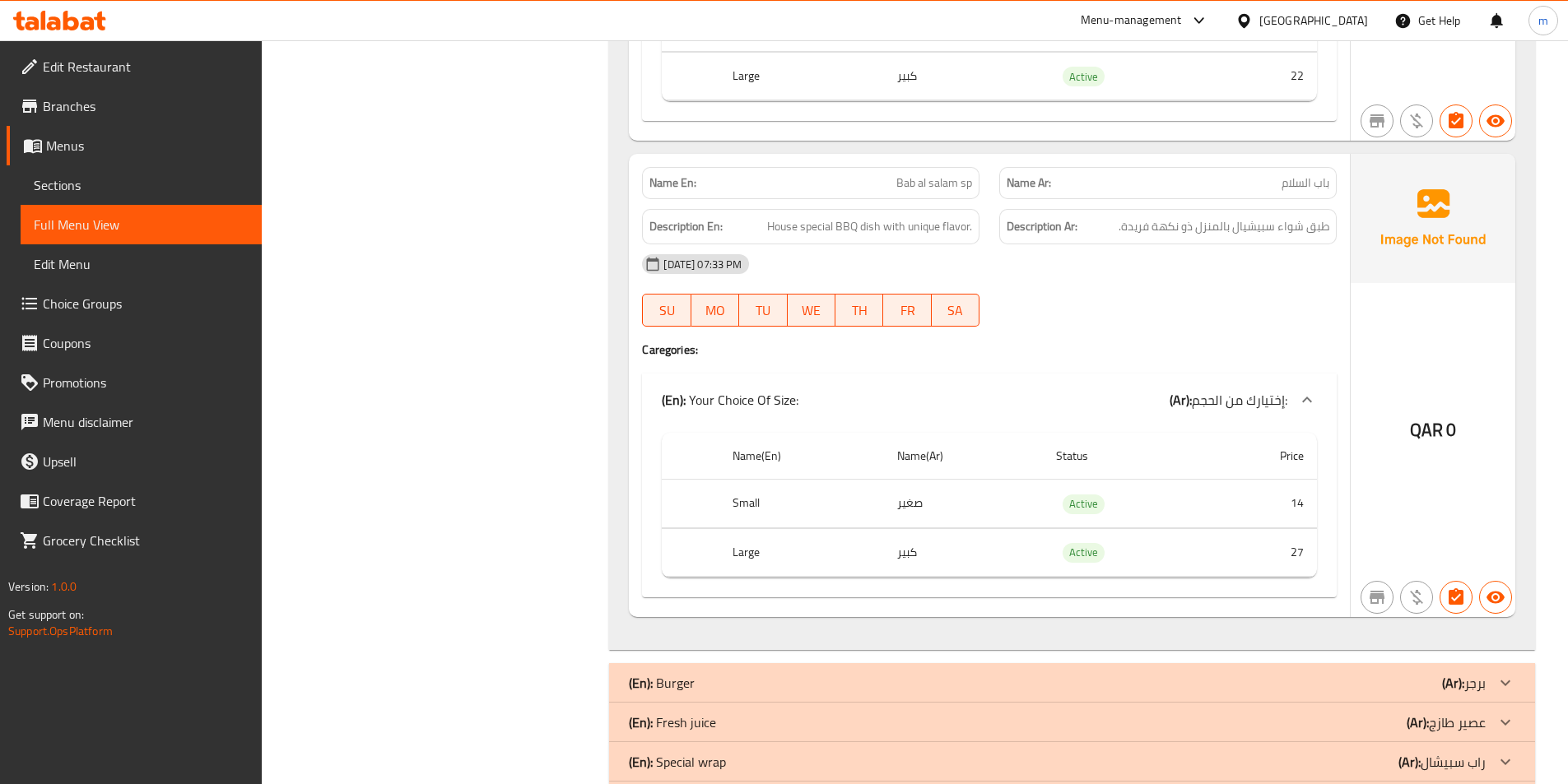
scroll to position [14029, 0]
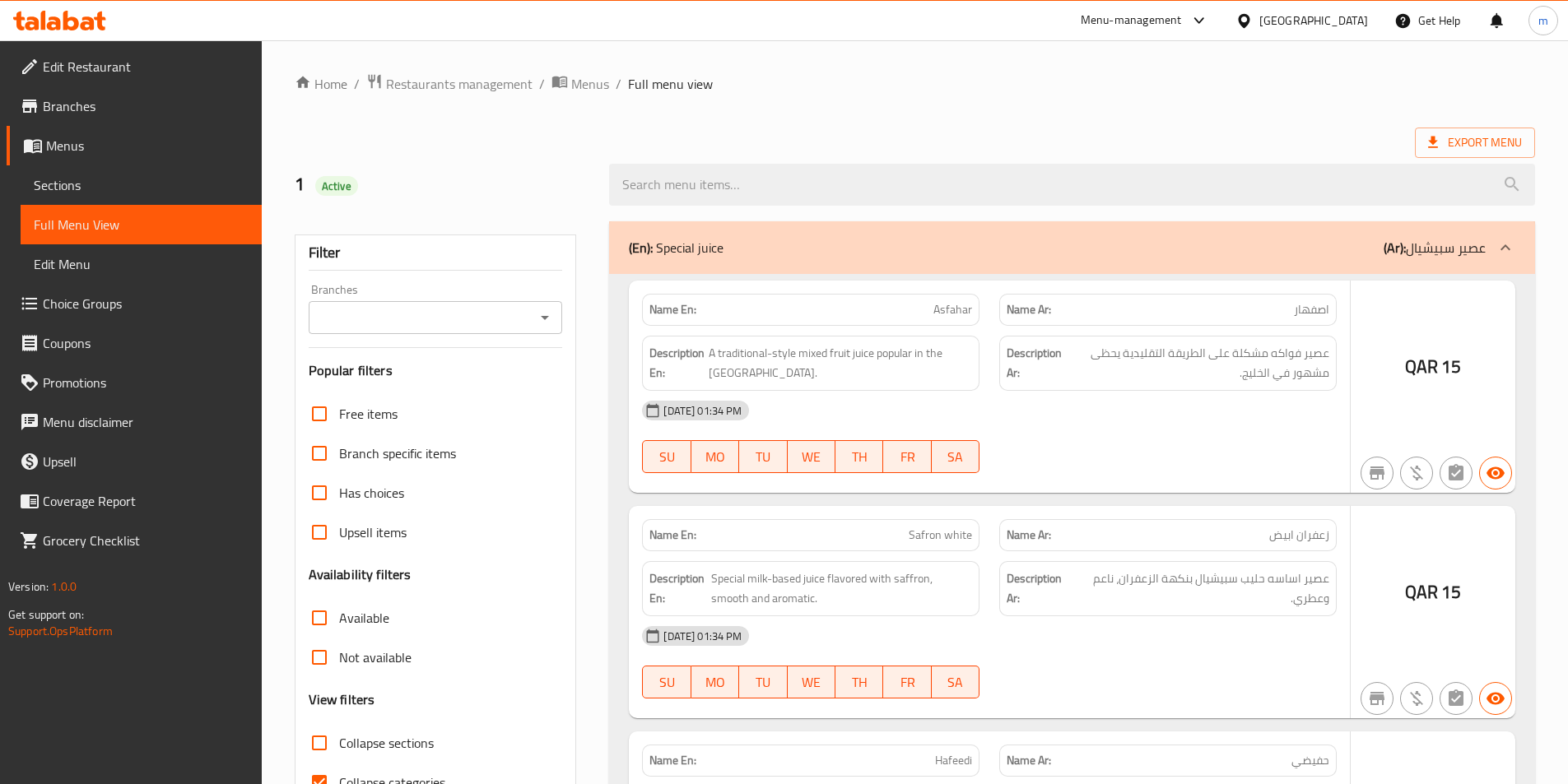
click at [391, 452] on div at bounding box center [784, 392] width 1568 height 784
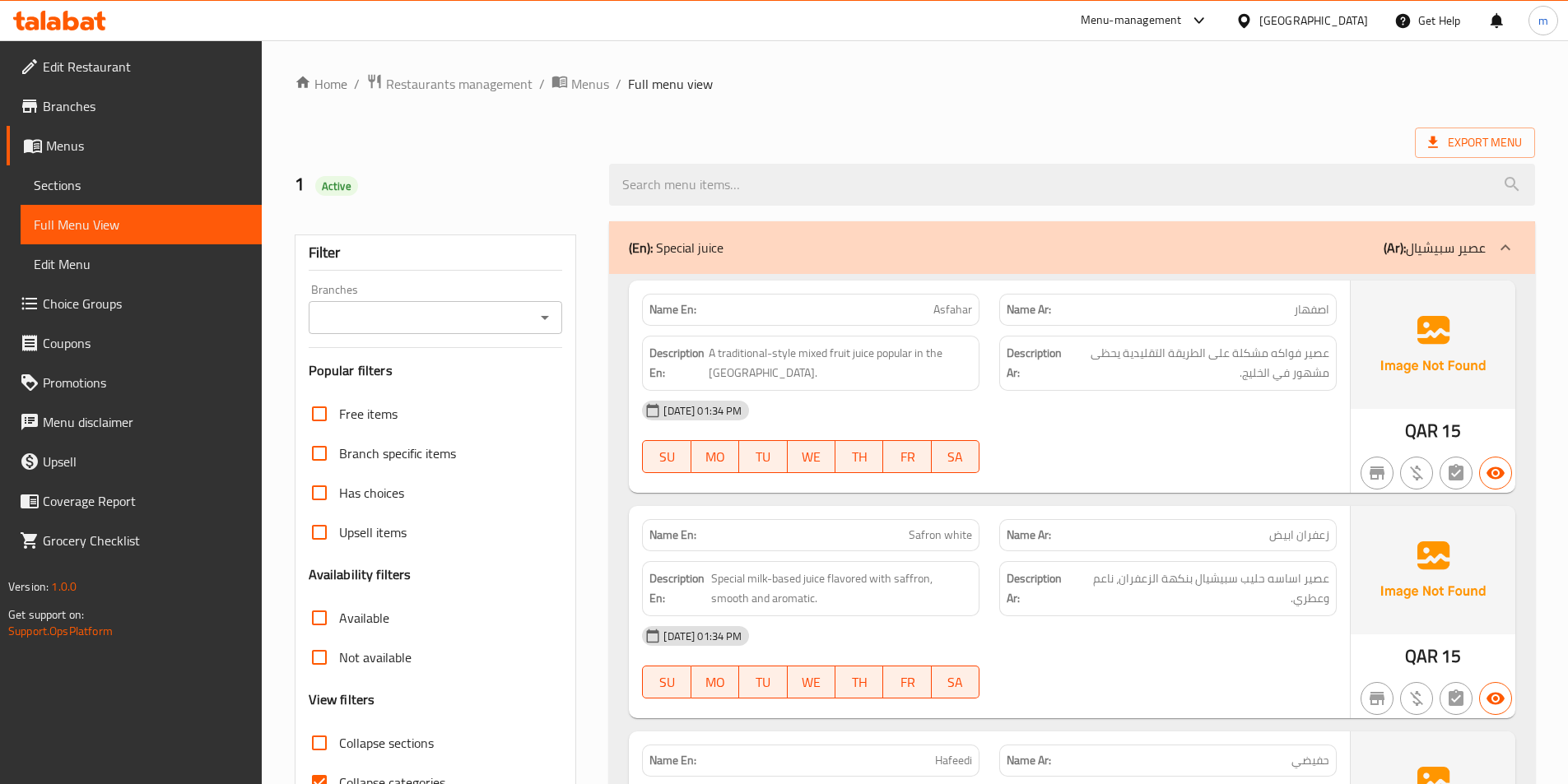
scroll to position [329, 0]
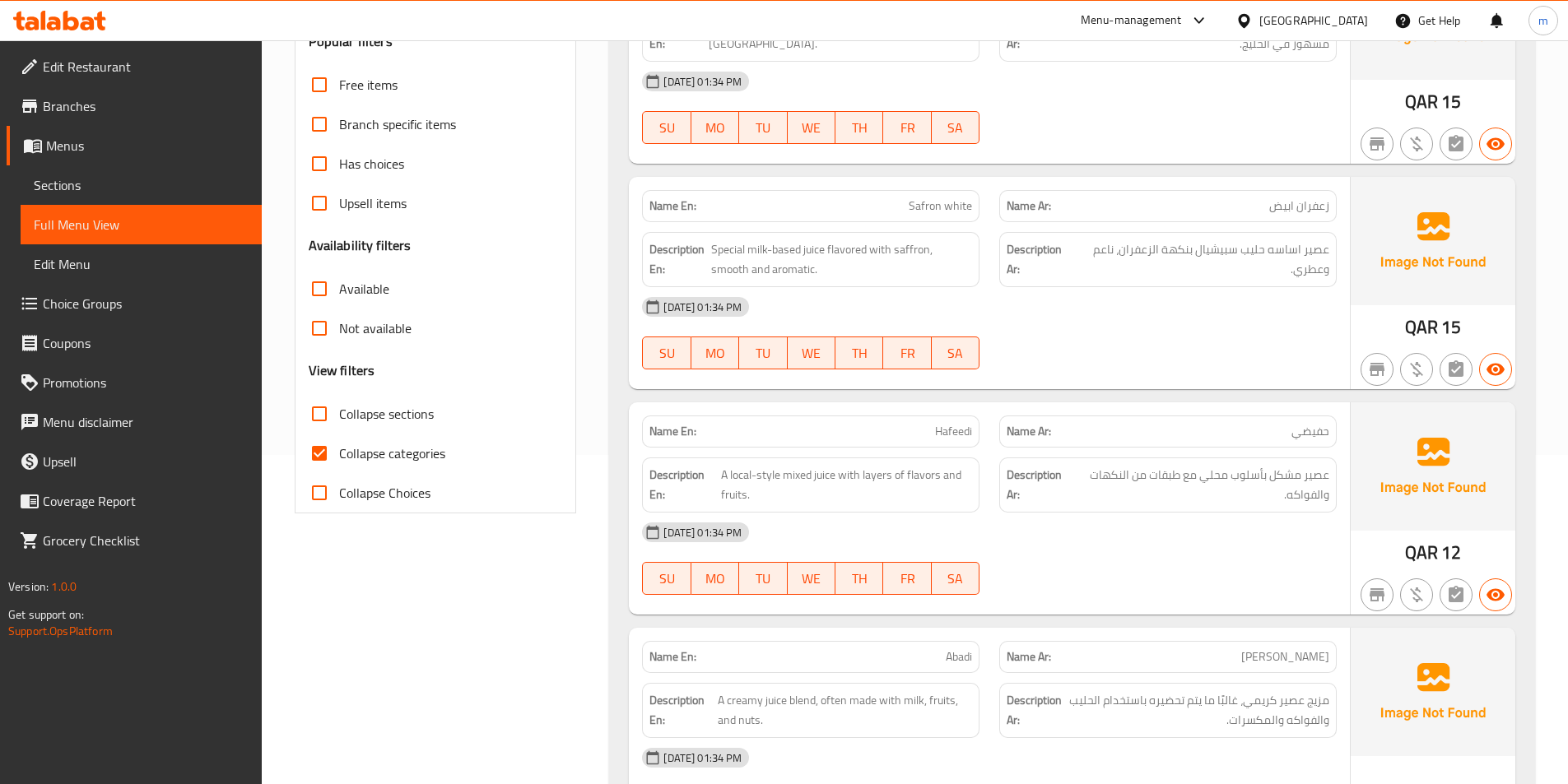
click at [391, 452] on span "Collapse categories" at bounding box center [392, 453] width 107 height 20
click at [339, 452] on input "Collapse categories" at bounding box center [320, 453] width 40 height 40
checkbox input "false"
click at [373, 415] on span "Collapse sections" at bounding box center [386, 414] width 95 height 20
click at [339, 415] on input "Collapse sections" at bounding box center [320, 414] width 40 height 40
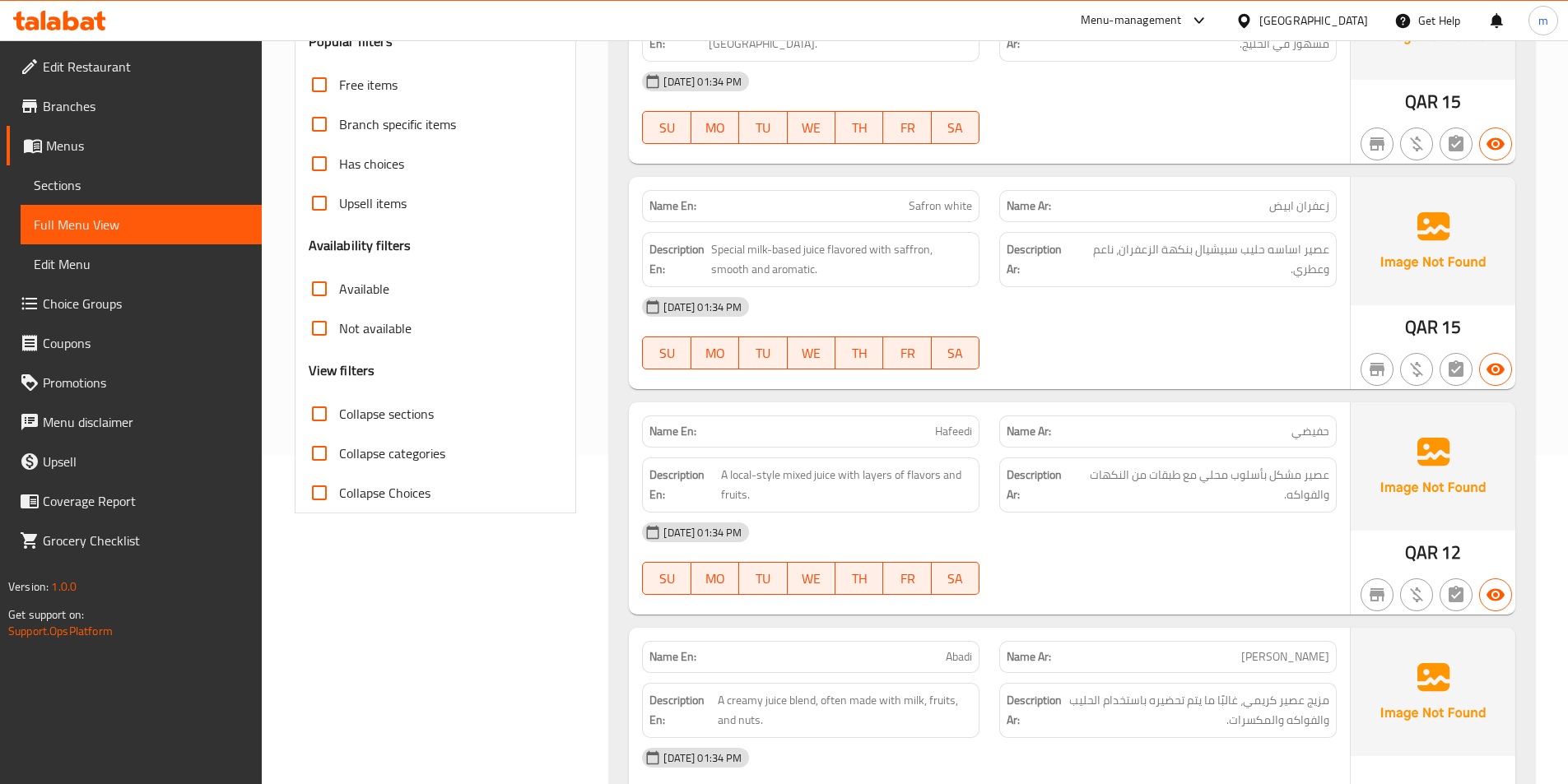
checkbox input "true"
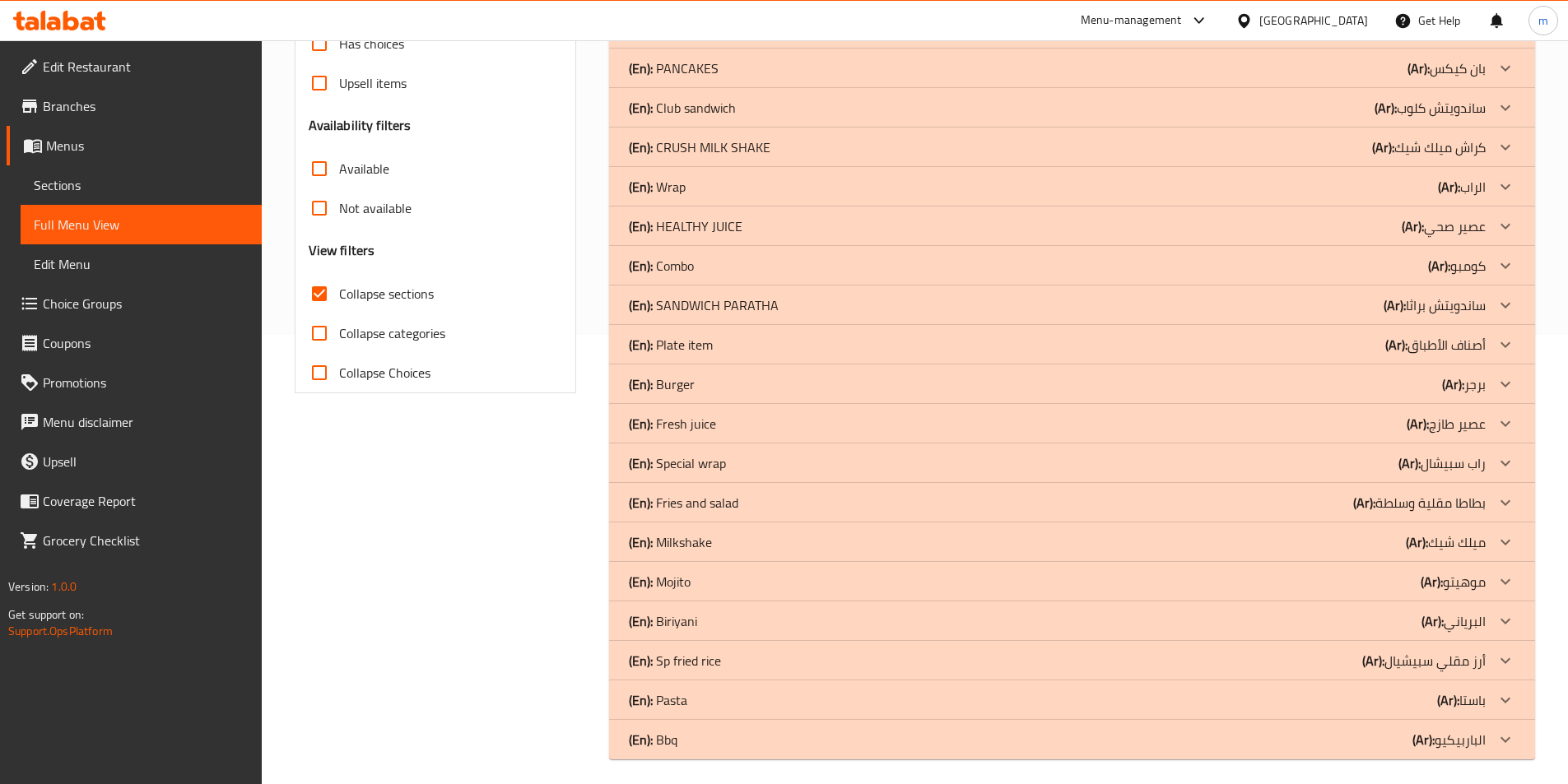
scroll to position [457, 0]
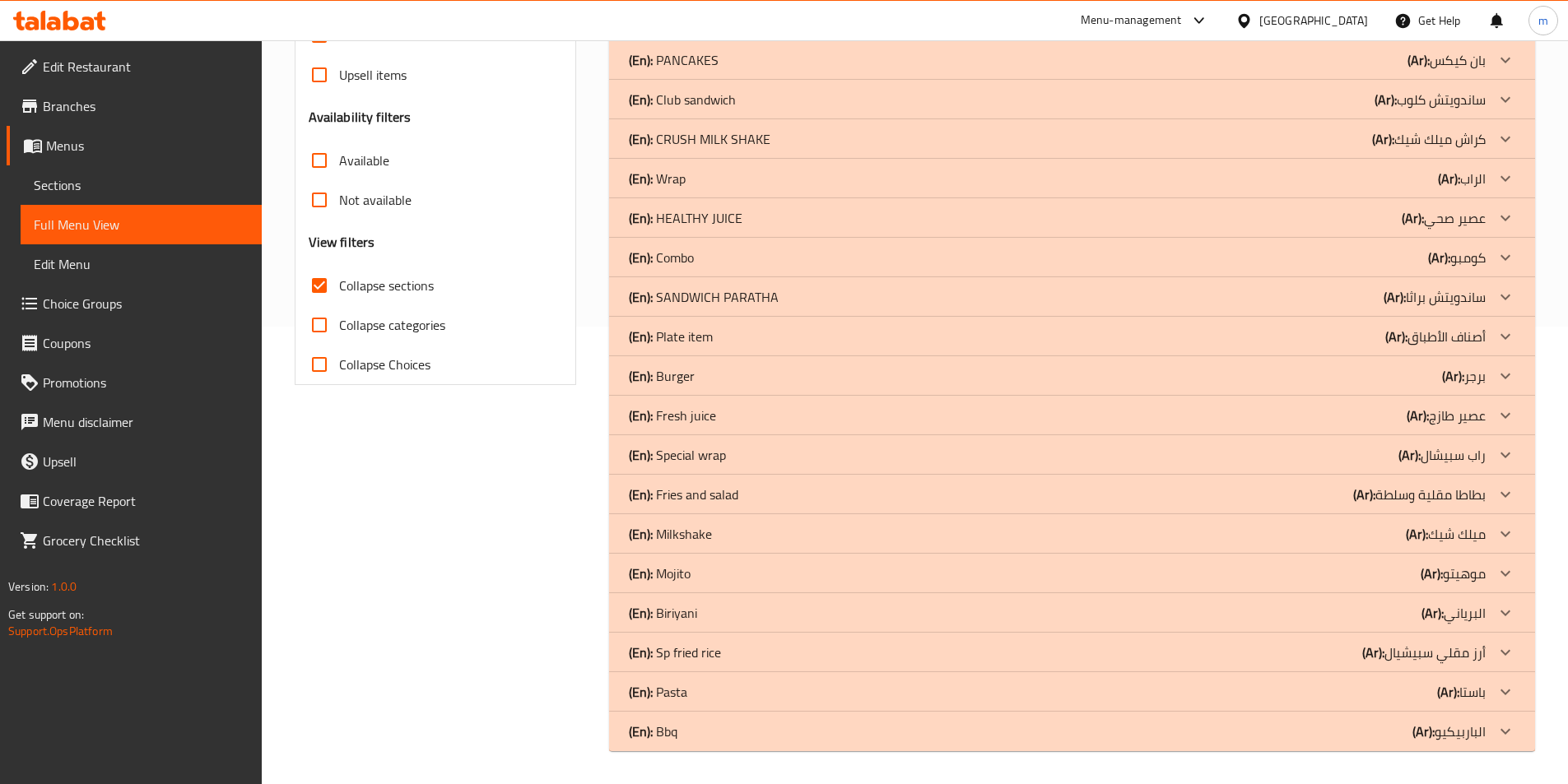
drag, startPoint x: 1364, startPoint y: 533, endPoint x: 1421, endPoint y: 566, distance: 65.9
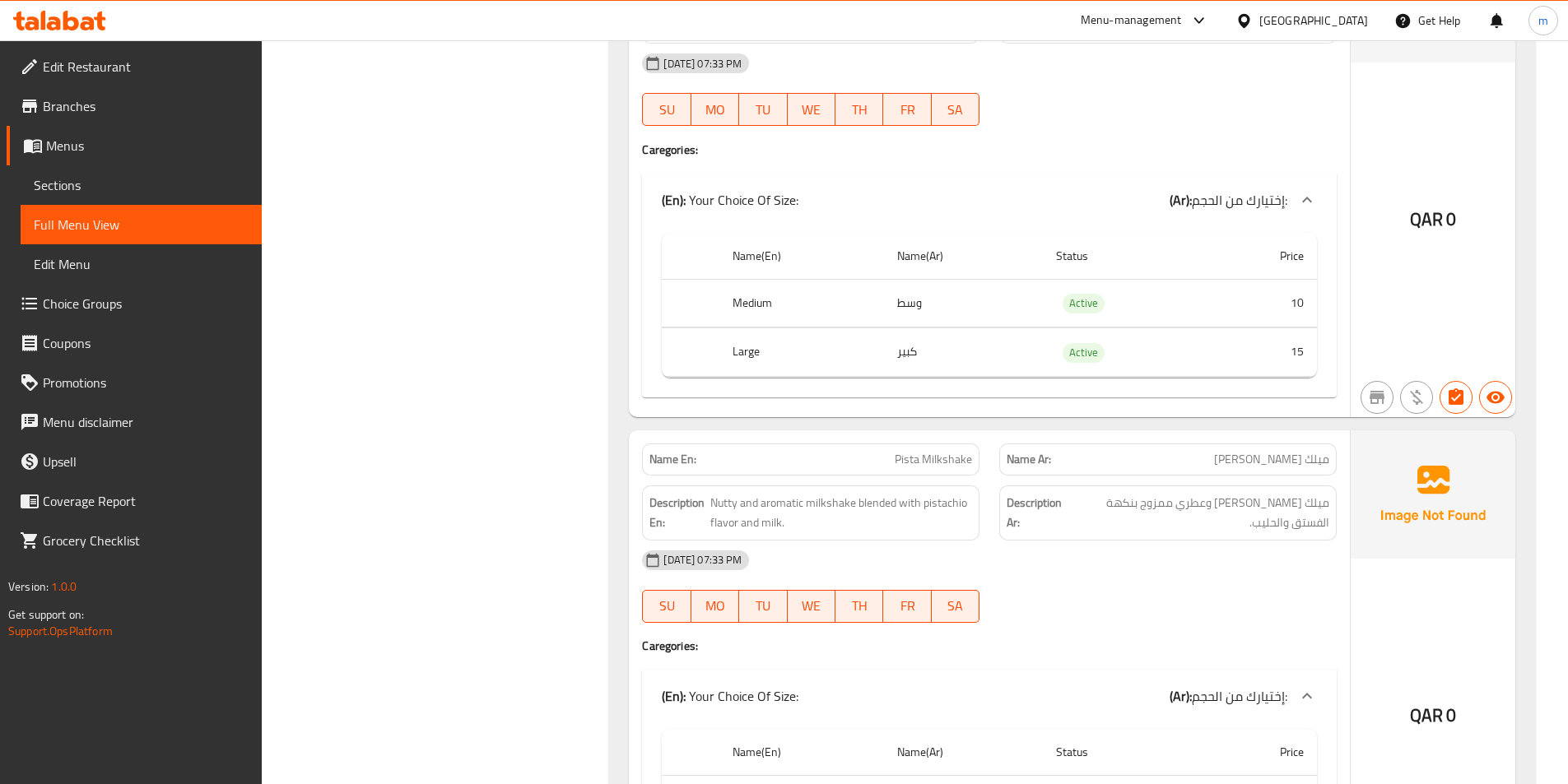
scroll to position [2509, 0]
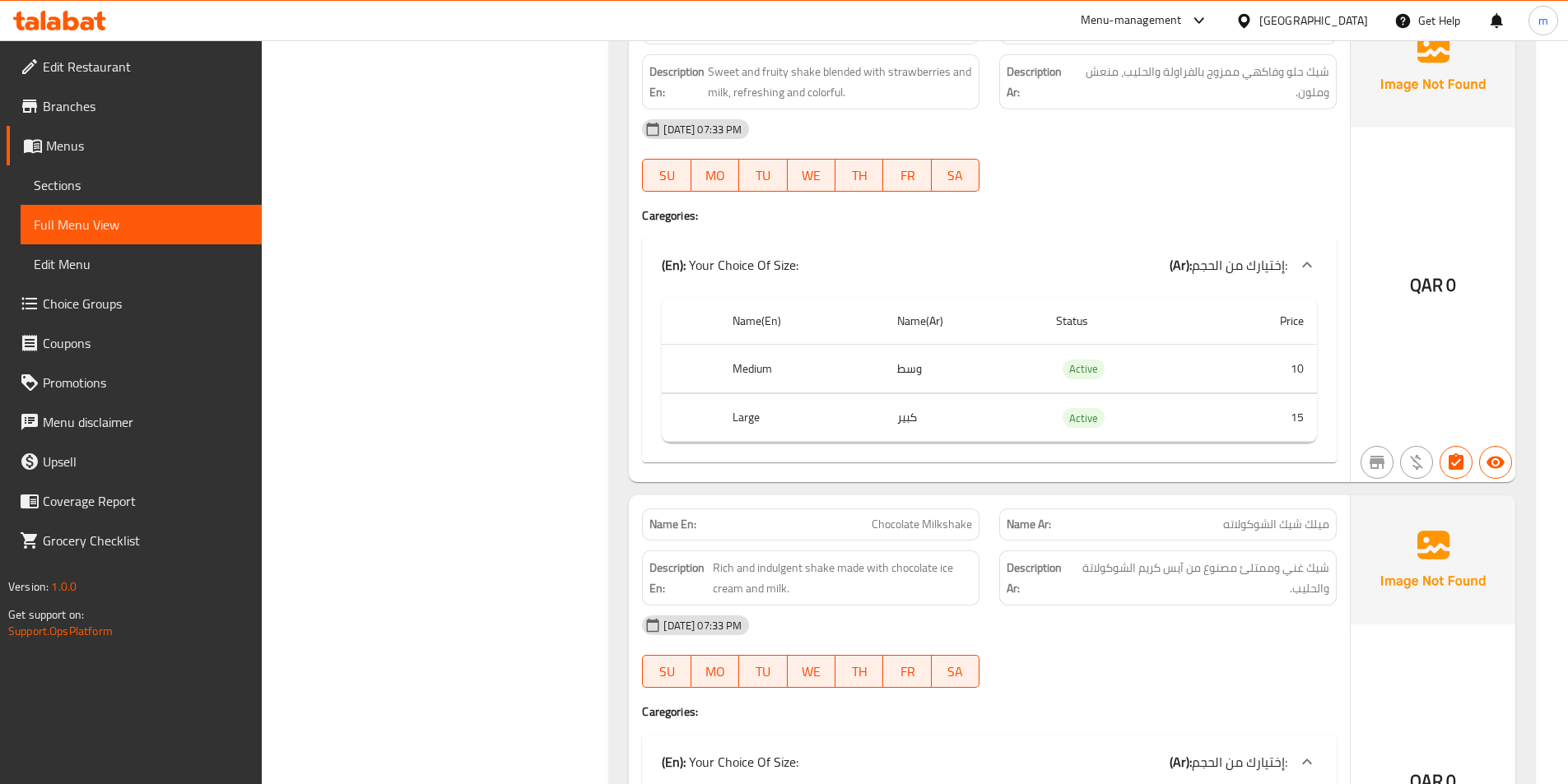
scroll to position [0, 0]
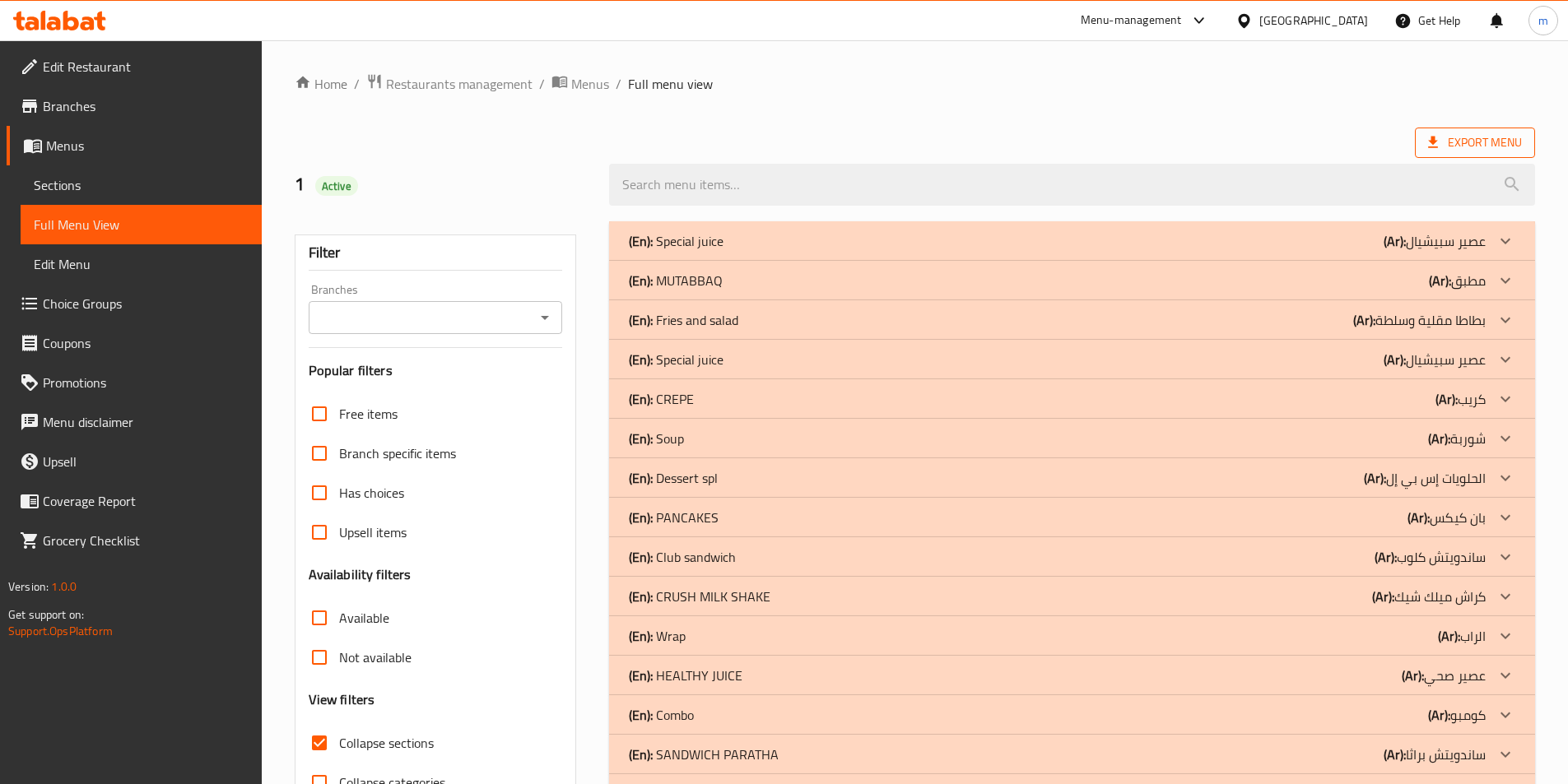
click at [1494, 141] on span "Export Menu" at bounding box center [1474, 142] width 94 height 21
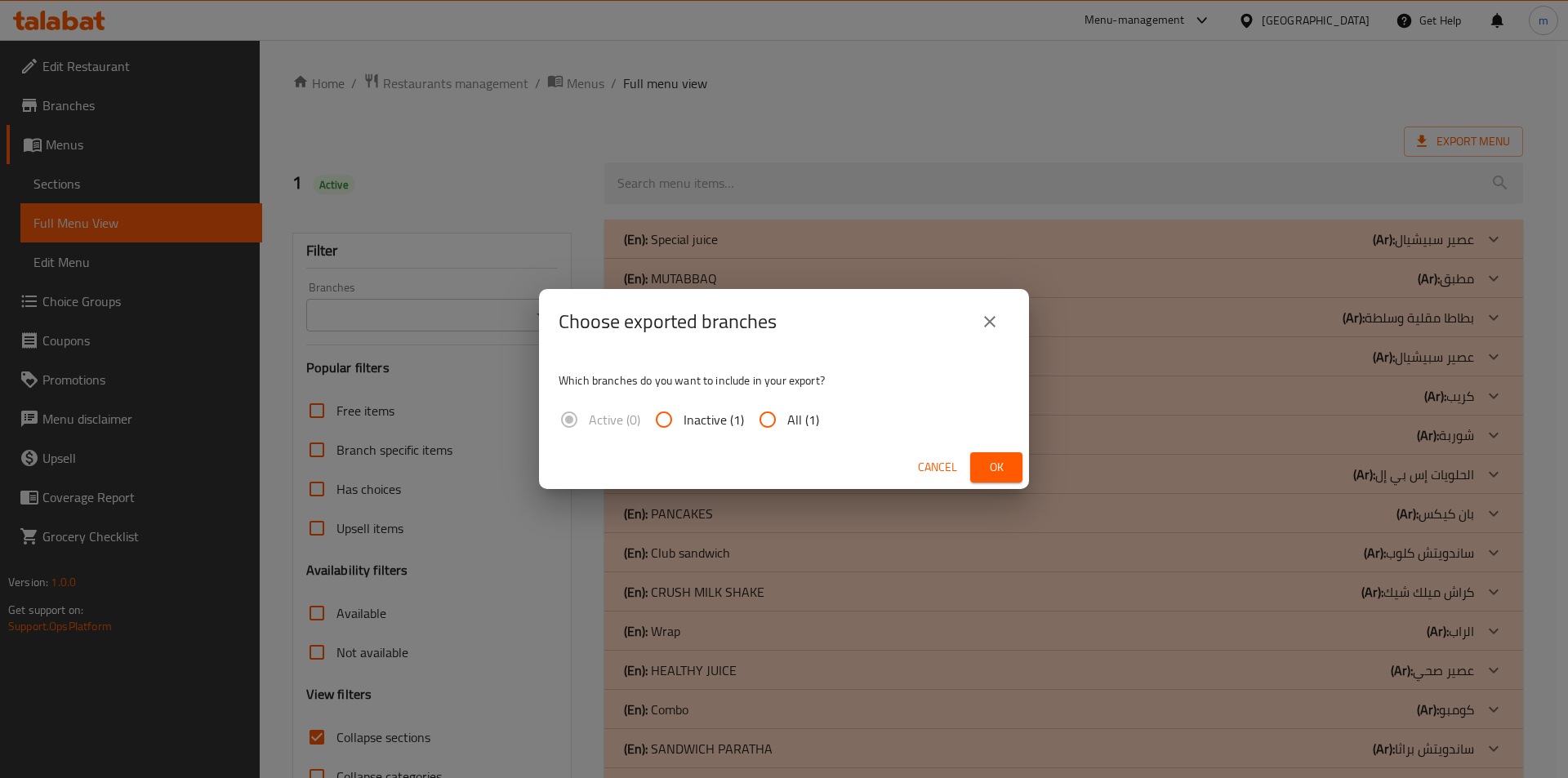
click at [814, 421] on span "All (1)" at bounding box center [803, 420] width 32 height 20
click at [787, 421] on input "All (1)" at bounding box center [768, 420] width 40 height 40
radio input "true"
click at [985, 461] on span "Ok" at bounding box center [997, 468] width 26 height 21
